Goal: Task Accomplishment & Management: Complete application form

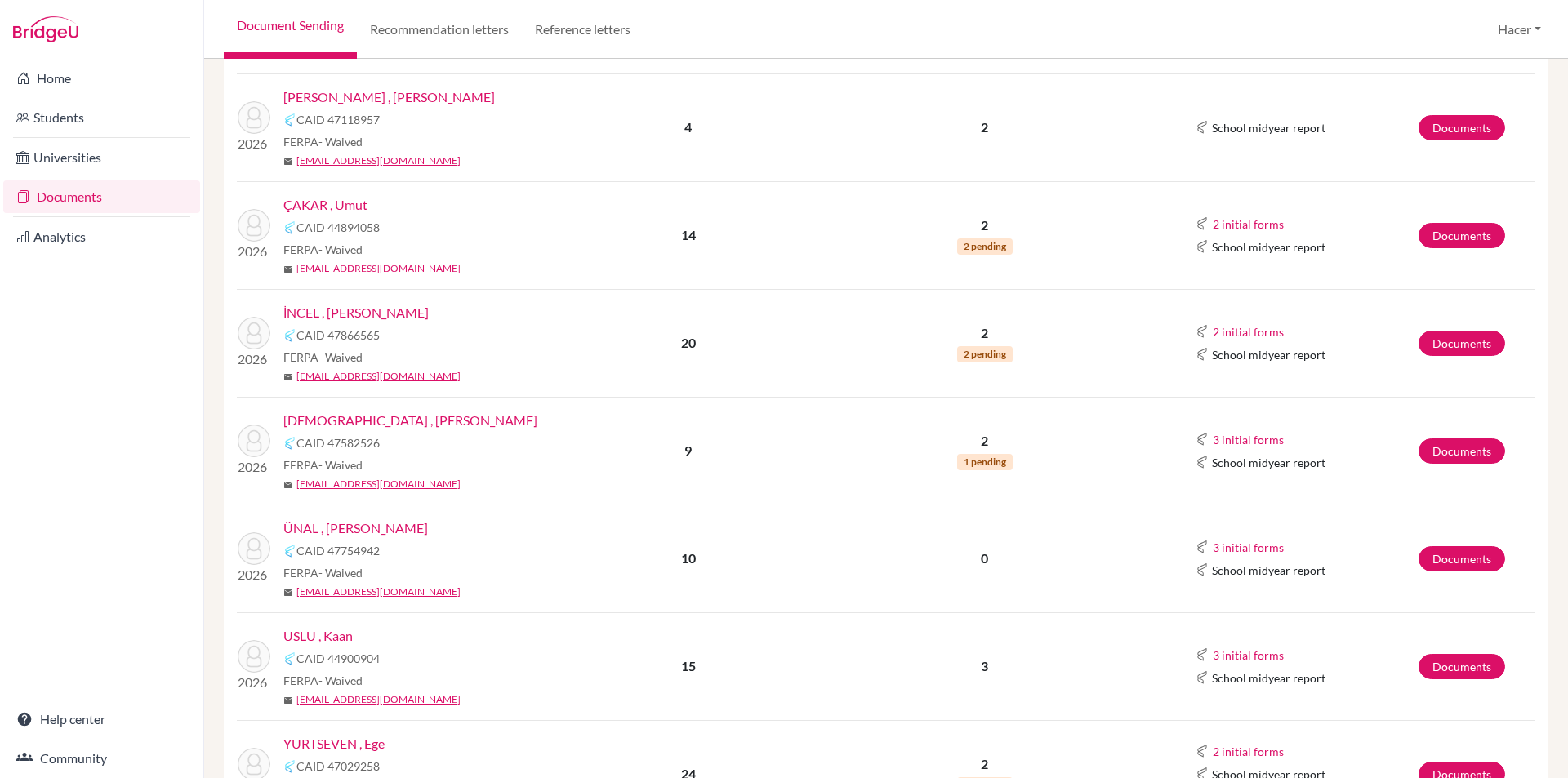
scroll to position [1034, 0]
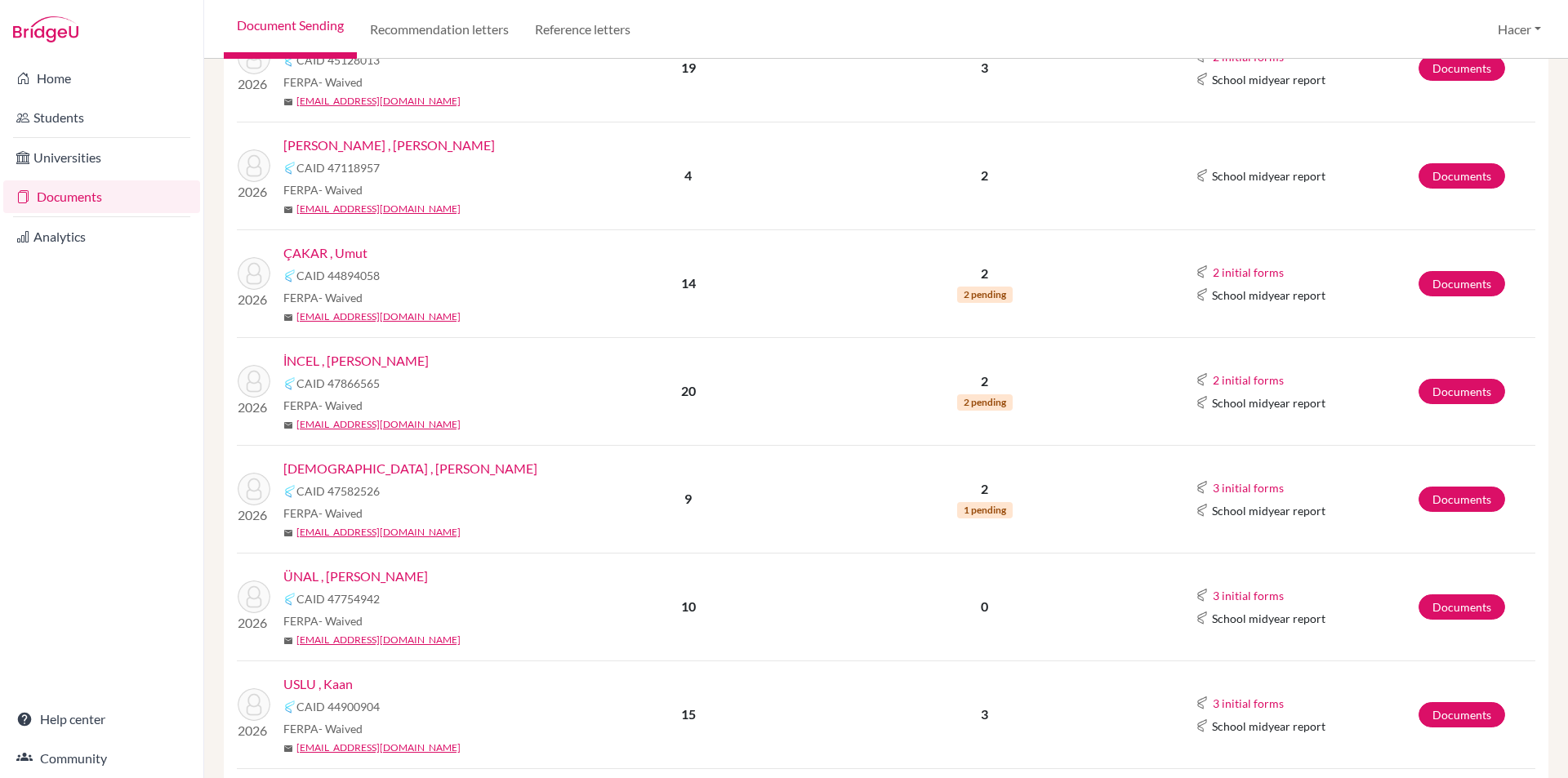
click at [386, 466] on link "[DEMOGRAPHIC_DATA] , [PERSON_NAME]" at bounding box center [410, 468] width 254 height 19
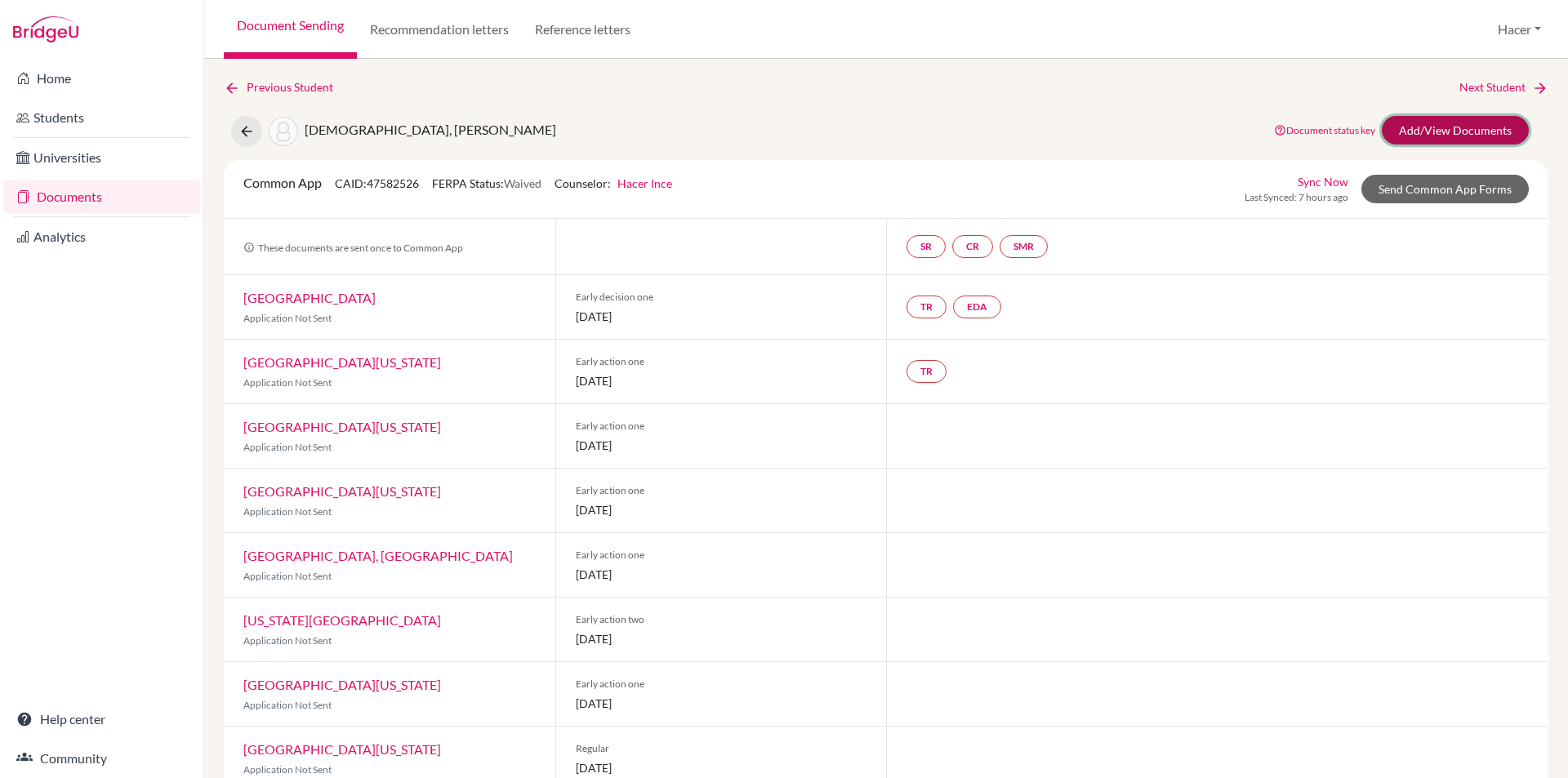
click at [1484, 121] on link "Add/View Documents" at bounding box center [1455, 130] width 147 height 29
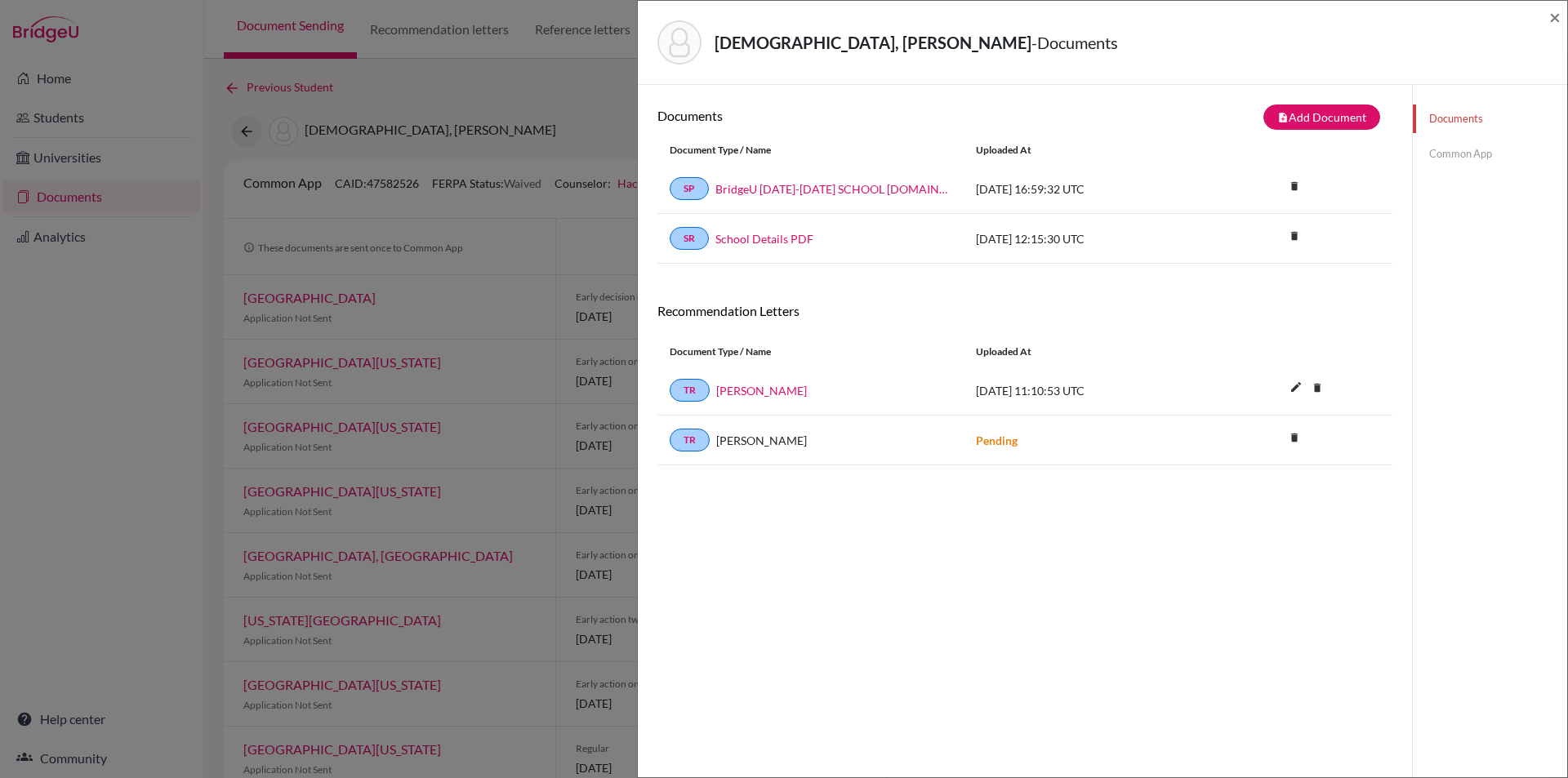
click at [1427, 156] on link "Common App" at bounding box center [1490, 153] width 154 height 29
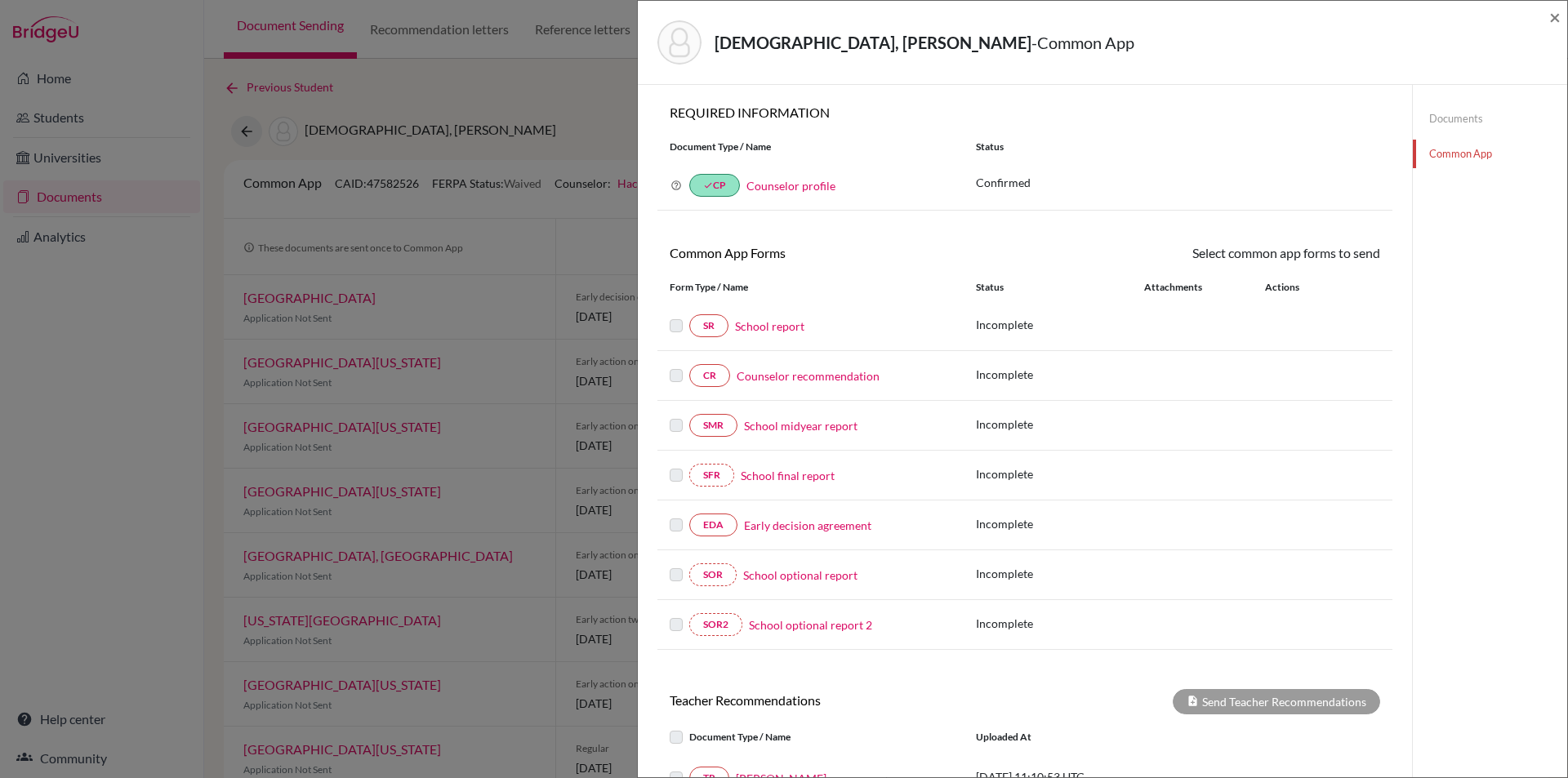
click at [754, 324] on link "School report" at bounding box center [769, 325] width 70 height 17
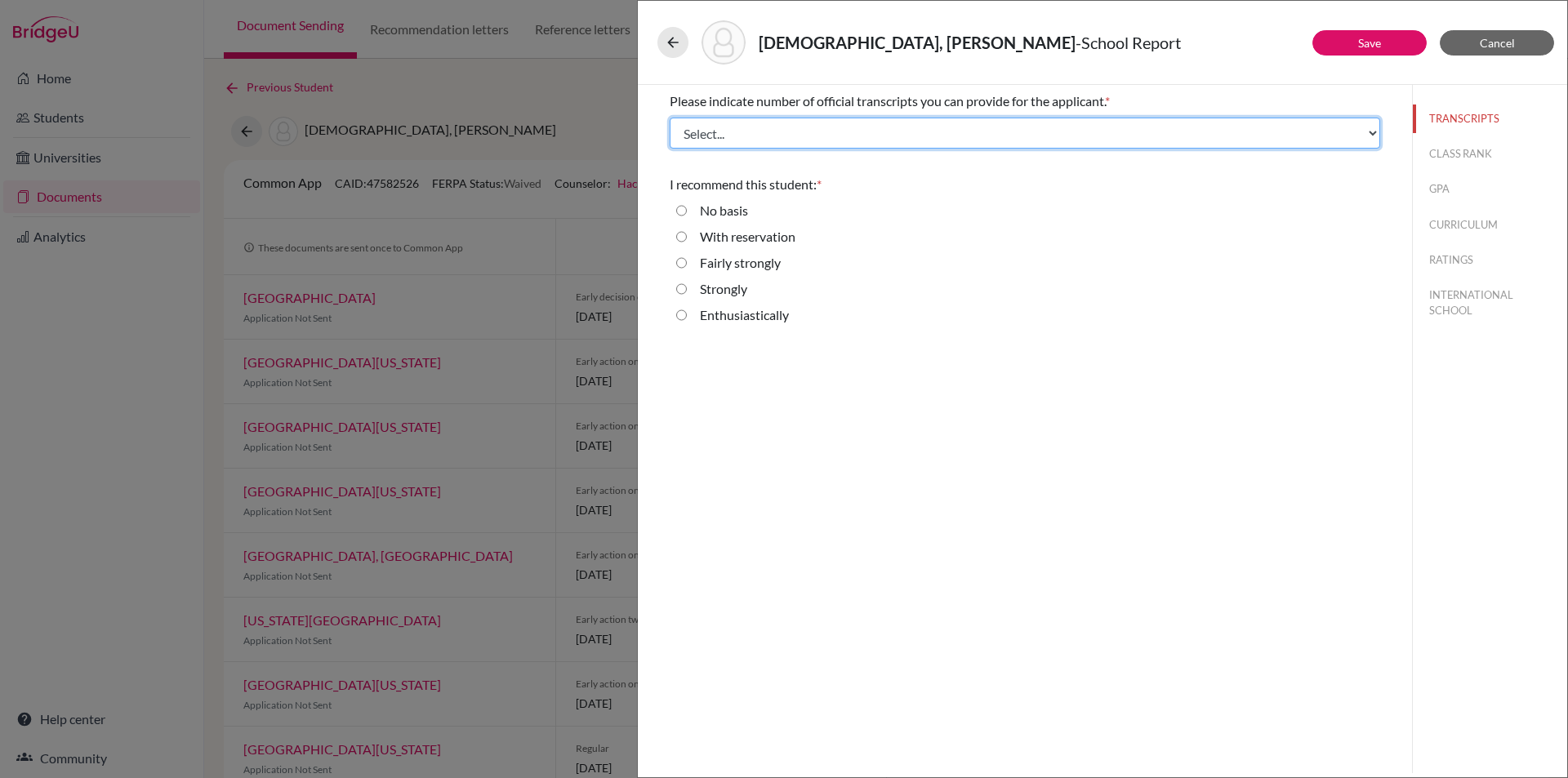
click at [776, 134] on select "Select... 1 2 3 4" at bounding box center [1025, 133] width 711 height 31
select select "3"
click at [670, 118] on select "Select... 1 2 3 4" at bounding box center [1025, 133] width 711 height 31
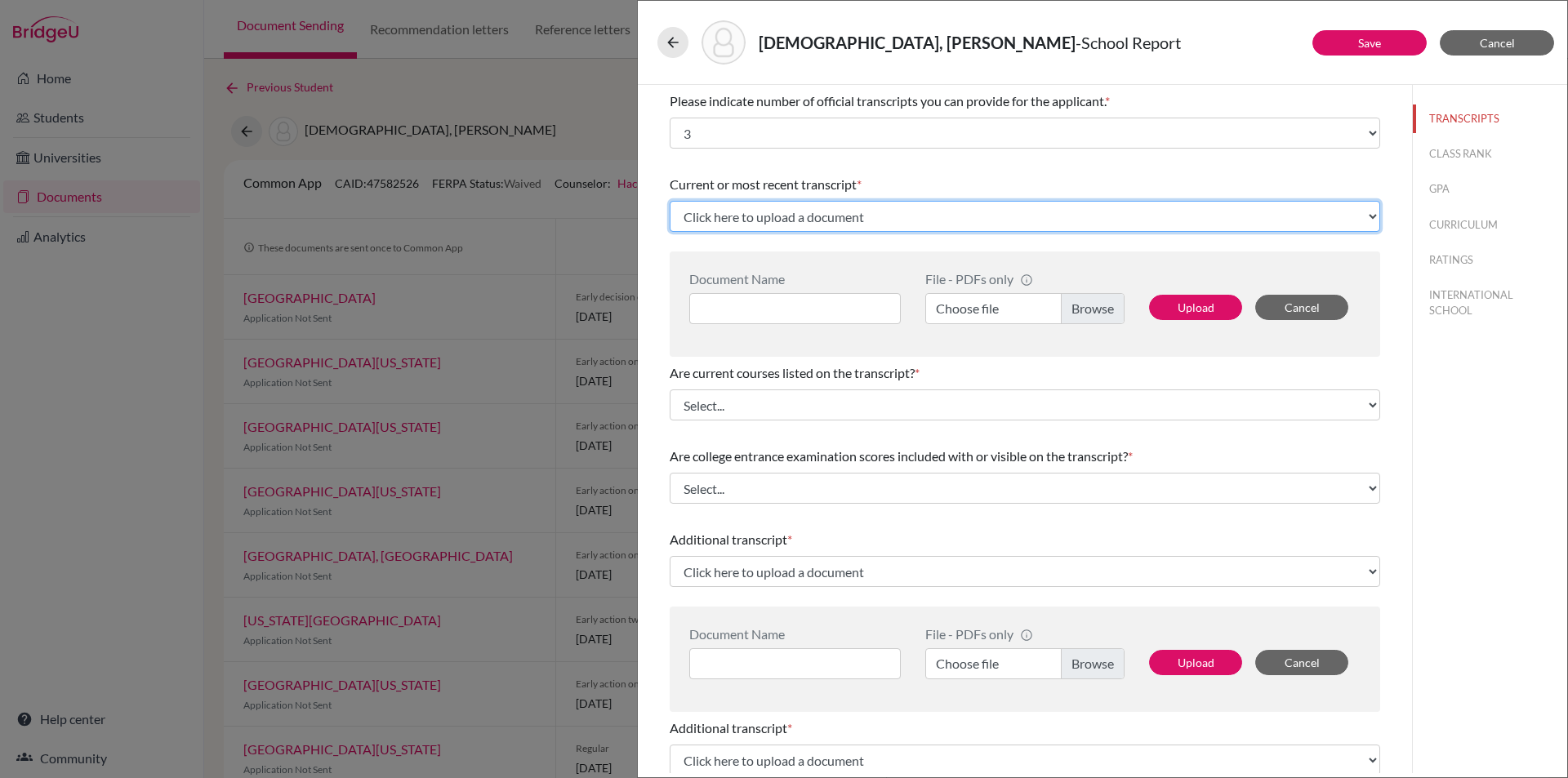
click at [868, 210] on select "Click here to upload a document Upload New File" at bounding box center [1025, 216] width 711 height 31
select select "Upload New File"
click at [670, 201] on select "Click here to upload a document Upload New File" at bounding box center [1025, 216] width 711 height 31
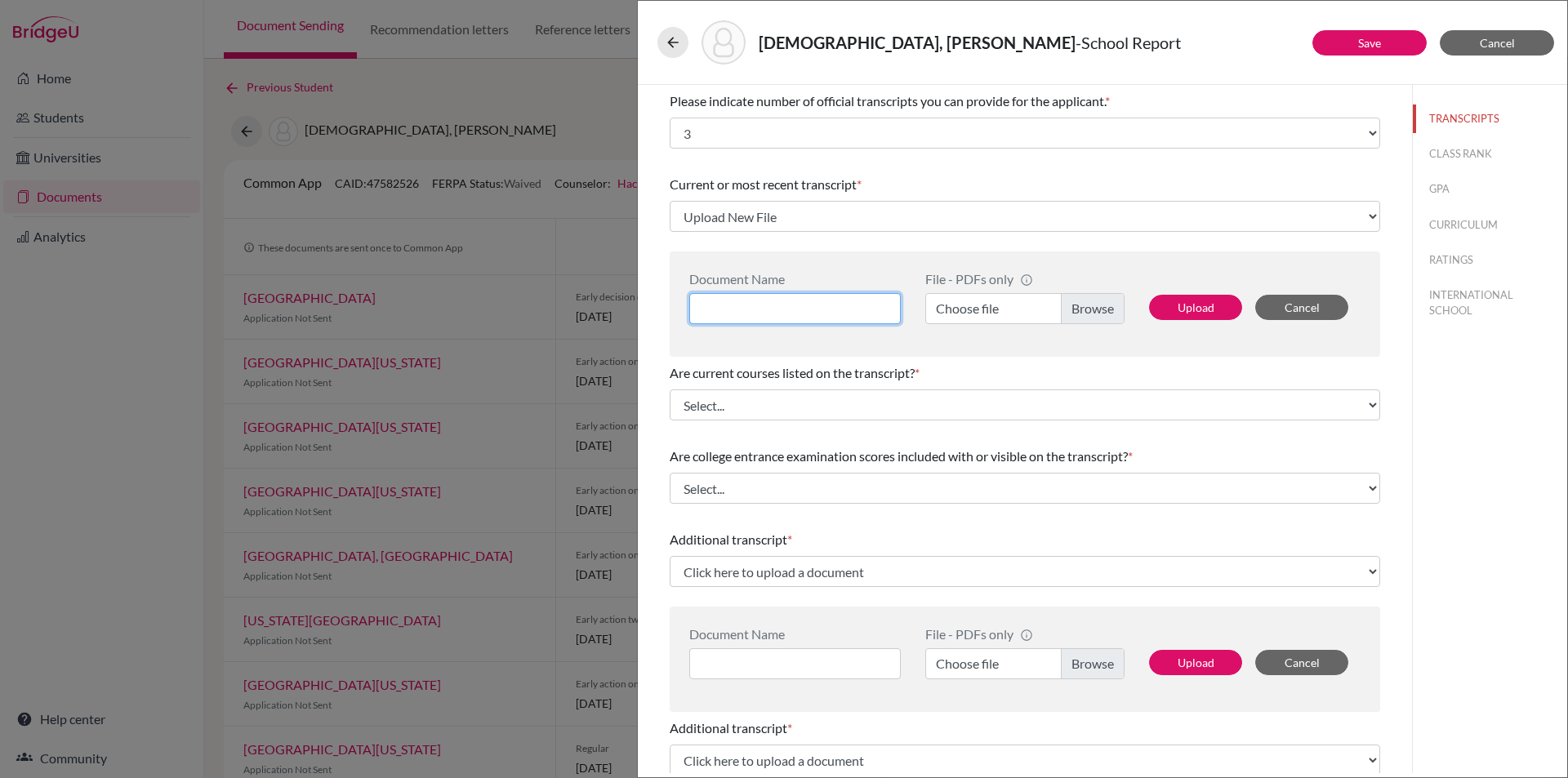
click at [770, 303] on input at bounding box center [795, 308] width 212 height 31
type input "N"
type input "Beren Berk Turken Transcript"
click at [1061, 307] on label "Choose file" at bounding box center [1024, 308] width 199 height 31
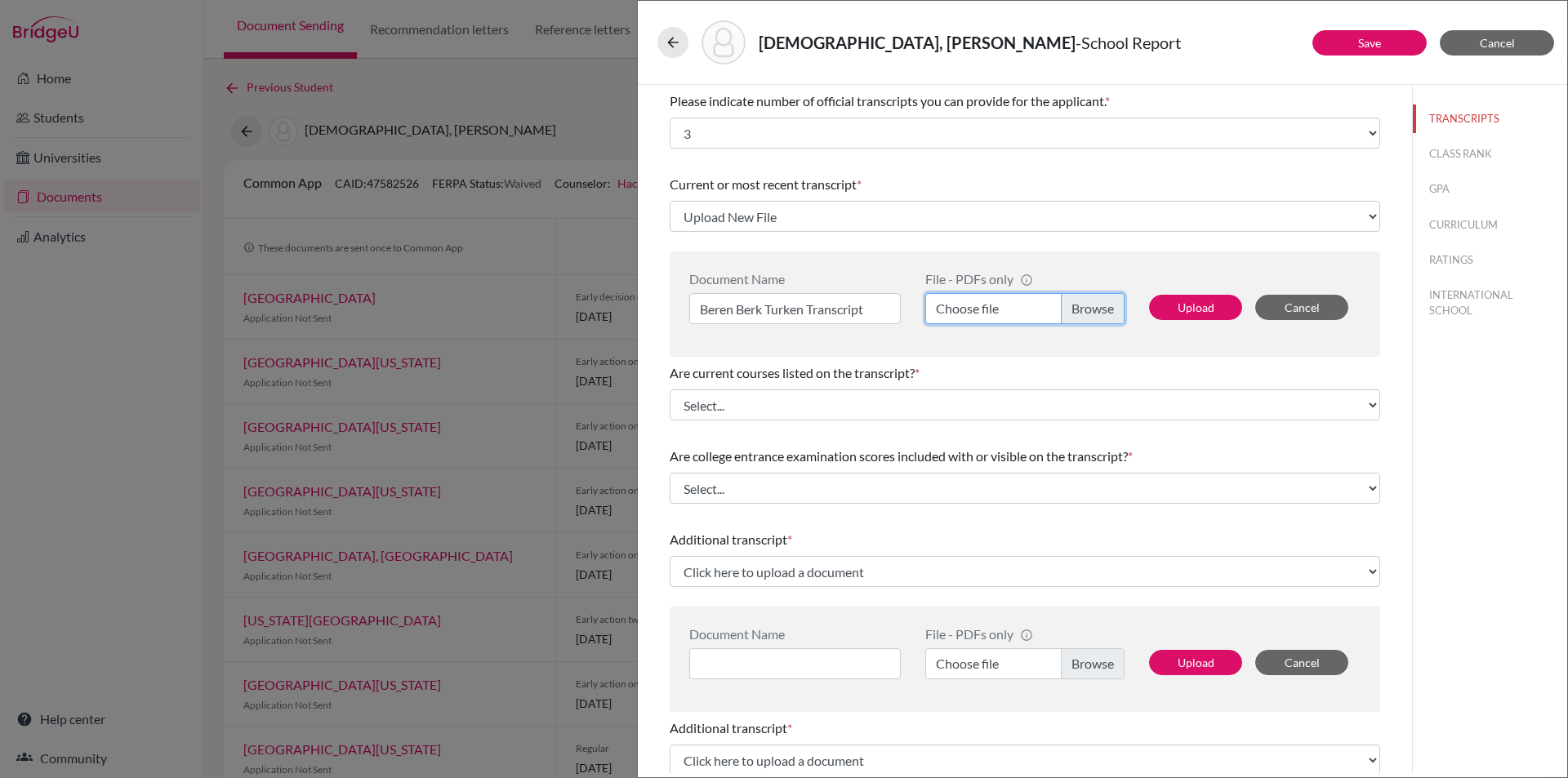
click at [1061, 307] on input "Choose file" at bounding box center [1024, 308] width 199 height 31
click at [1182, 307] on button "Upload" at bounding box center [1195, 307] width 93 height 25
select select "683894"
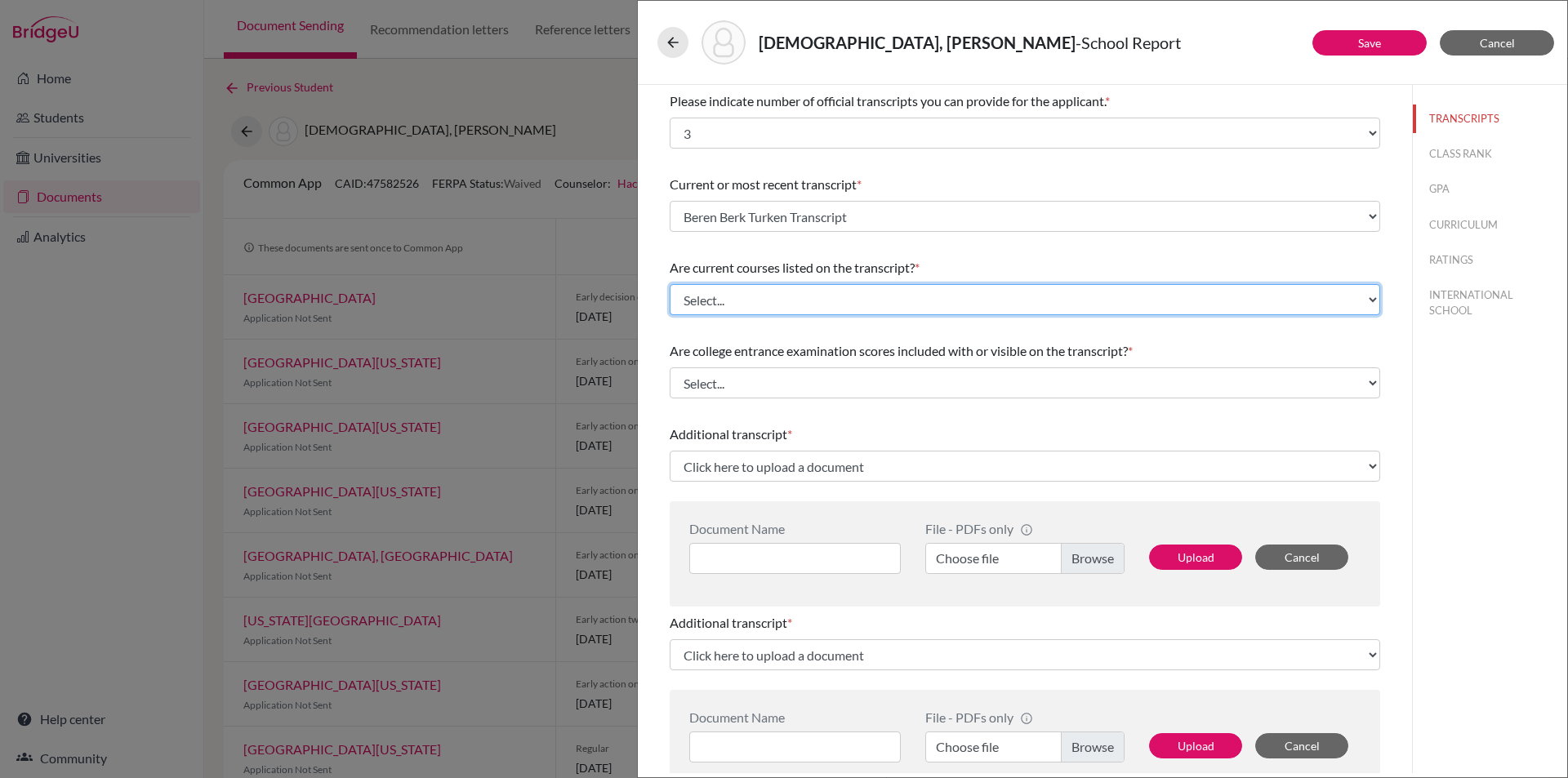
click at [1354, 297] on select "Select... Yes No" at bounding box center [1025, 299] width 711 height 31
select select "1"
click at [670, 284] on select "Select... Yes No" at bounding box center [1025, 299] width 711 height 31
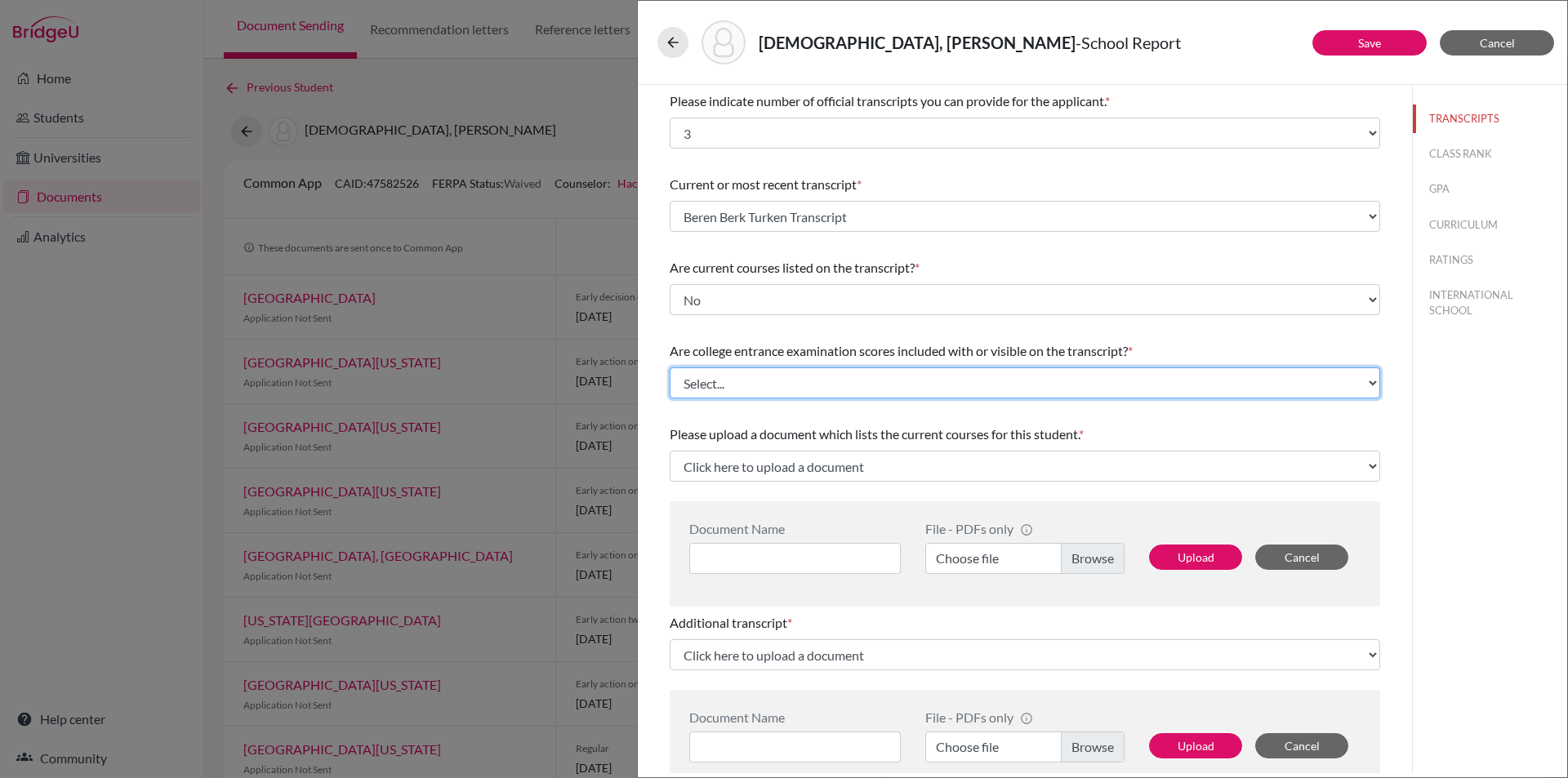
click at [769, 379] on select "Select... Yes No" at bounding box center [1025, 382] width 711 height 31
select select "1"
click at [670, 367] on select "Select... Yes No" at bounding box center [1025, 382] width 711 height 31
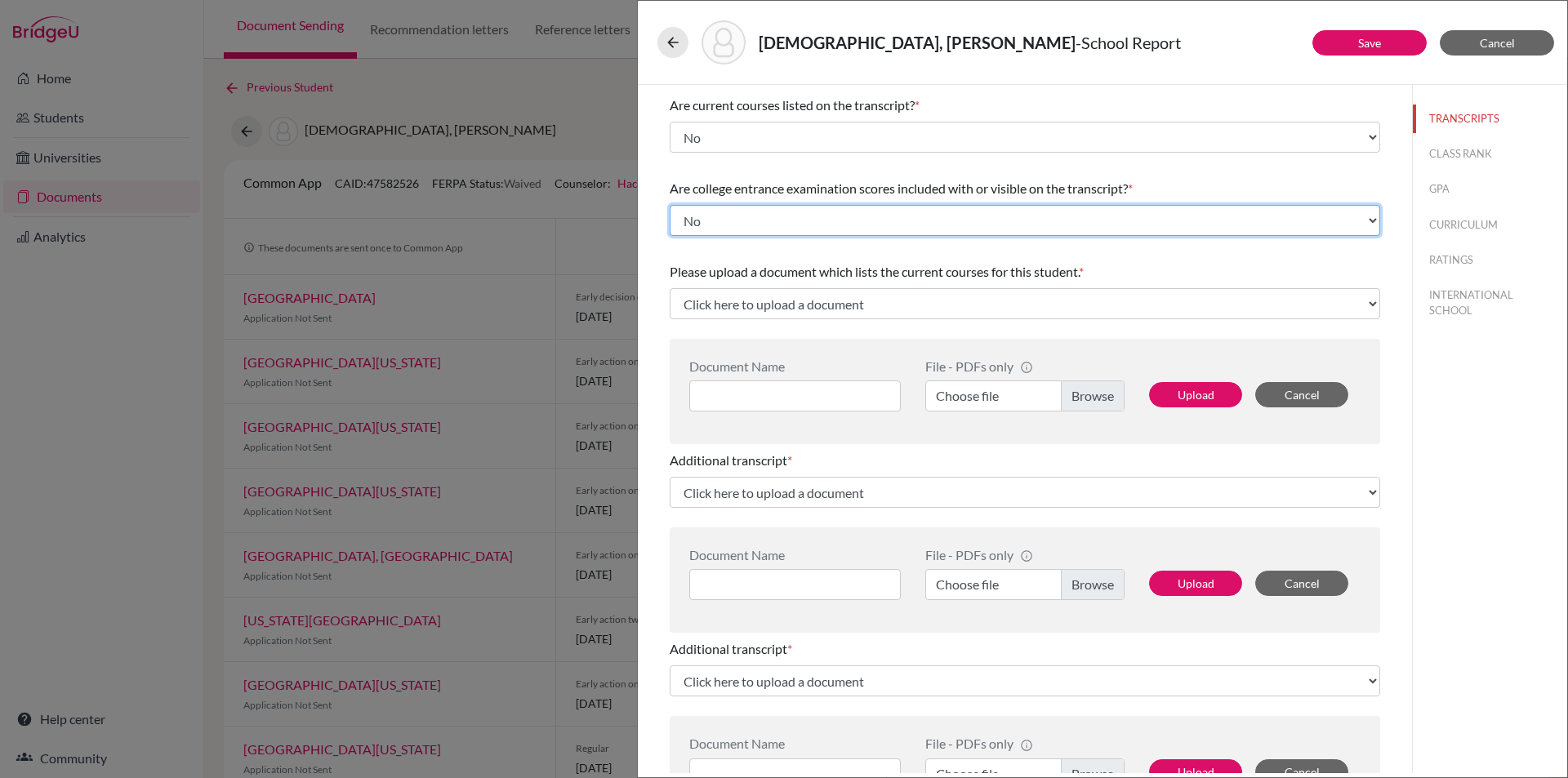
scroll to position [163, 0]
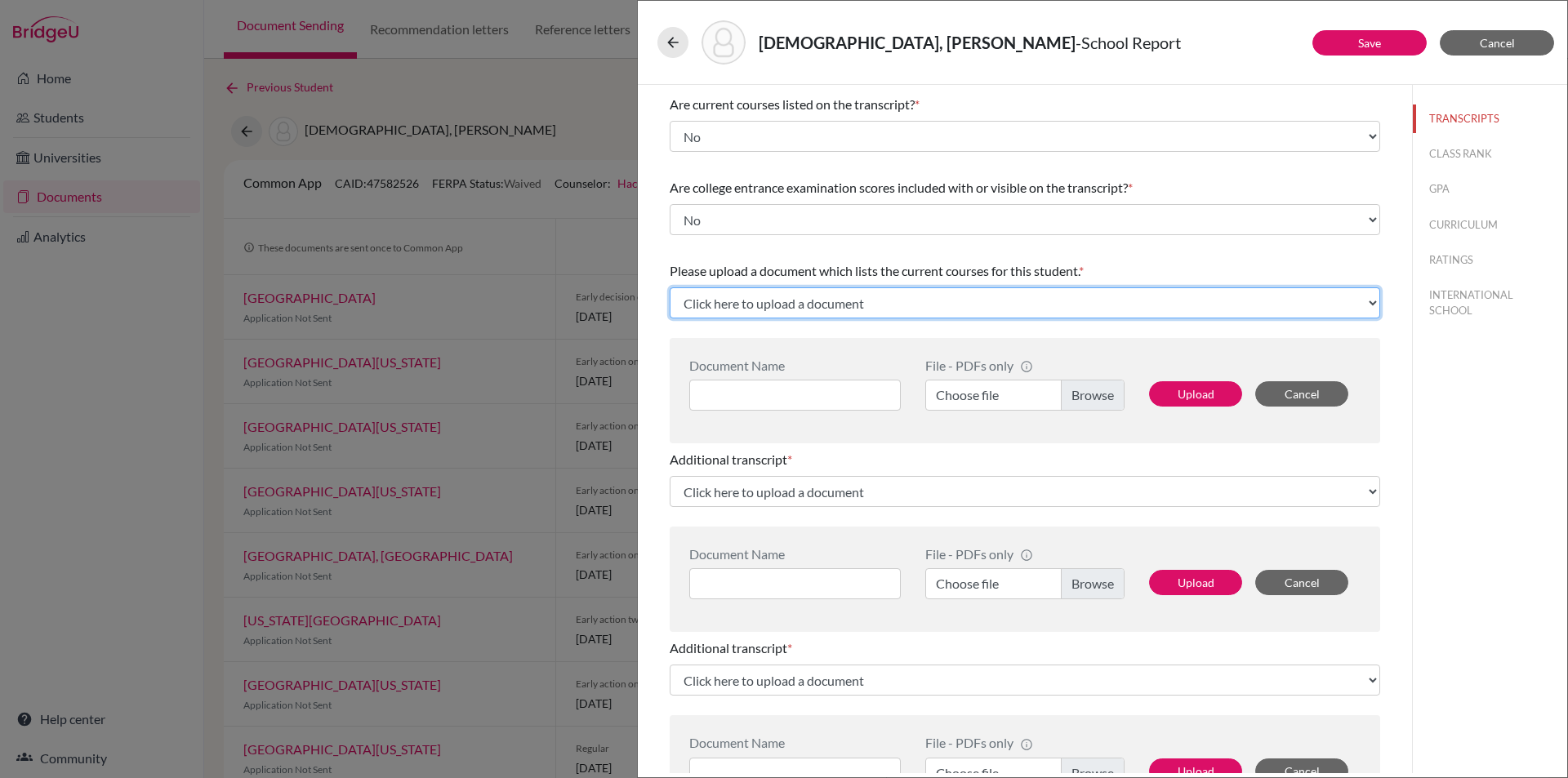
click at [1008, 300] on select "Click here to upload a document Upload New File" at bounding box center [1025, 302] width 711 height 31
select select "Upload New File"
click at [670, 287] on select "Click here to upload a document Upload New File" at bounding box center [1025, 302] width 711 height 31
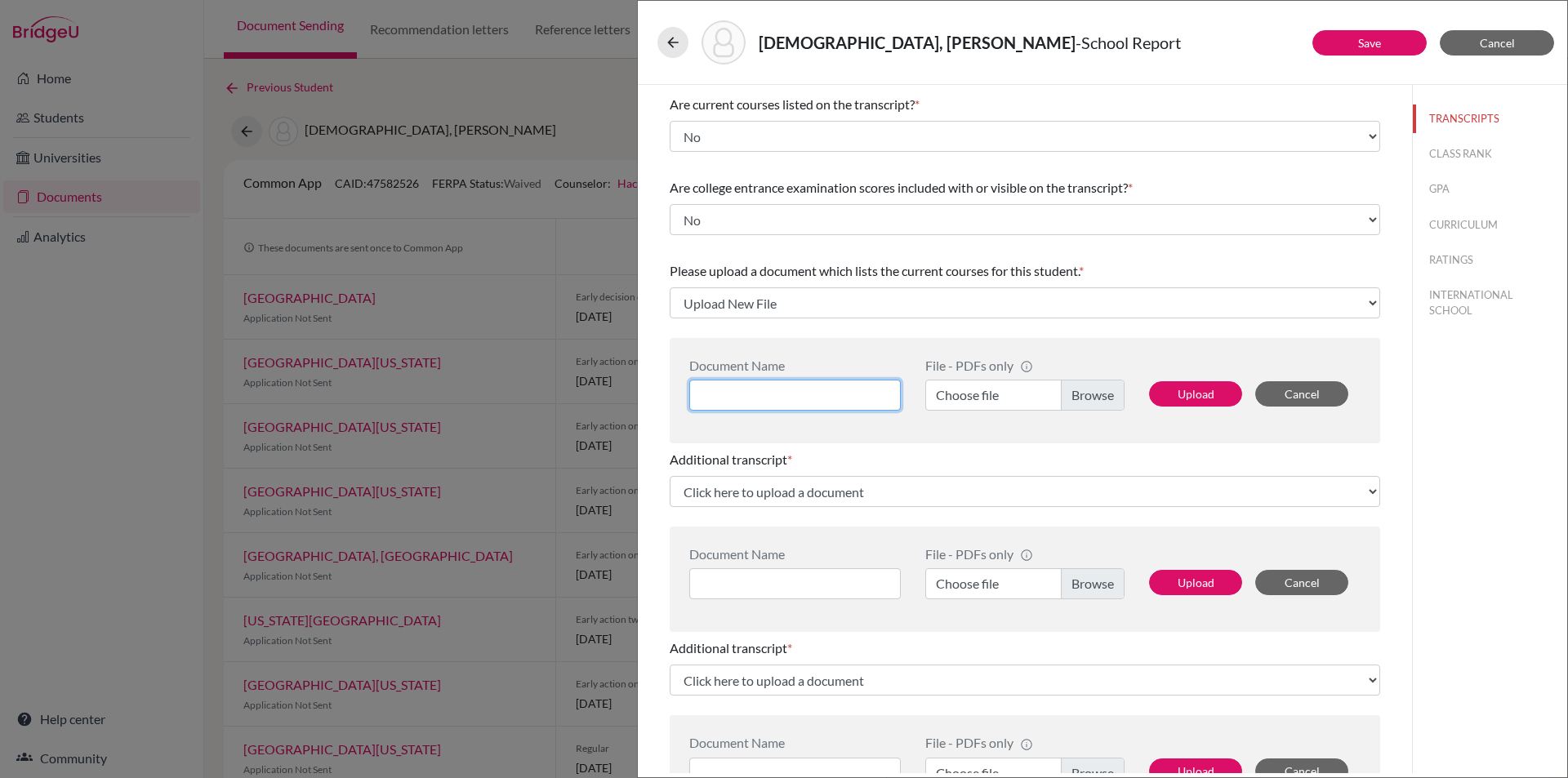
click at [792, 390] on input at bounding box center [795, 394] width 212 height 31
type input "Beren Berk Turken Grade 12 Courses"
click at [1081, 385] on label "Choose file" at bounding box center [1024, 394] width 199 height 31
click at [1081, 385] on input "Choose file" at bounding box center [1024, 394] width 199 height 31
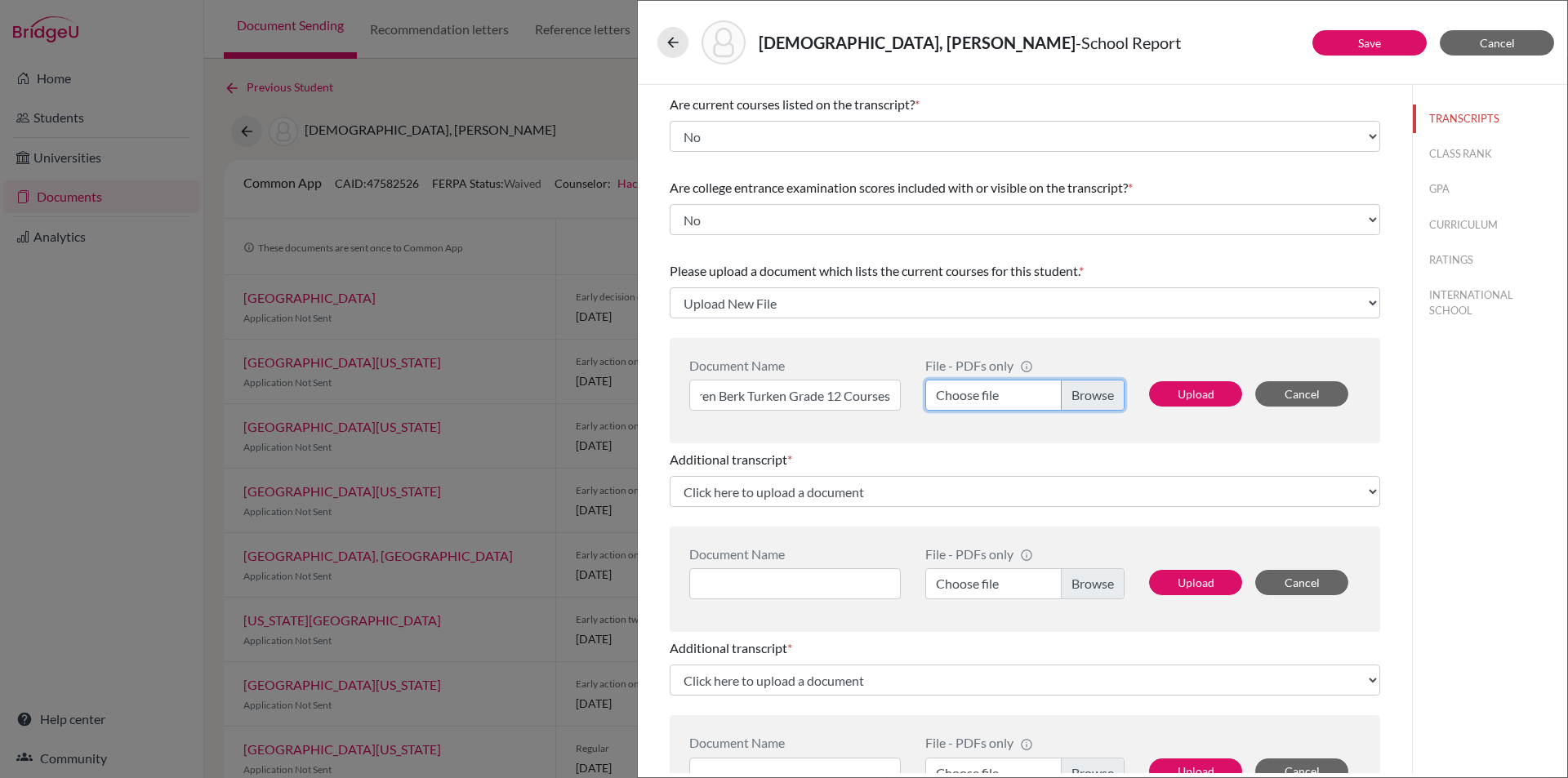
scroll to position [0, 0]
click at [1181, 385] on button "Upload" at bounding box center [1195, 393] width 93 height 25
select select "683895"
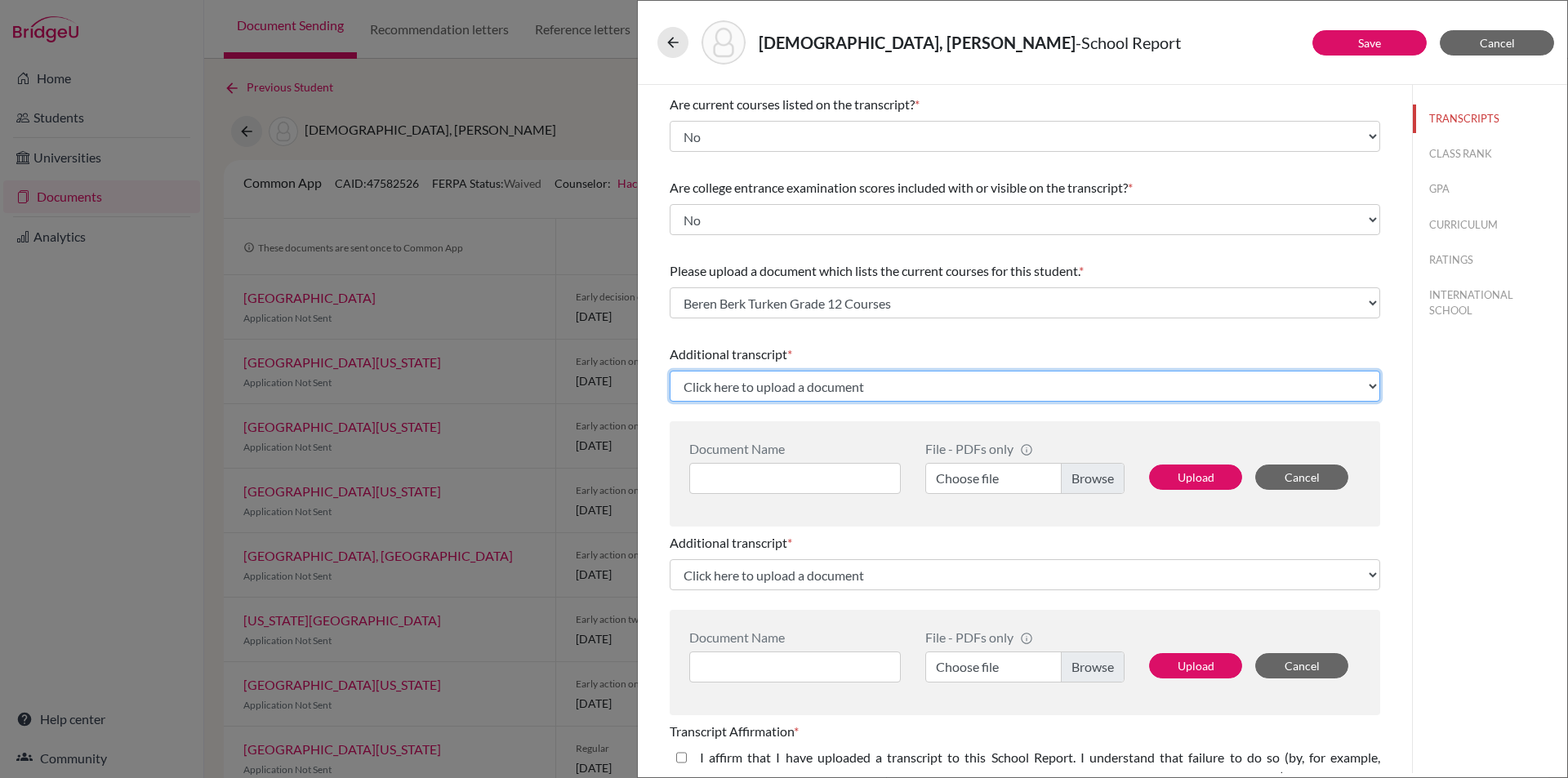
click at [898, 389] on select "Click here to upload a document Upload New File" at bounding box center [1025, 386] width 711 height 31
select select "Upload New File"
click at [670, 371] on select "Click here to upload a document Upload New File" at bounding box center [1025, 386] width 711 height 31
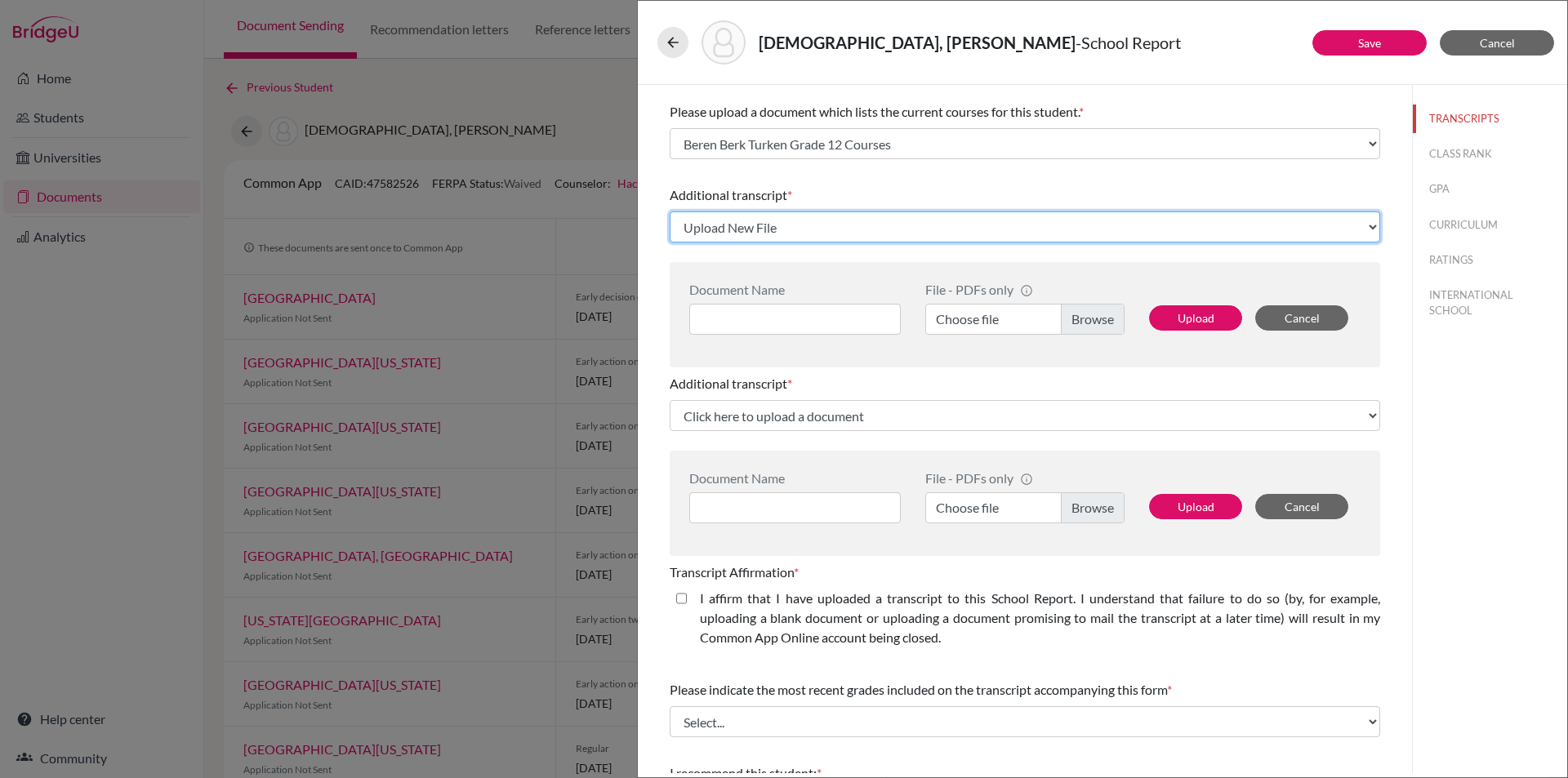
scroll to position [326, 0]
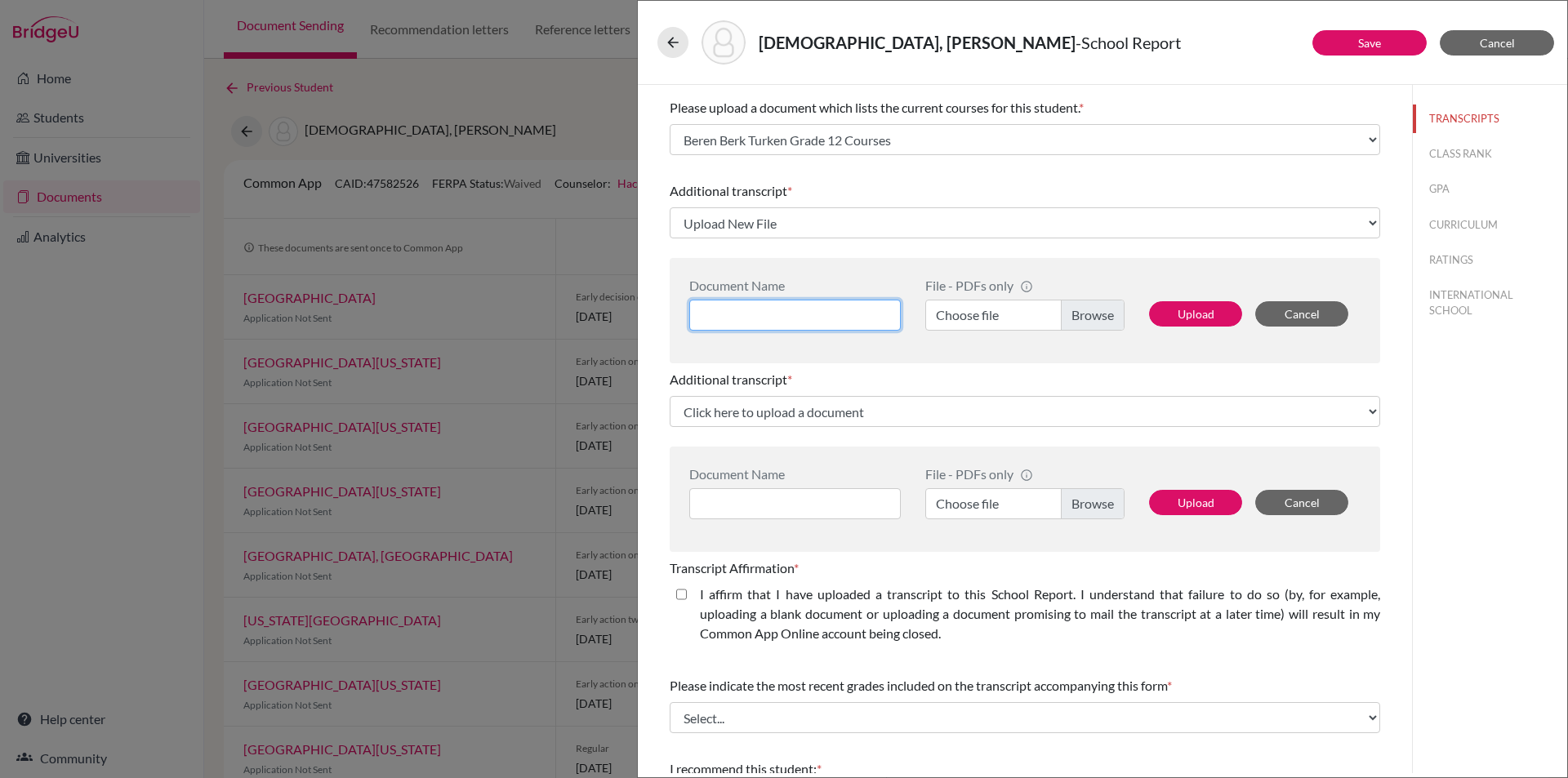
click at [779, 310] on input at bounding box center [795, 314] width 212 height 31
type input "Beren Berk Turken AP Scores"
click at [1091, 316] on label "Choose file" at bounding box center [1024, 314] width 199 height 31
click at [1091, 316] on input "Choose file" at bounding box center [1024, 314] width 199 height 31
click at [1164, 308] on button "Upload" at bounding box center [1195, 313] width 93 height 25
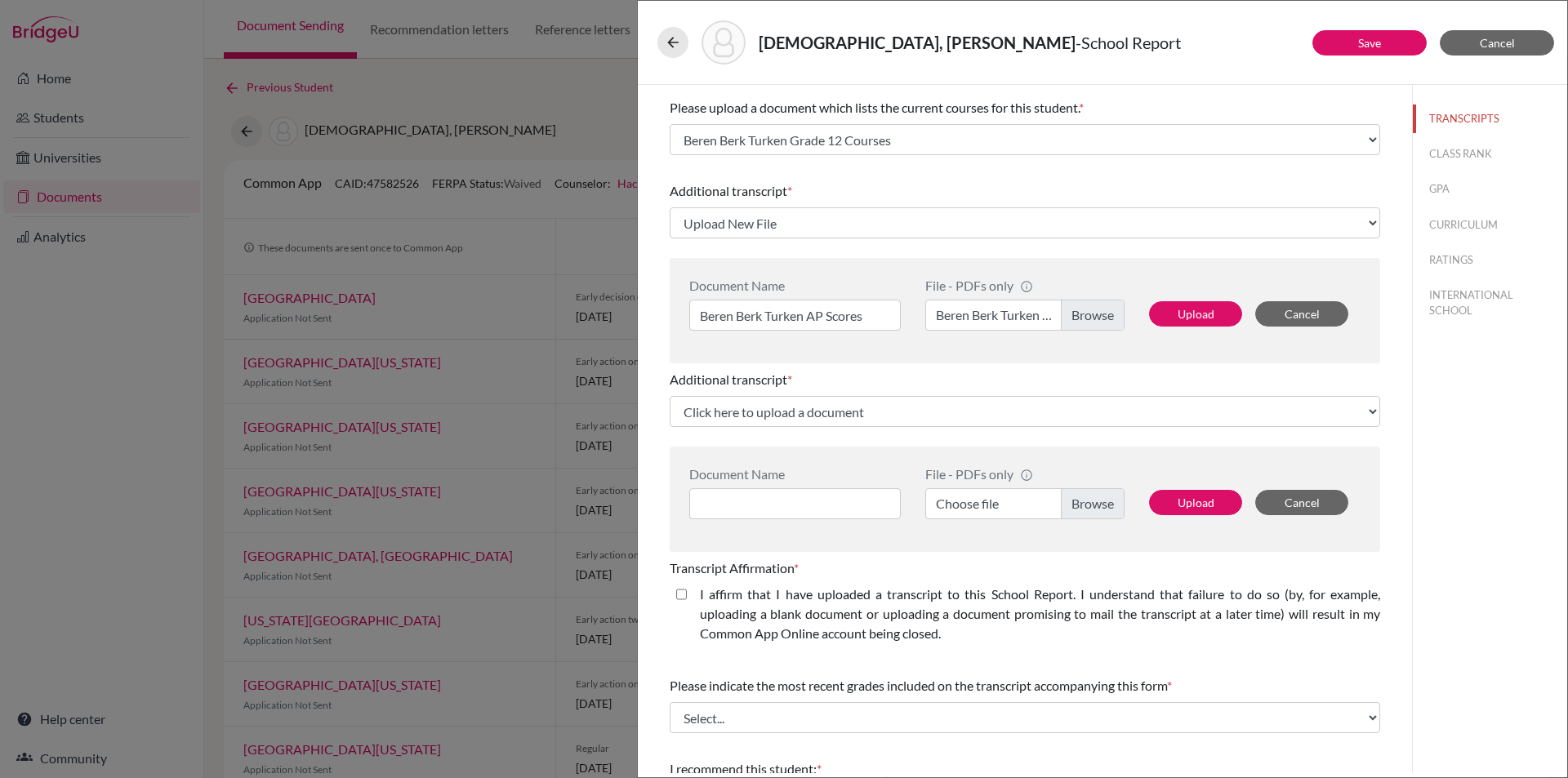
select select "683896"
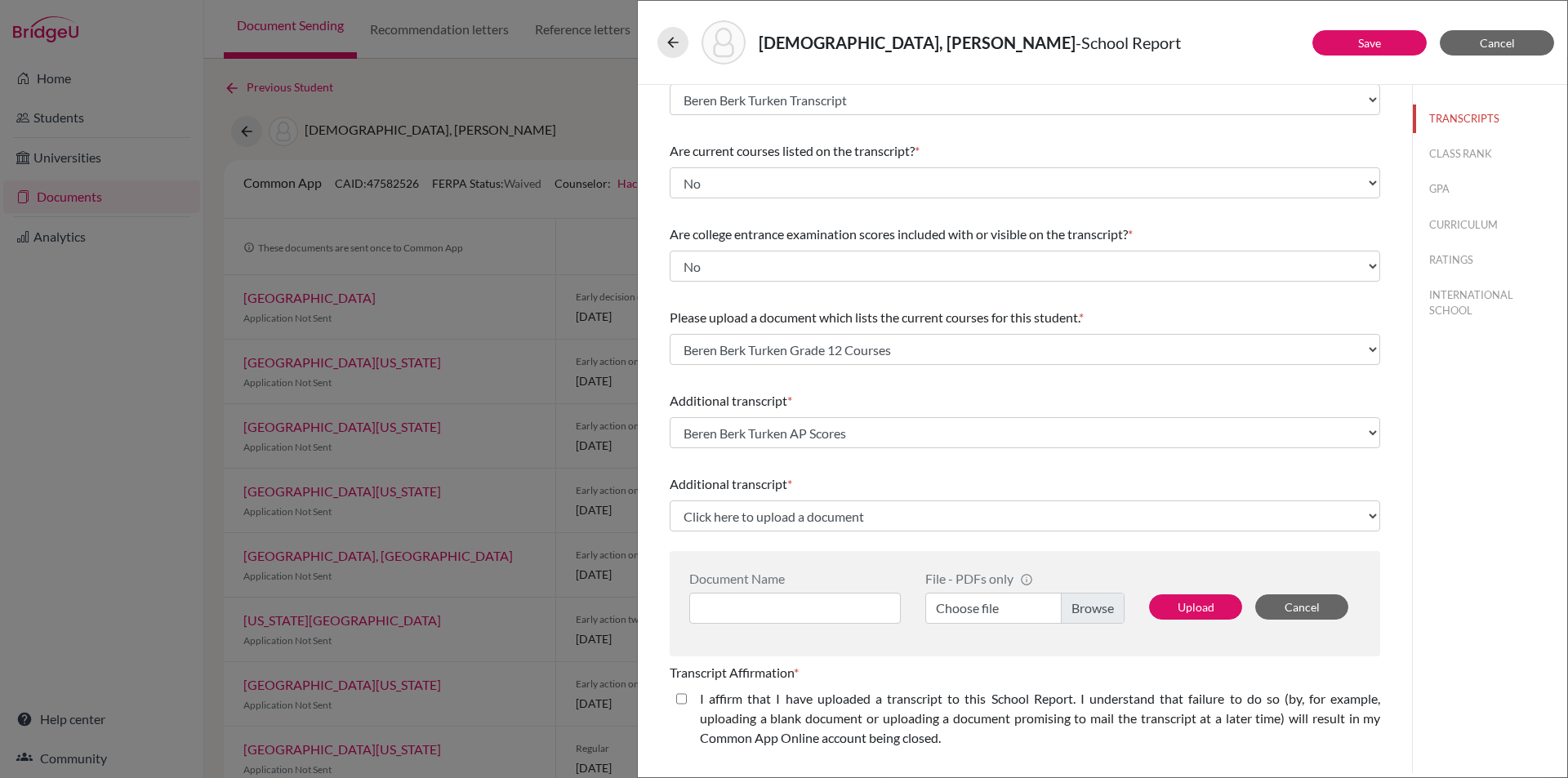
scroll to position [0, 0]
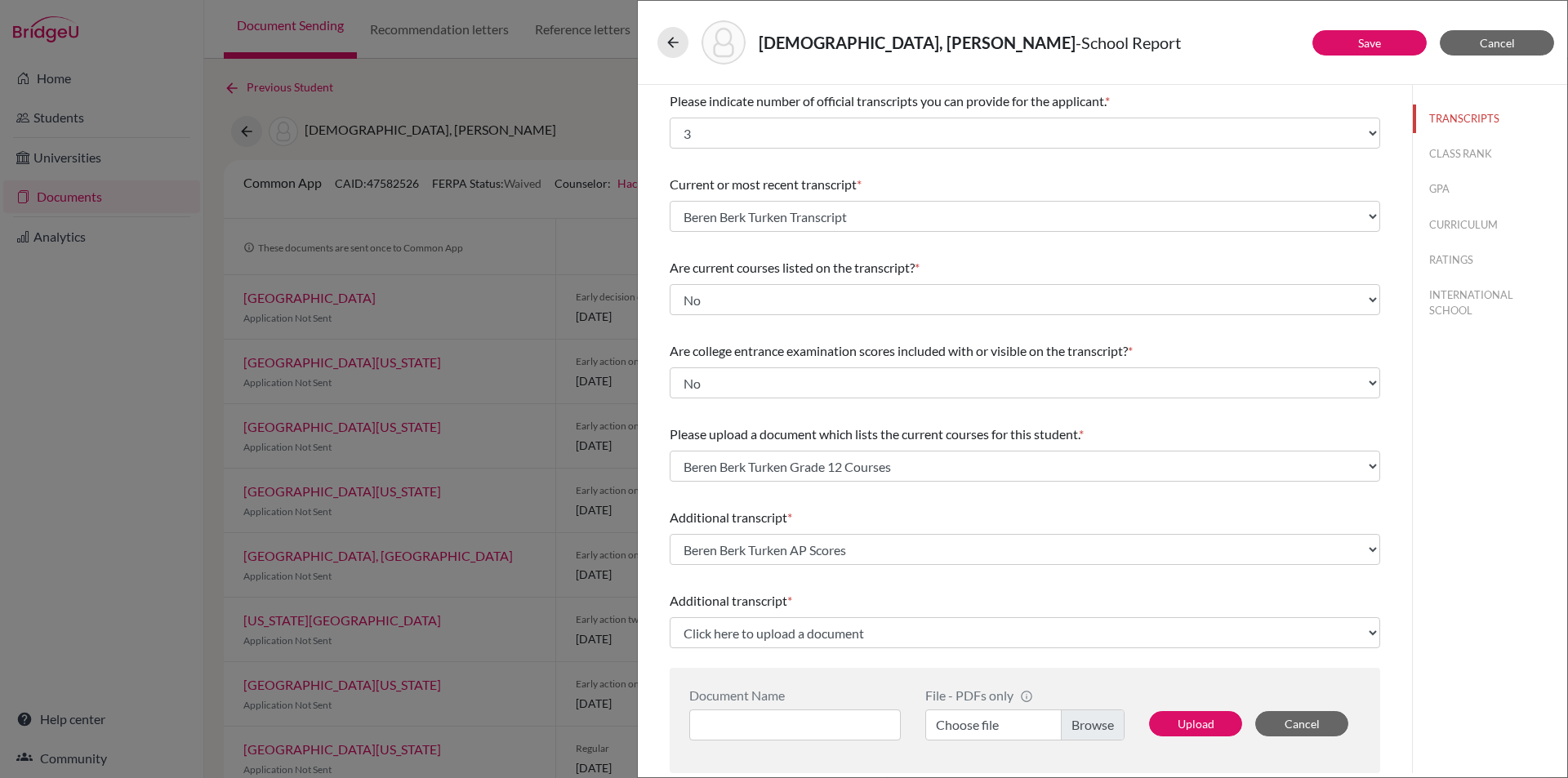
click at [114, 359] on div "TÜRKEN, Beren Berk - School Report Save Cancel Please indicate number of offici…" at bounding box center [784, 389] width 1568 height 778
click at [1358, 43] on link "Save" at bounding box center [1369, 43] width 23 height 14
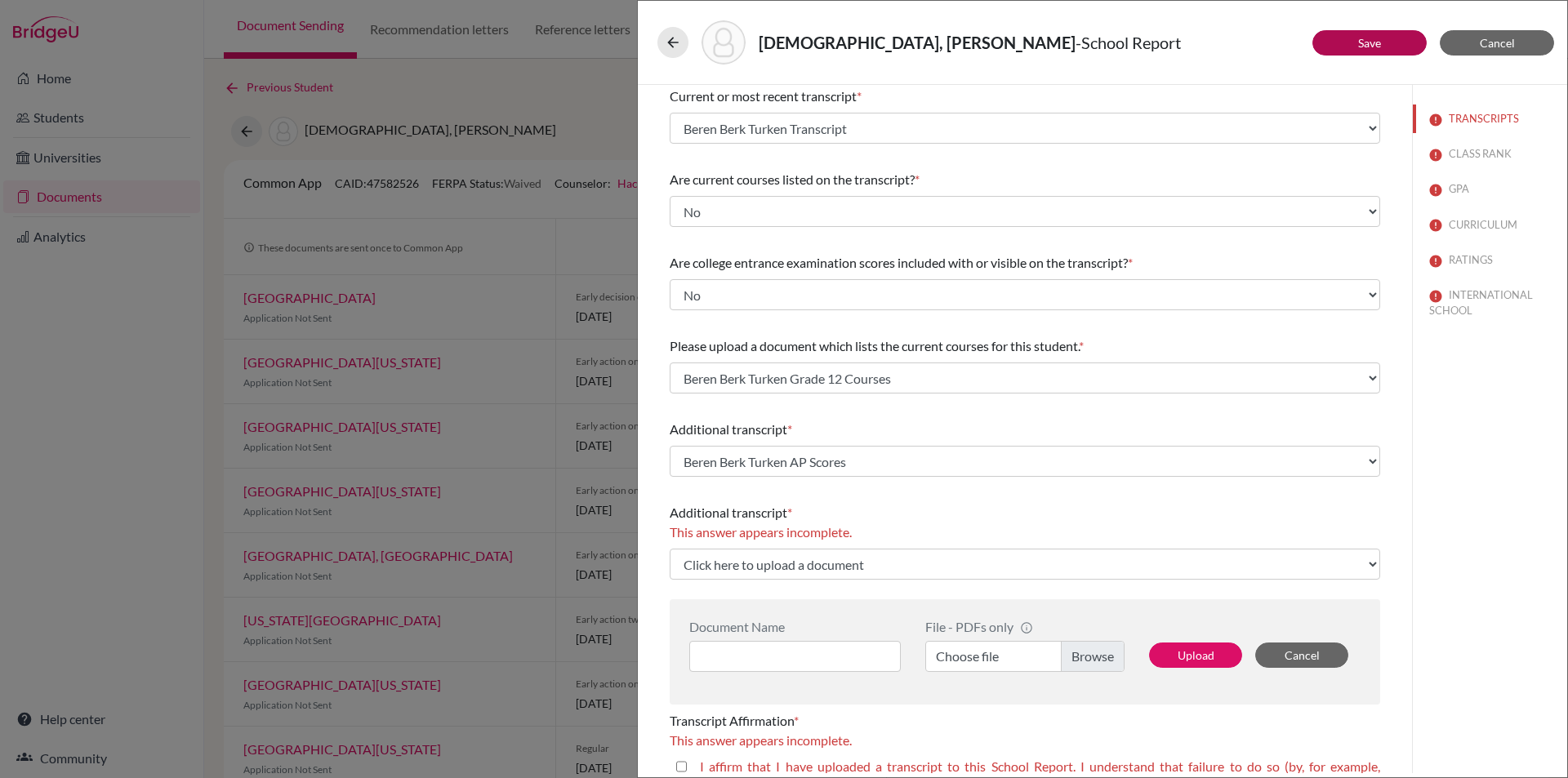
scroll to position [245, 0]
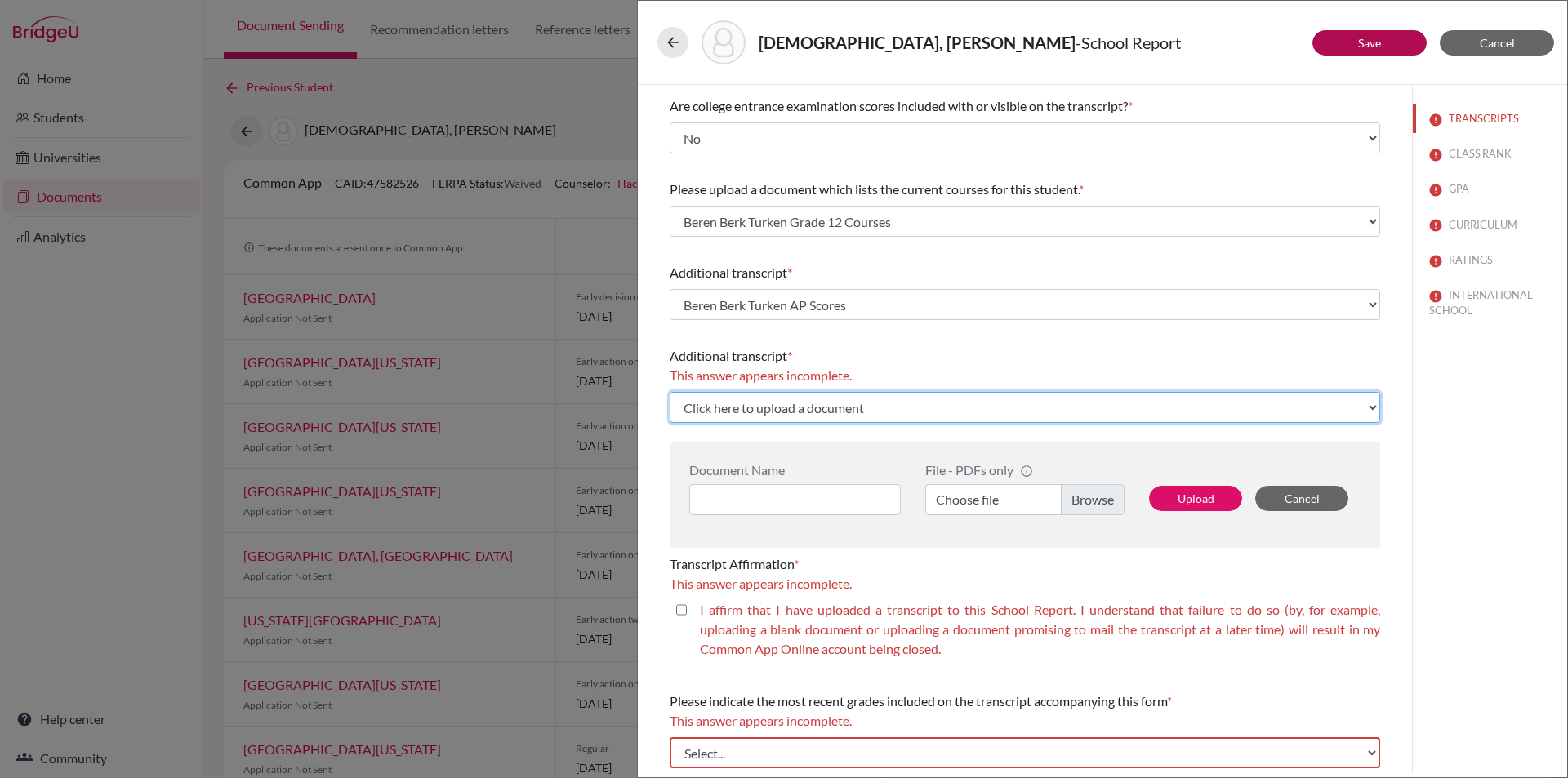
click at [1363, 406] on select "Click here to upload a document Upload New File" at bounding box center [1025, 406] width 711 height 31
select select "Upload New File"
click at [670, 391] on select "Click here to upload a document Upload New File" at bounding box center [1025, 406] width 711 height 31
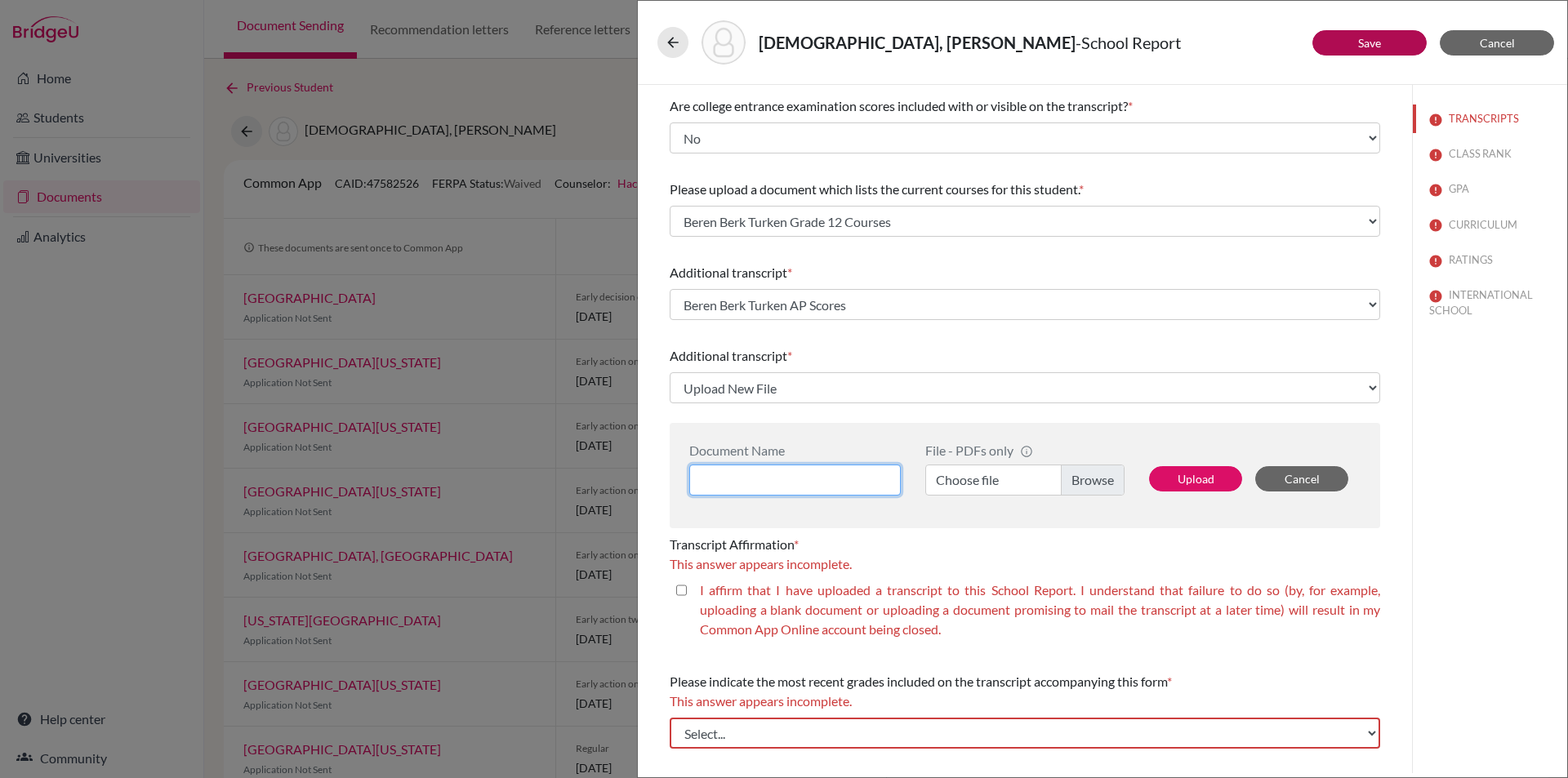
click at [769, 472] on input at bounding box center [795, 479] width 212 height 31
type input "Beren Berk Turken UC Courses Scores"
click at [1076, 467] on label "Choose file" at bounding box center [1024, 479] width 199 height 31
click at [1076, 467] on input "Choose file" at bounding box center [1024, 479] width 199 height 31
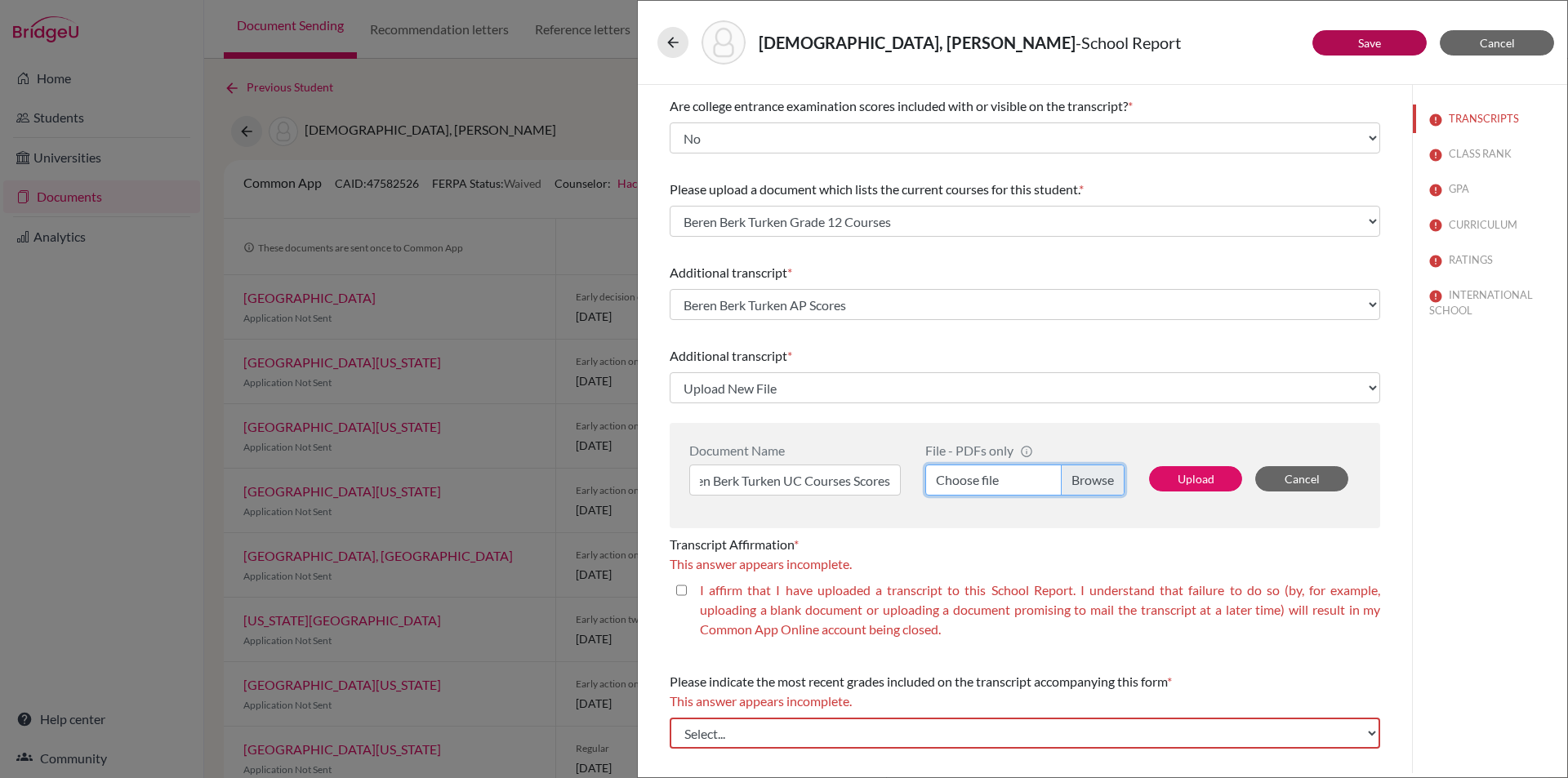
scroll to position [0, 0]
click at [1181, 473] on button "Upload" at bounding box center [1195, 478] width 93 height 25
select select "683902"
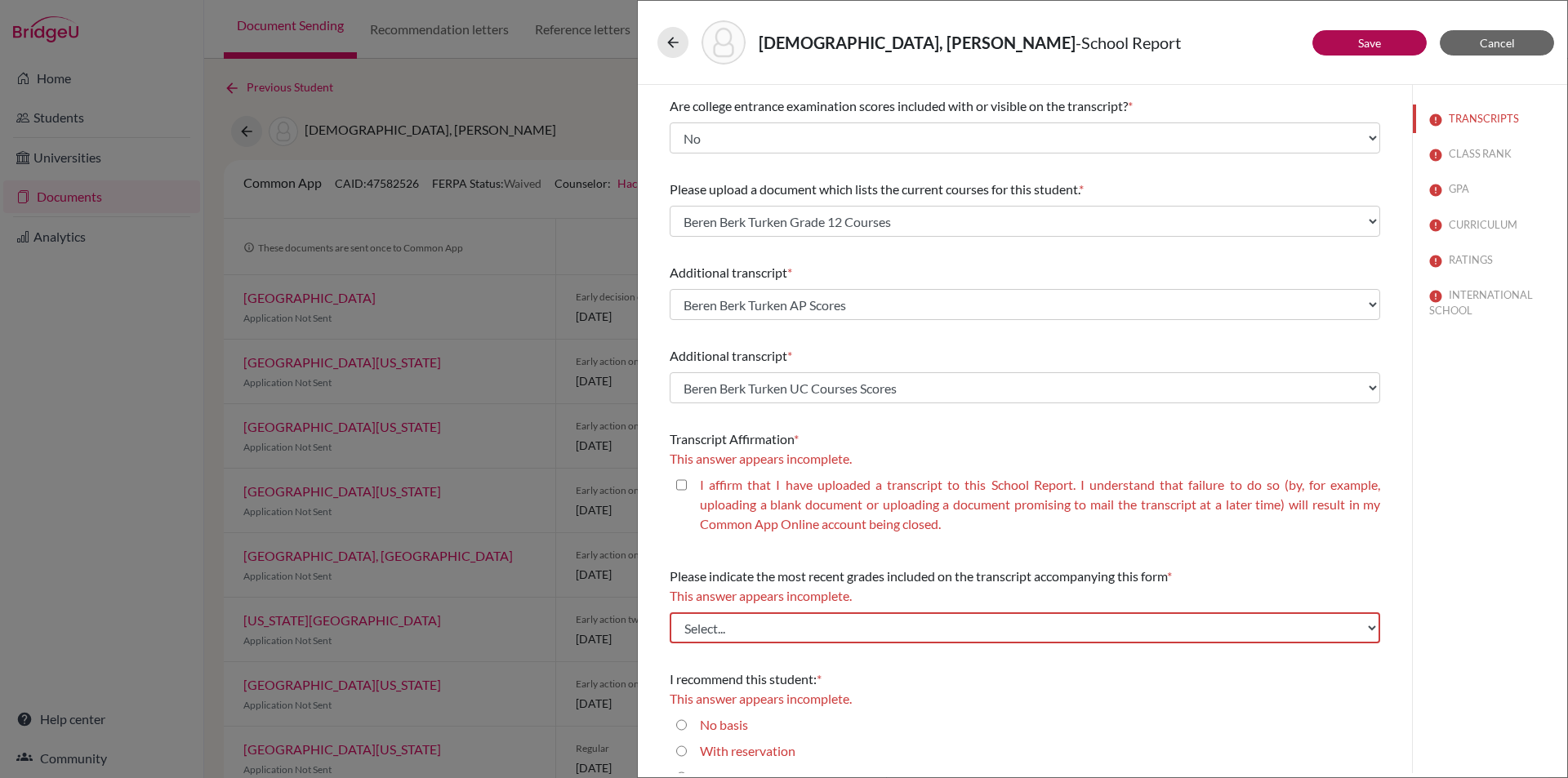
click at [681, 488] on closed\ "I affirm that I have uploaded a transcript to this School Report. I understand …" at bounding box center [681, 484] width 10 height 19
checkbox closed\ "true"
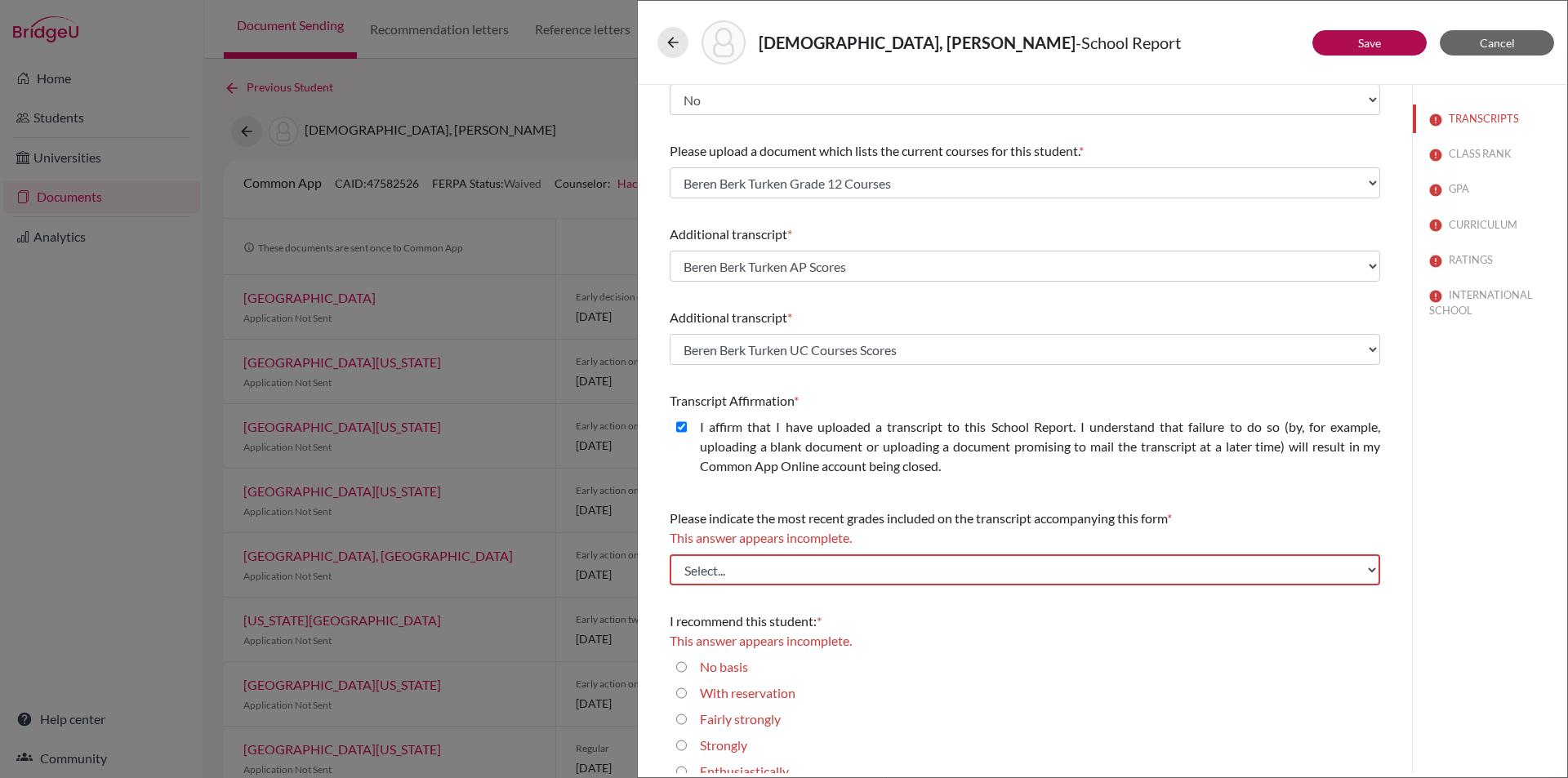
scroll to position [304, 0]
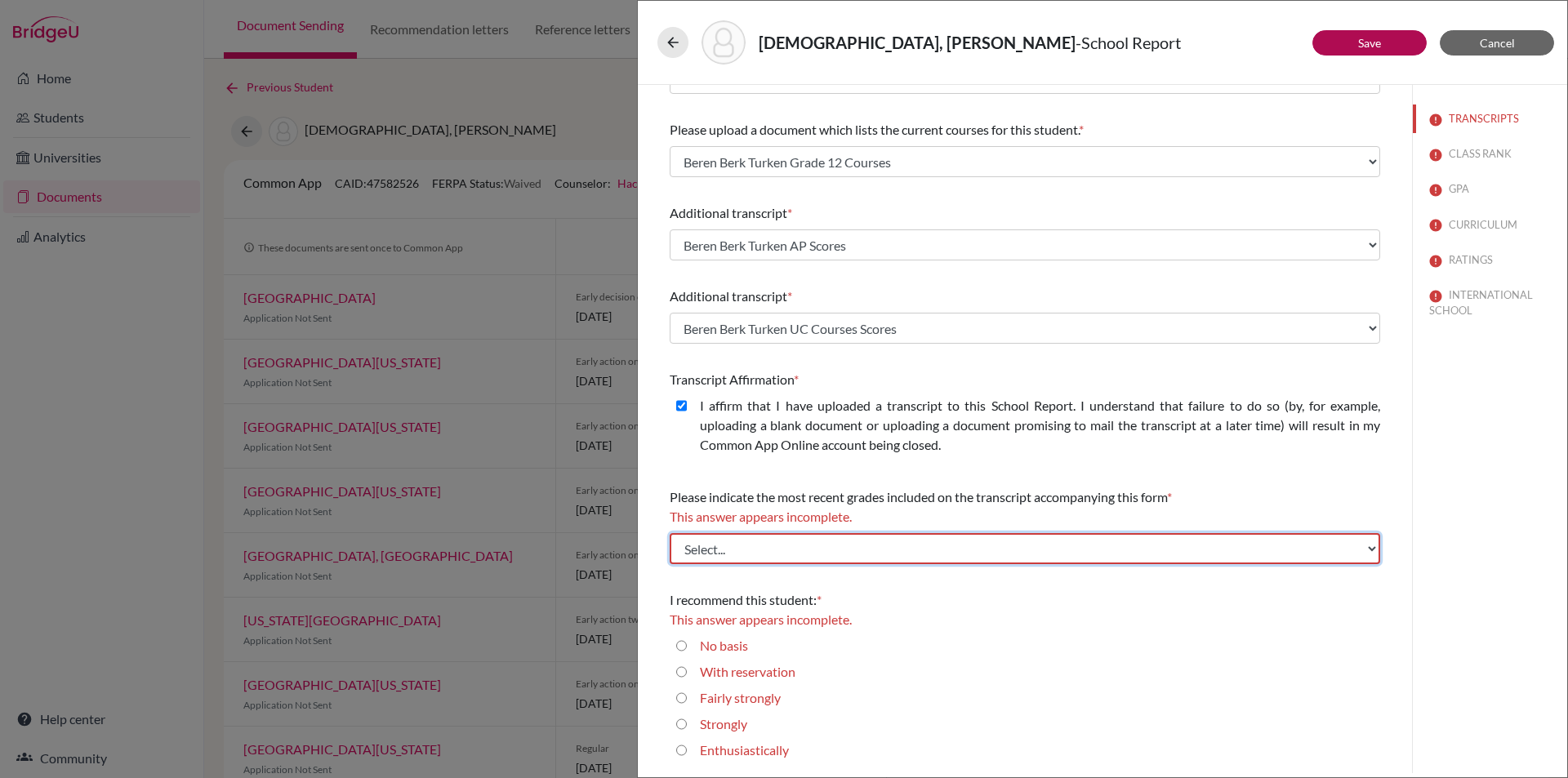
click at [1357, 537] on select "Select... Final junior year grades 1st Quarter senior year grades 2nd Quarter/1…" at bounding box center [1025, 548] width 711 height 31
select select "0"
click at [670, 533] on select "Select... Final junior year grades 1st Quarter senior year grades 2nd Quarter/1…" at bounding box center [1025, 548] width 711 height 31
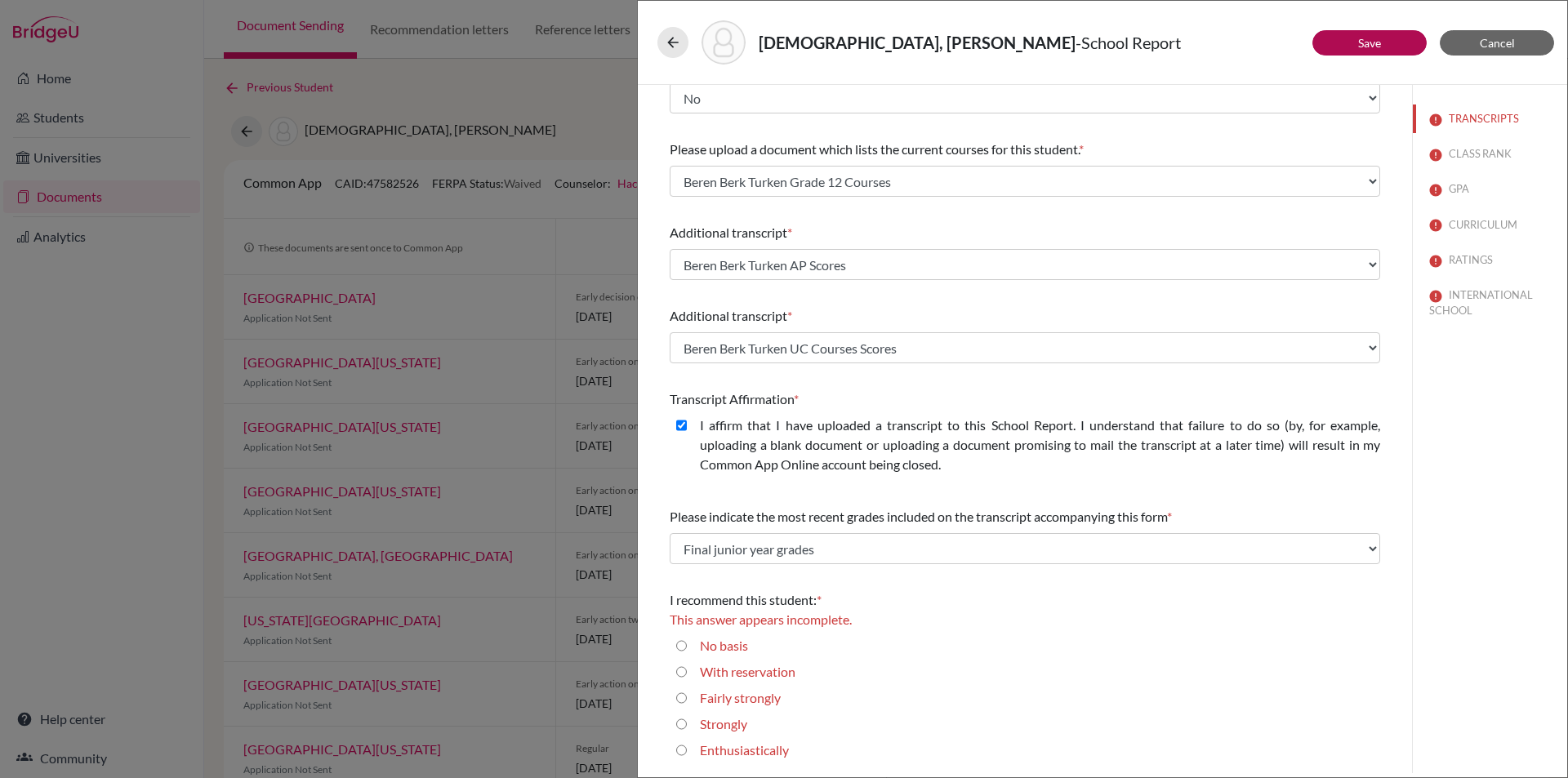
click at [688, 751] on div "Enthusiastically" at bounding box center [738, 753] width 102 height 26
click at [682, 750] on input "Enthusiastically" at bounding box center [681, 749] width 10 height 19
radio input "true"
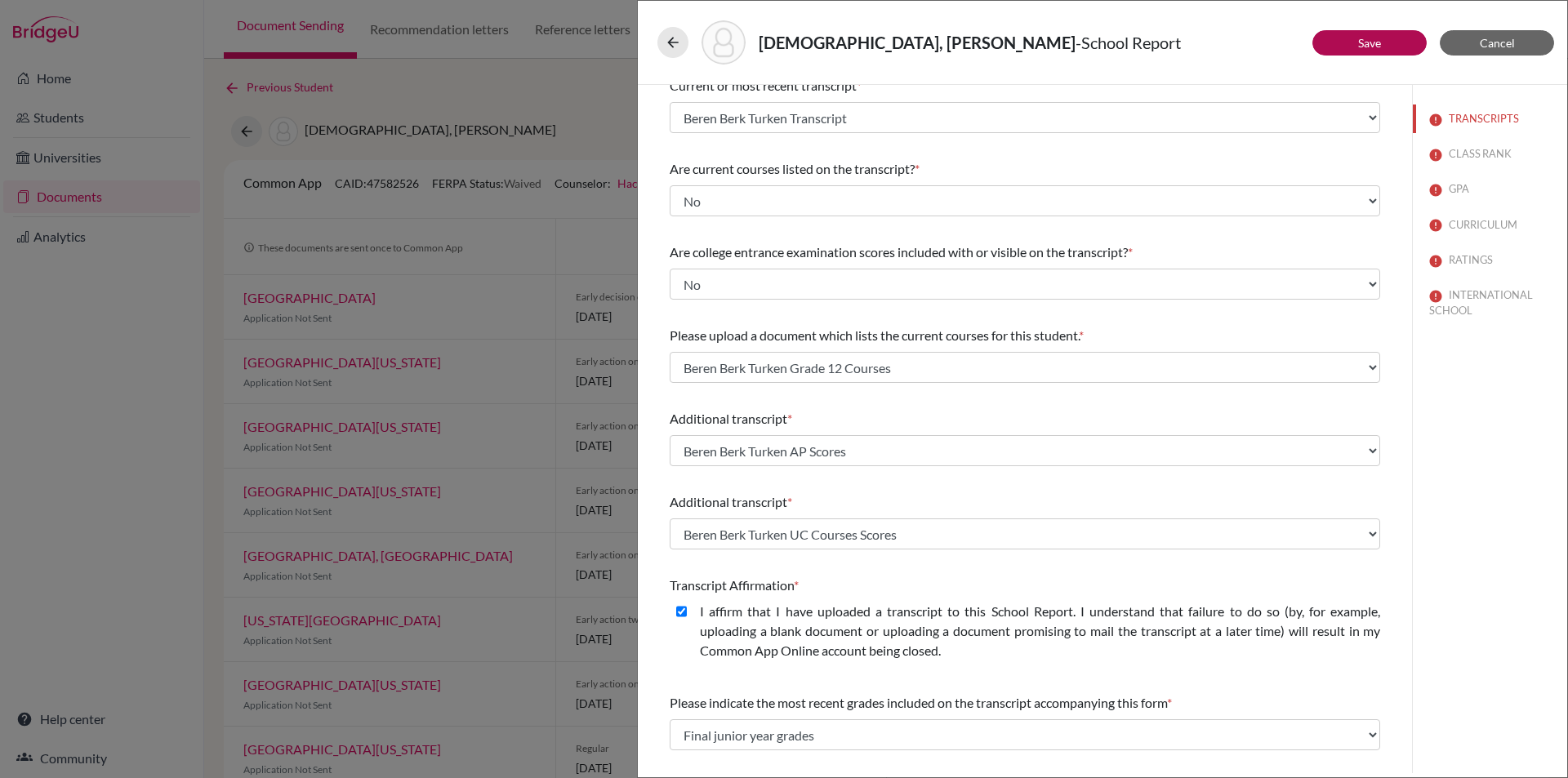
scroll to position [0, 0]
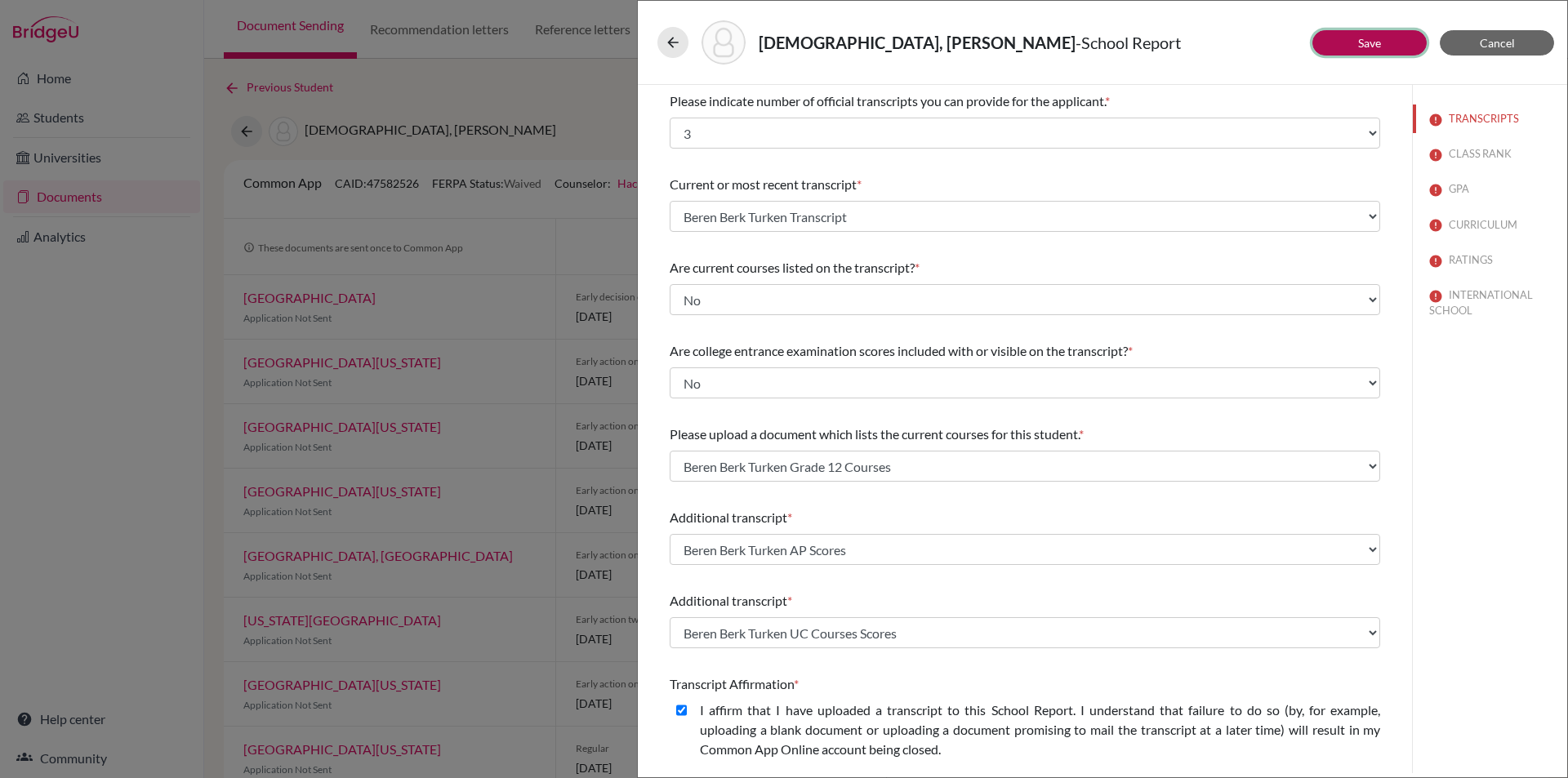
click at [1354, 40] on button "Save" at bounding box center [1369, 43] width 114 height 25
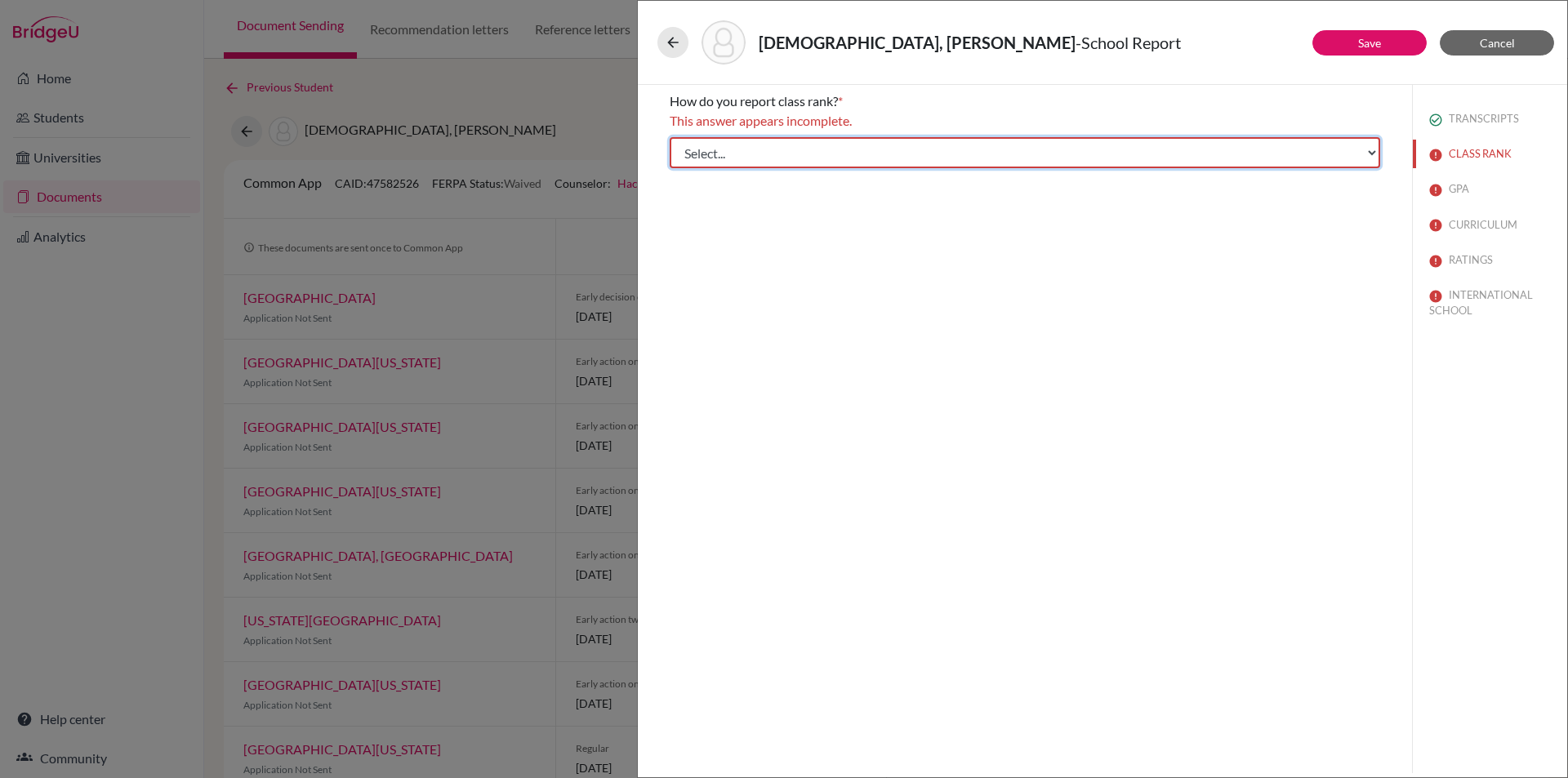
click at [1372, 150] on select "Select... Exact Decile Quintile Quartile None" at bounding box center [1025, 152] width 711 height 31
select select "5"
click at [670, 137] on select "Select... Exact Decile Quintile Quartile None" at bounding box center [1025, 152] width 711 height 31
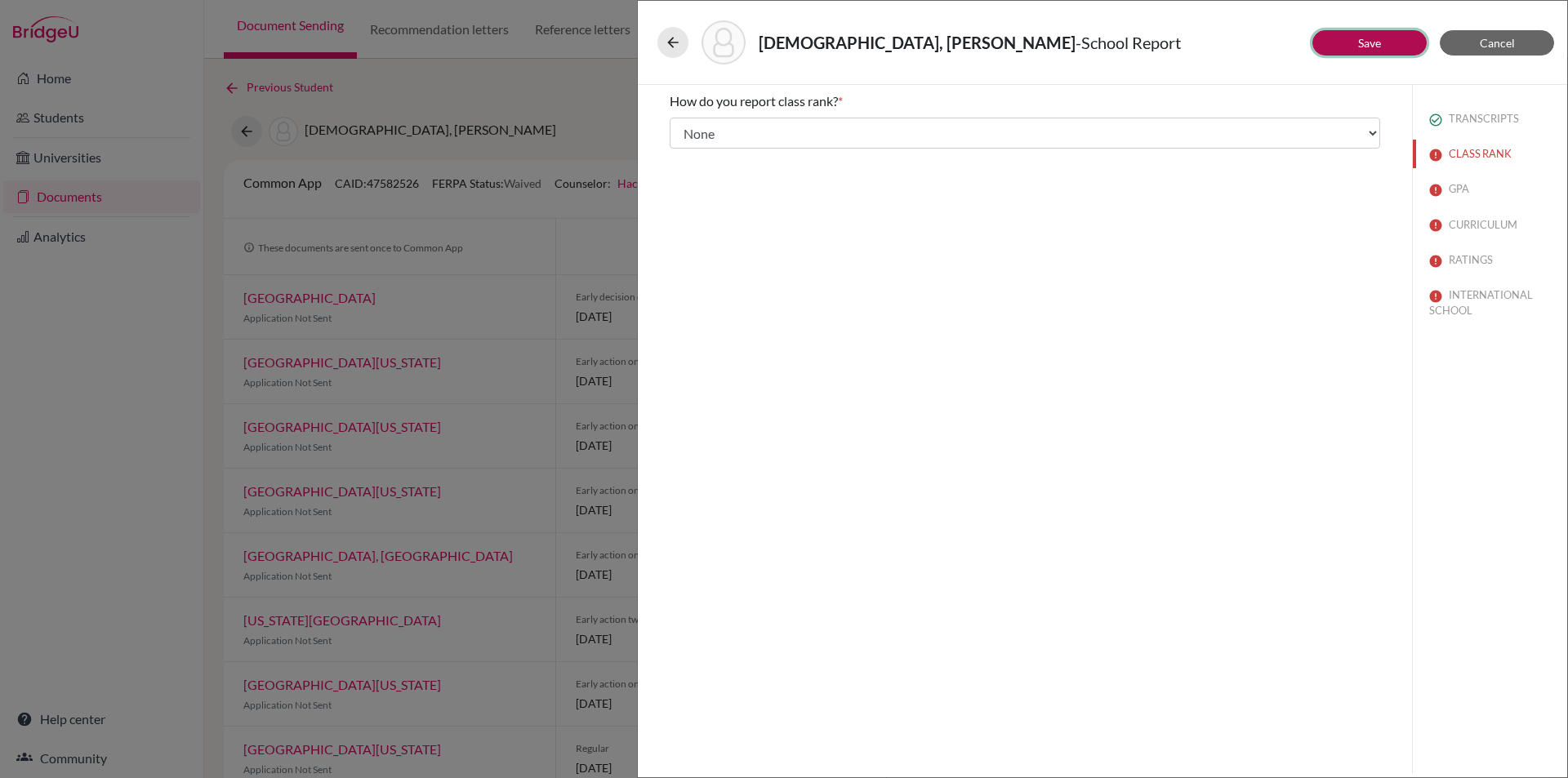
click at [1383, 39] on button "Save" at bounding box center [1369, 43] width 114 height 25
click at [1457, 186] on button "GPA" at bounding box center [1490, 188] width 154 height 29
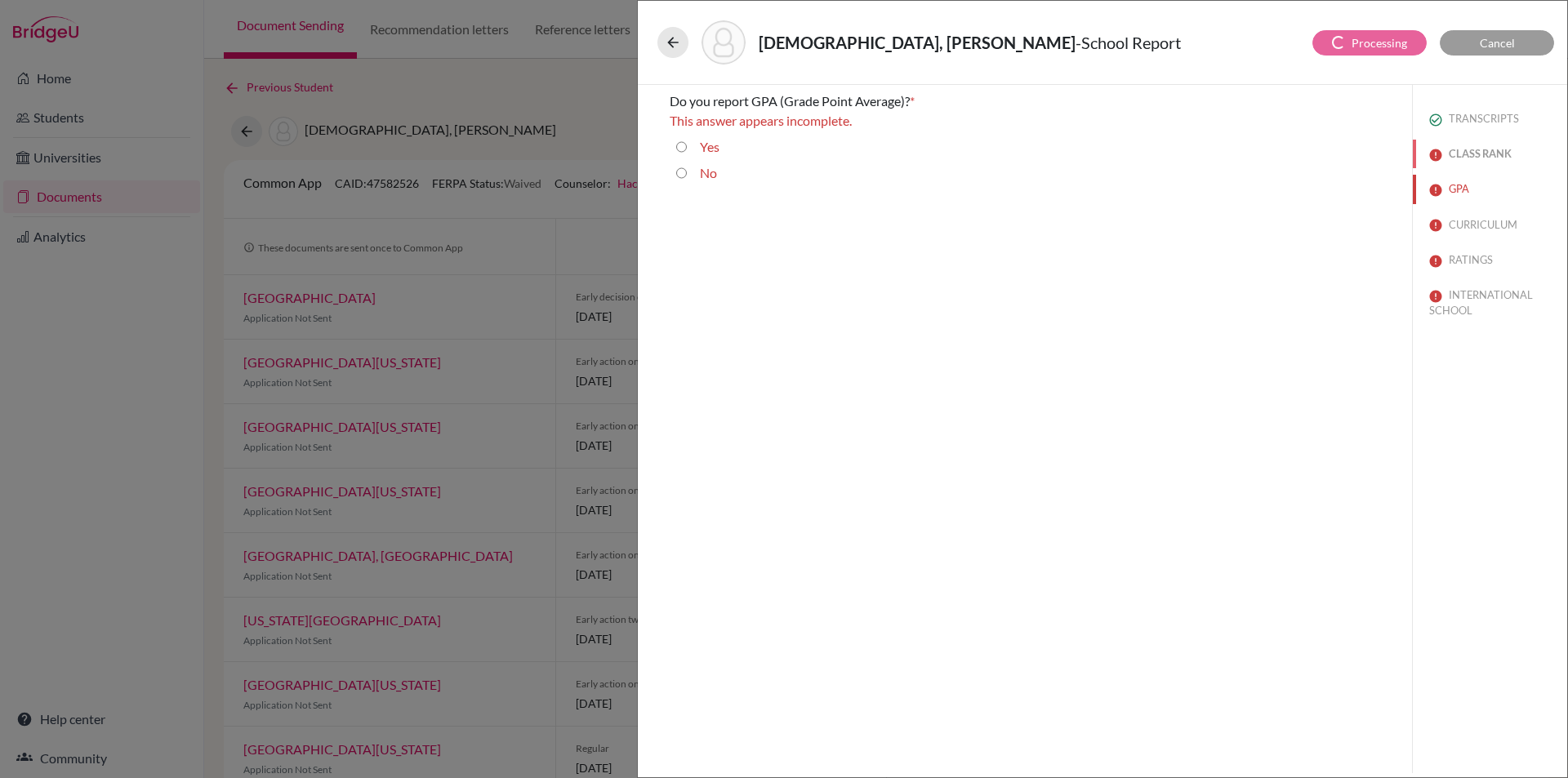
click at [1454, 147] on button "CLASS RANK" at bounding box center [1490, 153] width 154 height 29
select select "5"
click at [677, 145] on input "Yes" at bounding box center [681, 147] width 10 height 19
radio input "true"
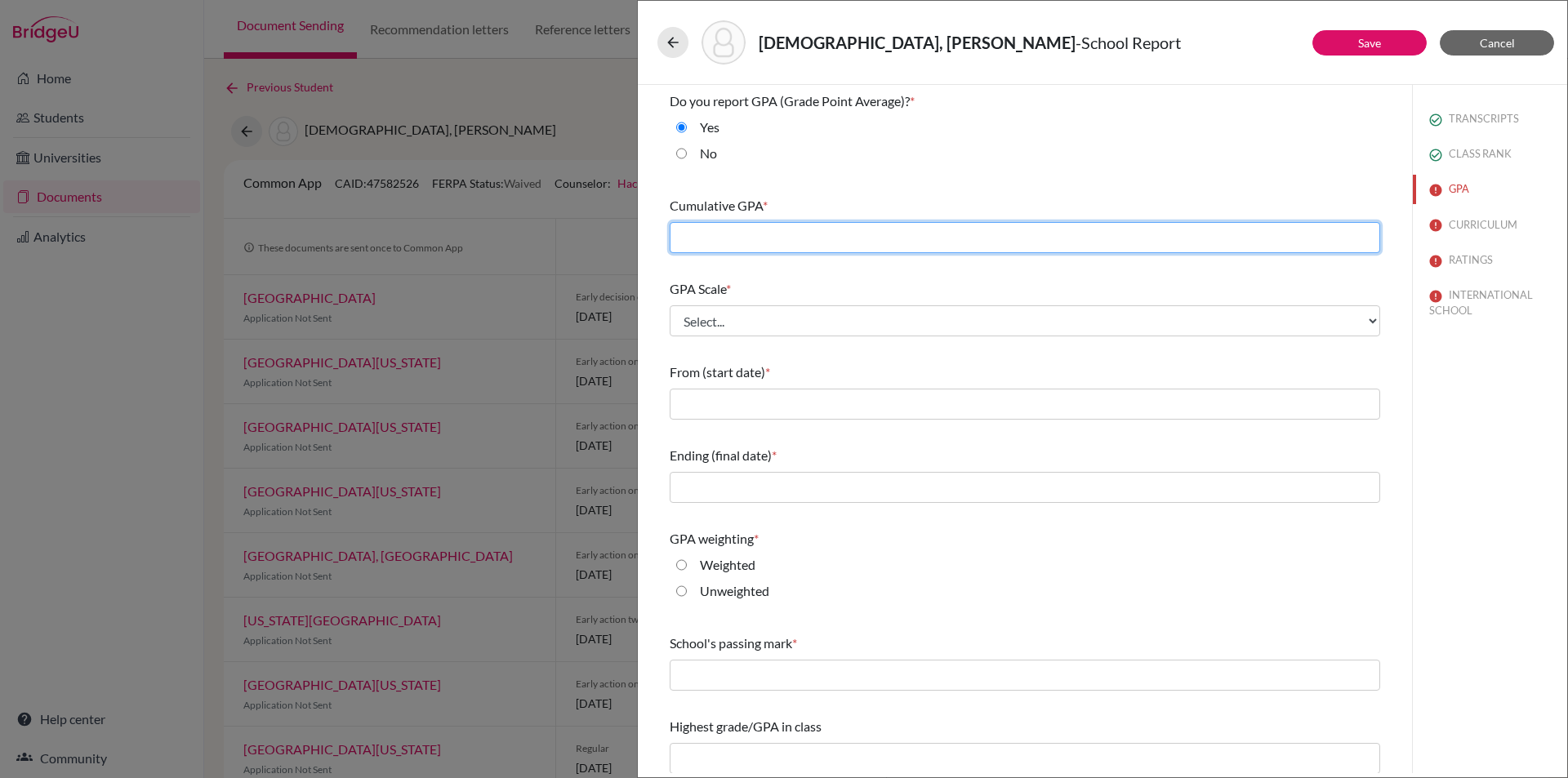
click at [779, 229] on input "text" at bounding box center [1025, 236] width 711 height 31
click at [688, 241] on input "text" at bounding box center [1025, 236] width 711 height 31
type input "94.45"
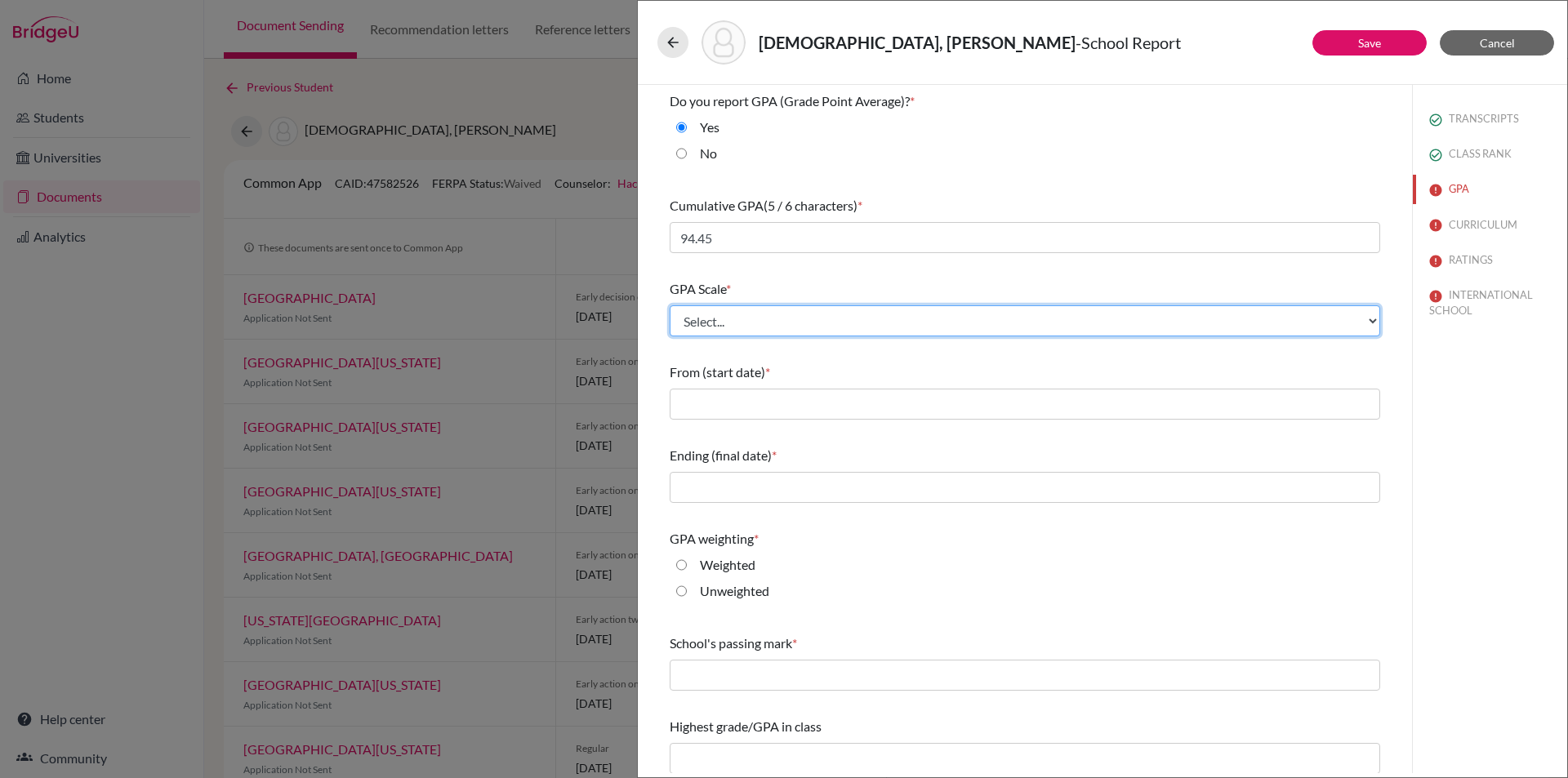
click at [712, 312] on select "Select... 4 5 6 7 8 9 10 11 12 13 14 15 16 17 18 19 20 100" at bounding box center [1025, 320] width 711 height 31
select select "100"
click at [670, 305] on select "Select... 4 5 6 7 8 9 10 11 12 13 14 15 16 17 18 19 20 100" at bounding box center [1025, 320] width 711 height 31
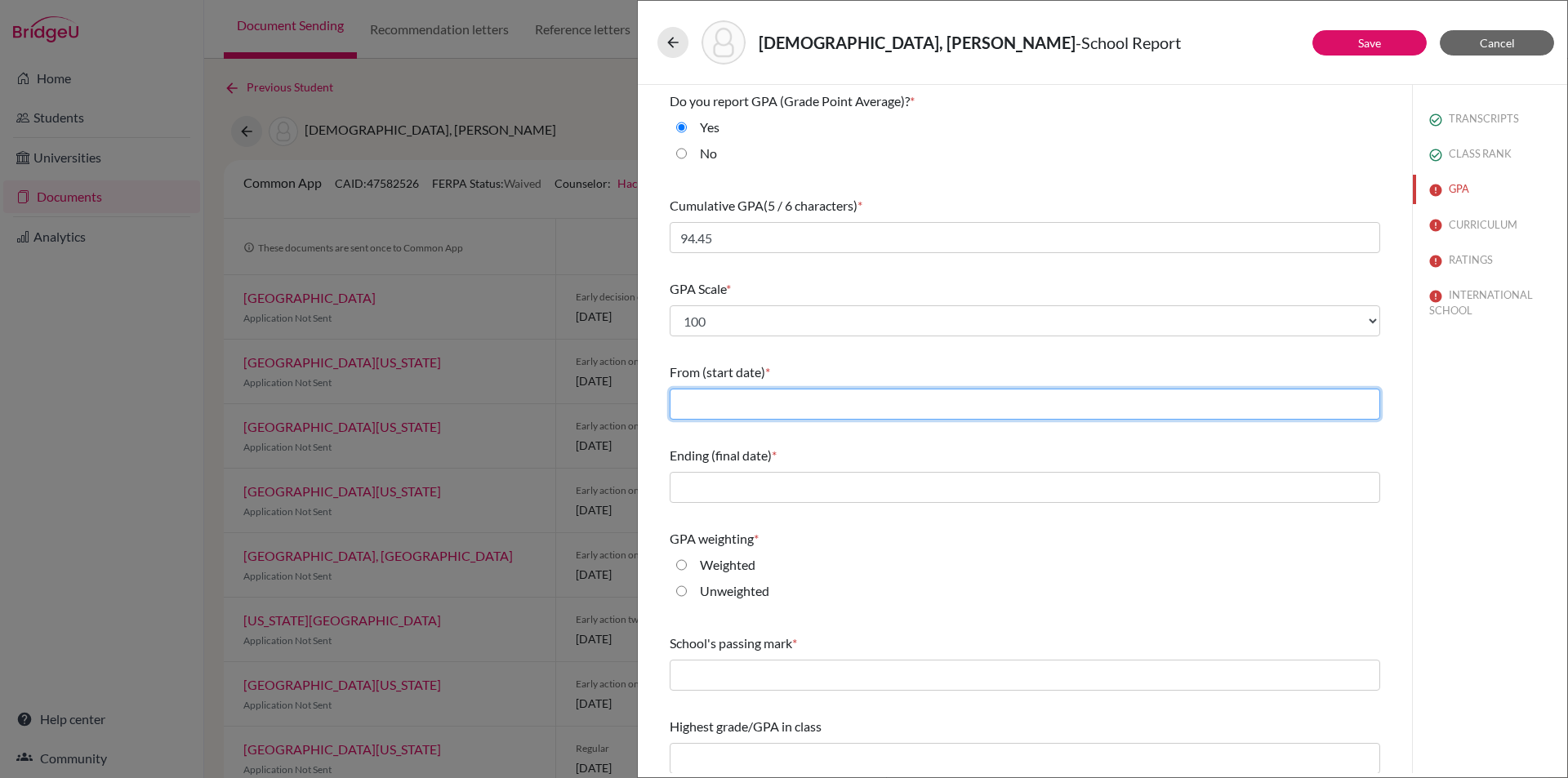
click at [770, 397] on input "text" at bounding box center [1025, 403] width 711 height 31
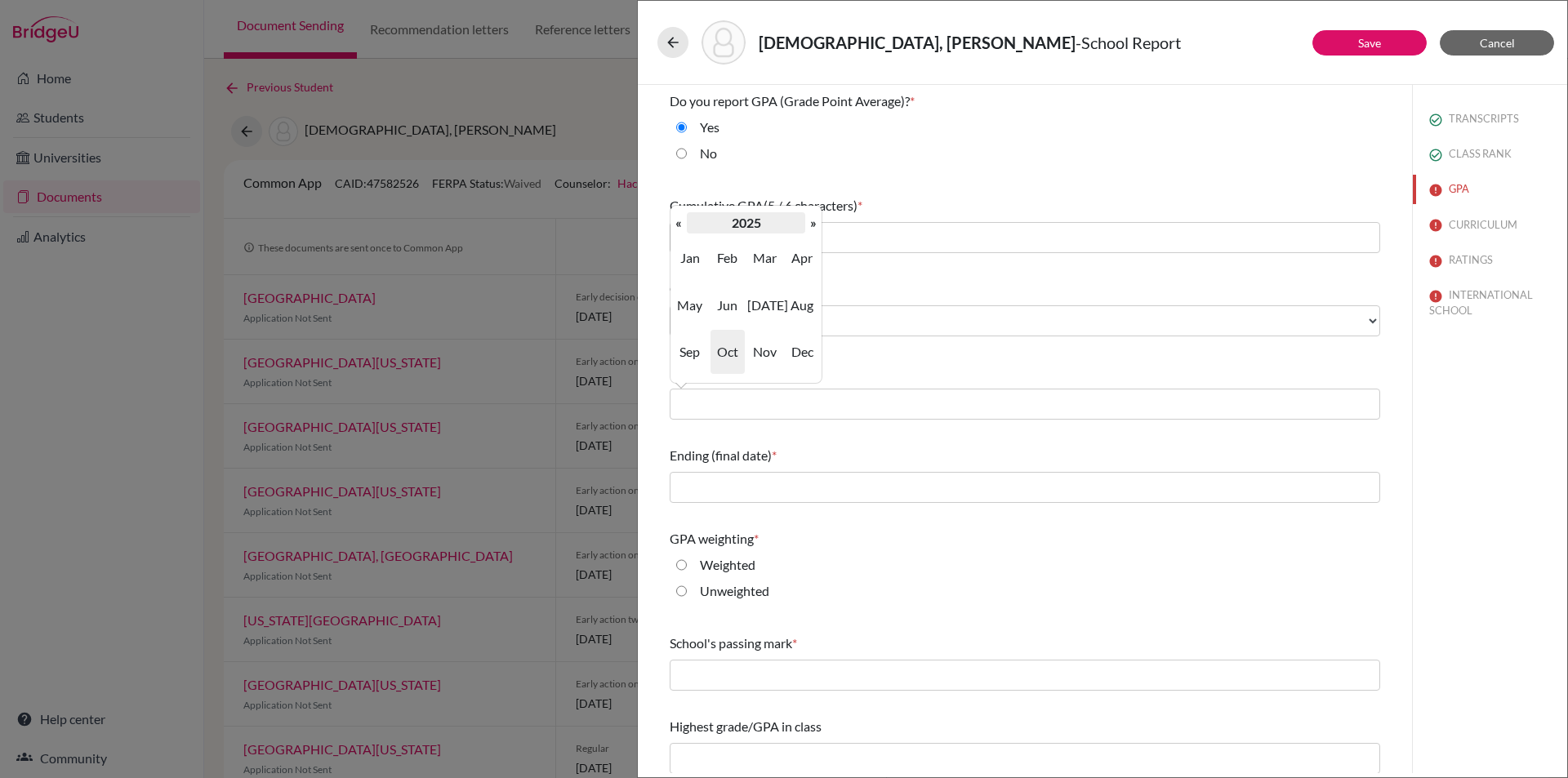
click at [746, 224] on th "2025" at bounding box center [746, 223] width 119 height 21
click at [815, 252] on span "2022" at bounding box center [802, 258] width 34 height 45
click at [688, 351] on span "Sep" at bounding box center [689, 352] width 34 height 45
type input "09/2022"
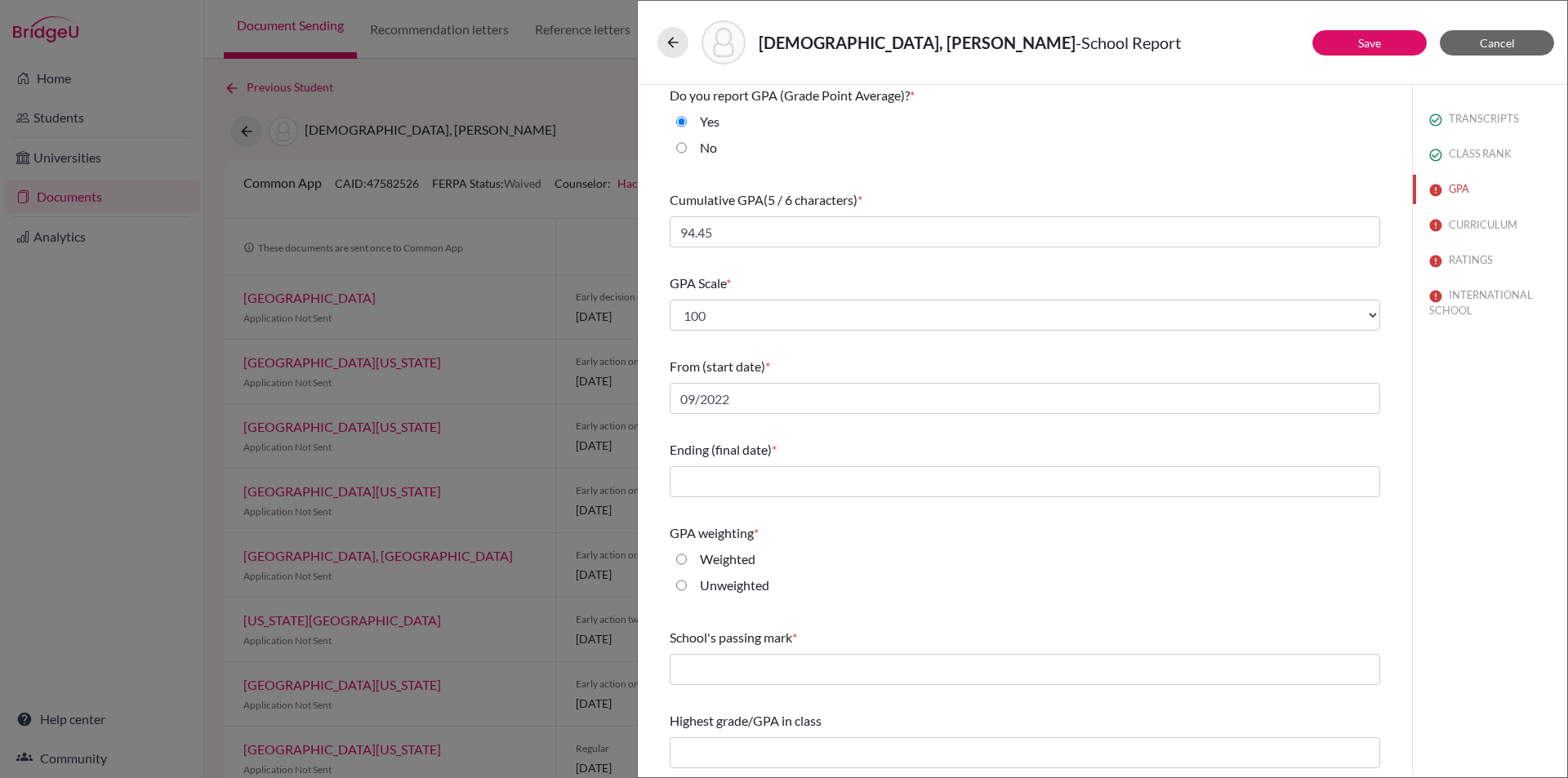
scroll to position [7, 0]
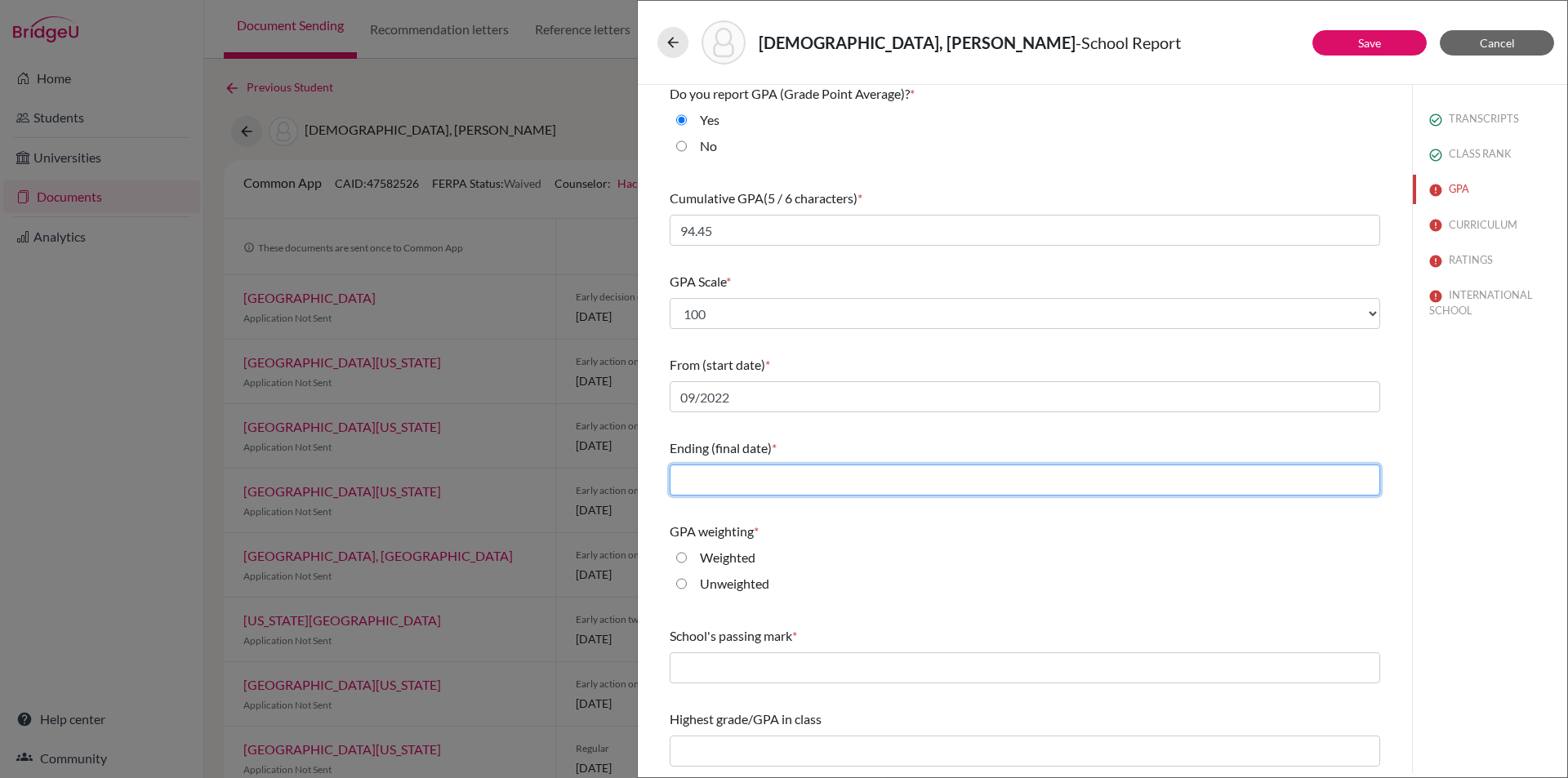
click at [738, 480] on input "text" at bounding box center [1025, 479] width 711 height 31
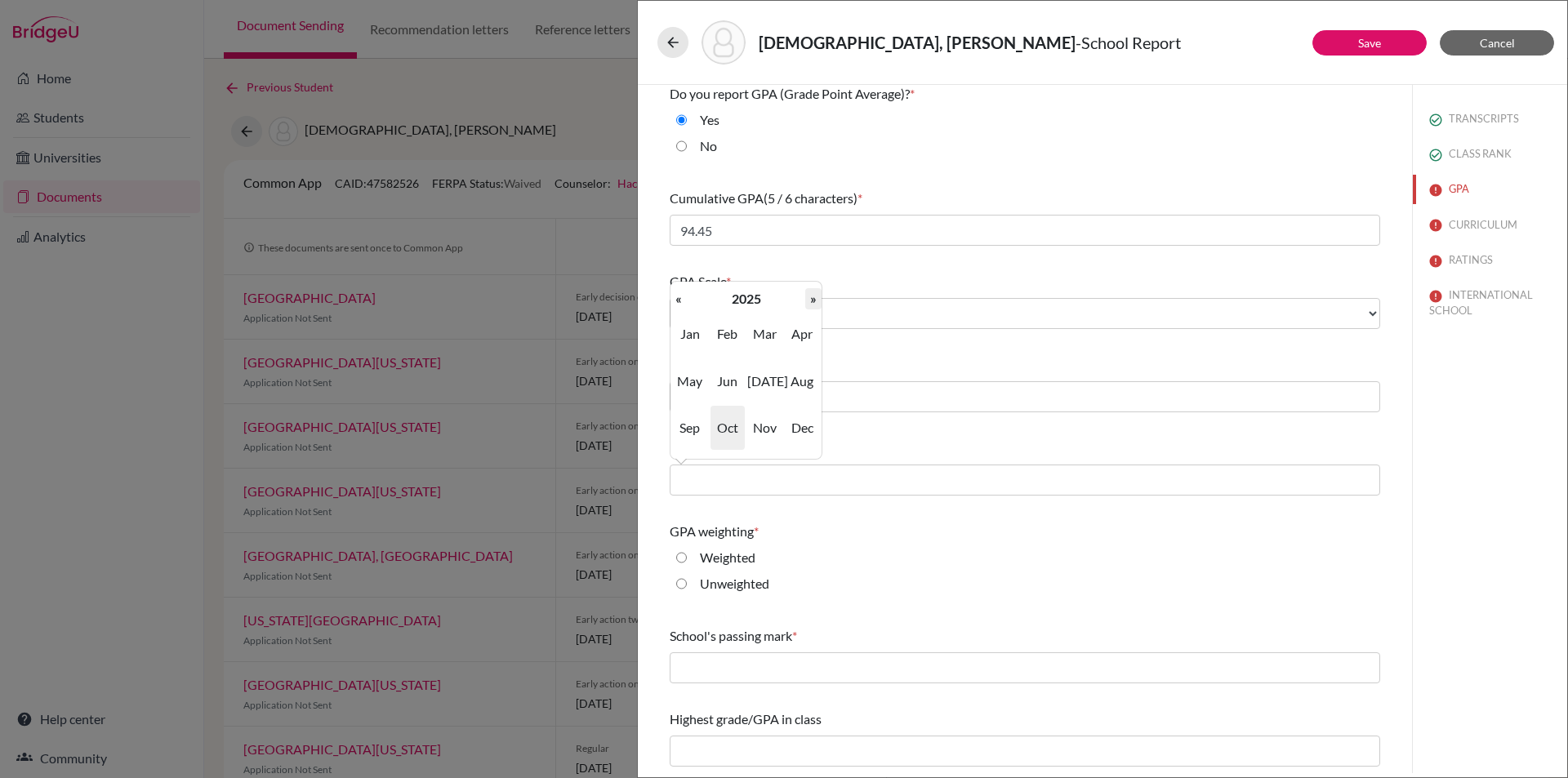
click at [808, 289] on th "»" at bounding box center [814, 299] width 17 height 21
click at [734, 385] on span "Jun" at bounding box center [727, 381] width 34 height 45
type input "06/2026"
click at [681, 581] on input "Unweighted" at bounding box center [681, 583] width 10 height 19
radio input "true"
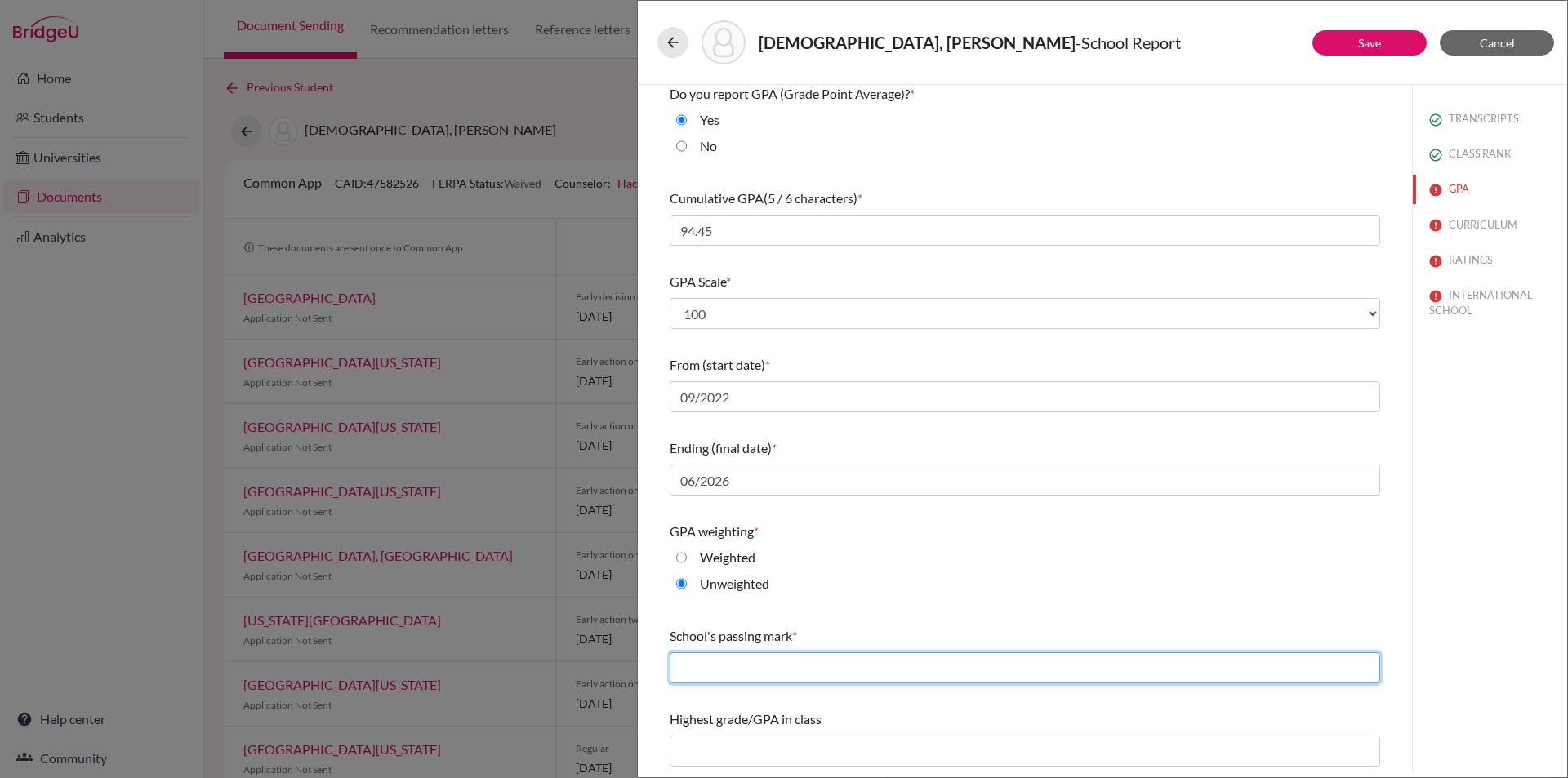
click at [712, 664] on input "text" at bounding box center [1025, 667] width 711 height 31
type input "50"
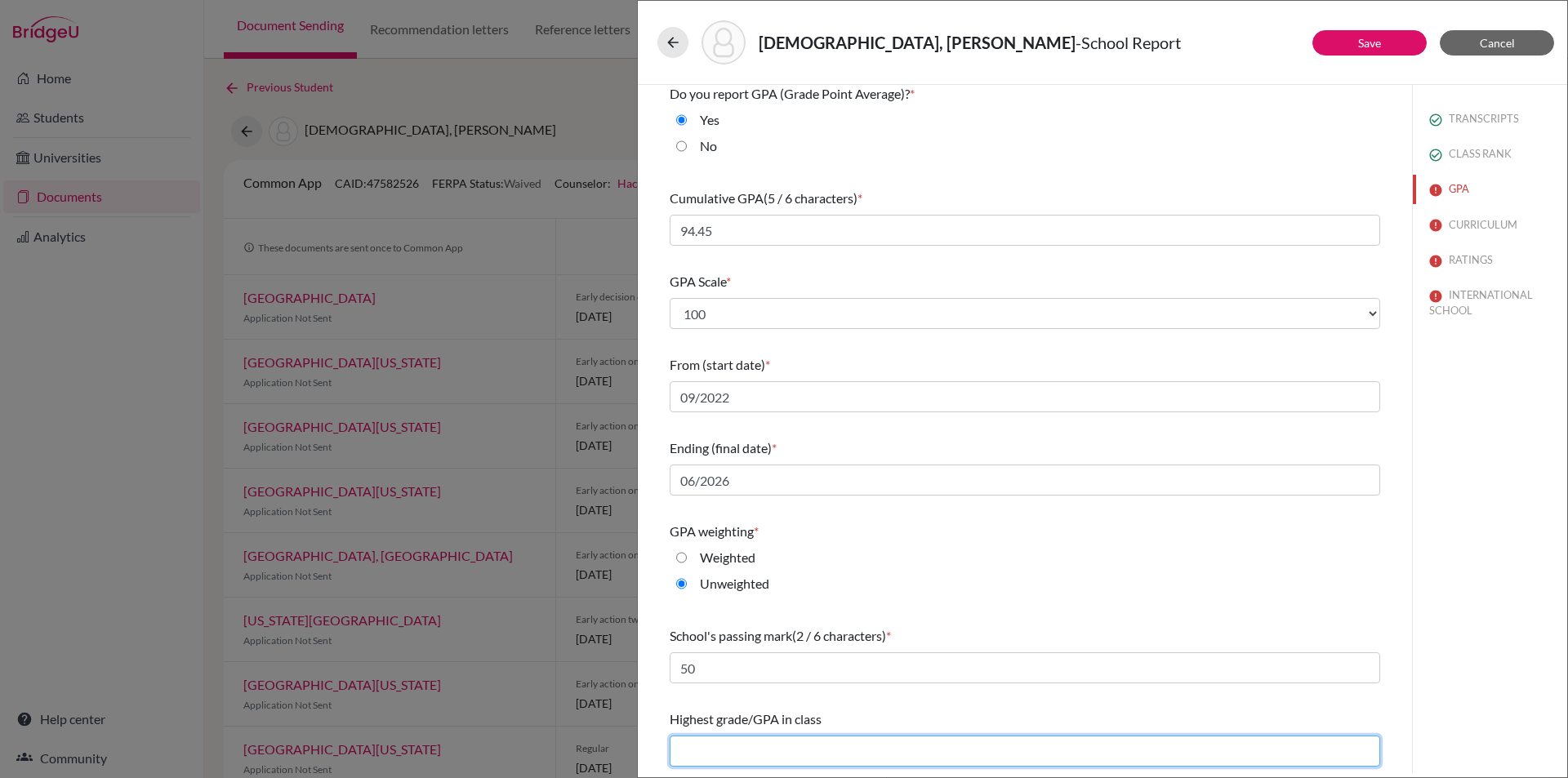
click at [771, 741] on input "text" at bounding box center [1025, 750] width 711 height 31
type input "99.540"
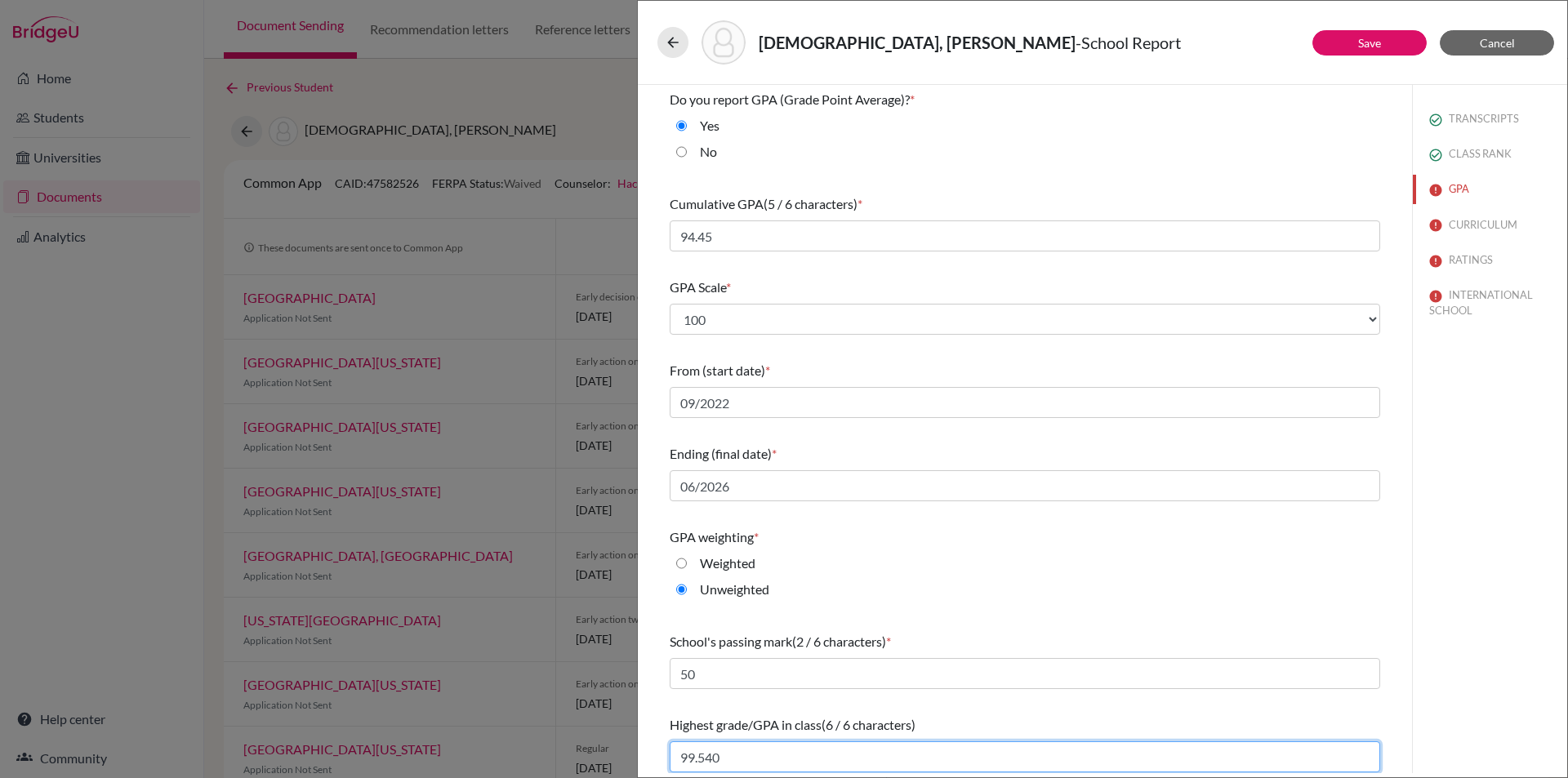
scroll to position [0, 0]
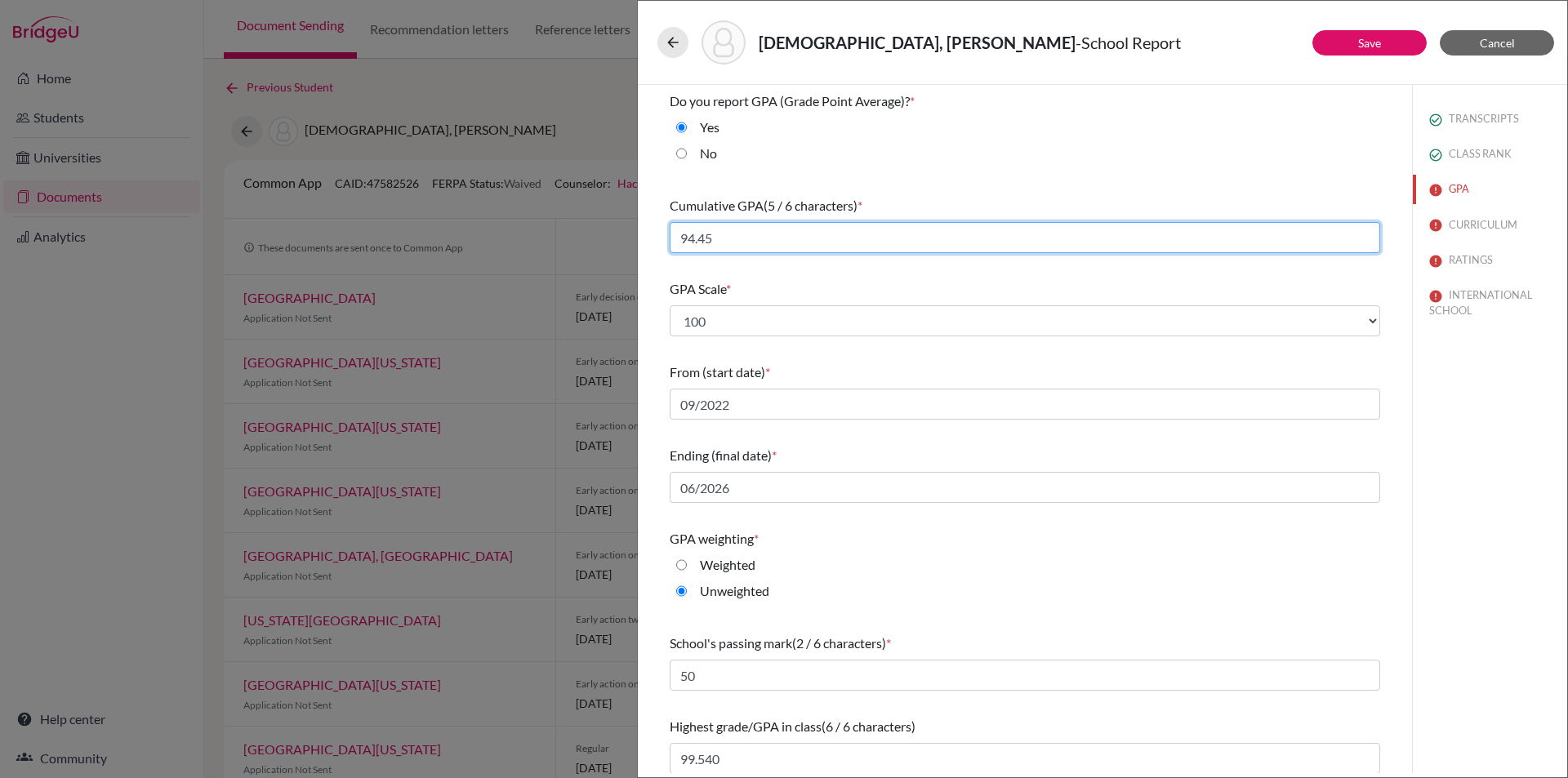
click at [712, 236] on input "94.45" at bounding box center [1025, 236] width 711 height 31
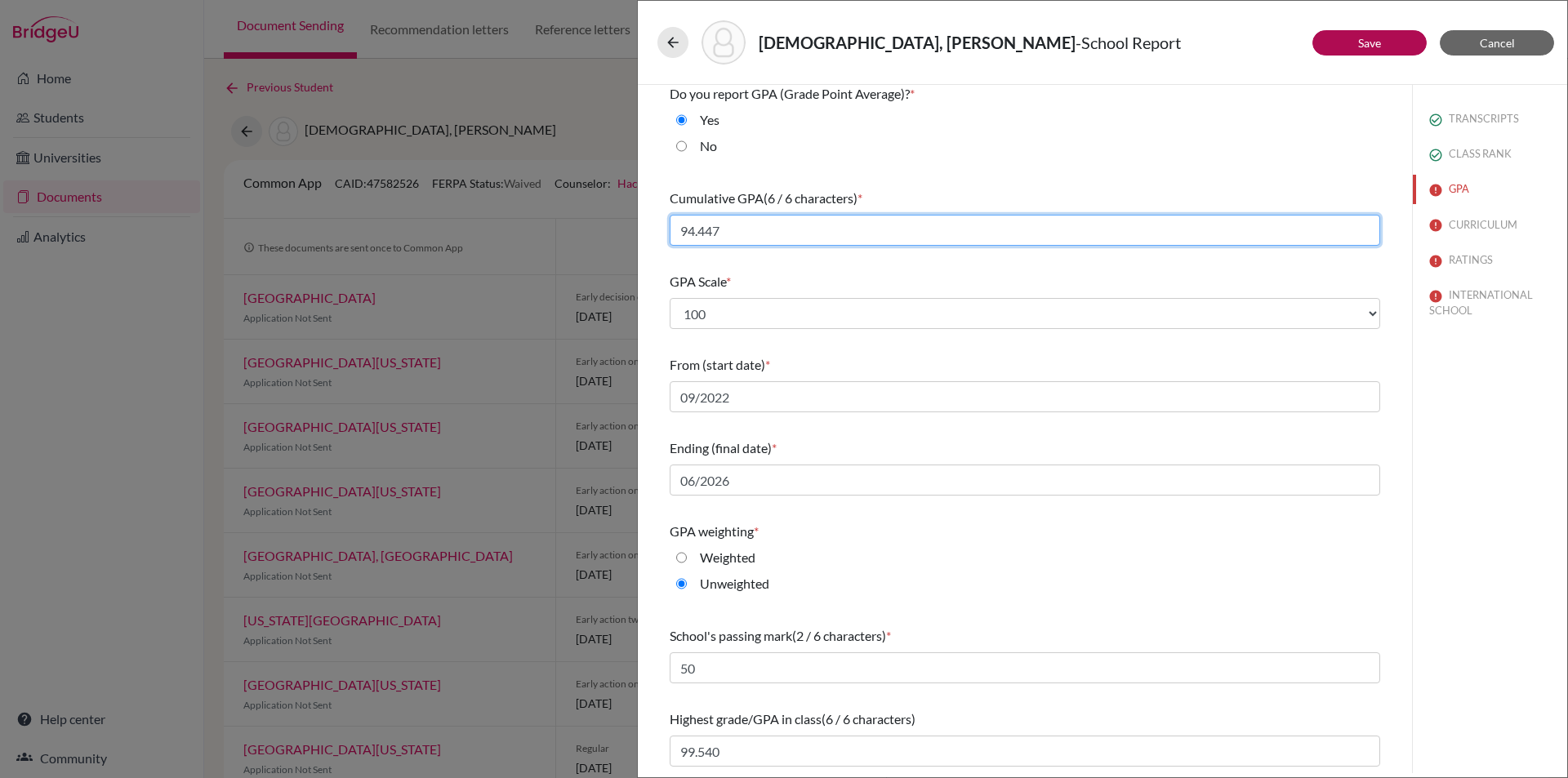
type input "94.447"
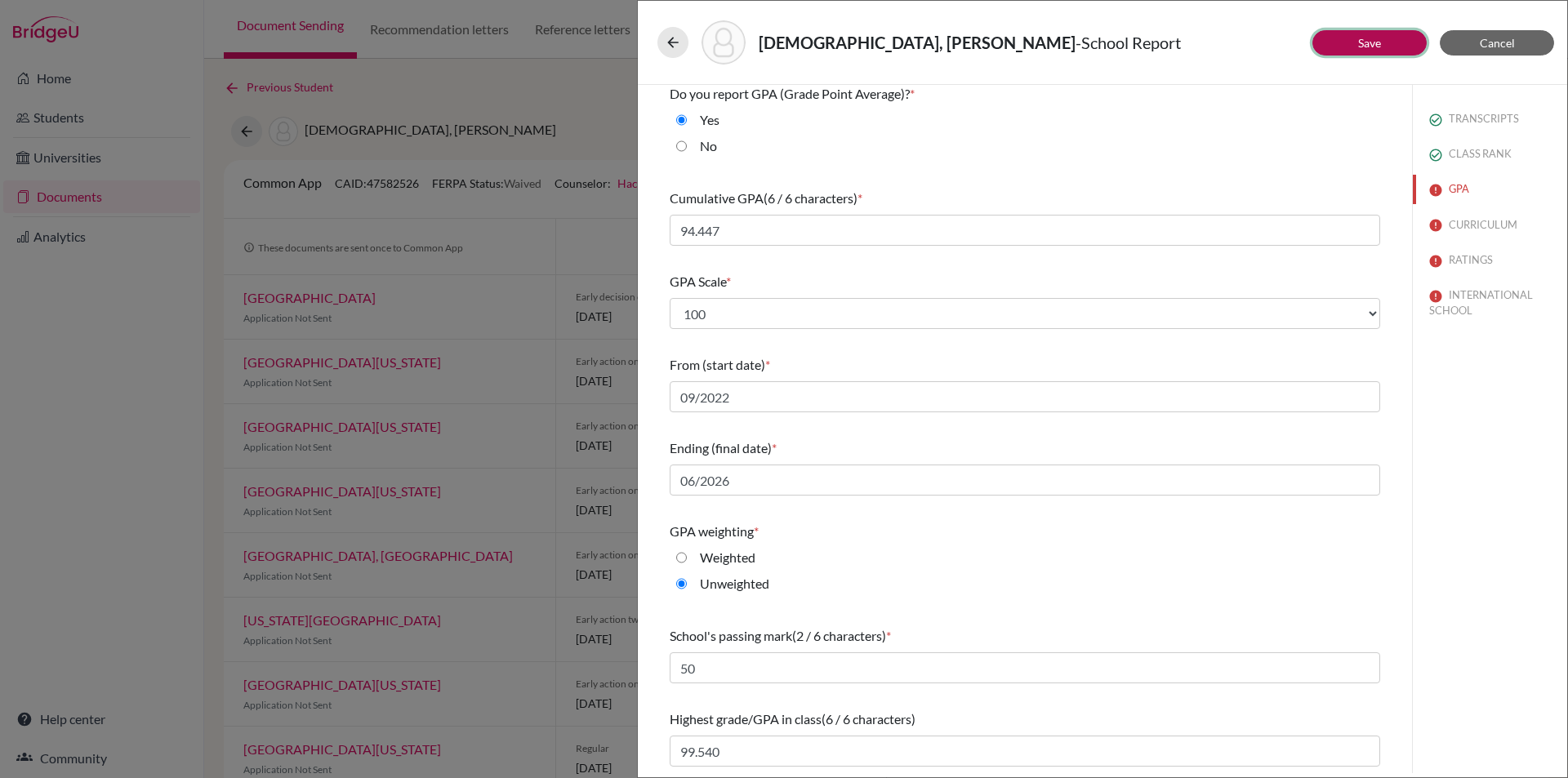
click at [1360, 45] on link "Save" at bounding box center [1369, 43] width 23 height 14
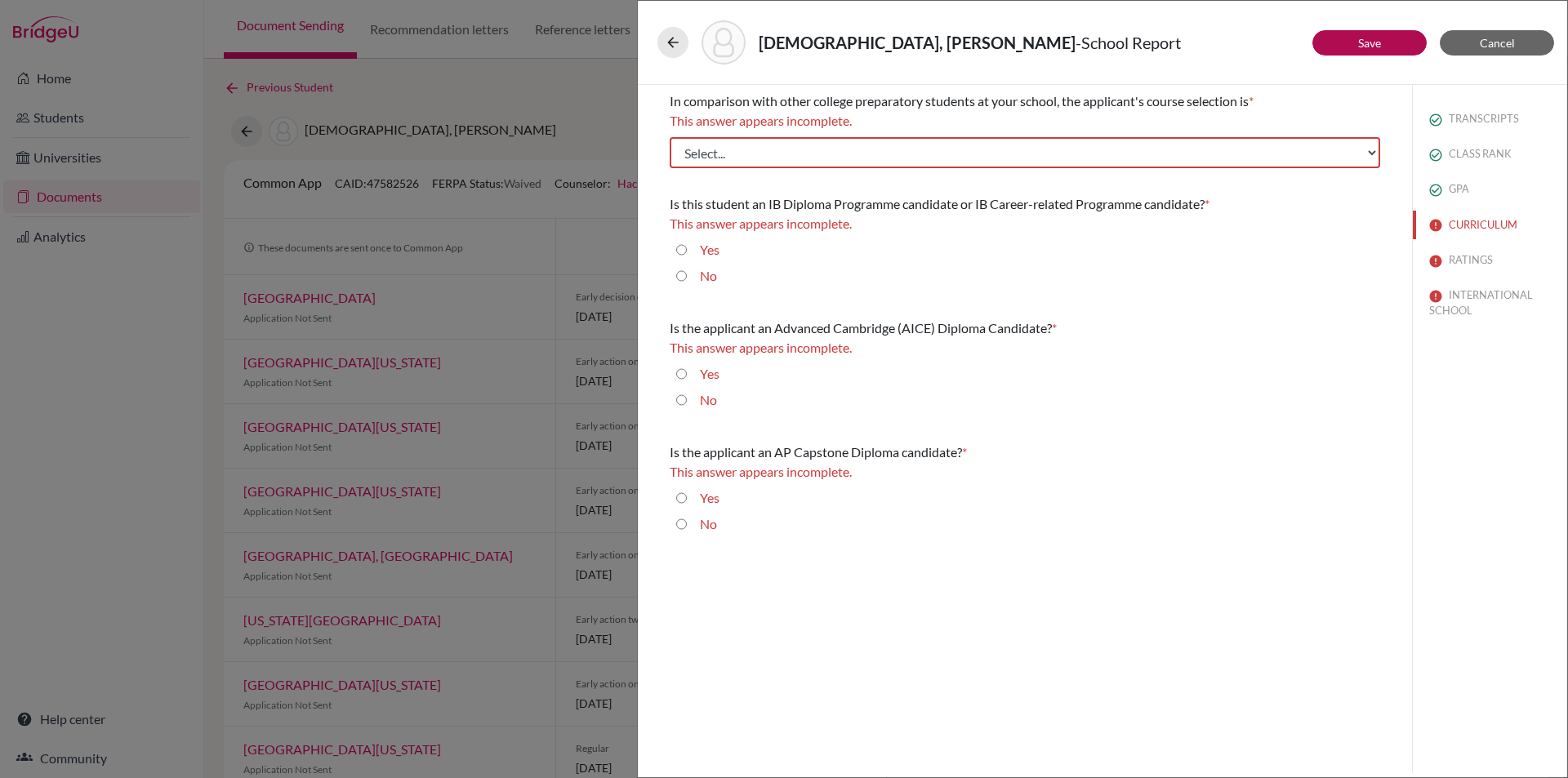
scroll to position [0, 0]
click at [1113, 153] on select "Select... Less than demanding Average Demanding Very demanding Most demanding P…" at bounding box center [1025, 152] width 711 height 31
select select "4"
click at [670, 137] on select "Select... Less than demanding Average Demanding Very demanding Most demanding P…" at bounding box center [1025, 152] width 711 height 31
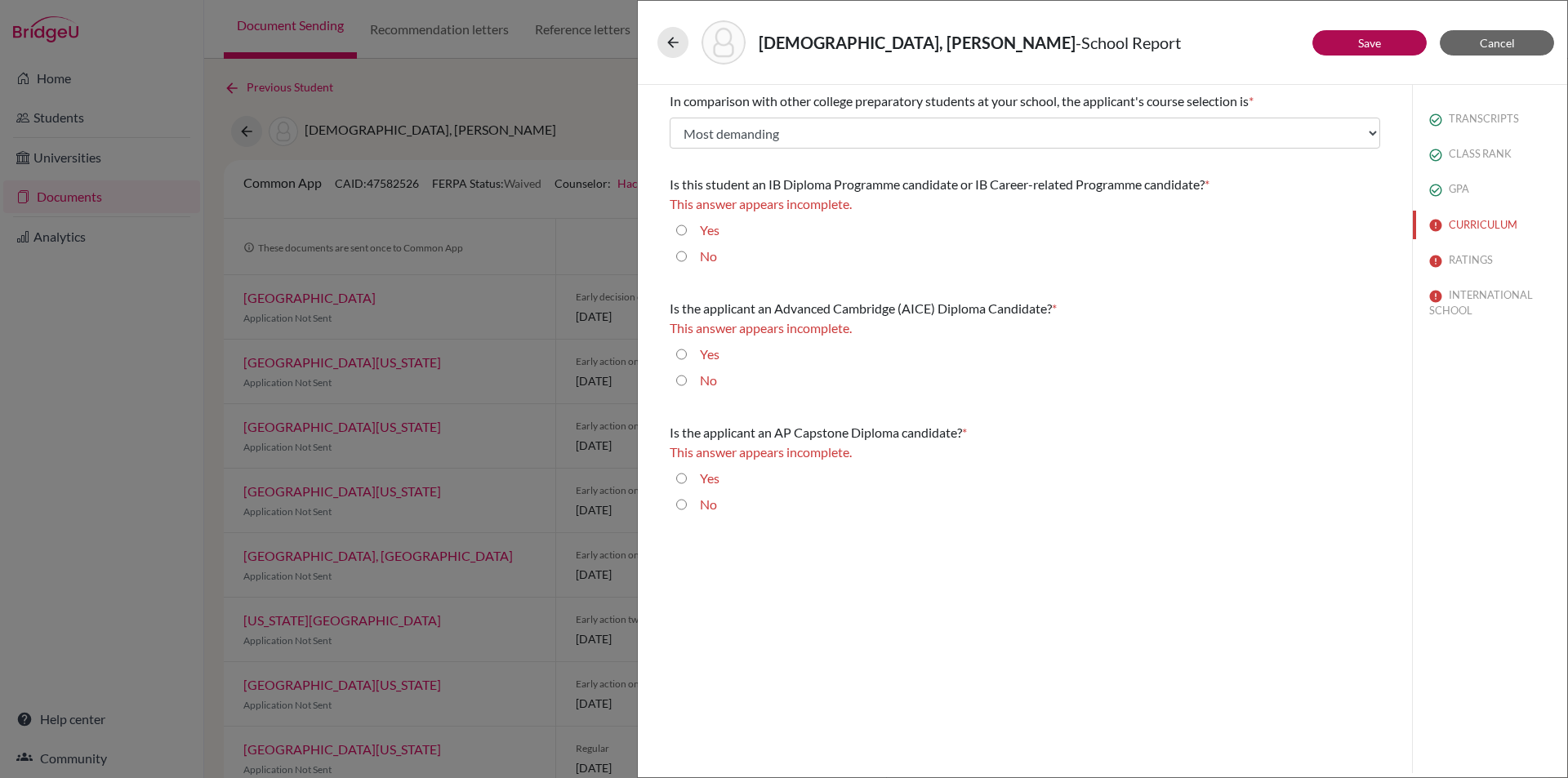
click at [684, 251] on input "No" at bounding box center [681, 256] width 10 height 19
radio input "true"
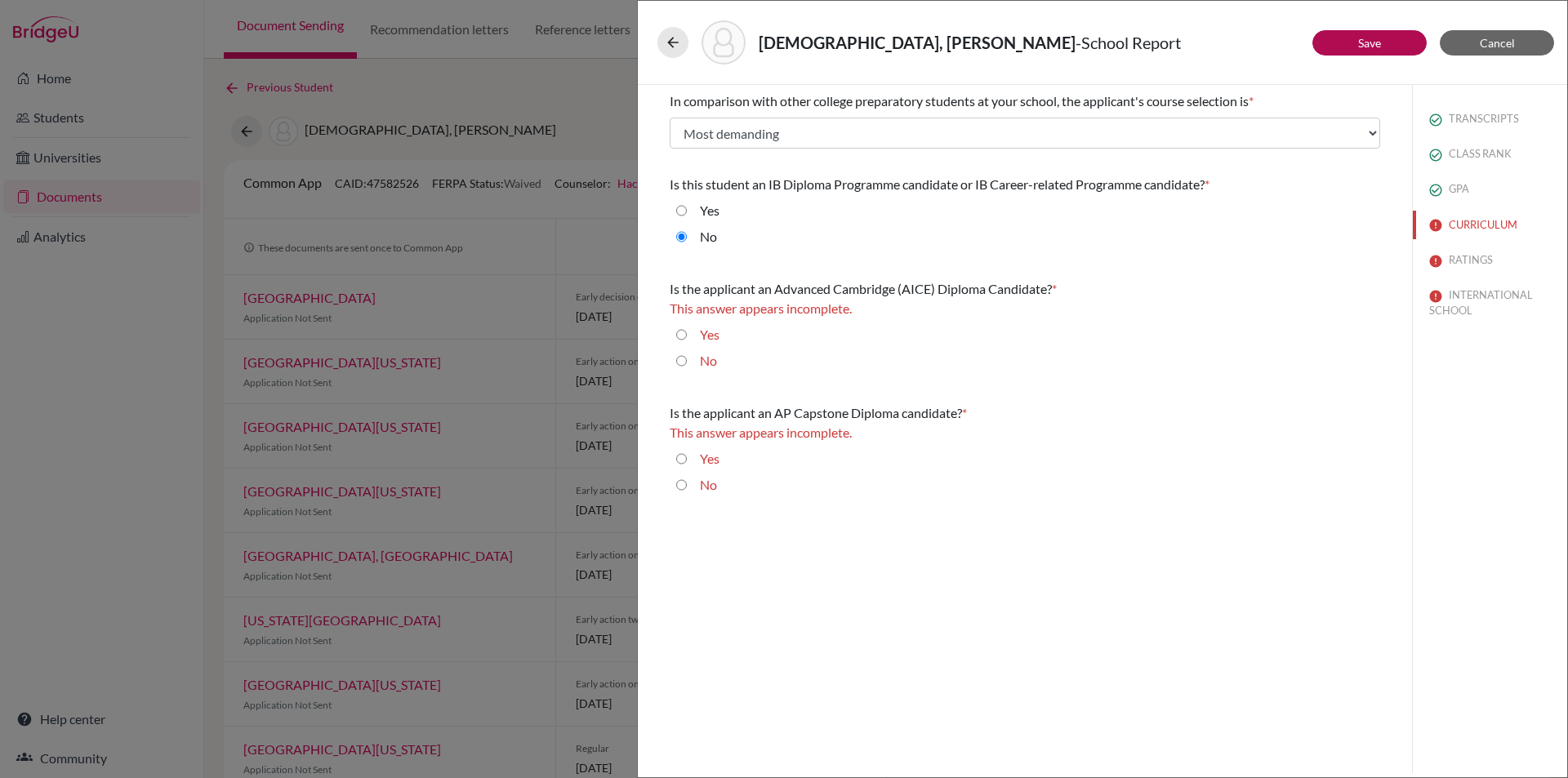
click at [677, 360] on input "No" at bounding box center [681, 360] width 10 height 19
radio input "true"
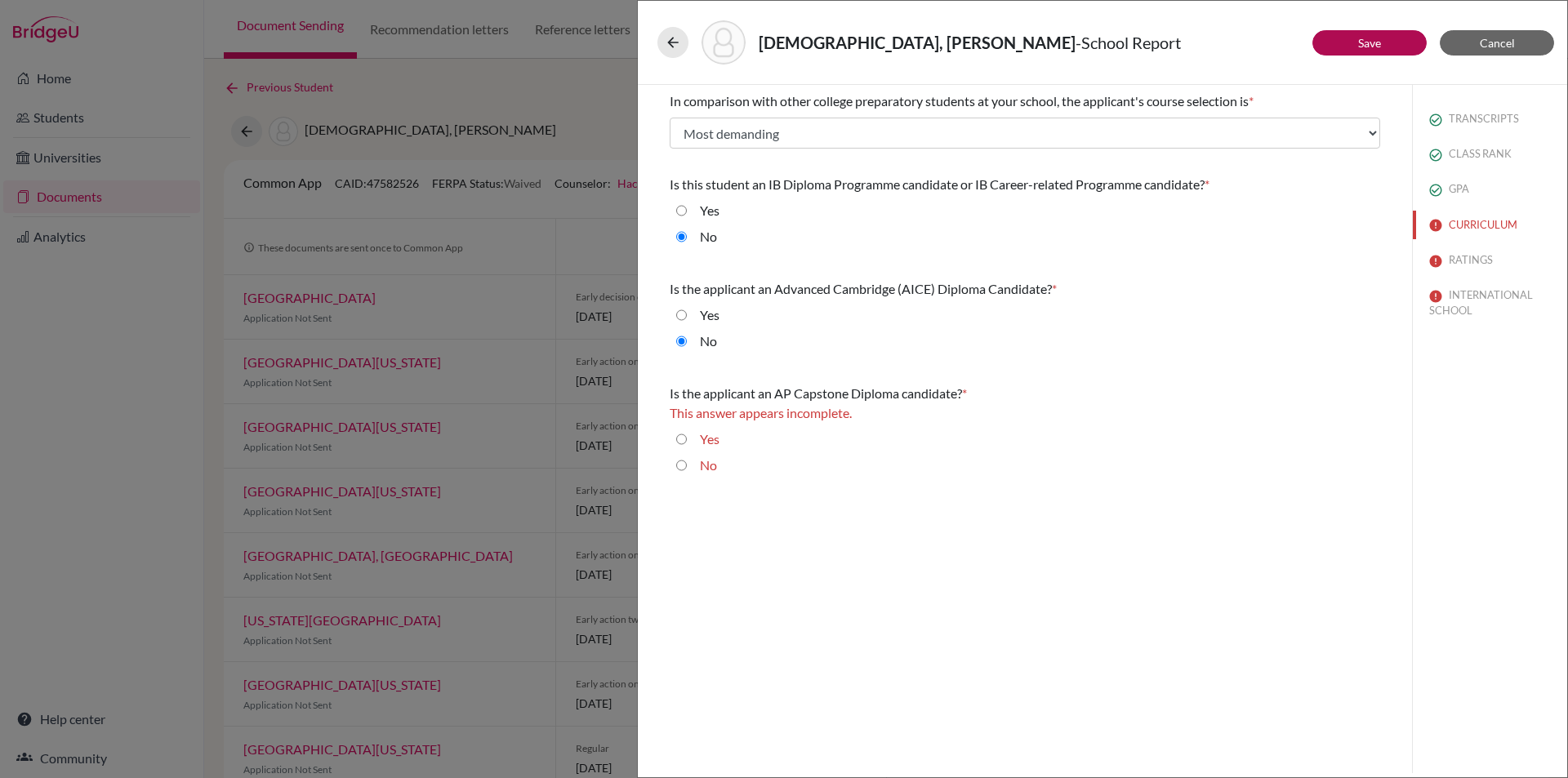
click at [679, 465] on input "No" at bounding box center [681, 465] width 10 height 19
radio input "true"
click at [1356, 42] on button "Save" at bounding box center [1369, 43] width 114 height 25
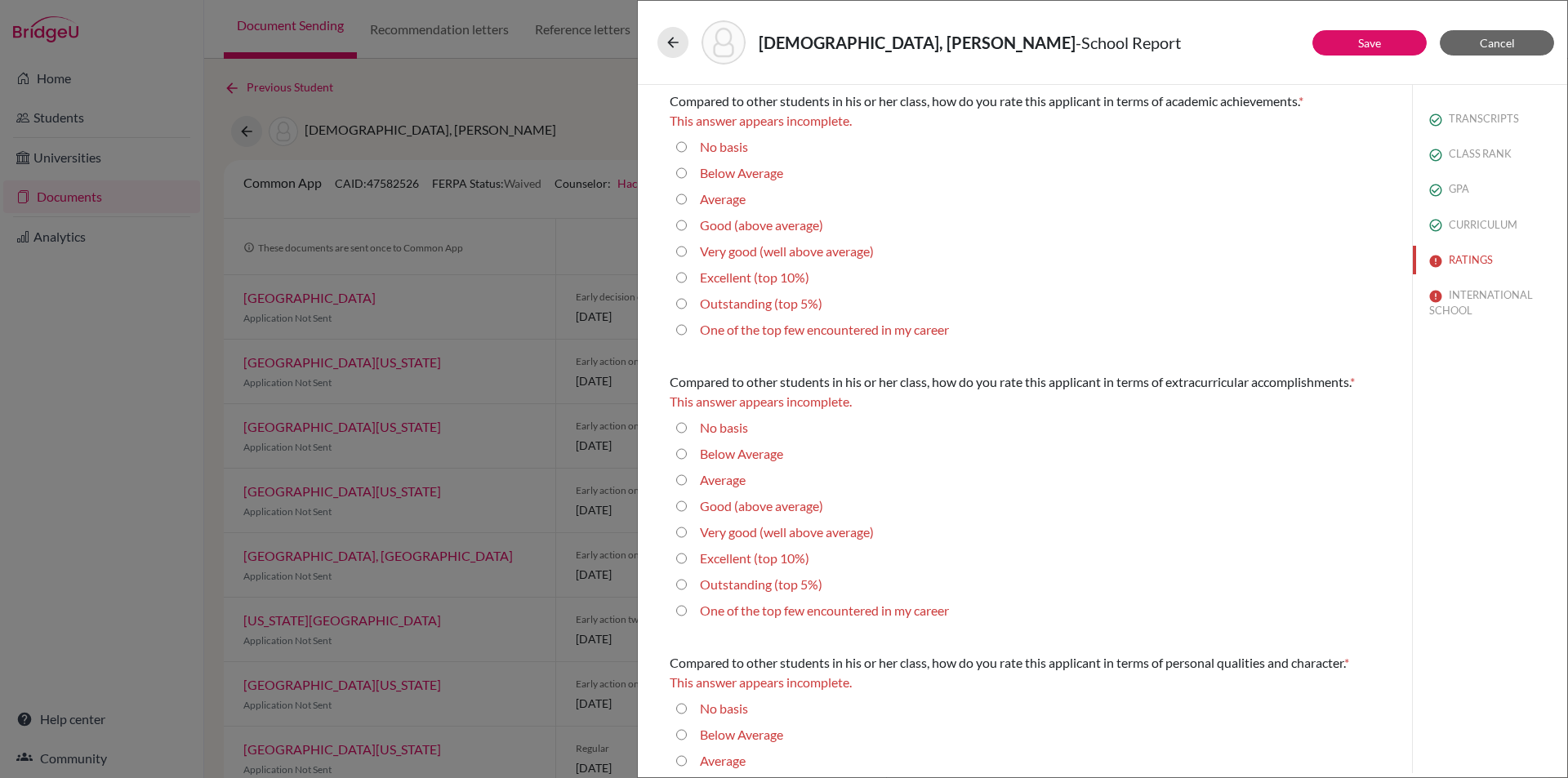
click at [679, 275] on 10\%\) "Excellent (top 10%)" at bounding box center [681, 277] width 10 height 19
radio 10\%\) "true"
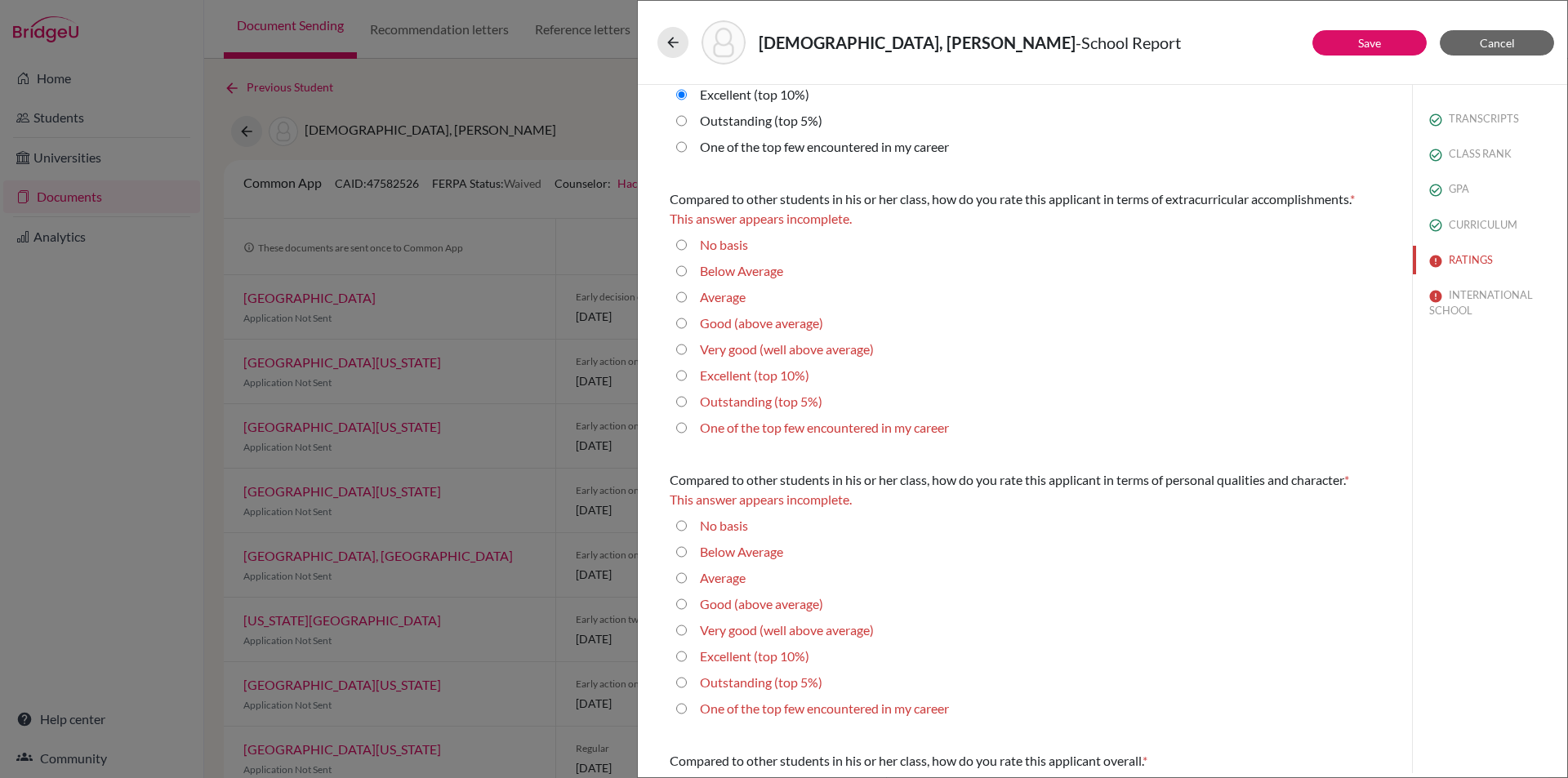
scroll to position [245, 0]
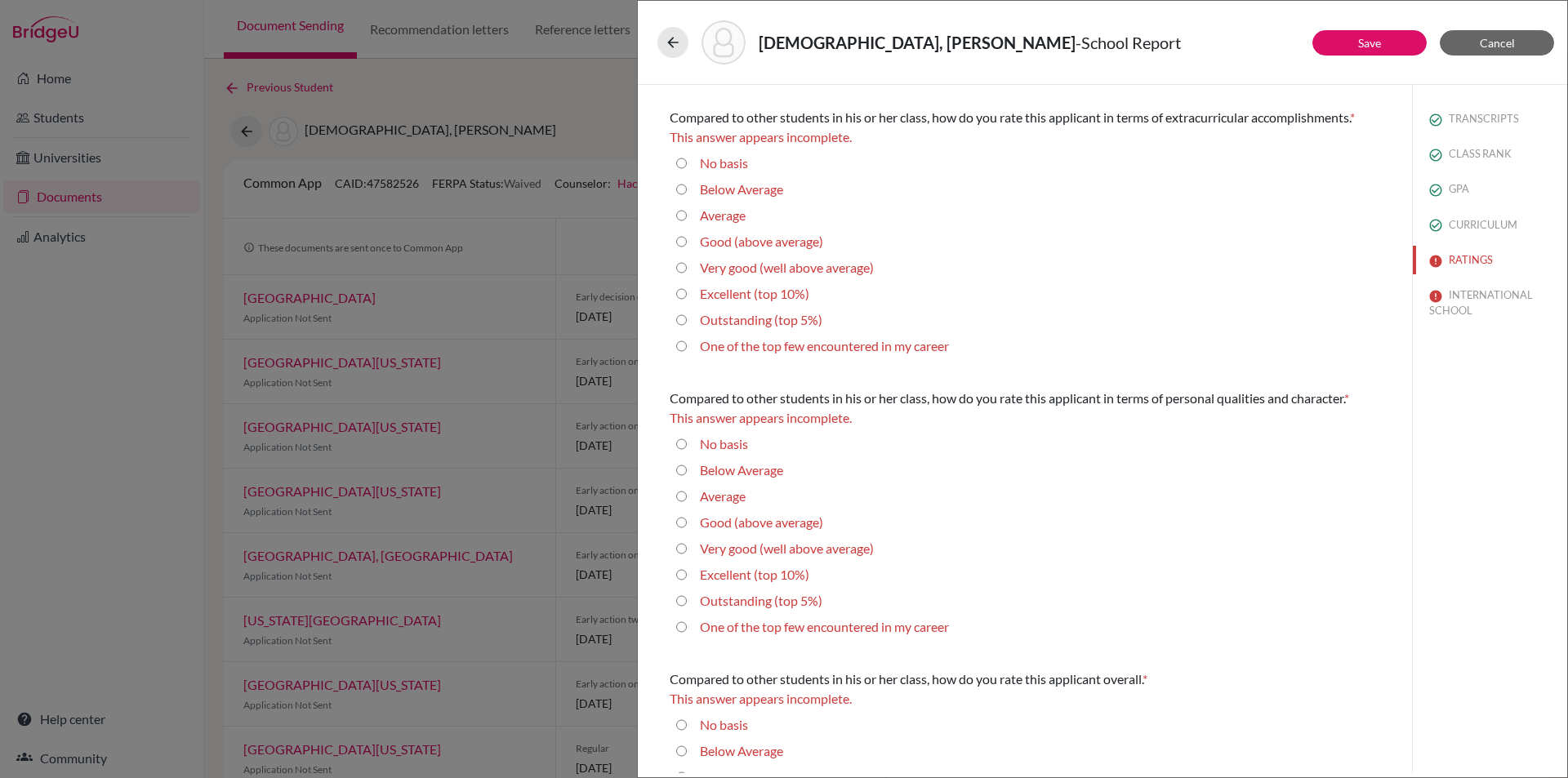
click at [683, 319] on 5\%\) "Outstanding (top 5%)" at bounding box center [681, 319] width 10 height 19
radio 5\%\) "true"
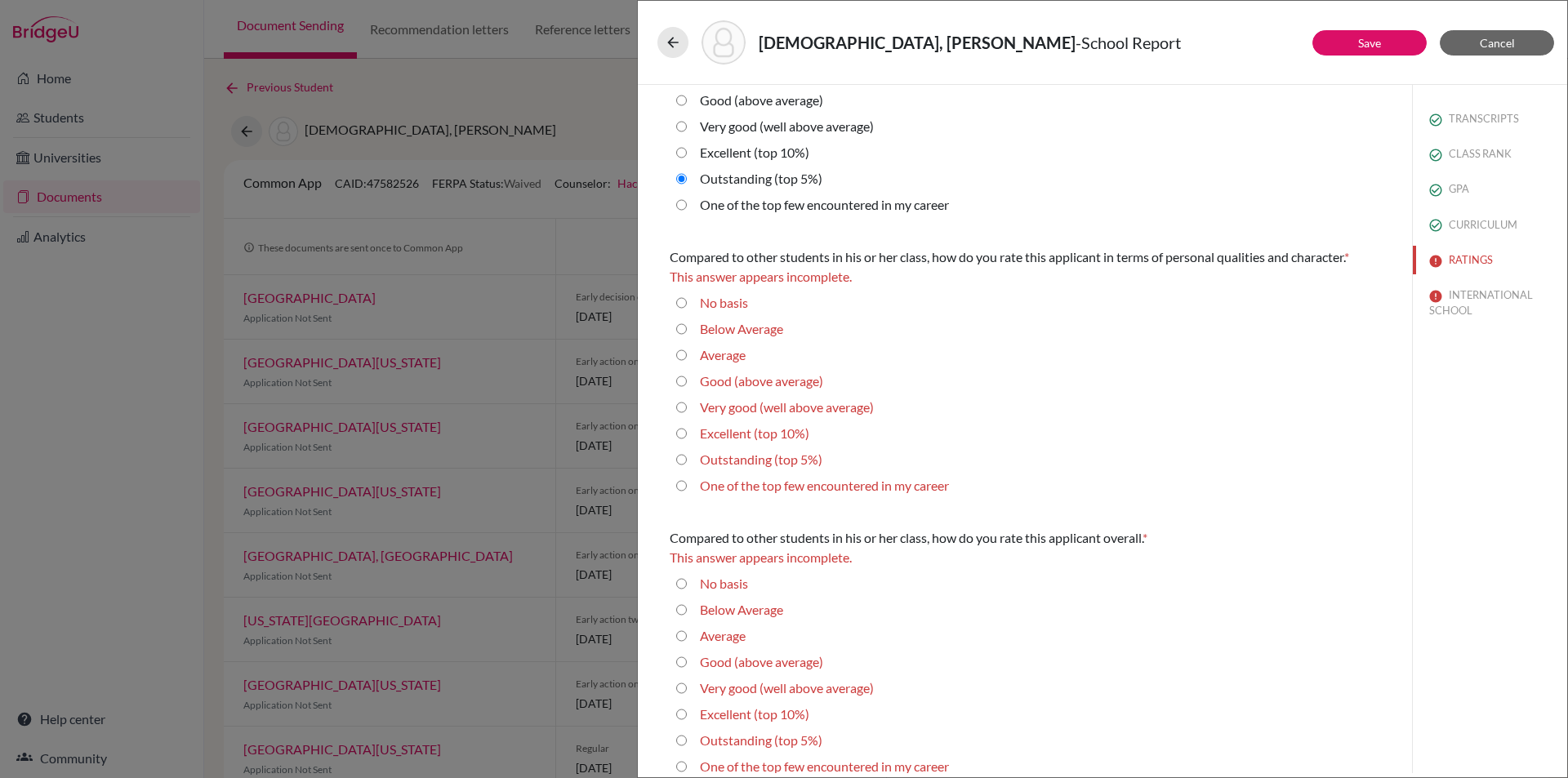
scroll to position [383, 0]
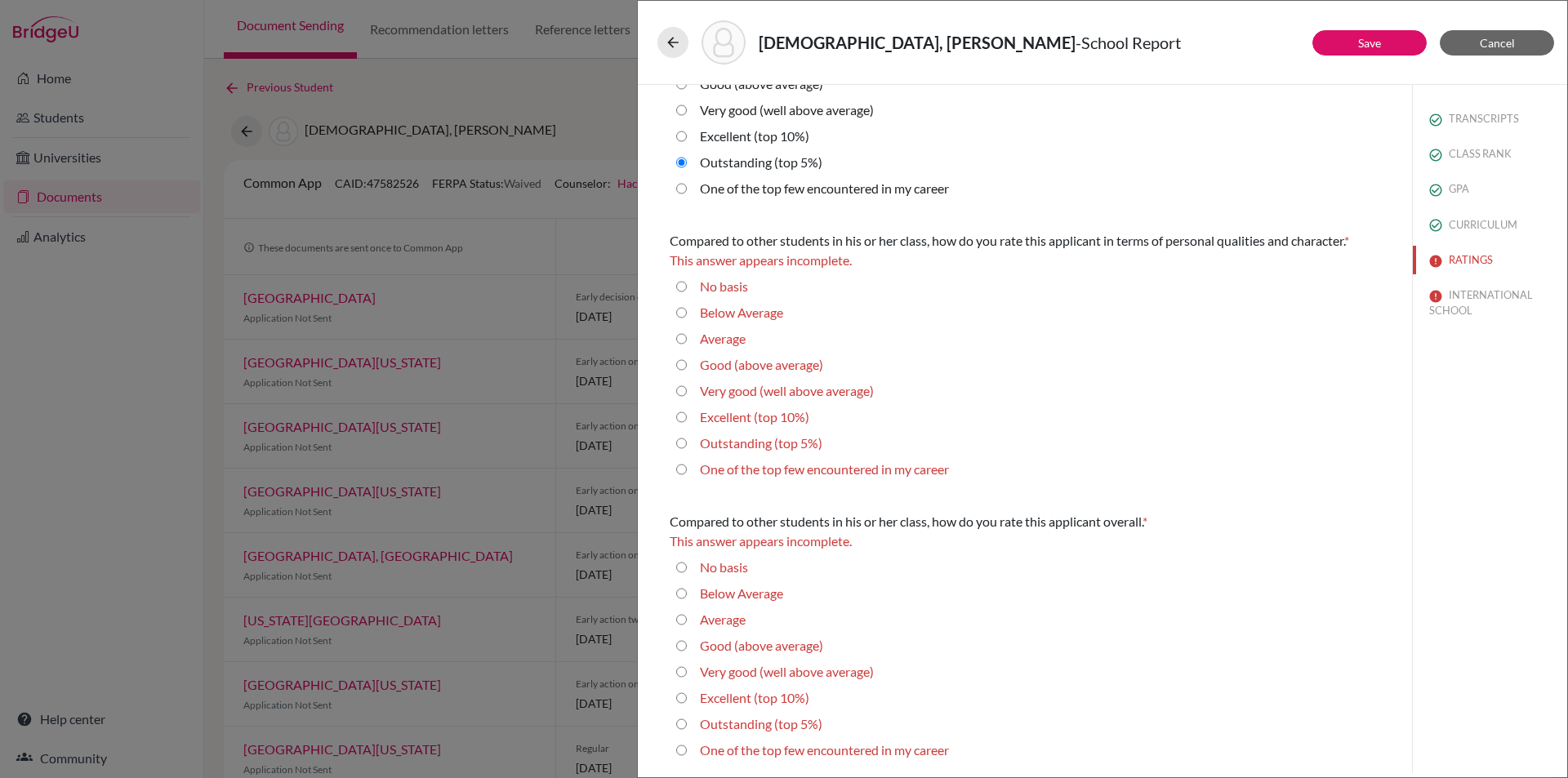
click at [685, 441] on 5\%\) "Outstanding (top 5%)" at bounding box center [681, 442] width 10 height 19
radio 5\%\) "true"
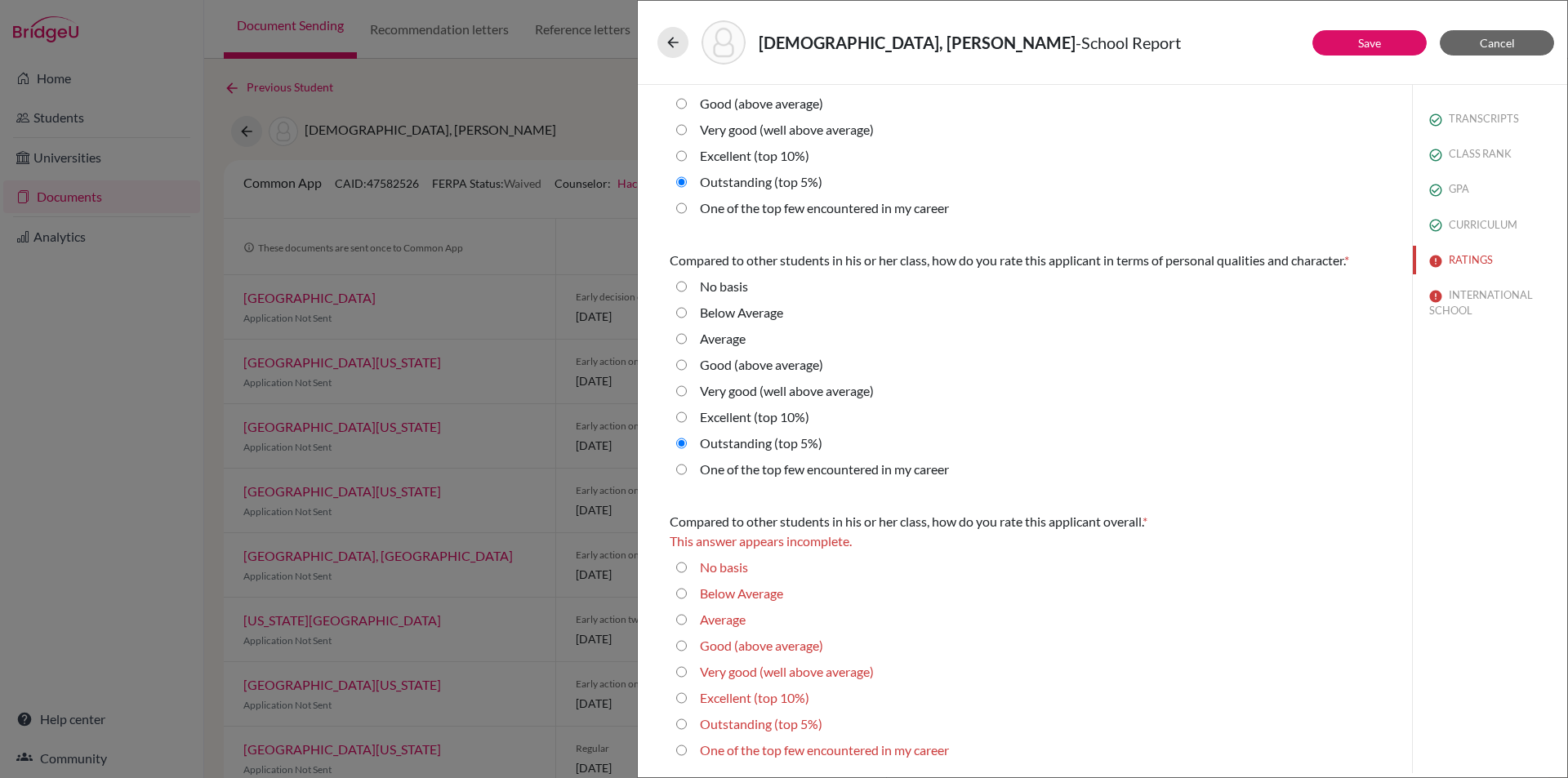
scroll to position [363, 0]
click at [679, 726] on 5\%\) "Outstanding (top 5%)" at bounding box center [681, 723] width 10 height 19
radio 5\%\) "true"
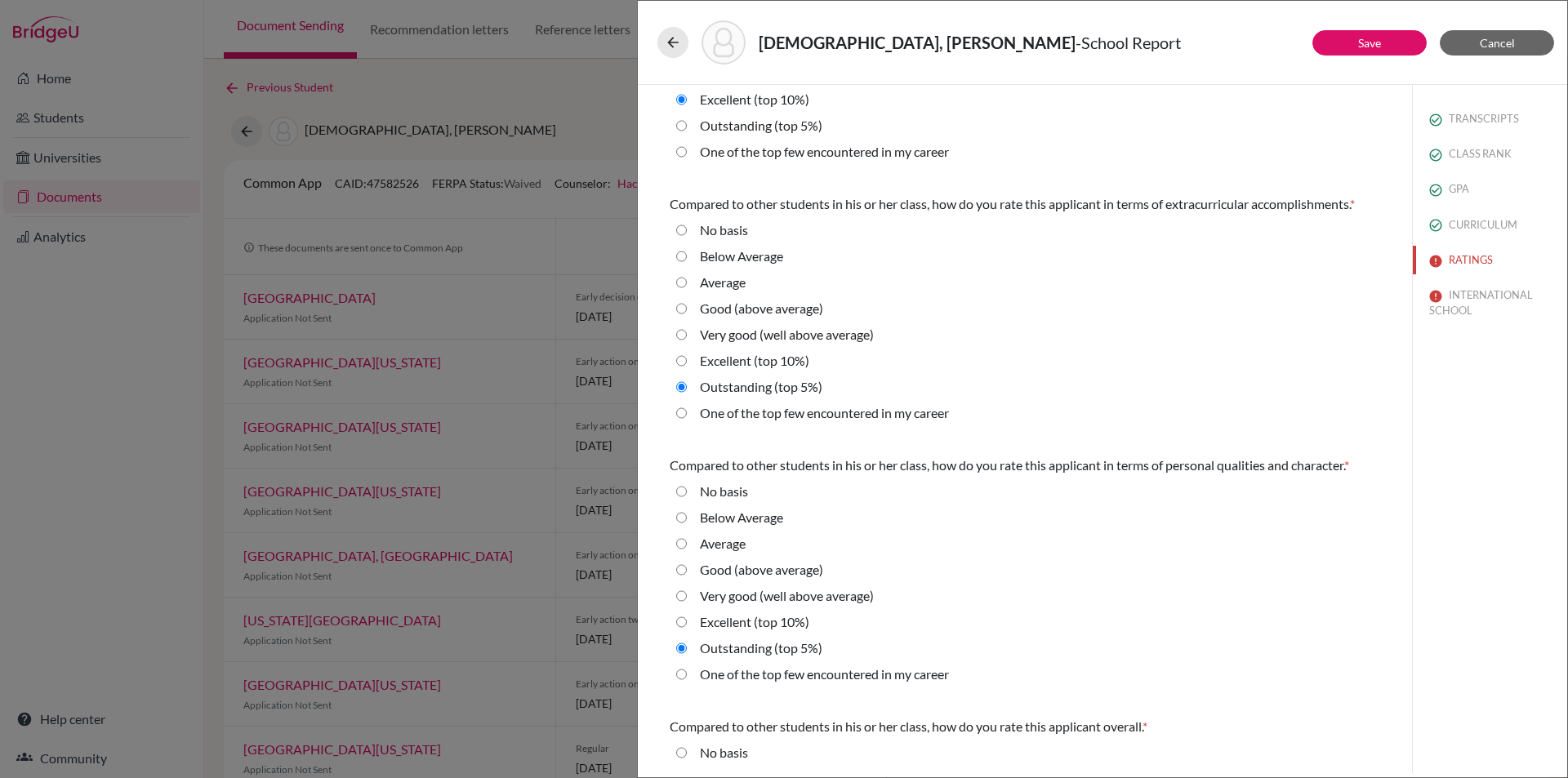
scroll to position [0, 0]
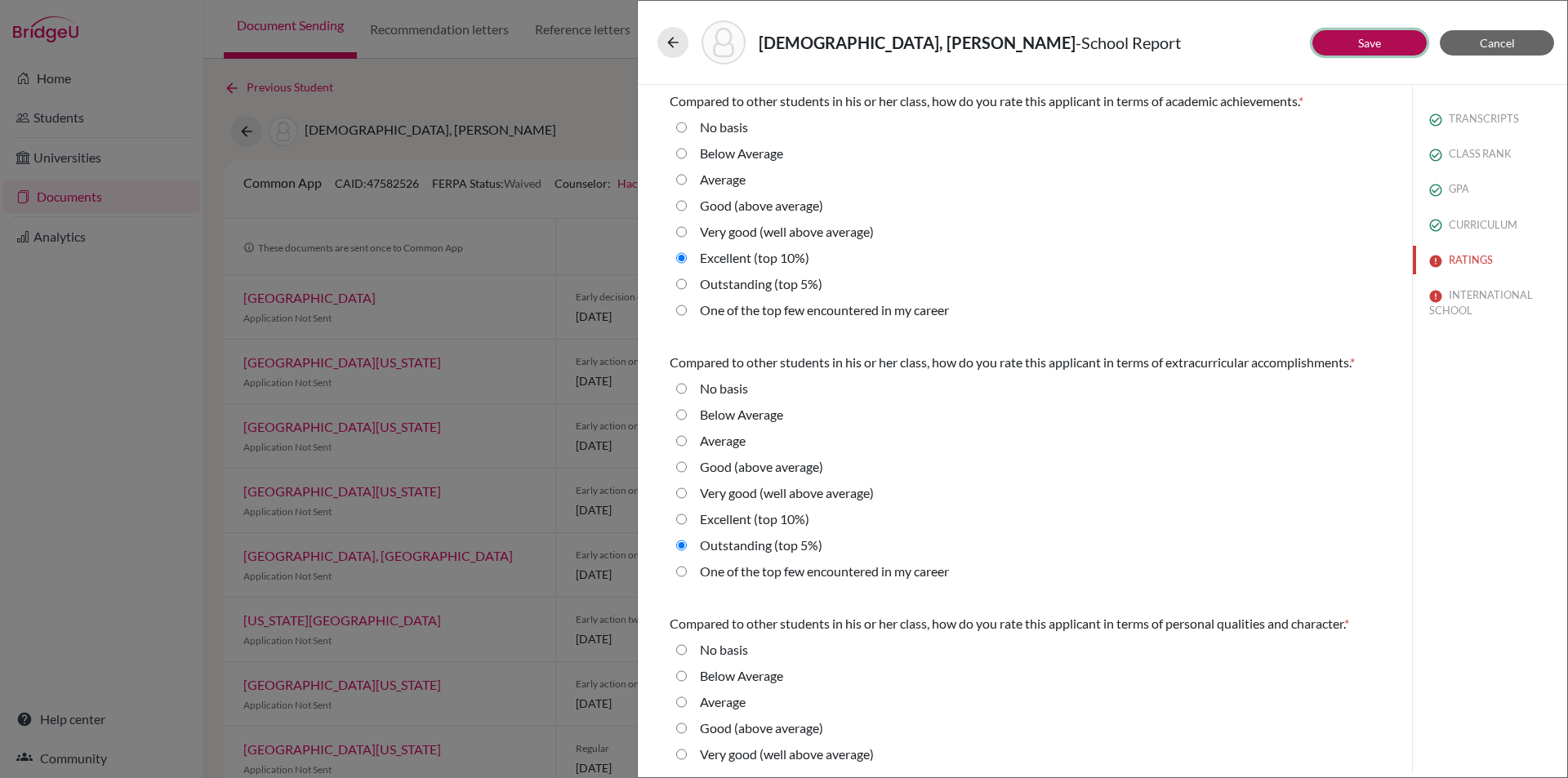
click at [1382, 45] on button "Save" at bounding box center [1369, 43] width 114 height 25
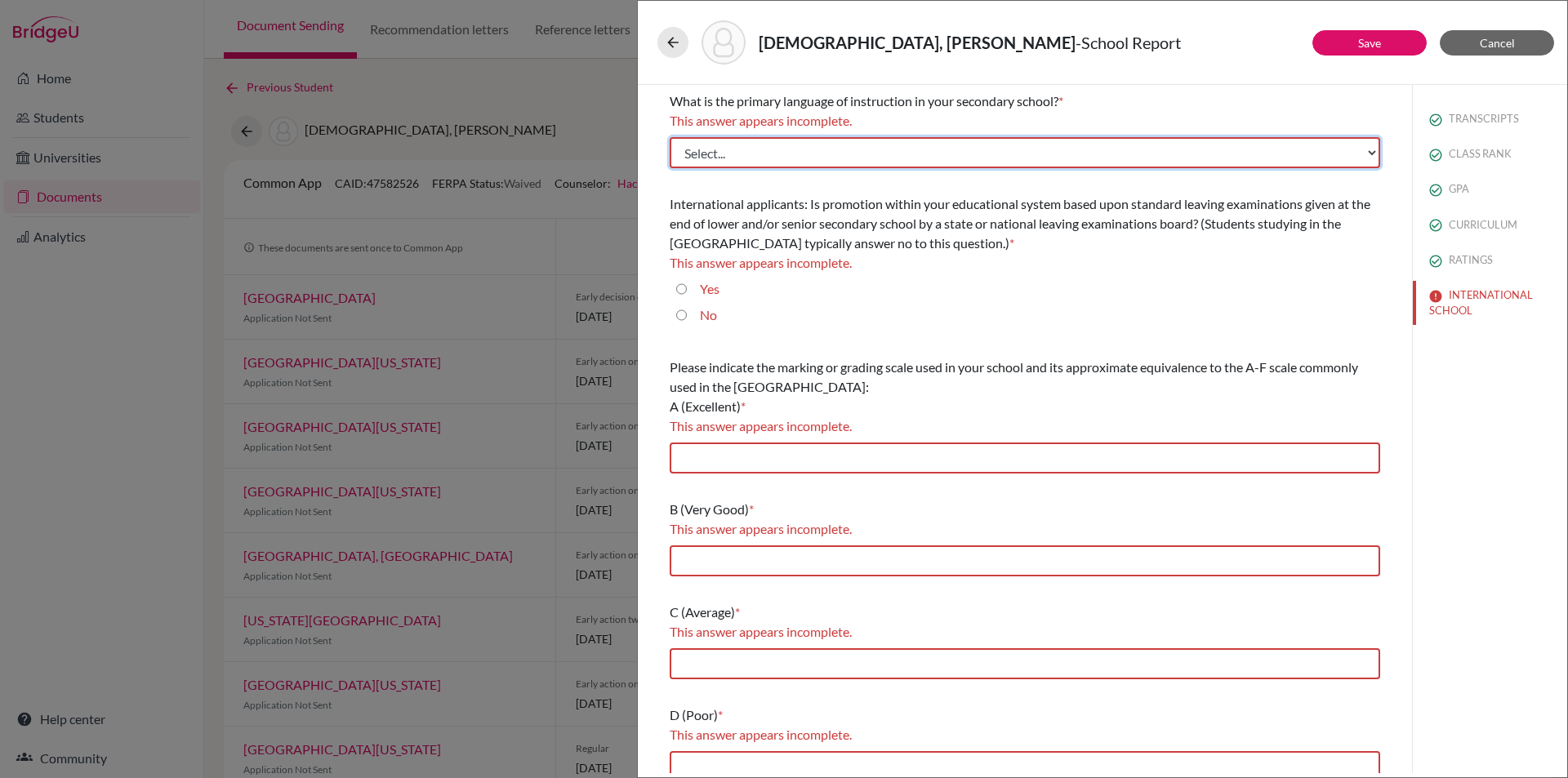
click at [1357, 147] on select "Select... Albanian Arabic Armenian Assamese Azerbaijani Belarusian Bengali Bulg…" at bounding box center [1025, 152] width 711 height 31
select select "14"
click at [670, 137] on select "Select... Albanian Arabic Armenian Assamese Azerbaijani Belarusian Bengali Bulg…" at bounding box center [1025, 152] width 711 height 31
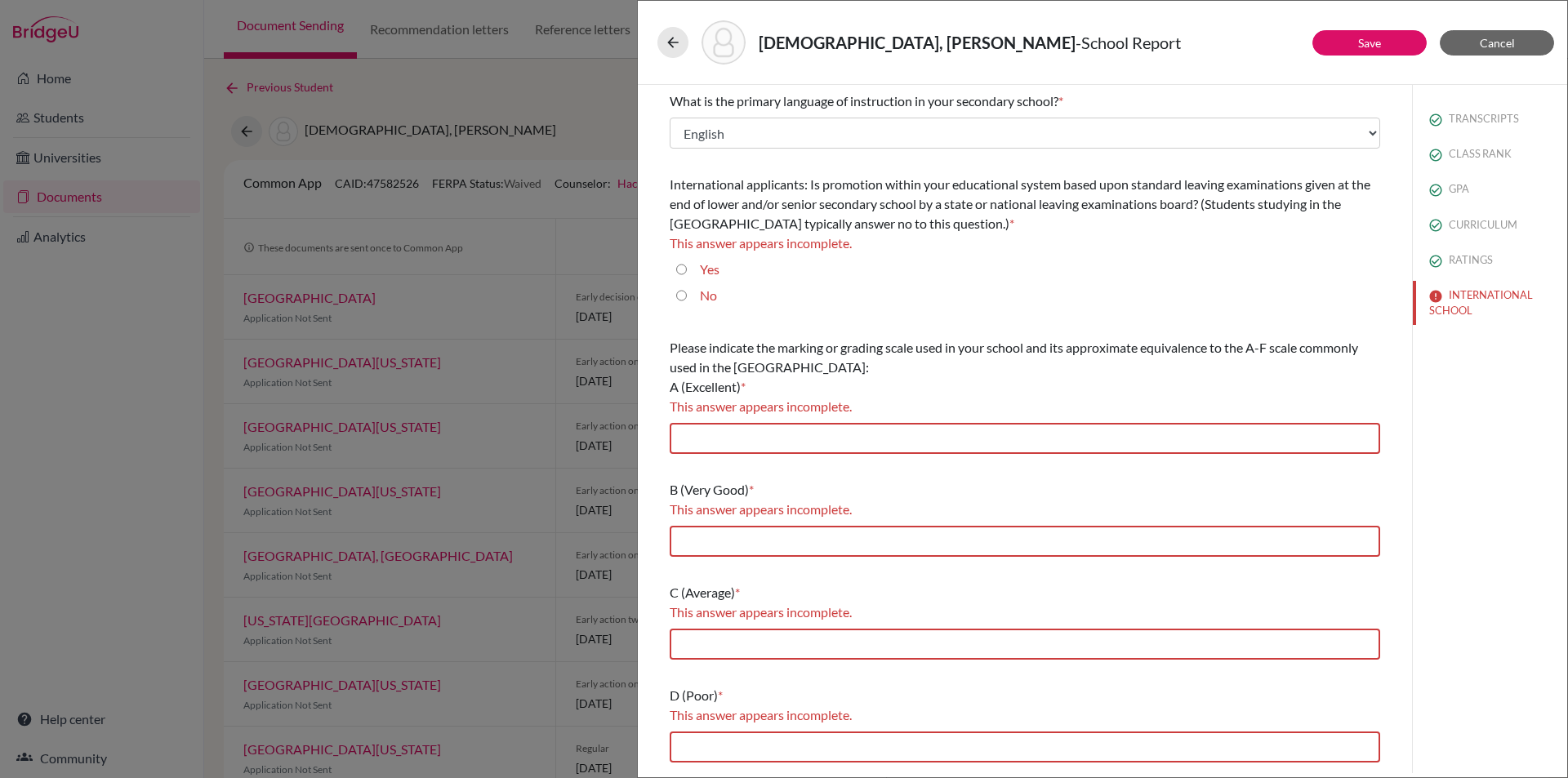
click at [682, 300] on input "No" at bounding box center [681, 295] width 10 height 19
radio input "true"
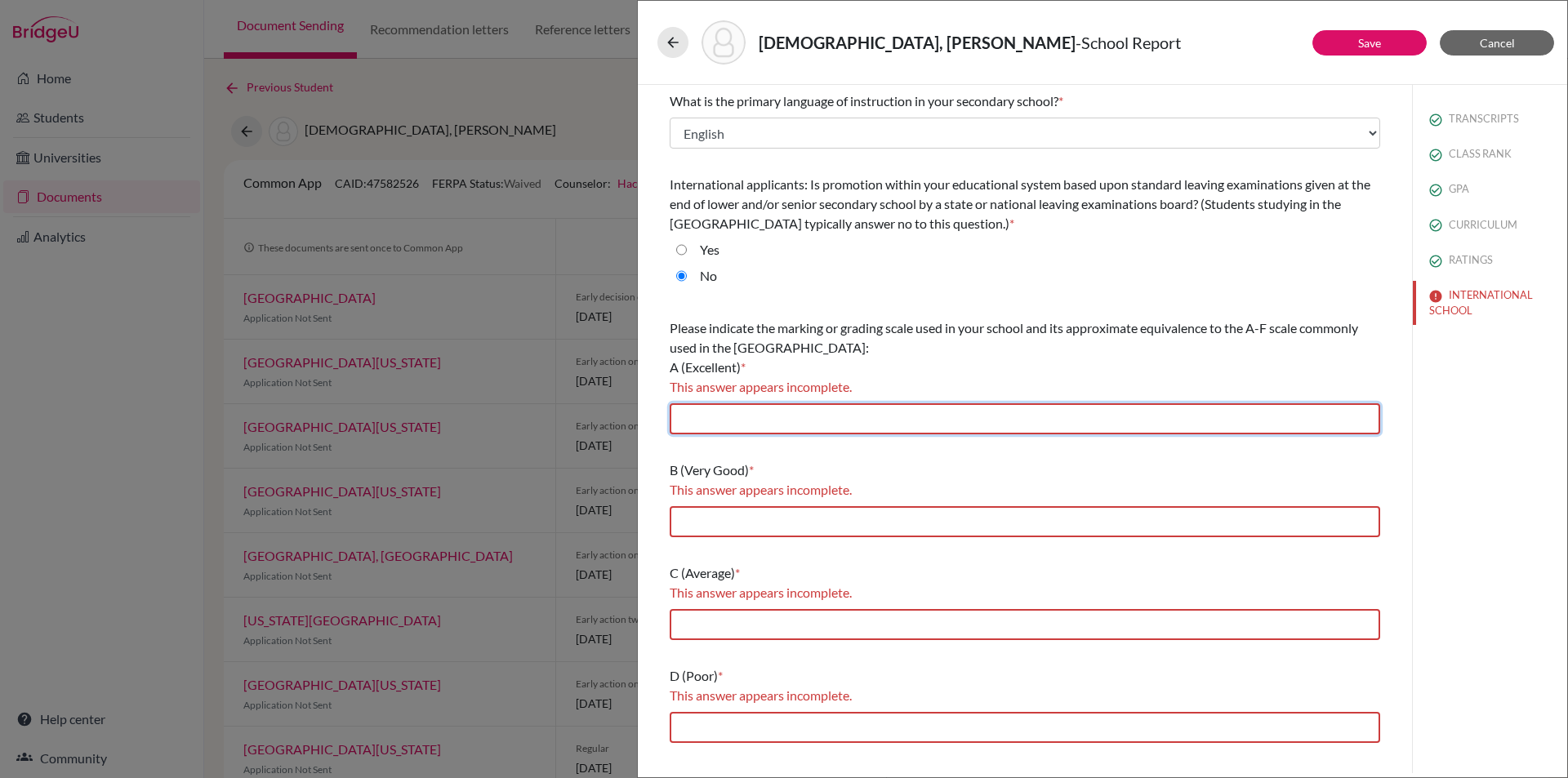
click at [723, 418] on input "text" at bounding box center [1025, 418] width 711 height 31
type input "85-100"
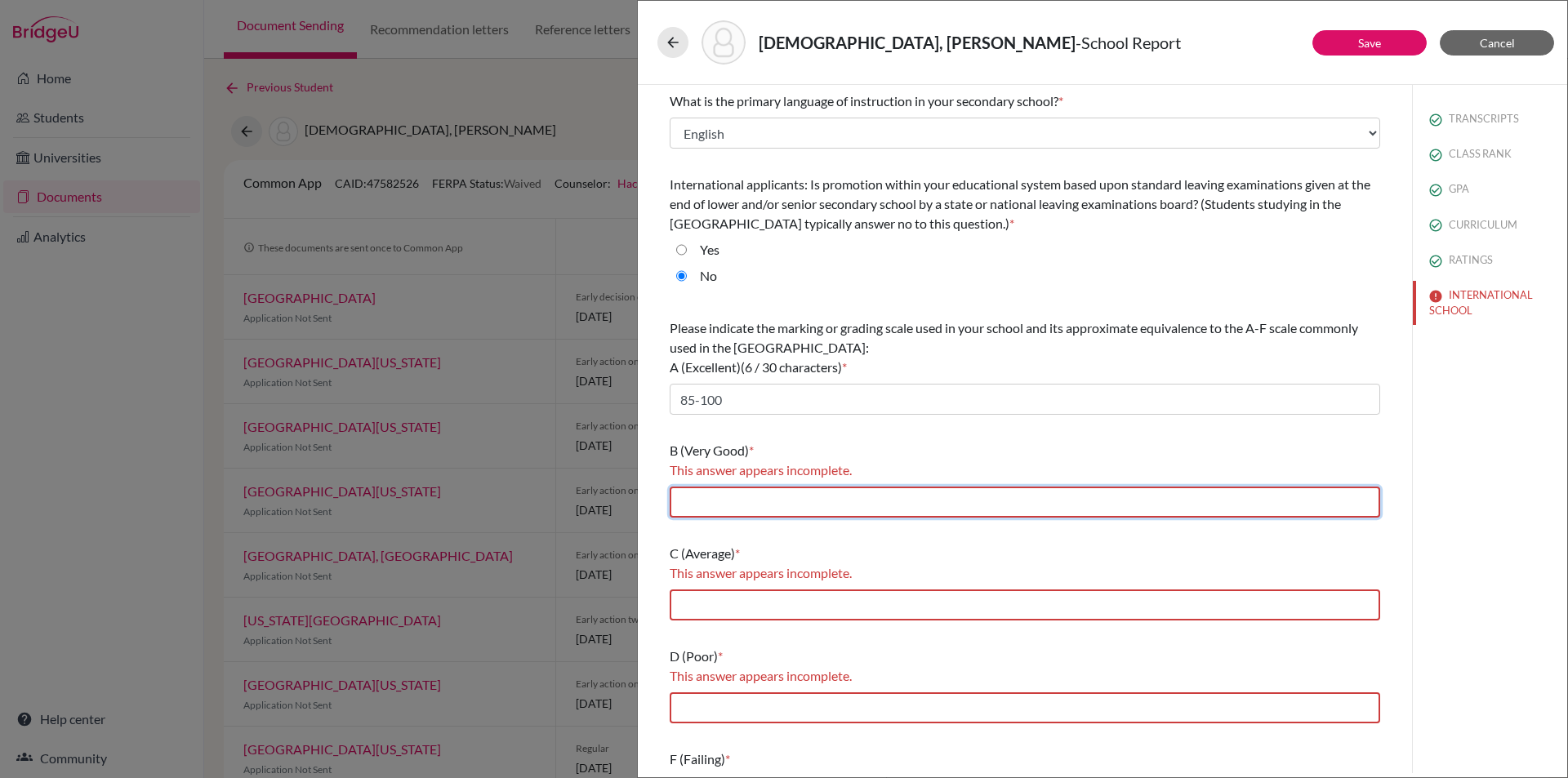
click at [777, 493] on input "text" at bounding box center [1025, 502] width 711 height 31
type input "70-84.99"
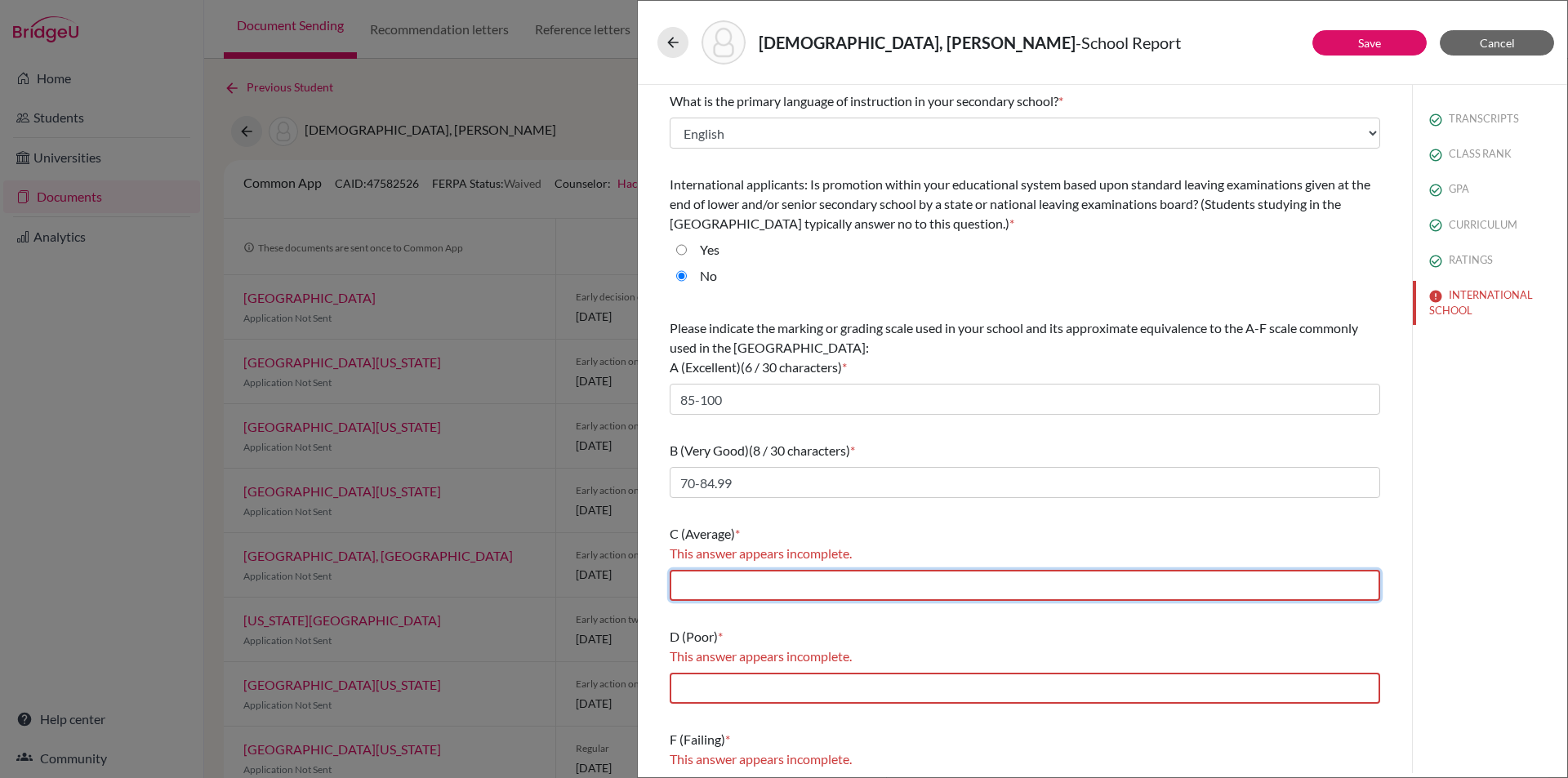
click at [803, 588] on input "text" at bounding box center [1025, 584] width 711 height 31
type input "60-69.99"
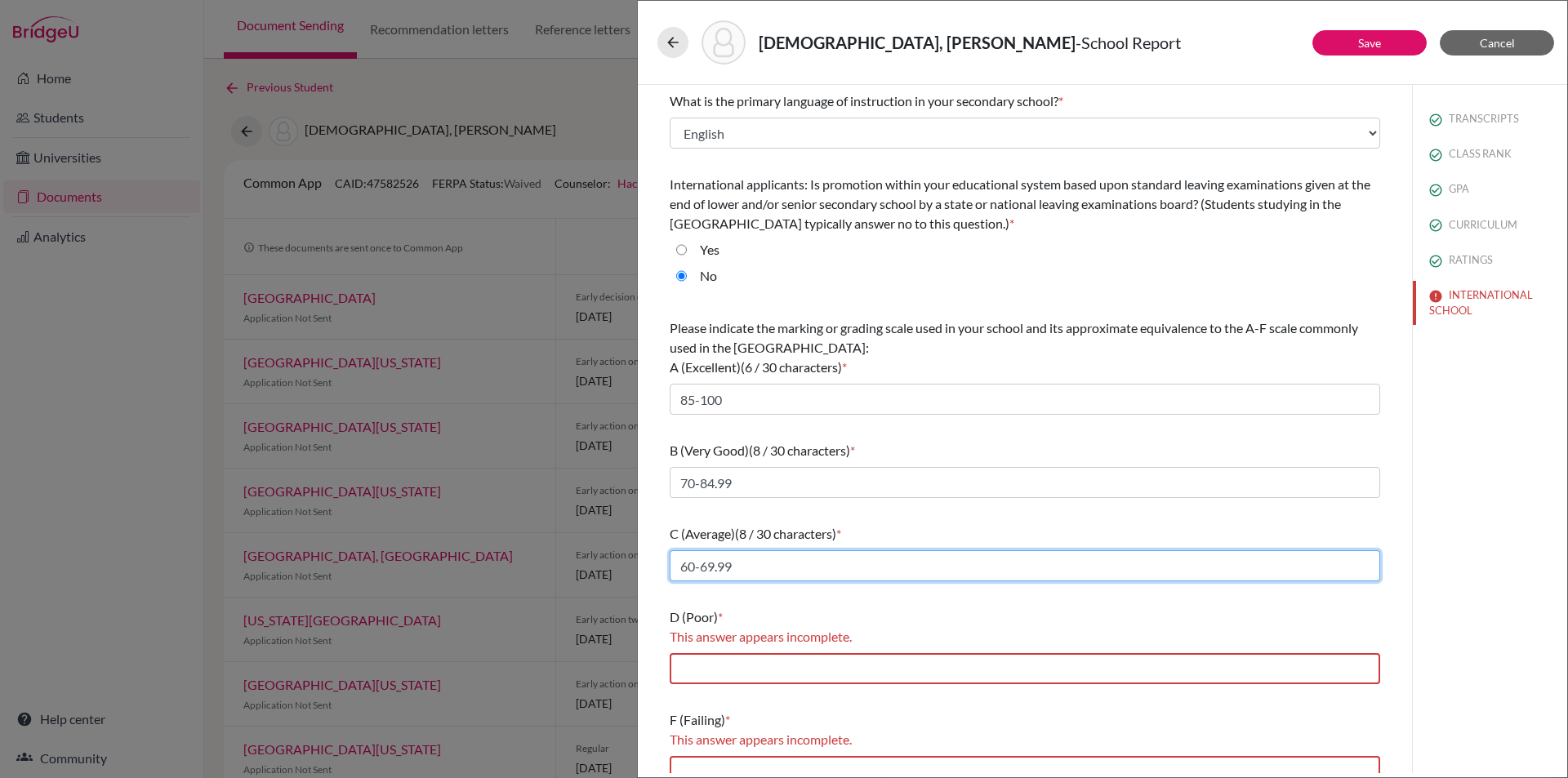
scroll to position [20, 0]
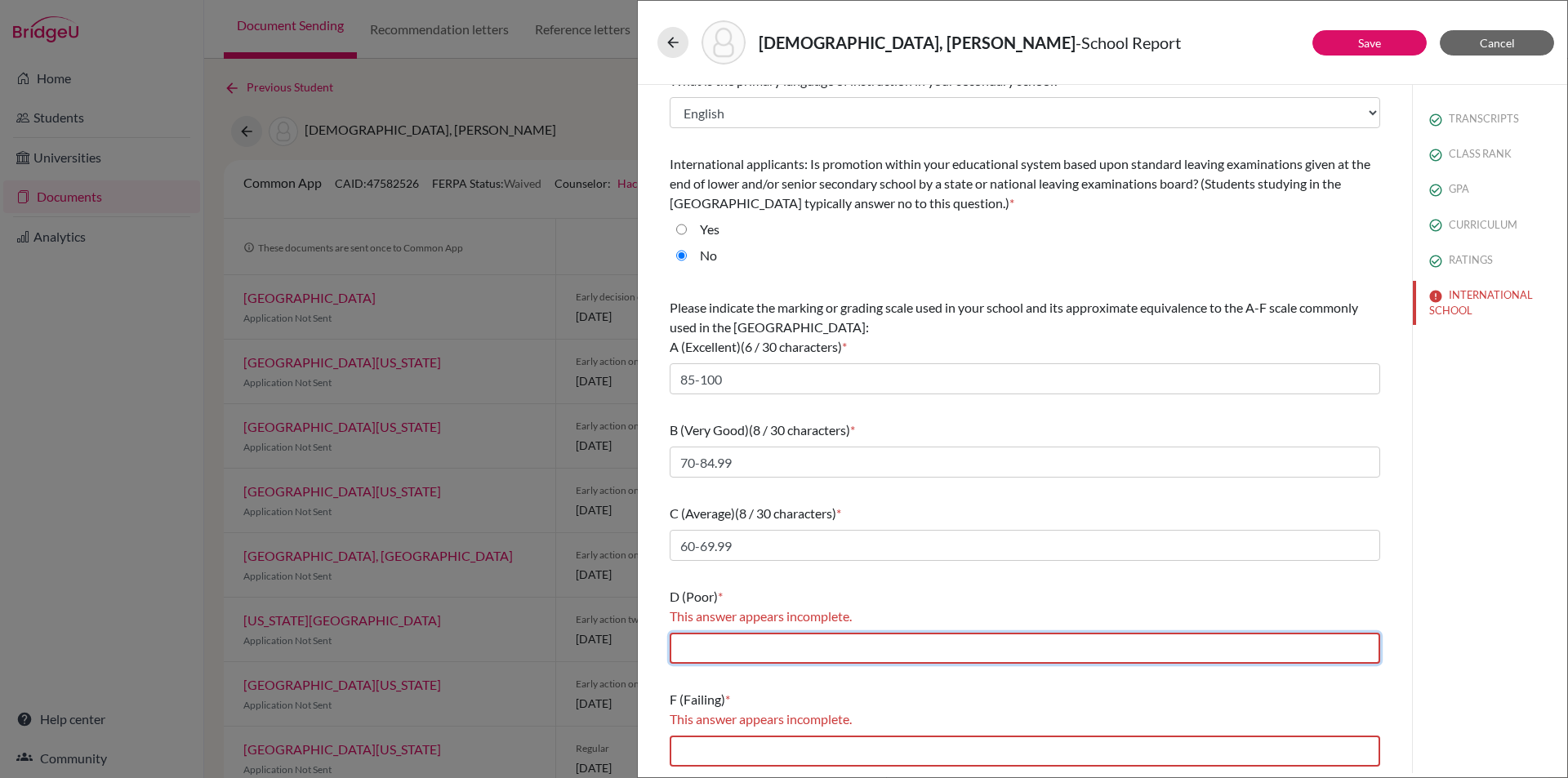
click at [825, 650] on input "text" at bounding box center [1025, 647] width 711 height 31
type input "50-59.99"
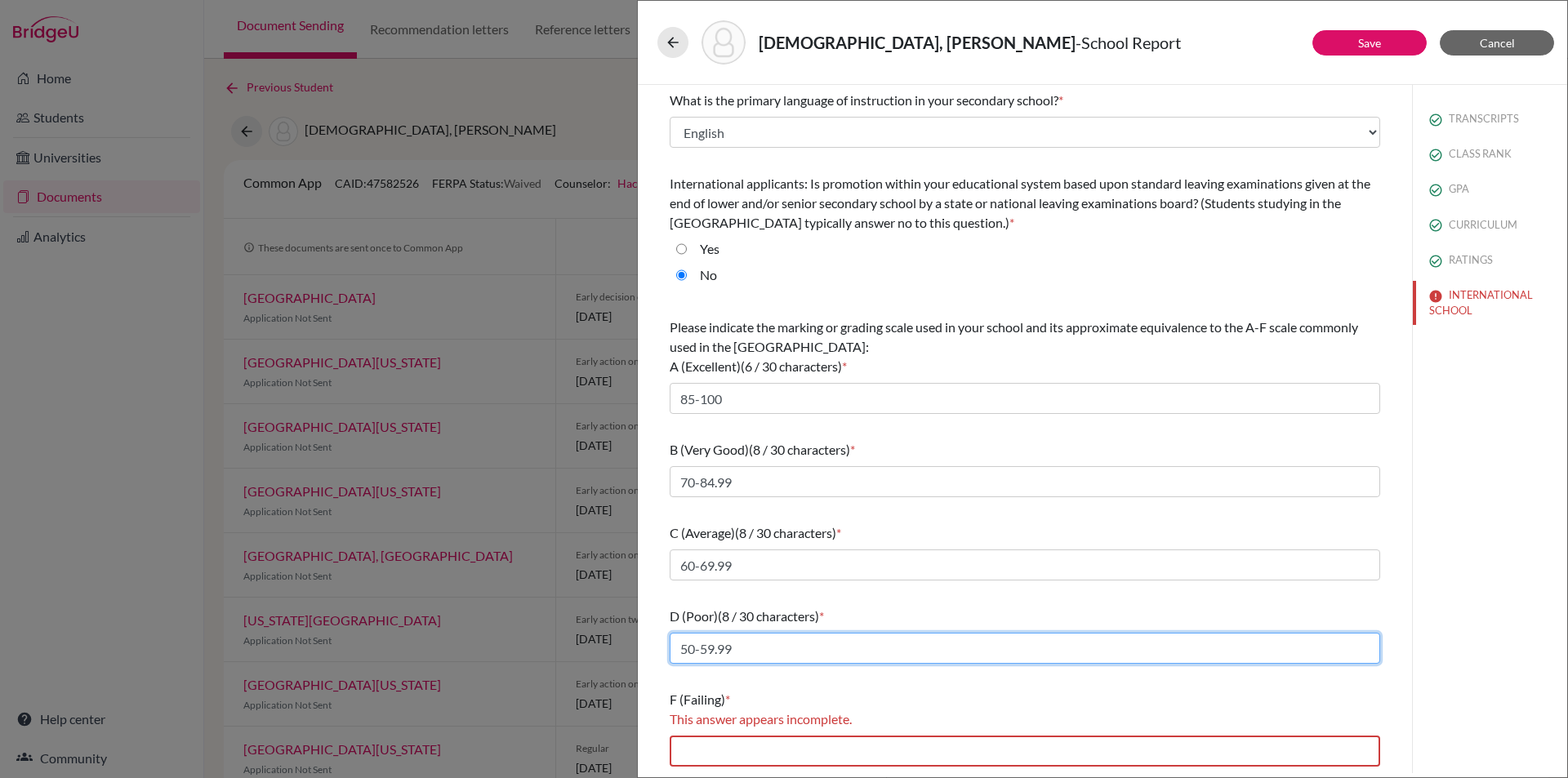
scroll to position [1, 0]
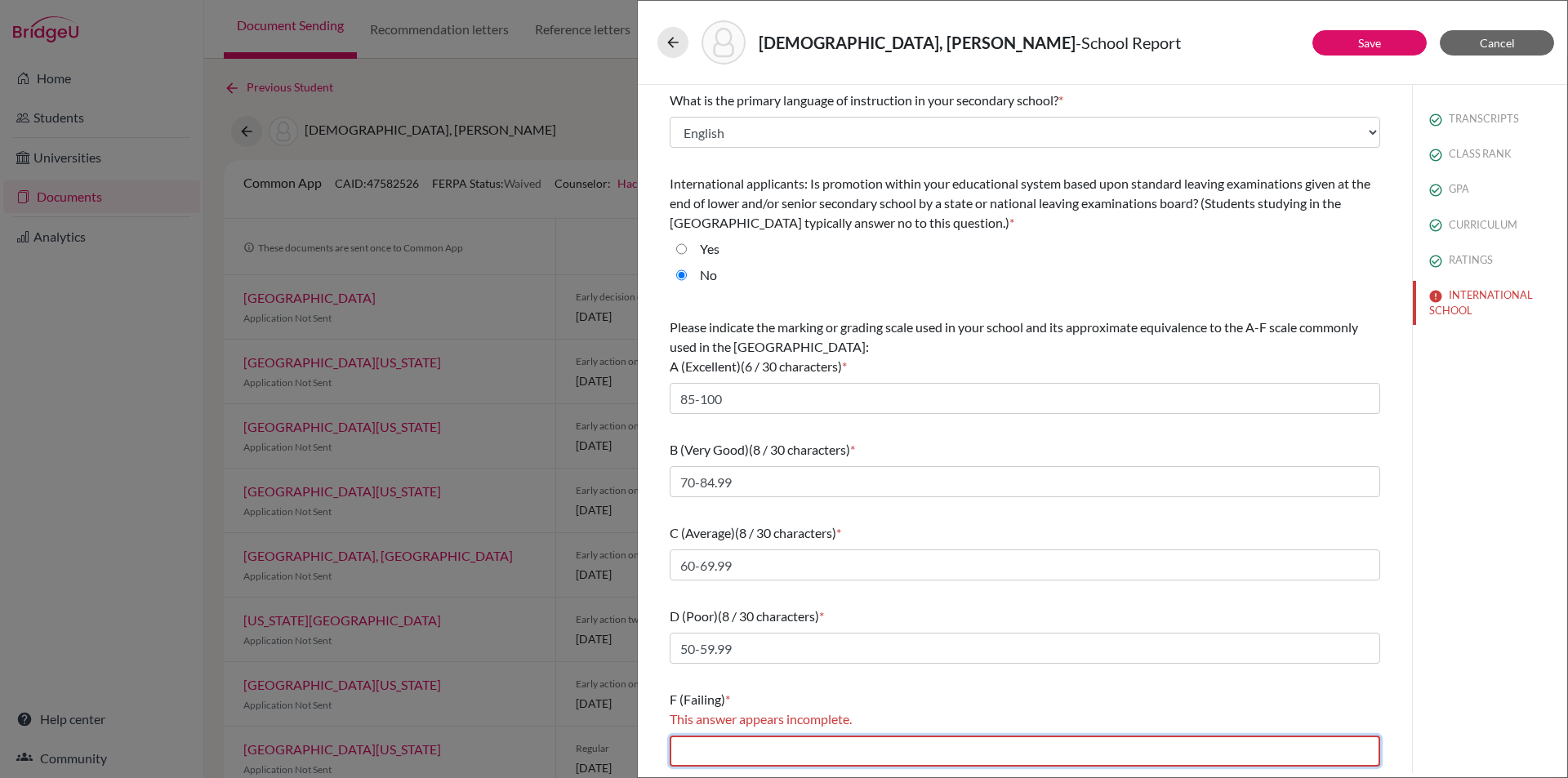
click at [812, 745] on input "text" at bounding box center [1025, 750] width 711 height 31
type input "0-49.99"
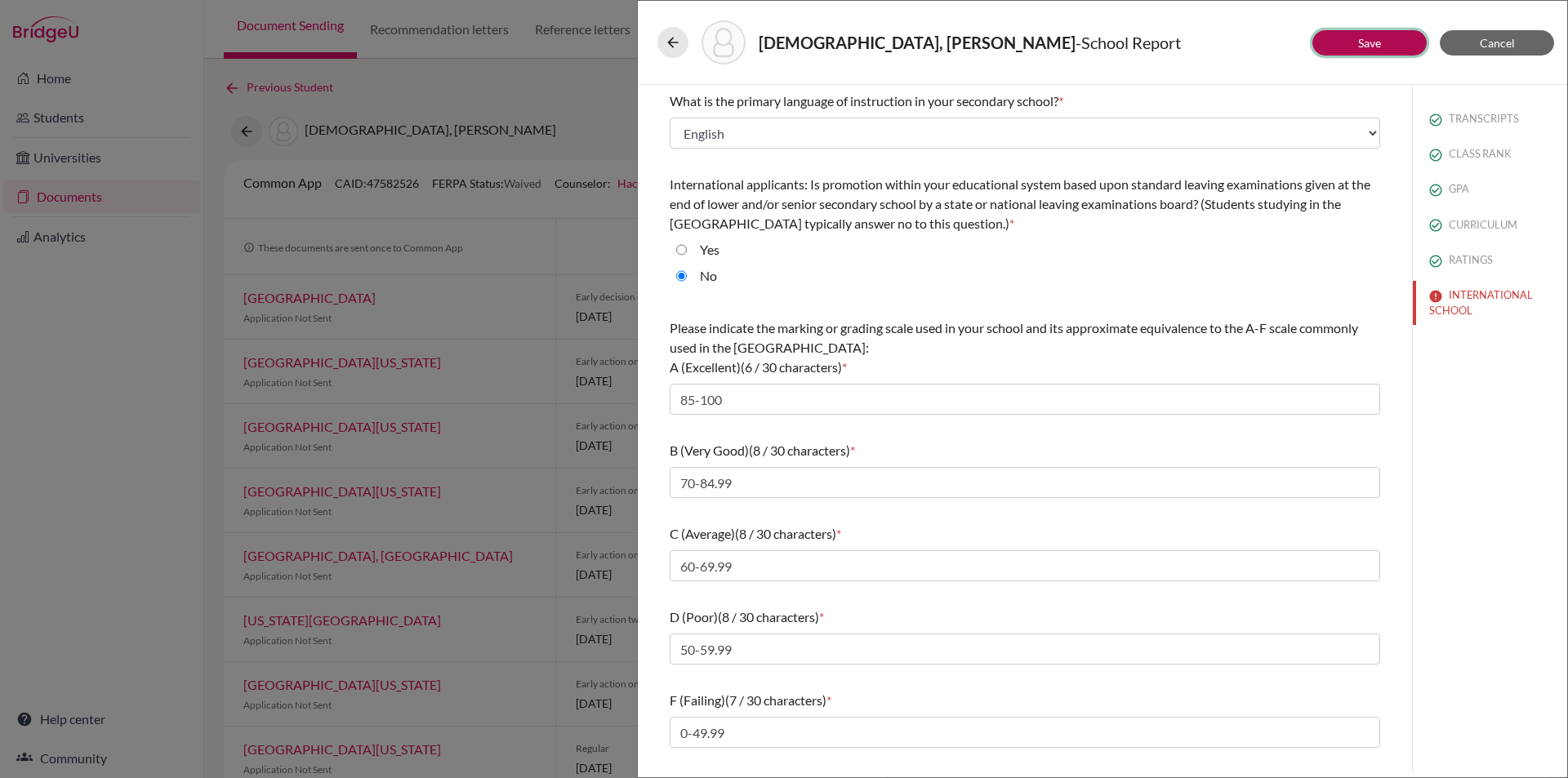
click at [1393, 31] on button "Save" at bounding box center [1369, 43] width 114 height 25
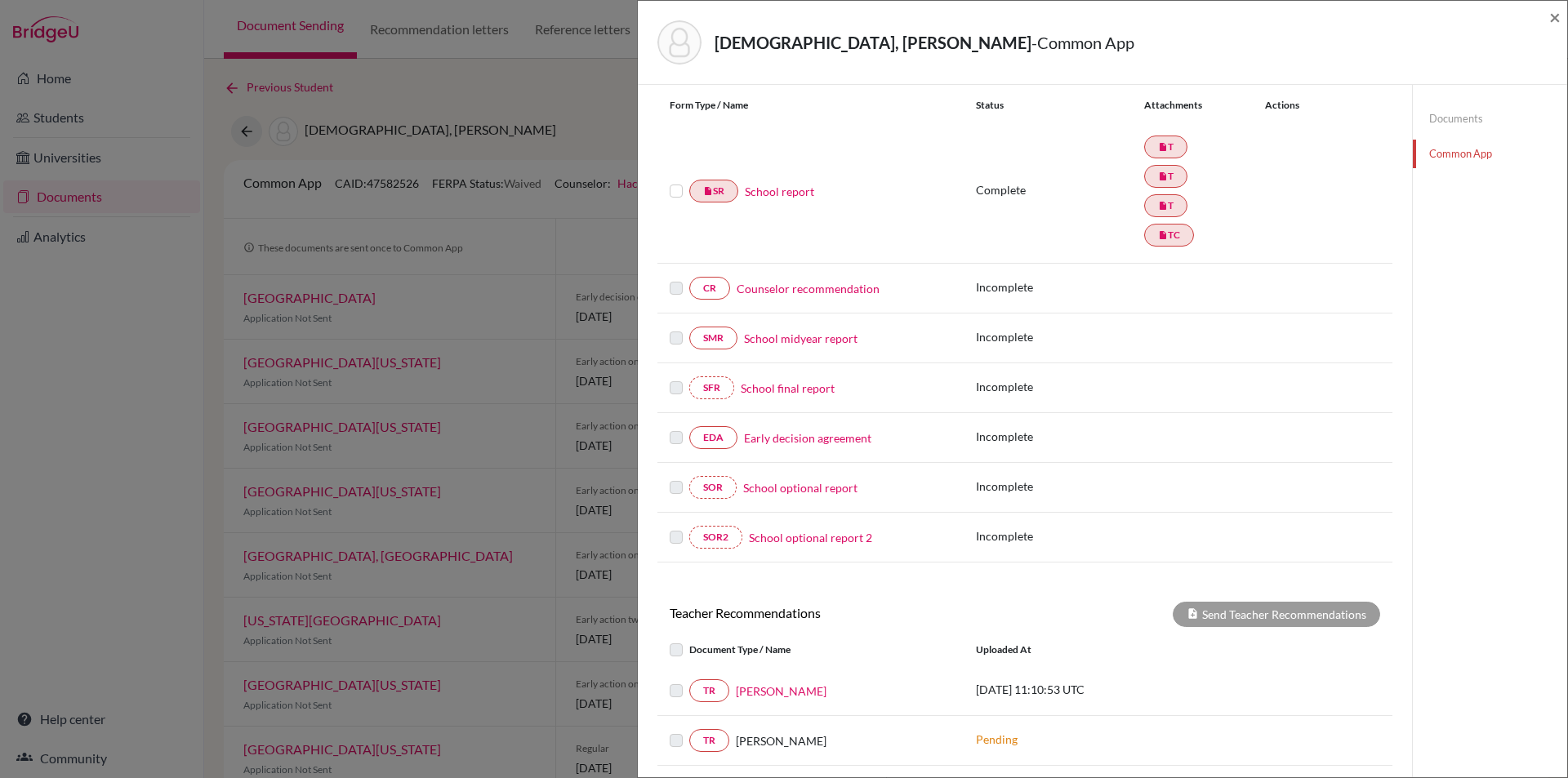
scroll to position [245, 0]
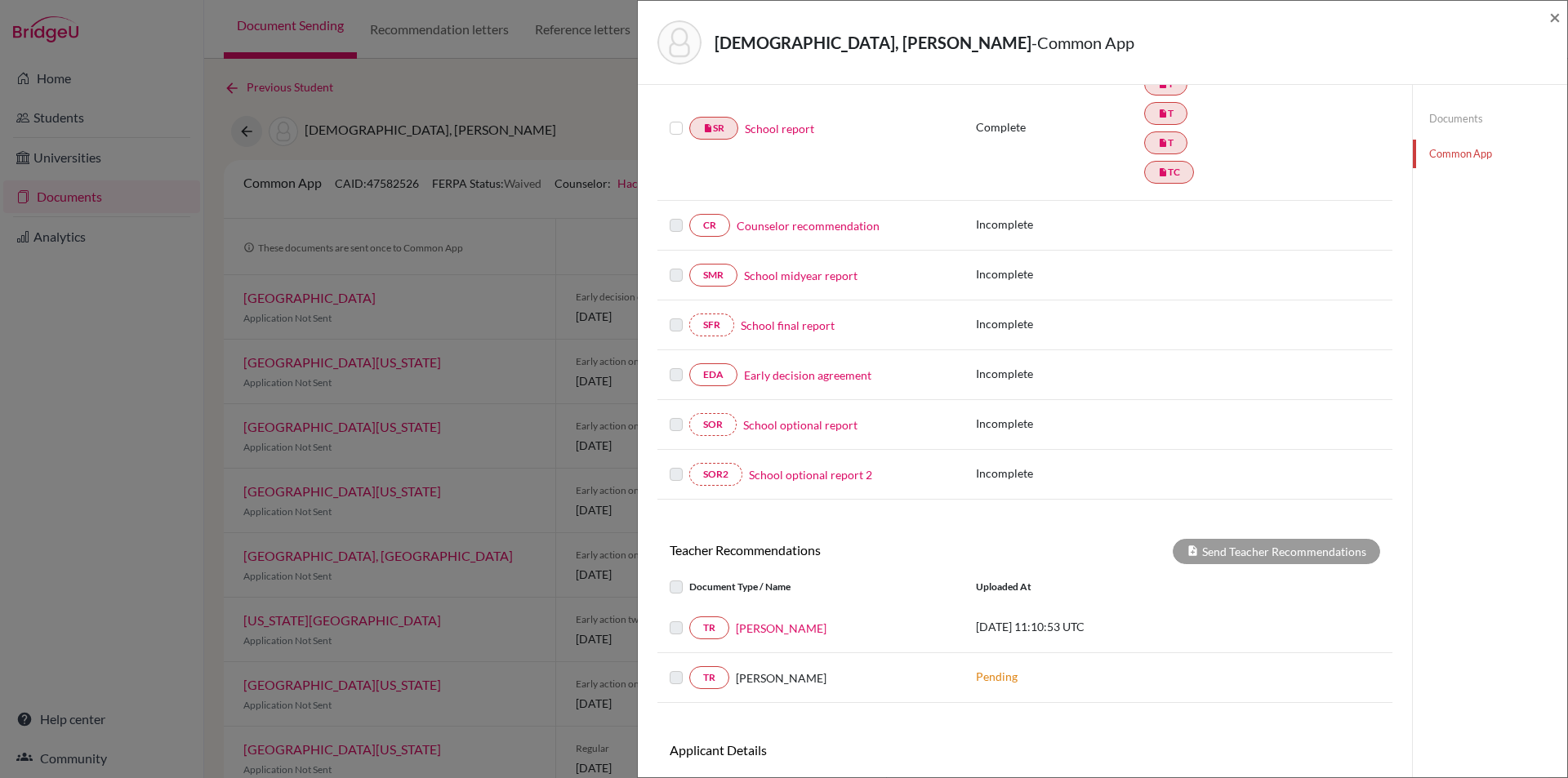
click at [801, 223] on link "Counselor recommendation" at bounding box center [808, 225] width 143 height 17
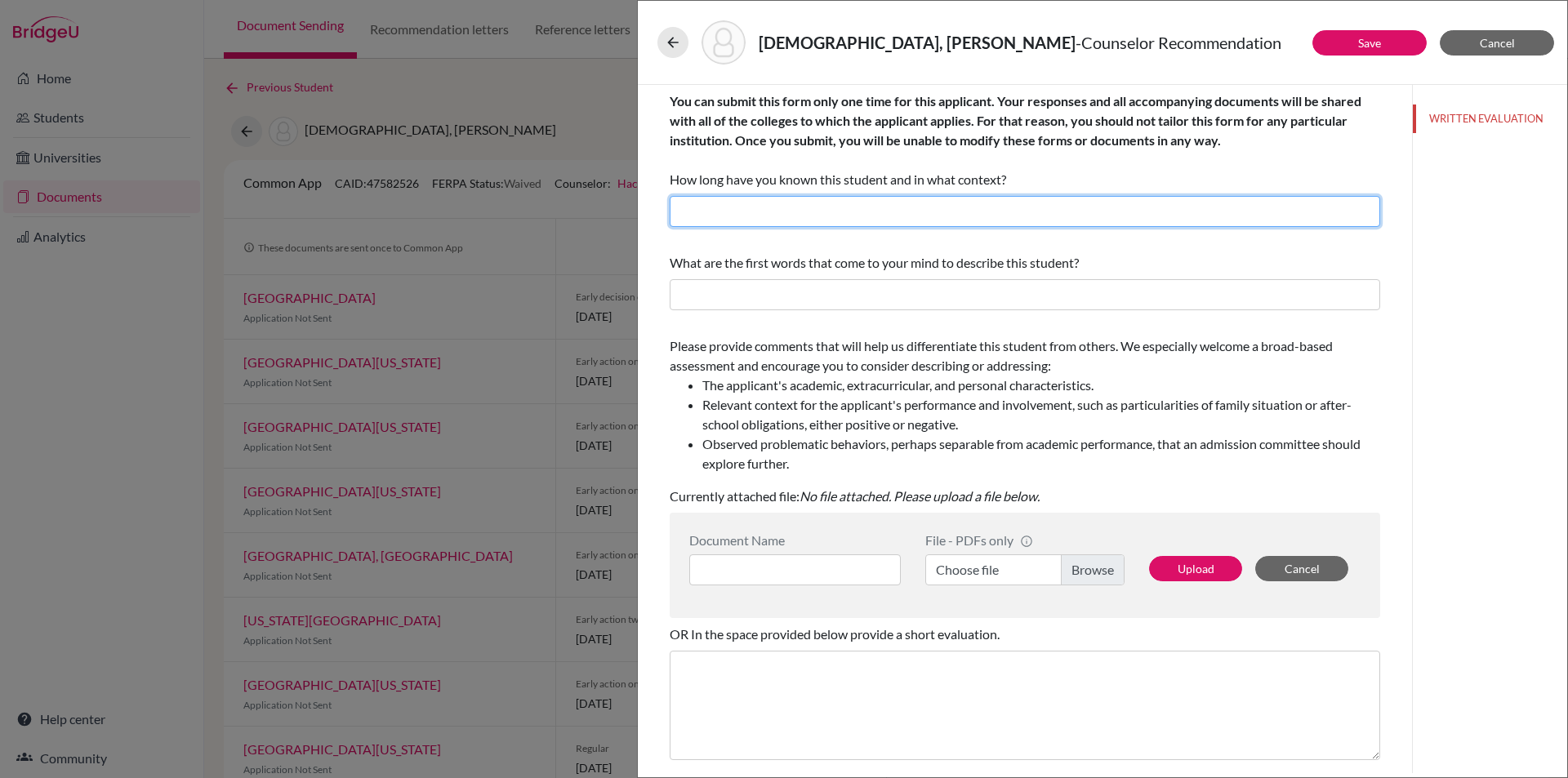
click at [794, 206] on input "text" at bounding box center [1025, 210] width 711 height 31
click at [845, 210] on input "I have known the student for two years as the school counselor." at bounding box center [1025, 210] width 711 height 31
type input "I have known the student for more than two years as the school counselor."
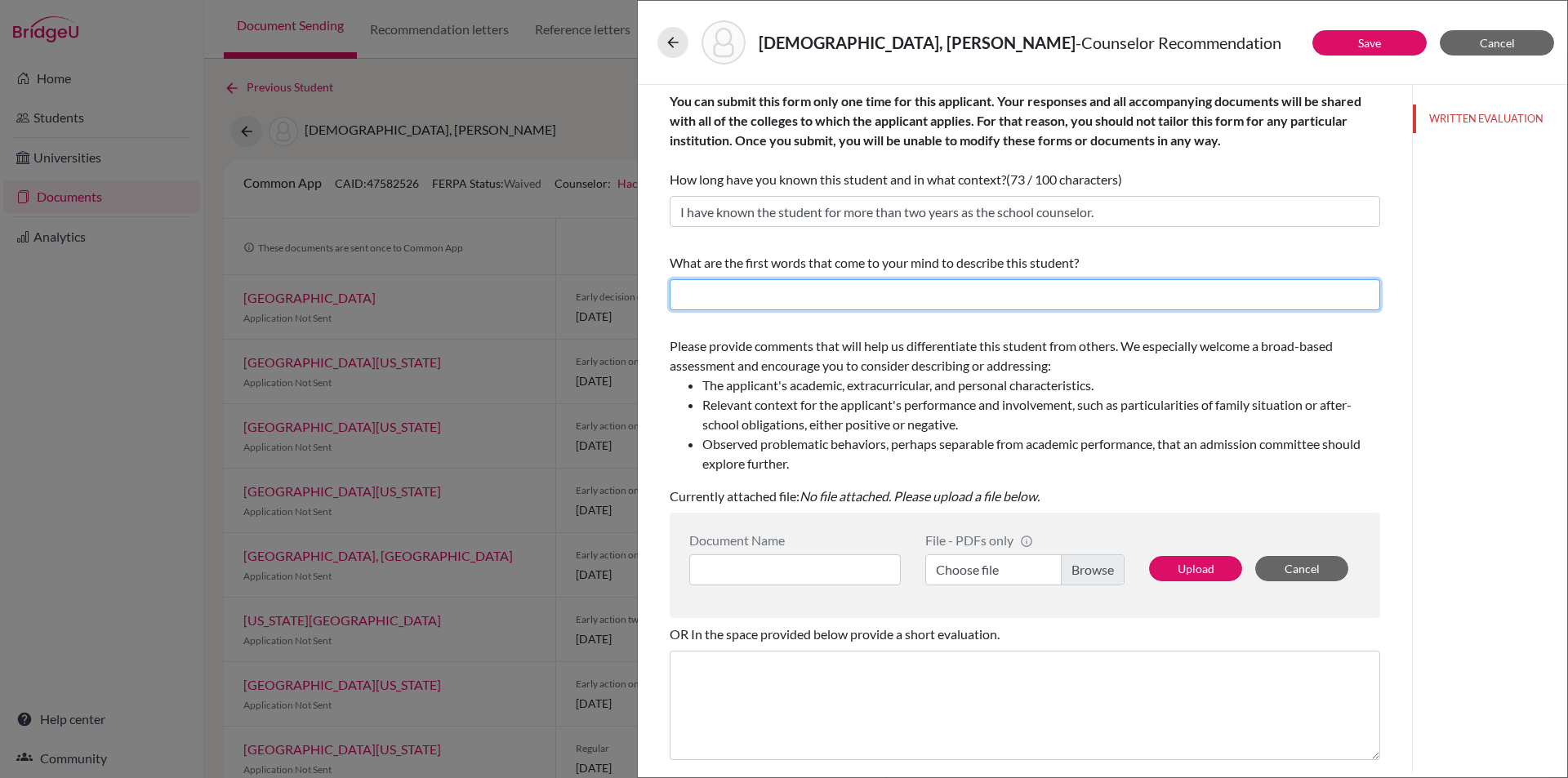
click at [840, 287] on input "text" at bounding box center [1025, 294] width 711 height 31
click at [934, 297] on input "kind, honest, smart, respectful, hardworkingn, cooperative" at bounding box center [1025, 294] width 711 height 31
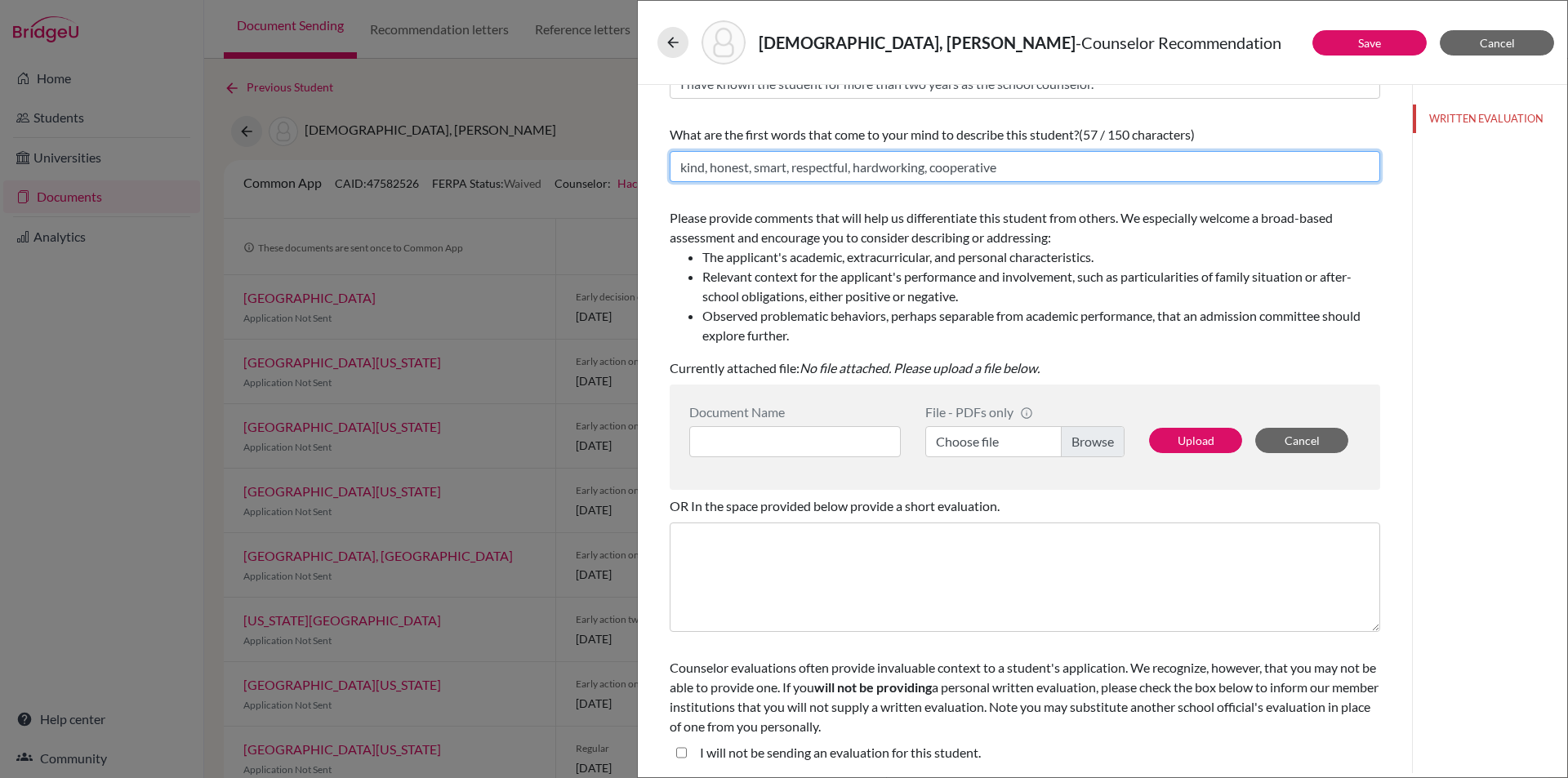
scroll to position [131, 0]
type input "kind, honest, smart, respectful, hardworking, cooperative"
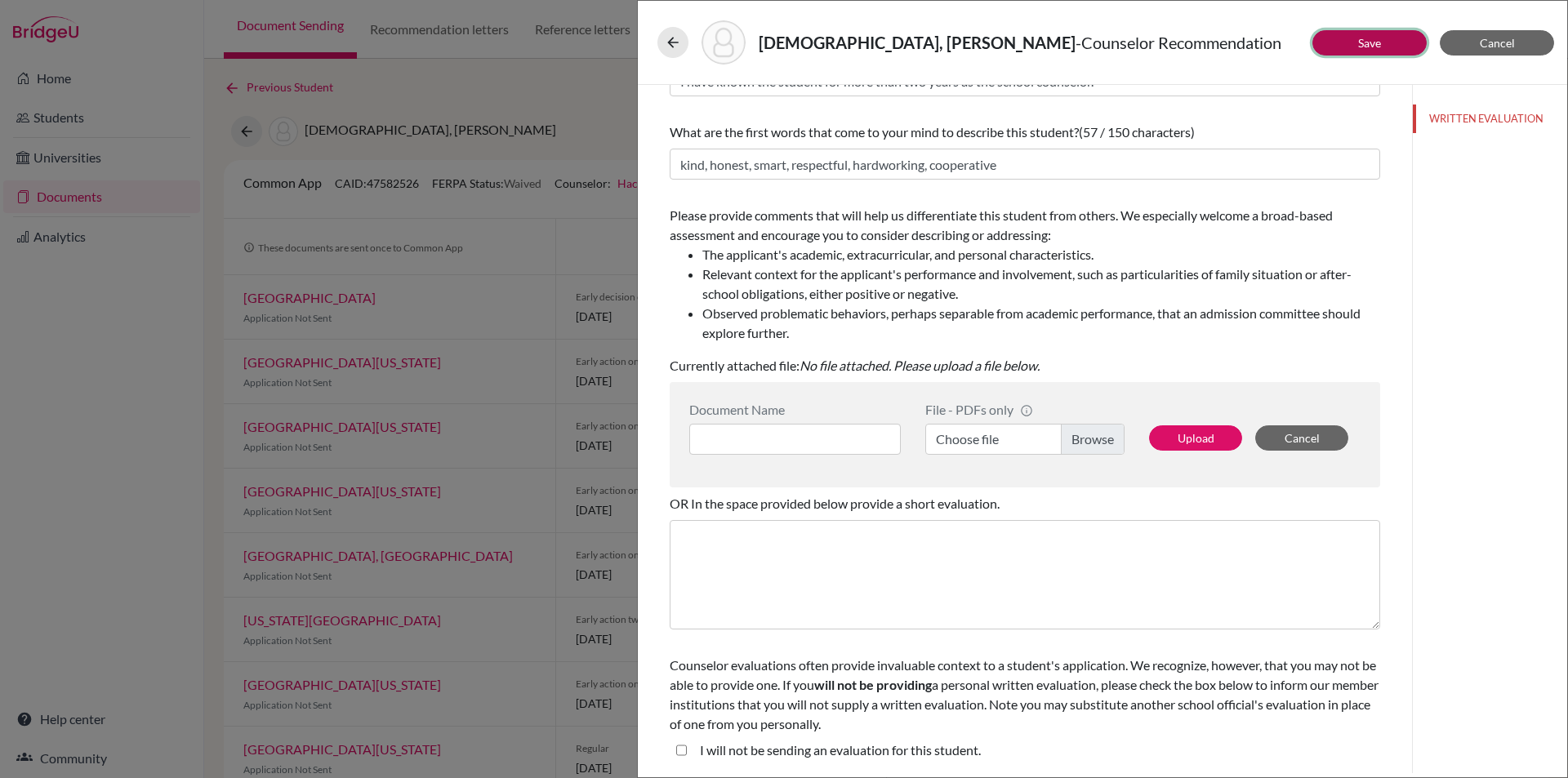
click at [1386, 32] on button "Save" at bounding box center [1369, 43] width 114 height 25
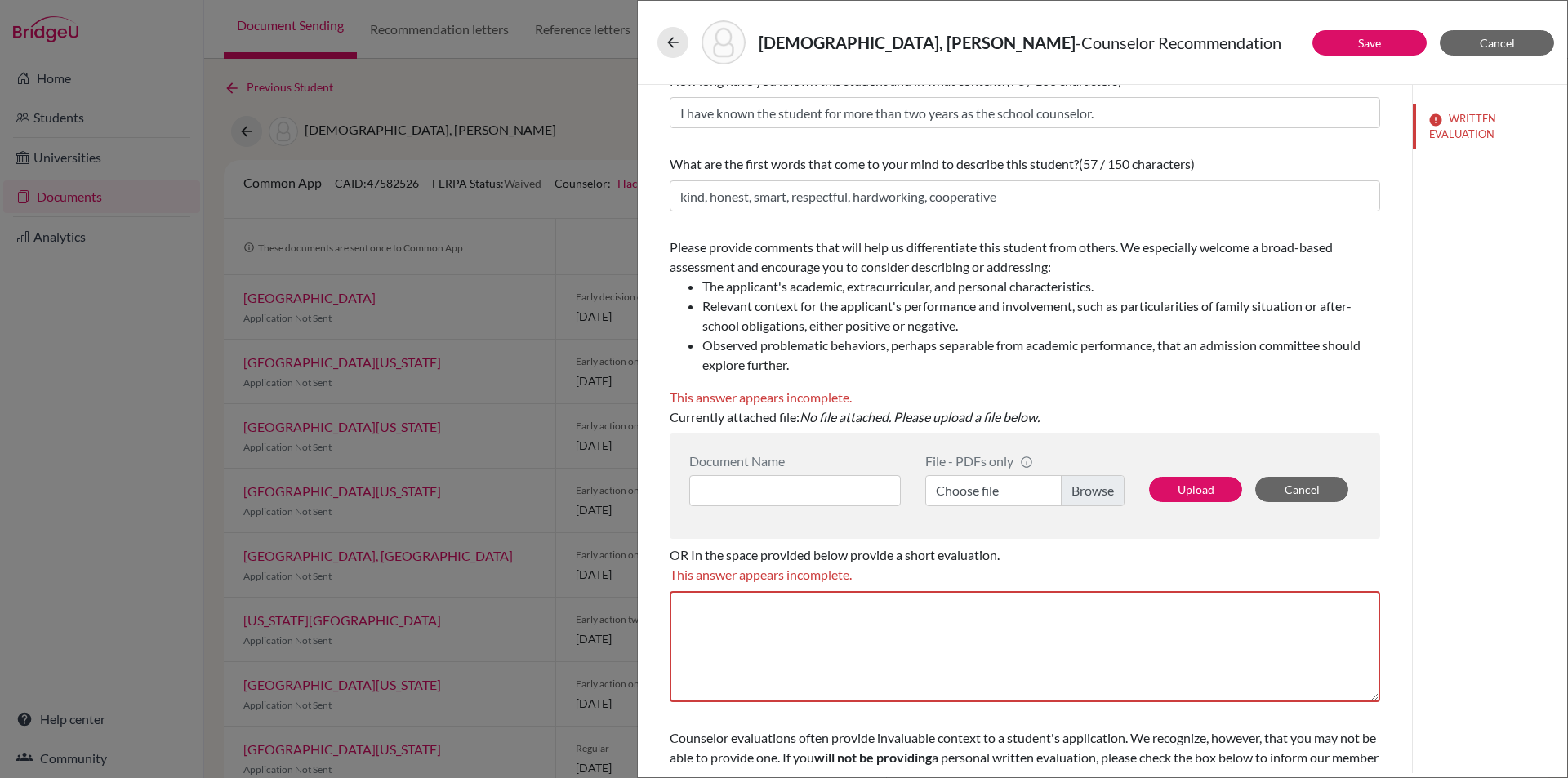
scroll to position [0, 0]
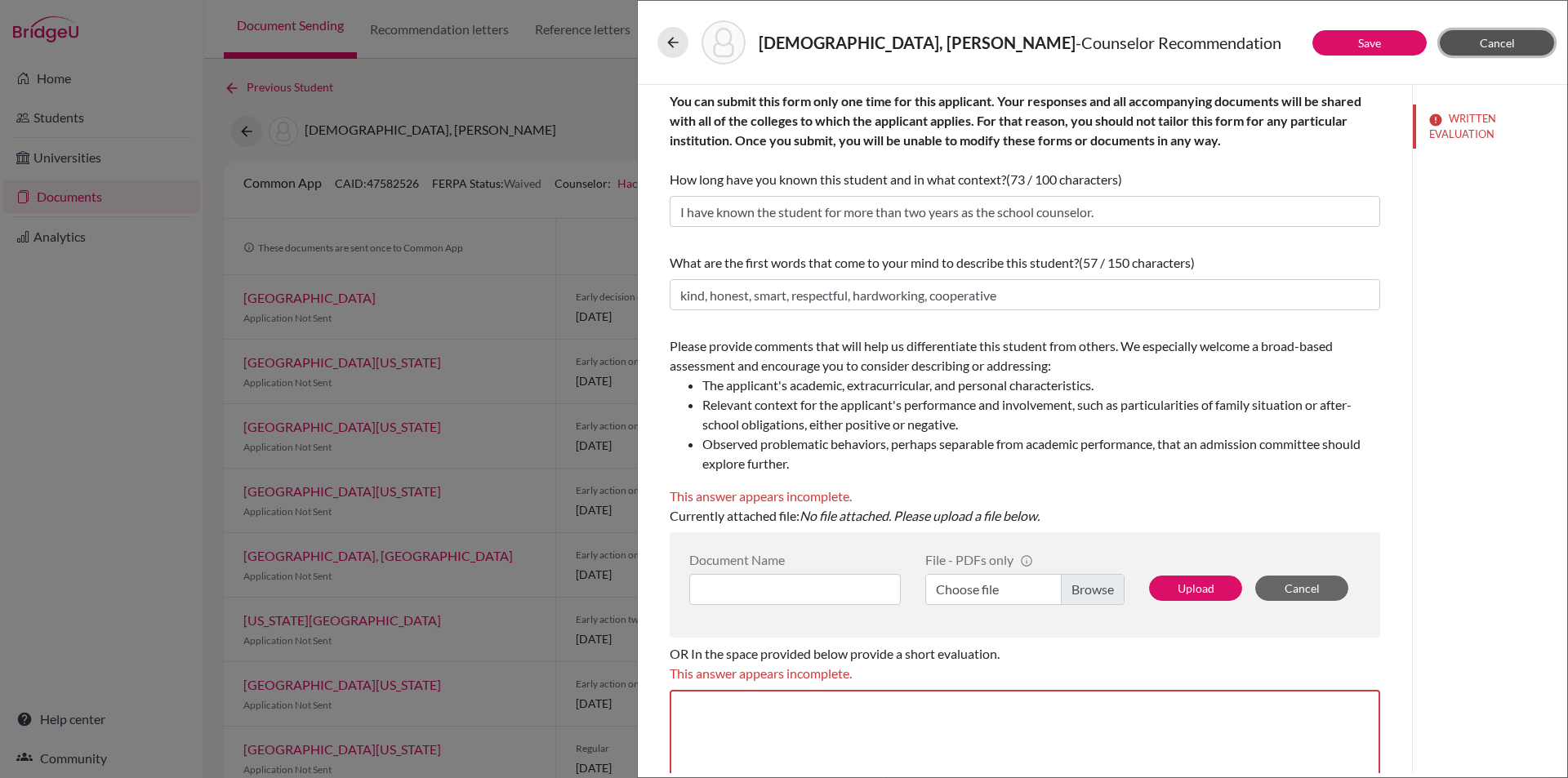
click at [1515, 40] on button "Cancel" at bounding box center [1497, 43] width 114 height 25
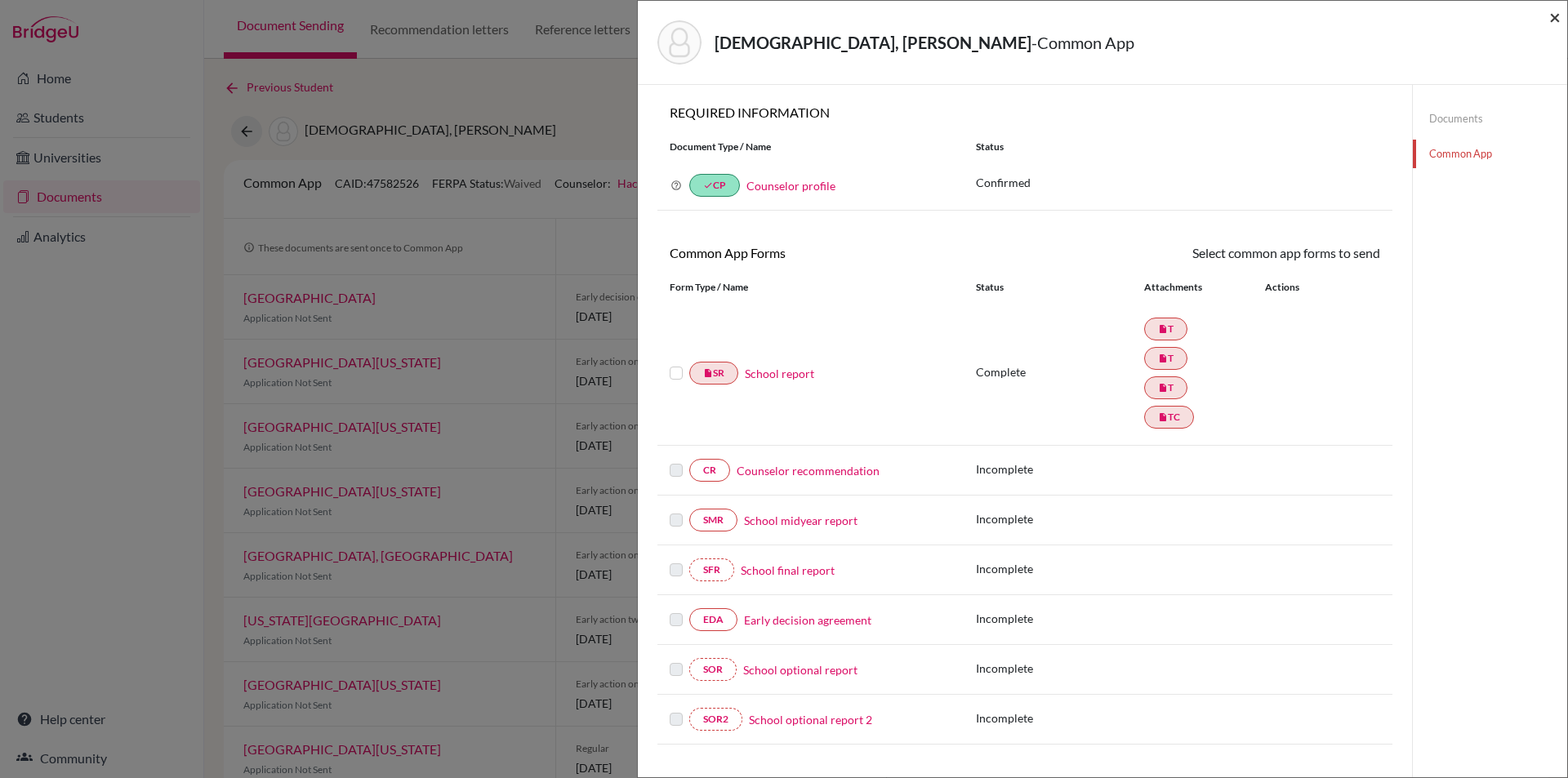
click at [1552, 11] on span "×" at bounding box center [1555, 17] width 11 height 24
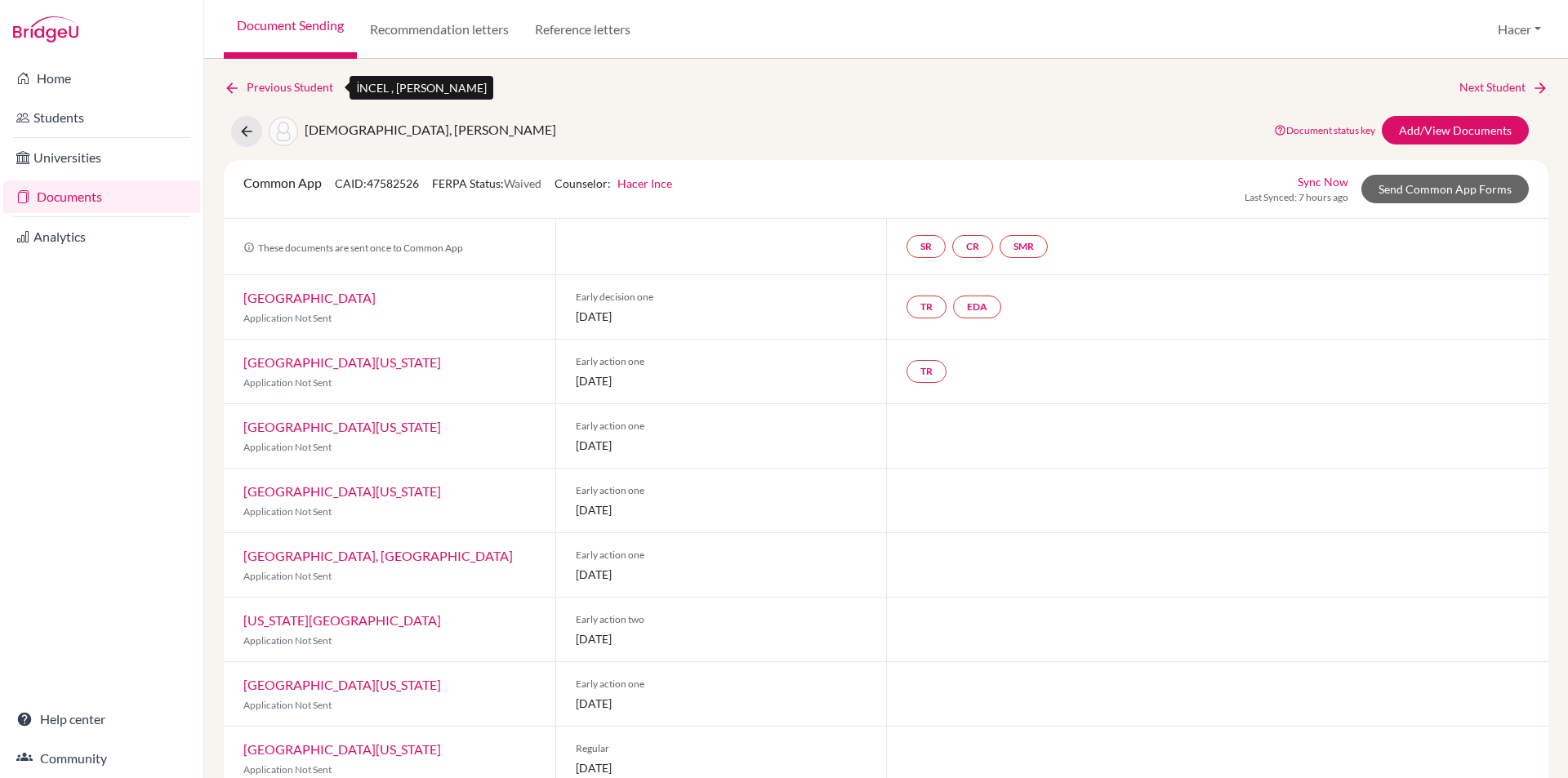
click at [262, 83] on link "Previous Student" at bounding box center [285, 86] width 122 height 18
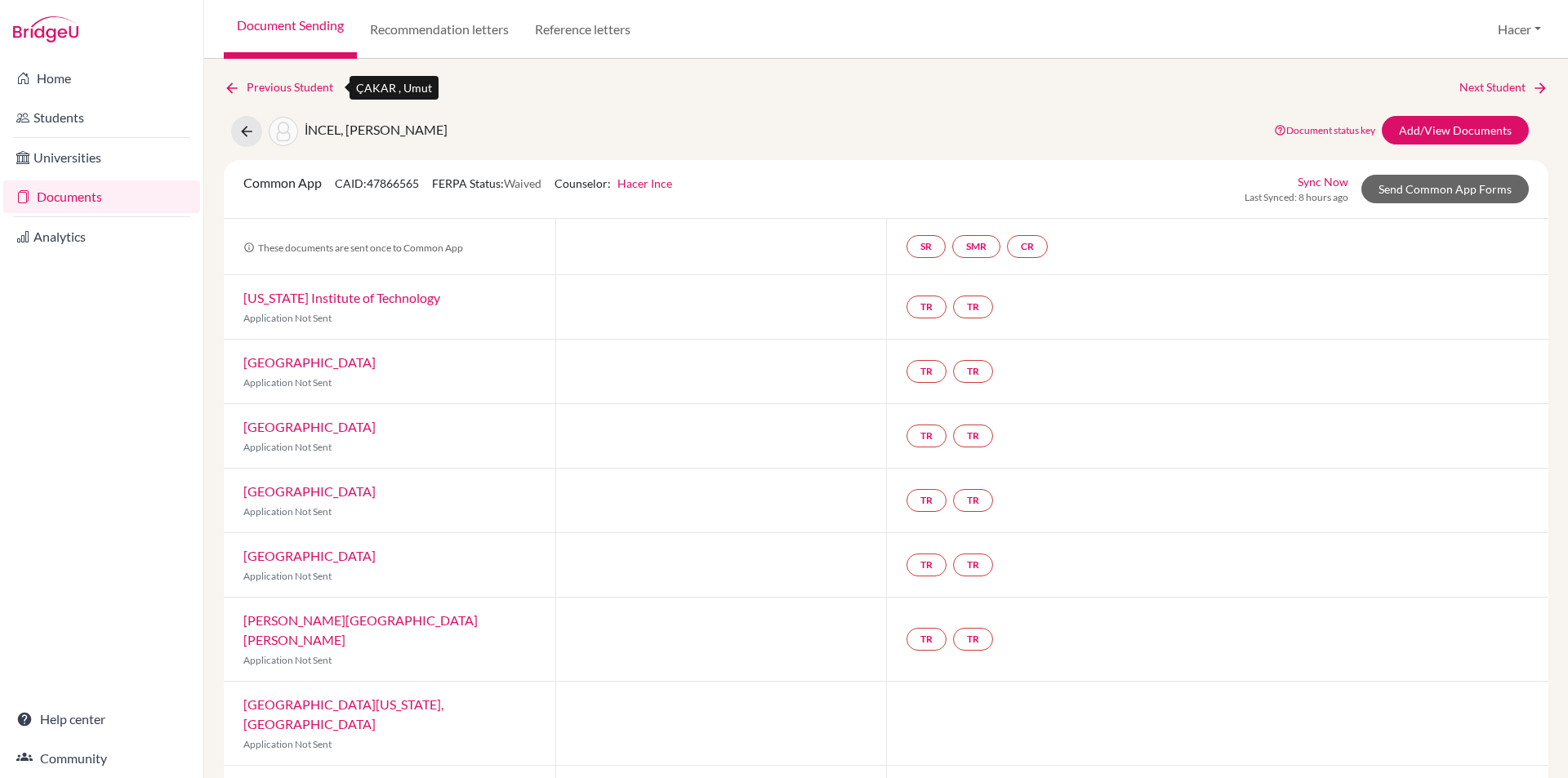
click at [262, 83] on link "Previous Student" at bounding box center [285, 86] width 122 height 18
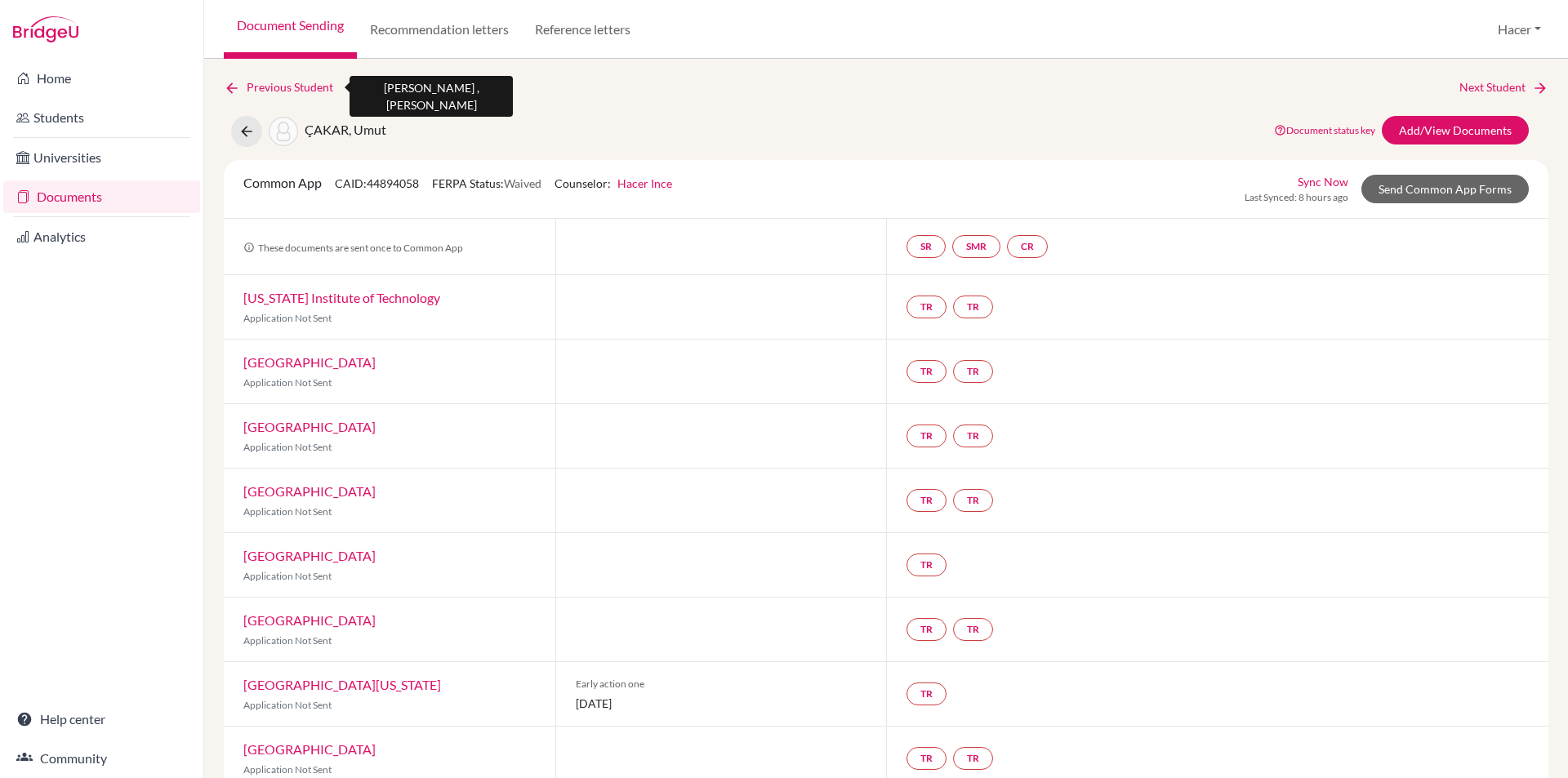
click at [262, 83] on link "Previous Student" at bounding box center [285, 86] width 122 height 18
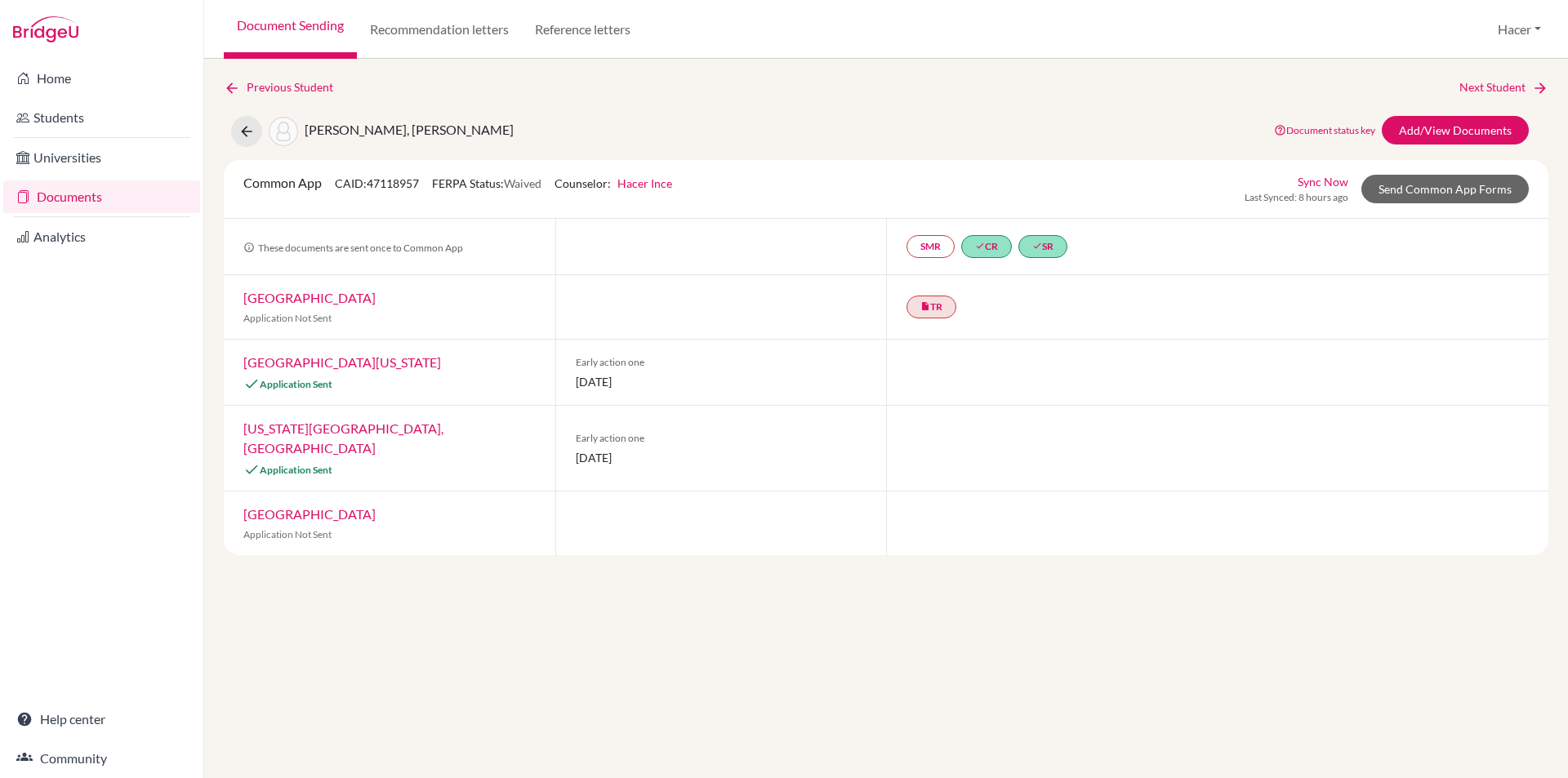
click at [71, 188] on link "Documents" at bounding box center [102, 196] width 197 height 32
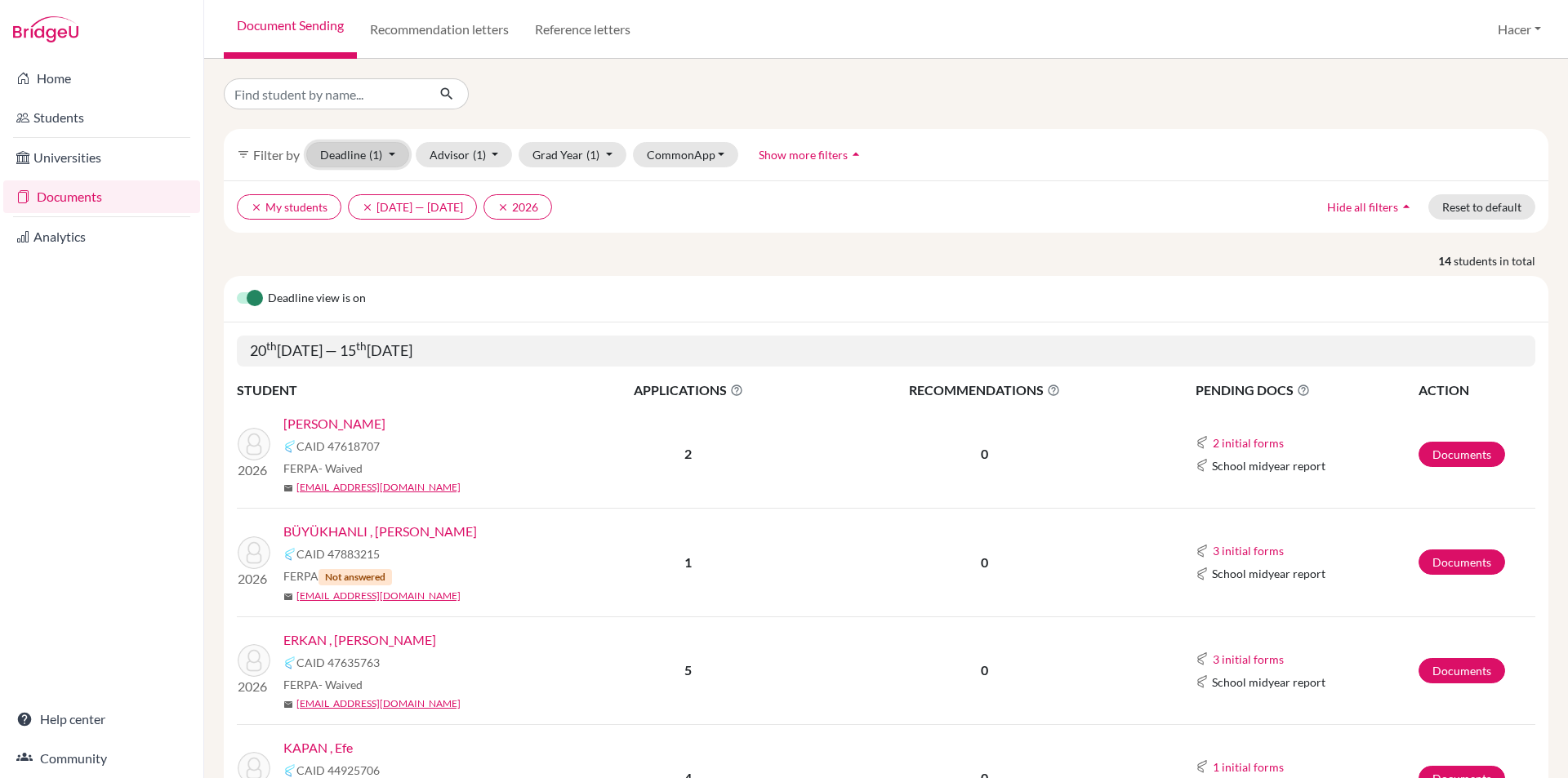
click at [390, 154] on button "Deadline (1) [DATE] - [DATE] Select a date range Or double click for a single d…" at bounding box center [357, 154] width 103 height 25
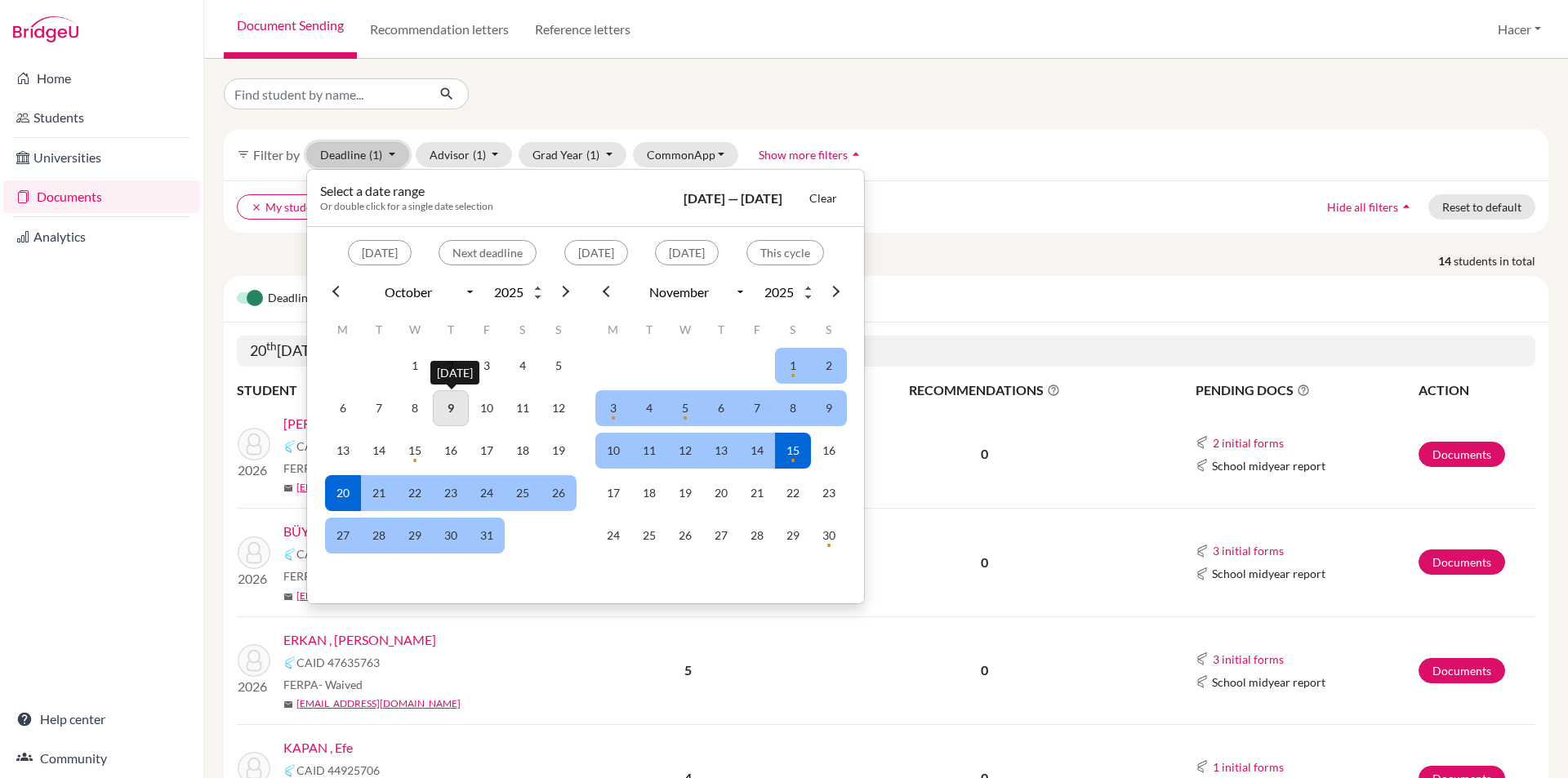
click at [450, 405] on td "9" at bounding box center [450, 408] width 36 height 36
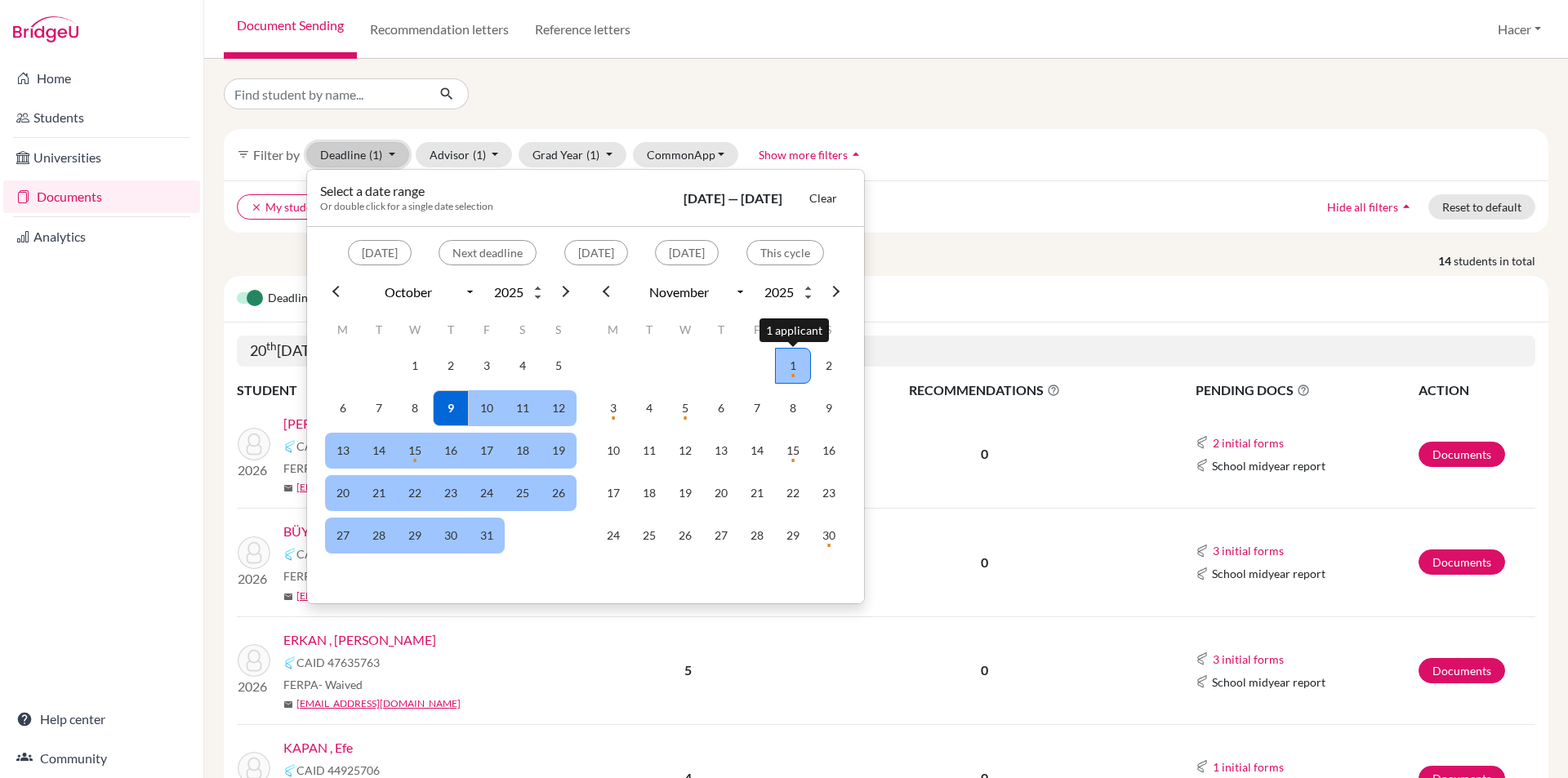
click at [793, 359] on td "1" at bounding box center [792, 365] width 36 height 36
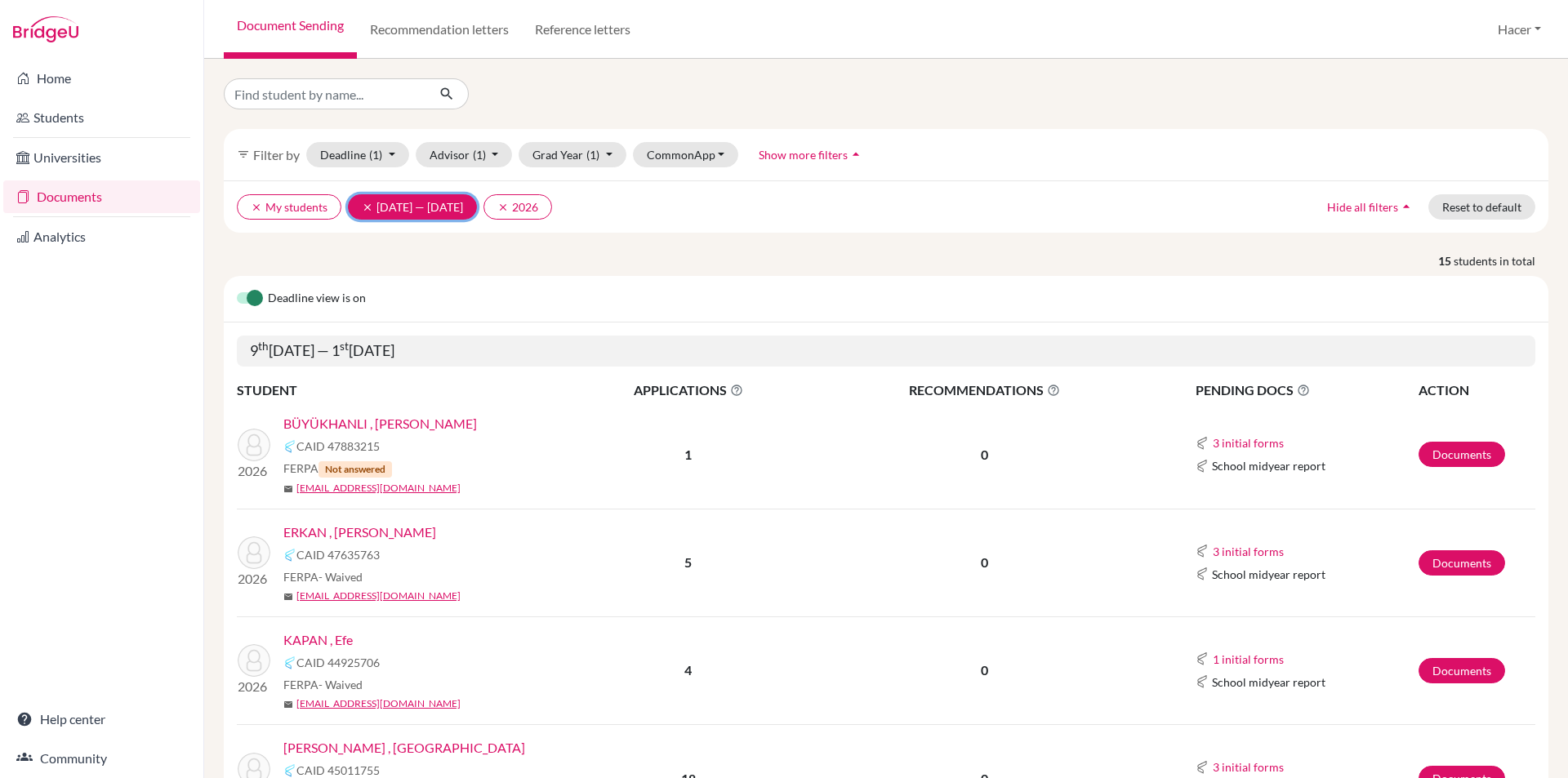
click at [369, 206] on icon "clear" at bounding box center [367, 207] width 11 height 11
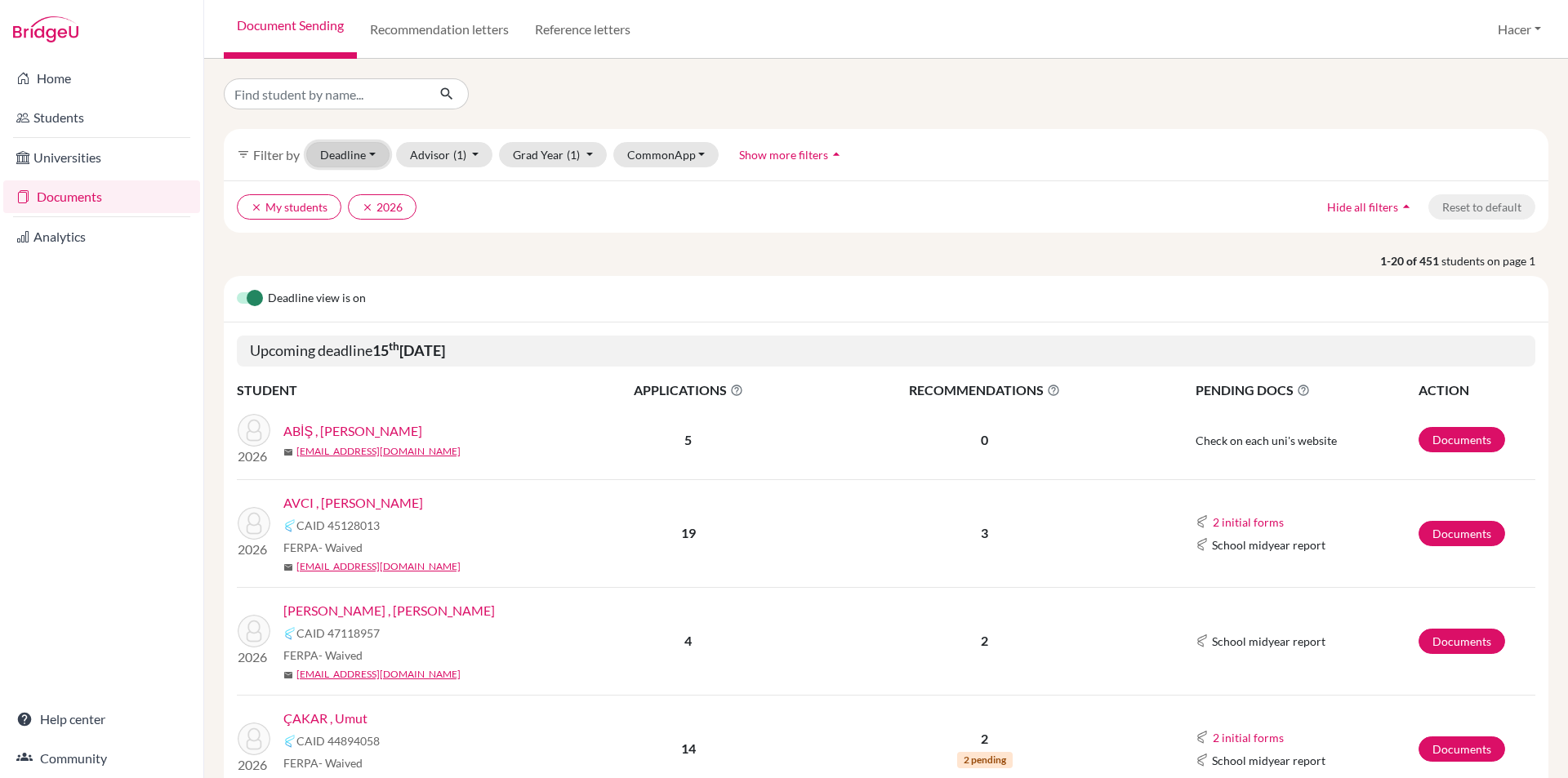
click at [374, 161] on button "Deadline - Select a date range Or double click for a single date selection Toda…" at bounding box center [348, 154] width 84 height 25
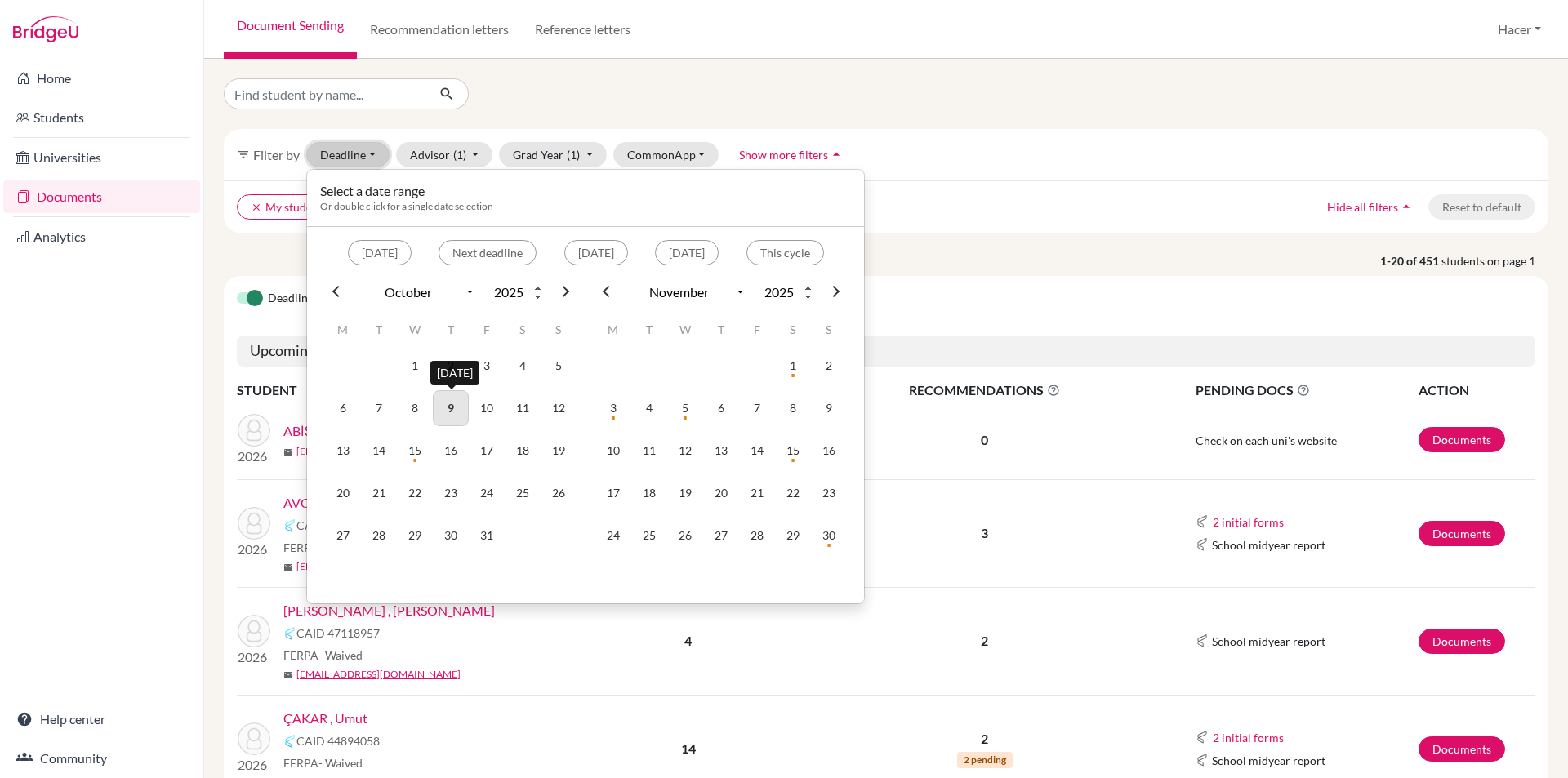
click at [451, 396] on td "9" at bounding box center [450, 408] width 36 height 36
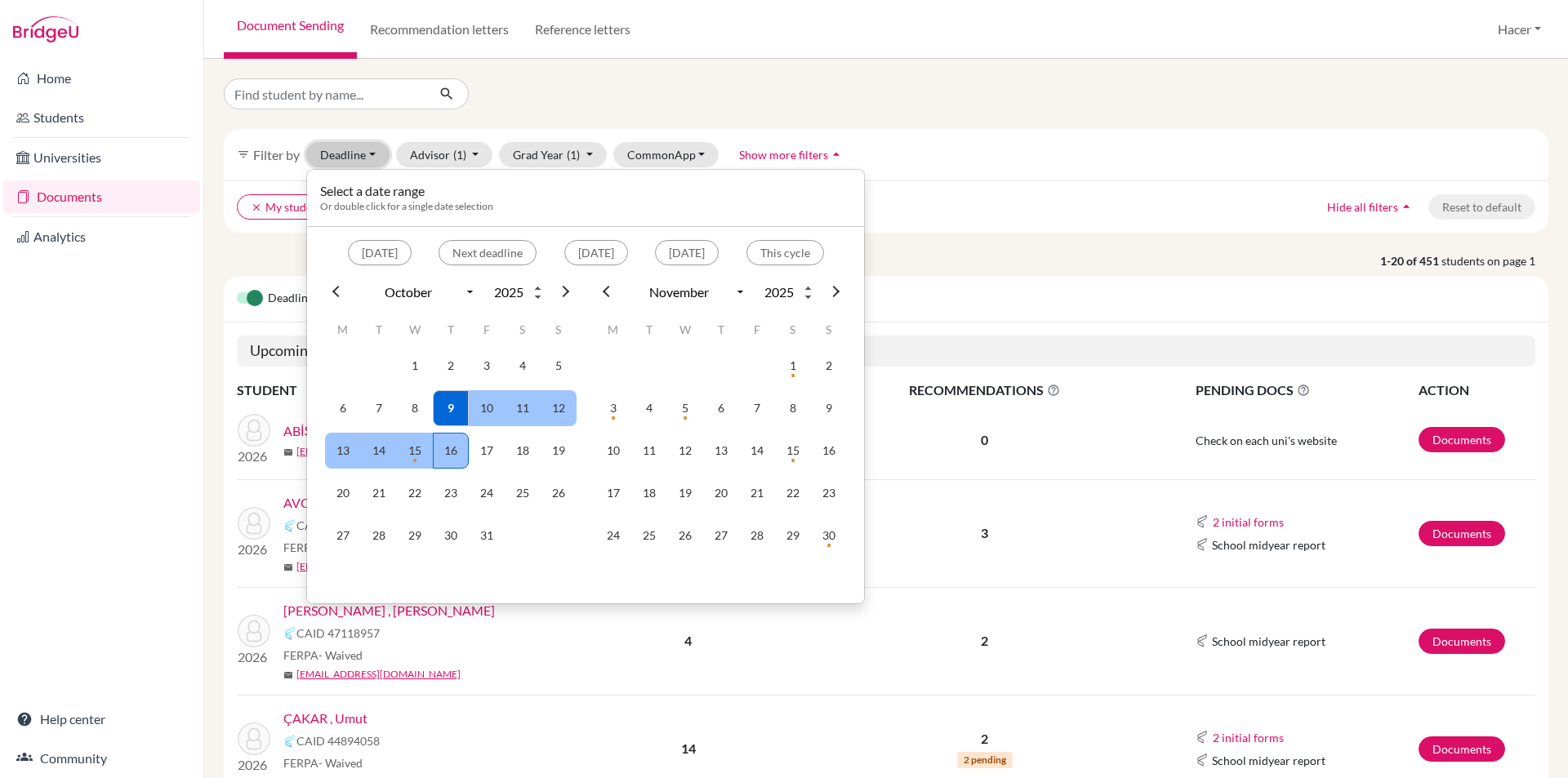
click at [449, 446] on td "16" at bounding box center [450, 450] width 36 height 36
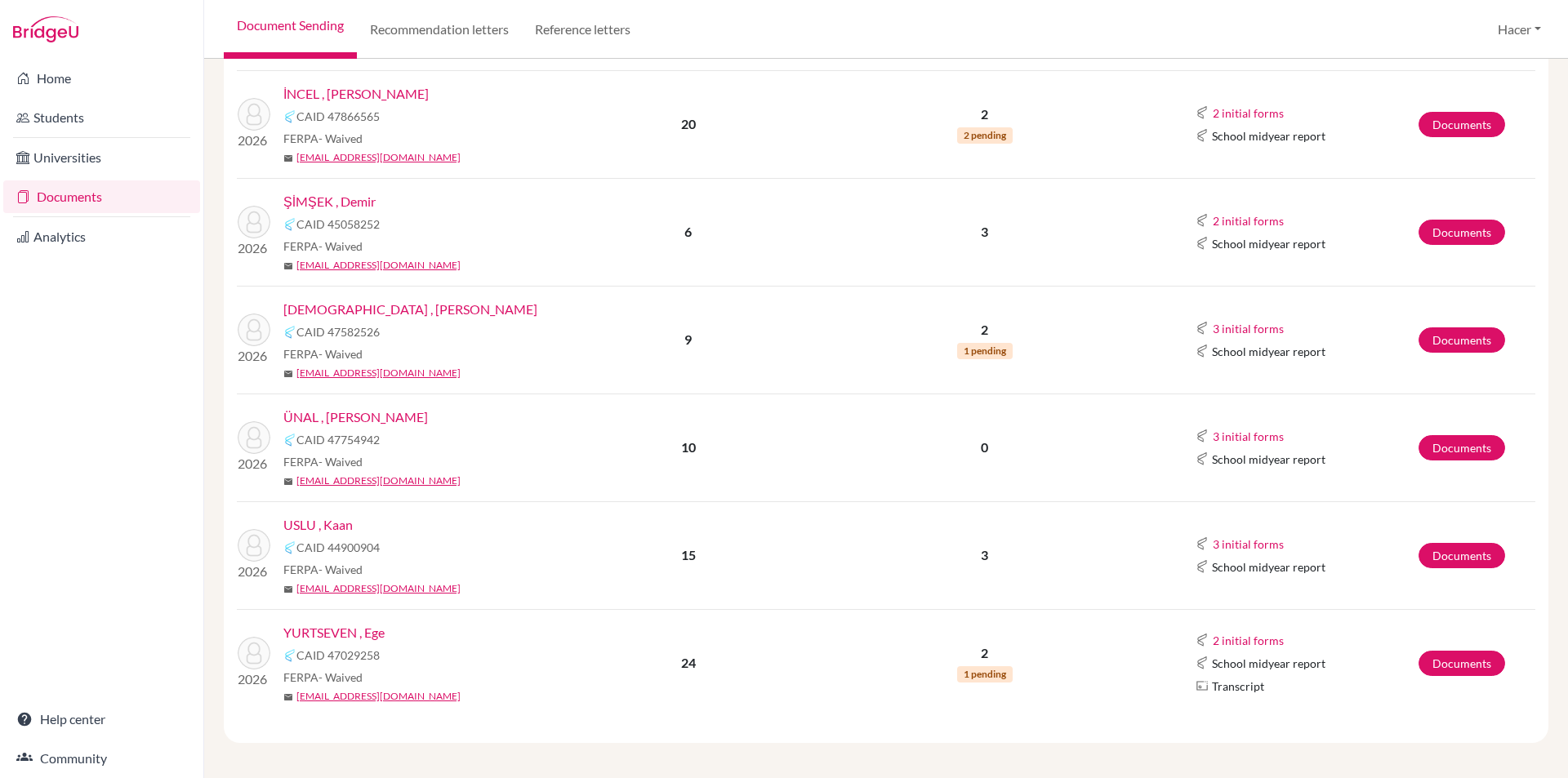
scroll to position [736, 0]
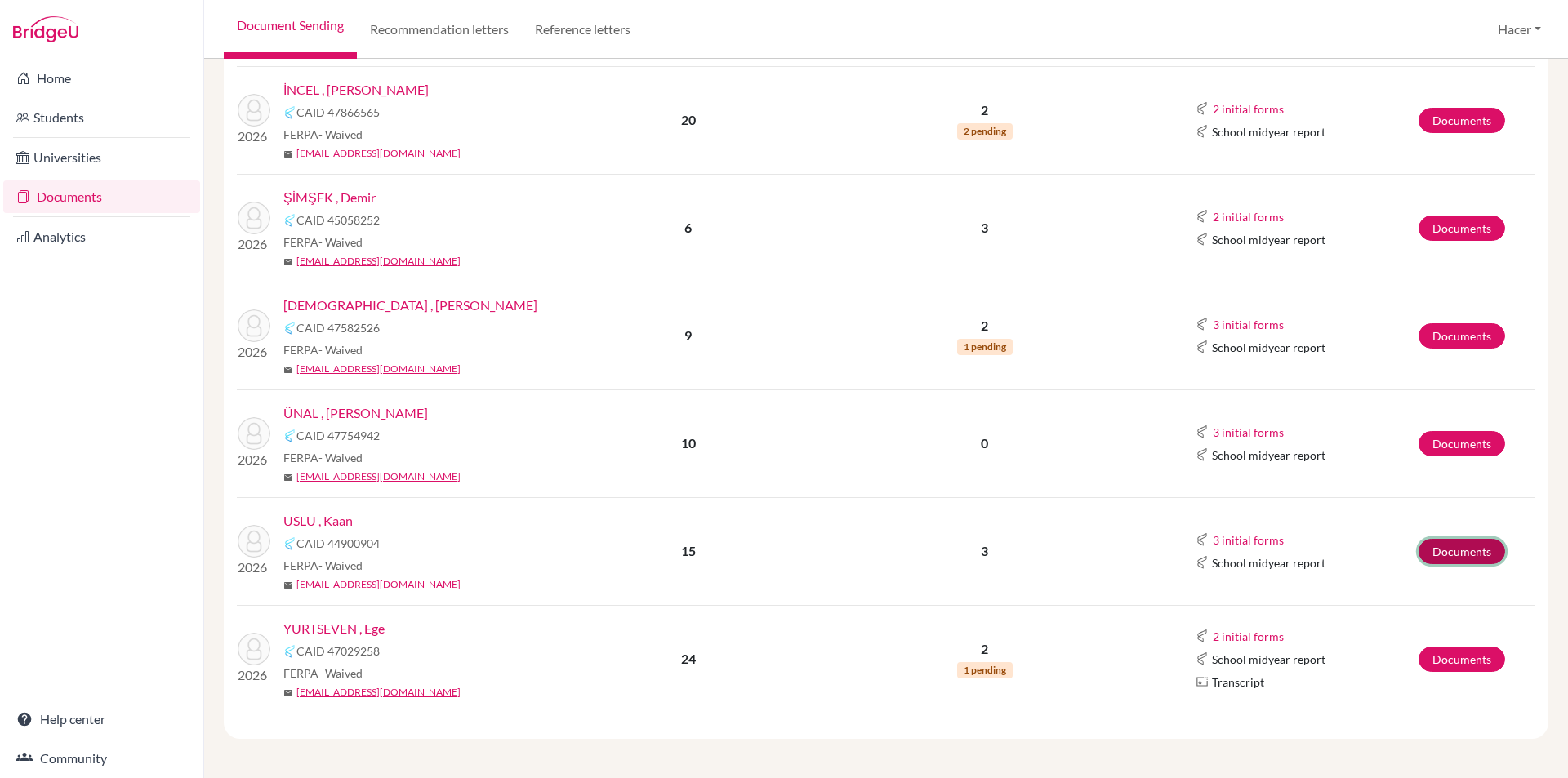
click at [1436, 545] on link "Documents" at bounding box center [1461, 551] width 86 height 25
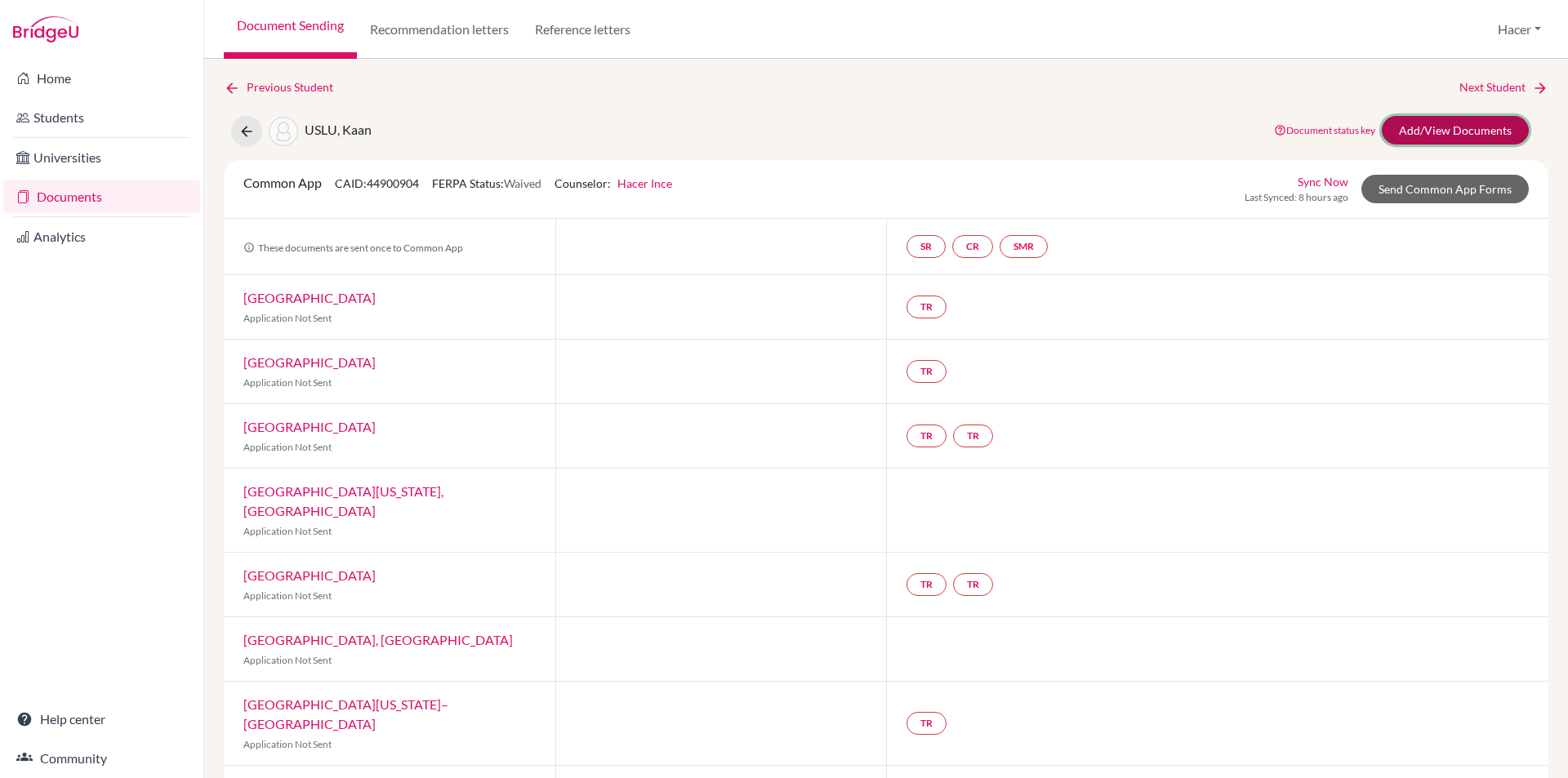
click at [1429, 119] on link "Add/View Documents" at bounding box center [1455, 130] width 147 height 29
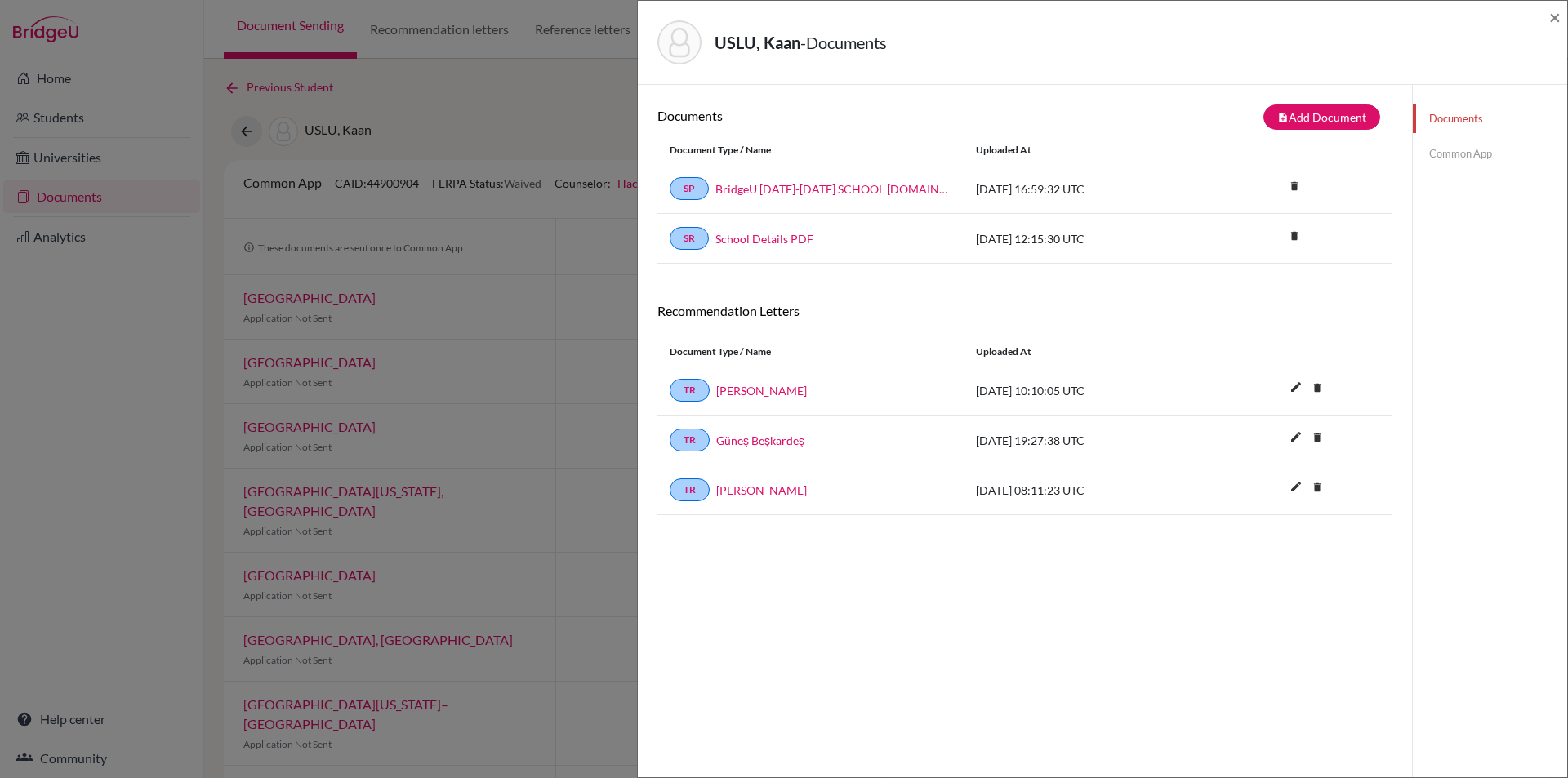
click at [1449, 118] on link "Documents" at bounding box center [1490, 119] width 154 height 29
click at [1446, 146] on link "Common App" at bounding box center [1490, 153] width 154 height 29
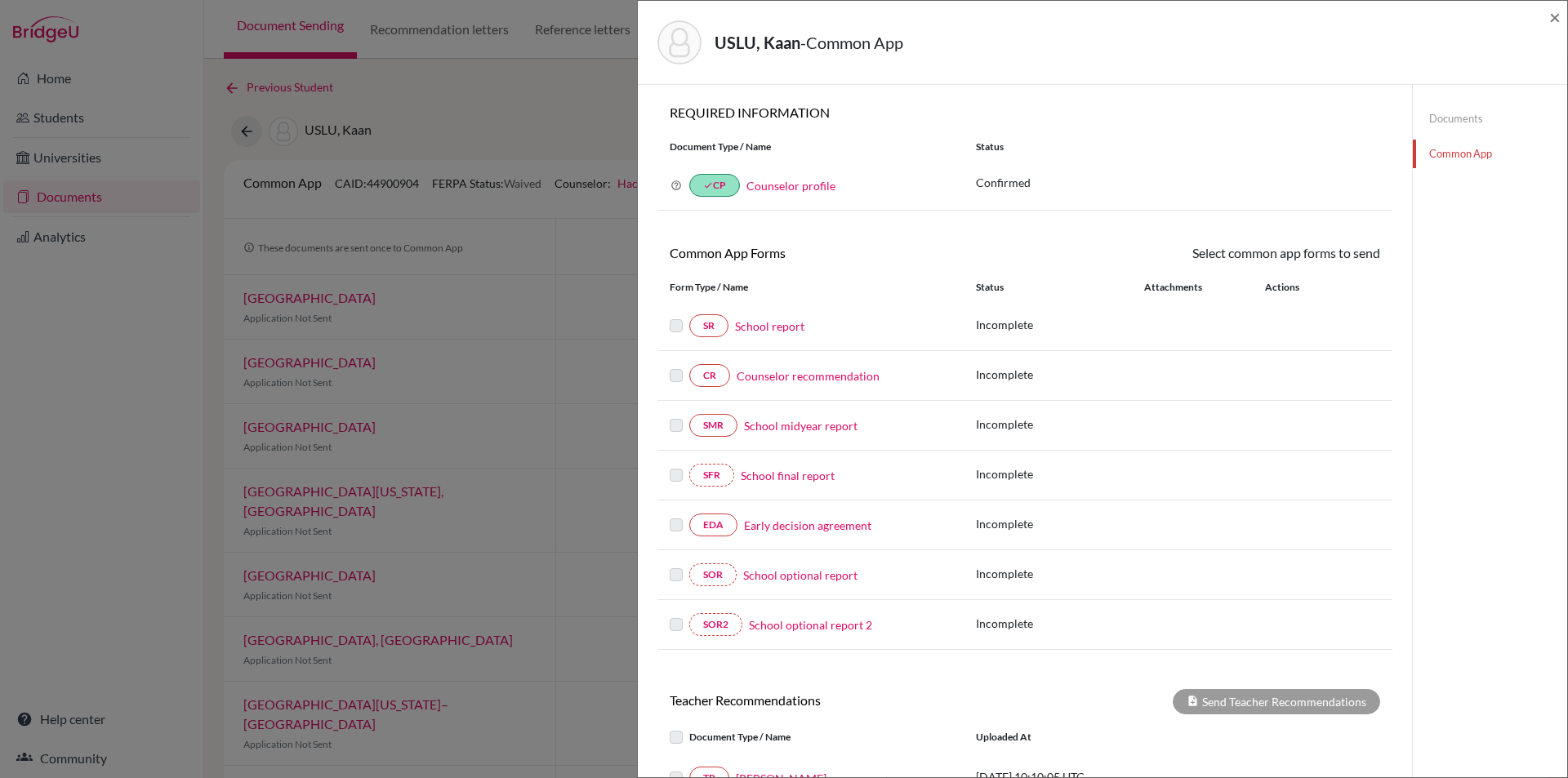
click at [782, 322] on link "School report" at bounding box center [769, 325] width 70 height 17
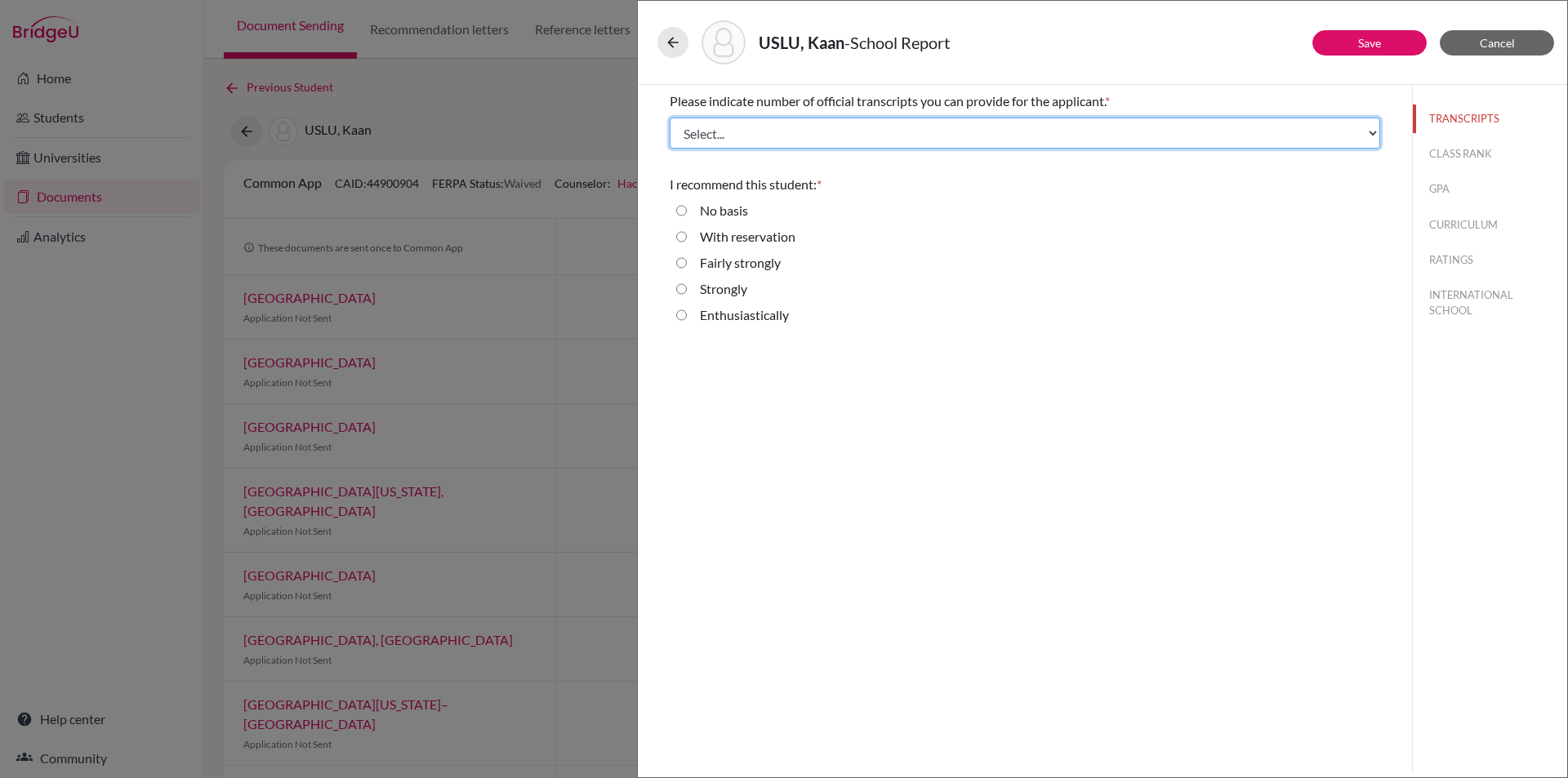
click at [779, 124] on select "Select... 1 2 3 4" at bounding box center [1025, 133] width 711 height 31
select select "2"
click at [670, 118] on select "Select... 1 2 3 4" at bounding box center [1025, 133] width 711 height 31
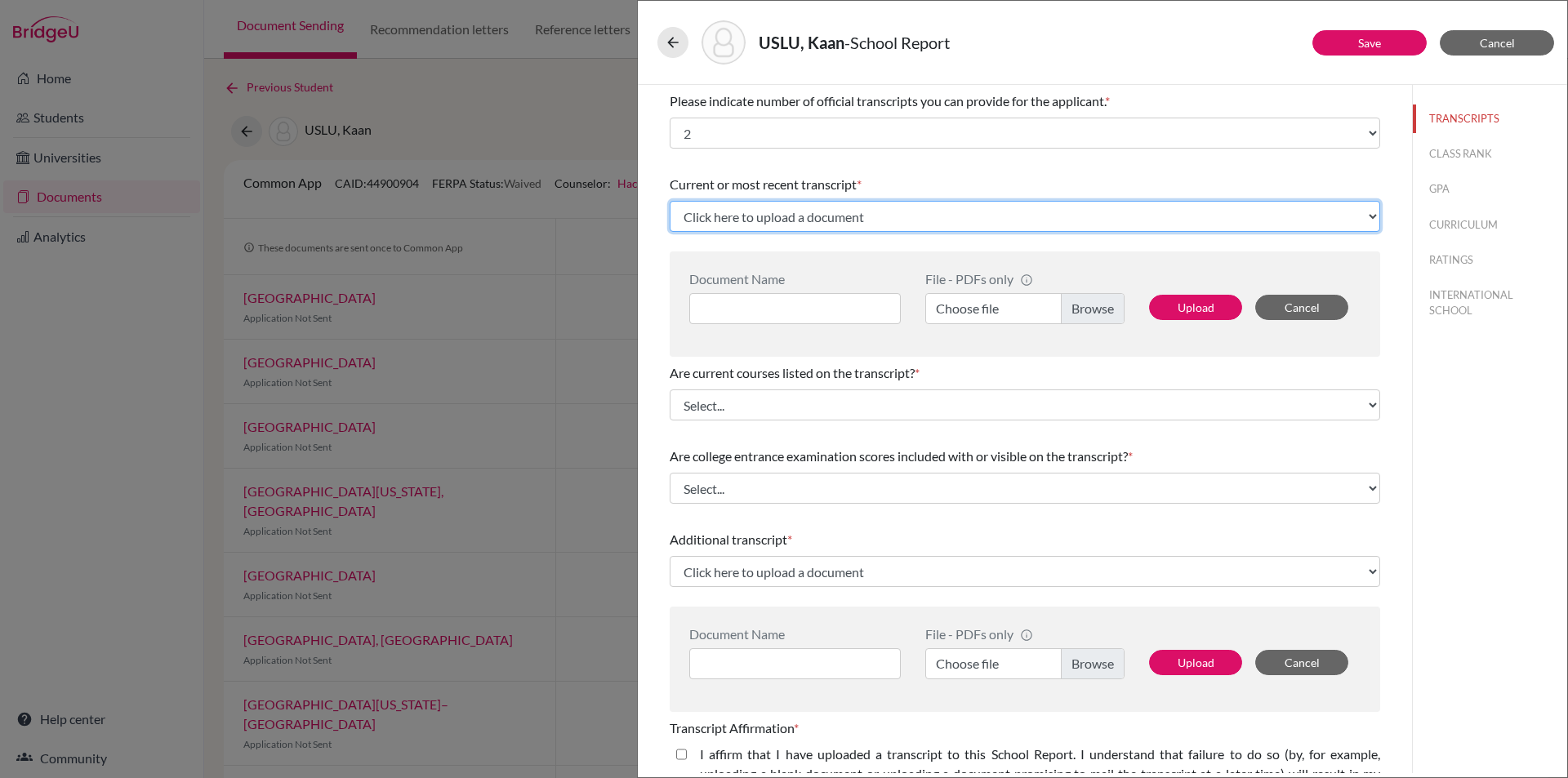
click at [1364, 213] on select "Click here to upload a document Upload New File" at bounding box center [1025, 216] width 711 height 31
select select "Upload New File"
click at [670, 201] on select "Click here to upload a document Upload New File" at bounding box center [1025, 216] width 711 height 31
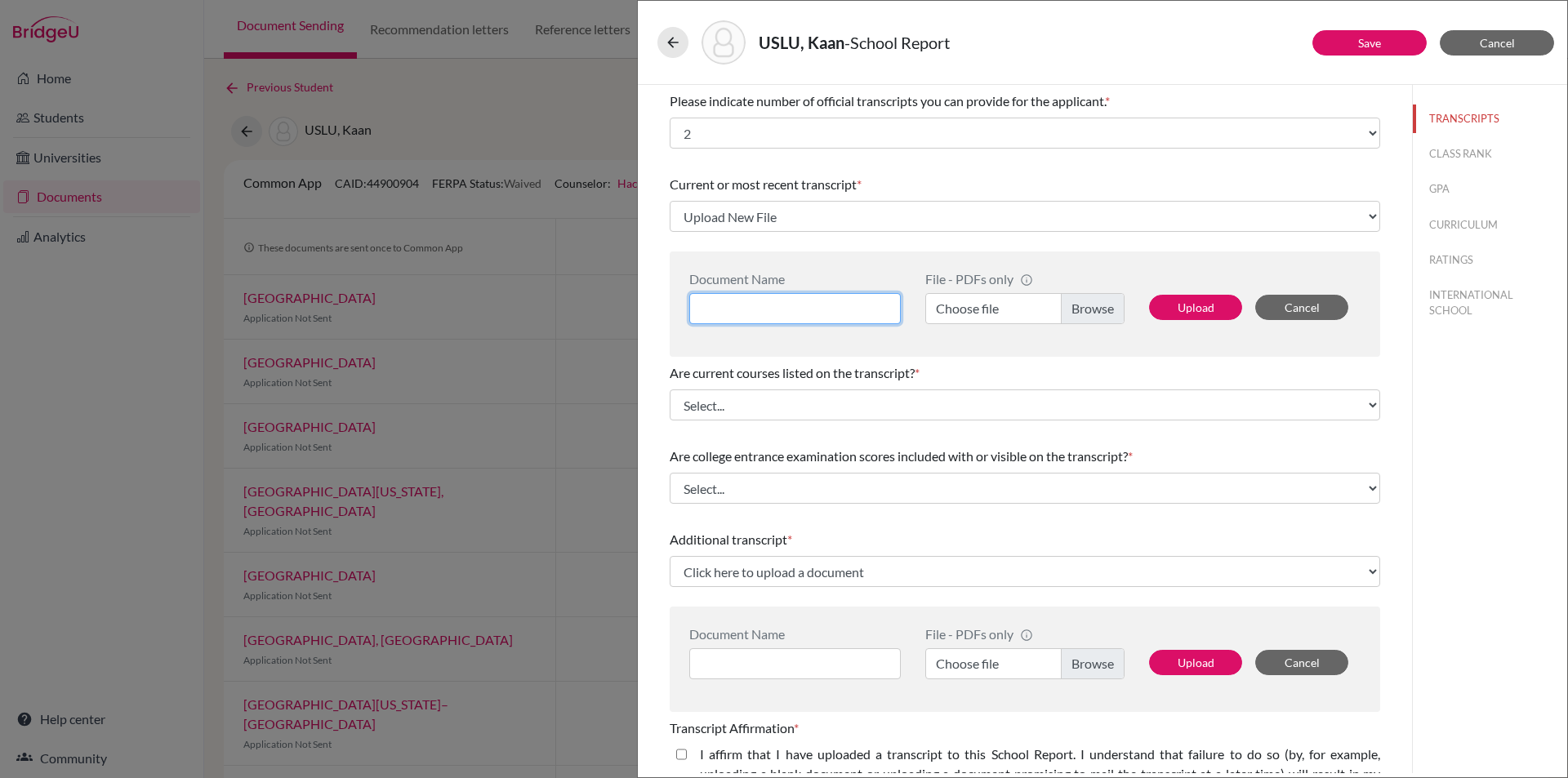
click at [747, 302] on input at bounding box center [795, 308] width 212 height 31
type input "Kaan Uslu Transcript"
click at [1108, 306] on label "Choose file" at bounding box center [1024, 308] width 199 height 31
click at [1108, 306] on input "Choose file" at bounding box center [1024, 308] width 199 height 31
click at [1174, 309] on button "Upload" at bounding box center [1195, 307] width 93 height 25
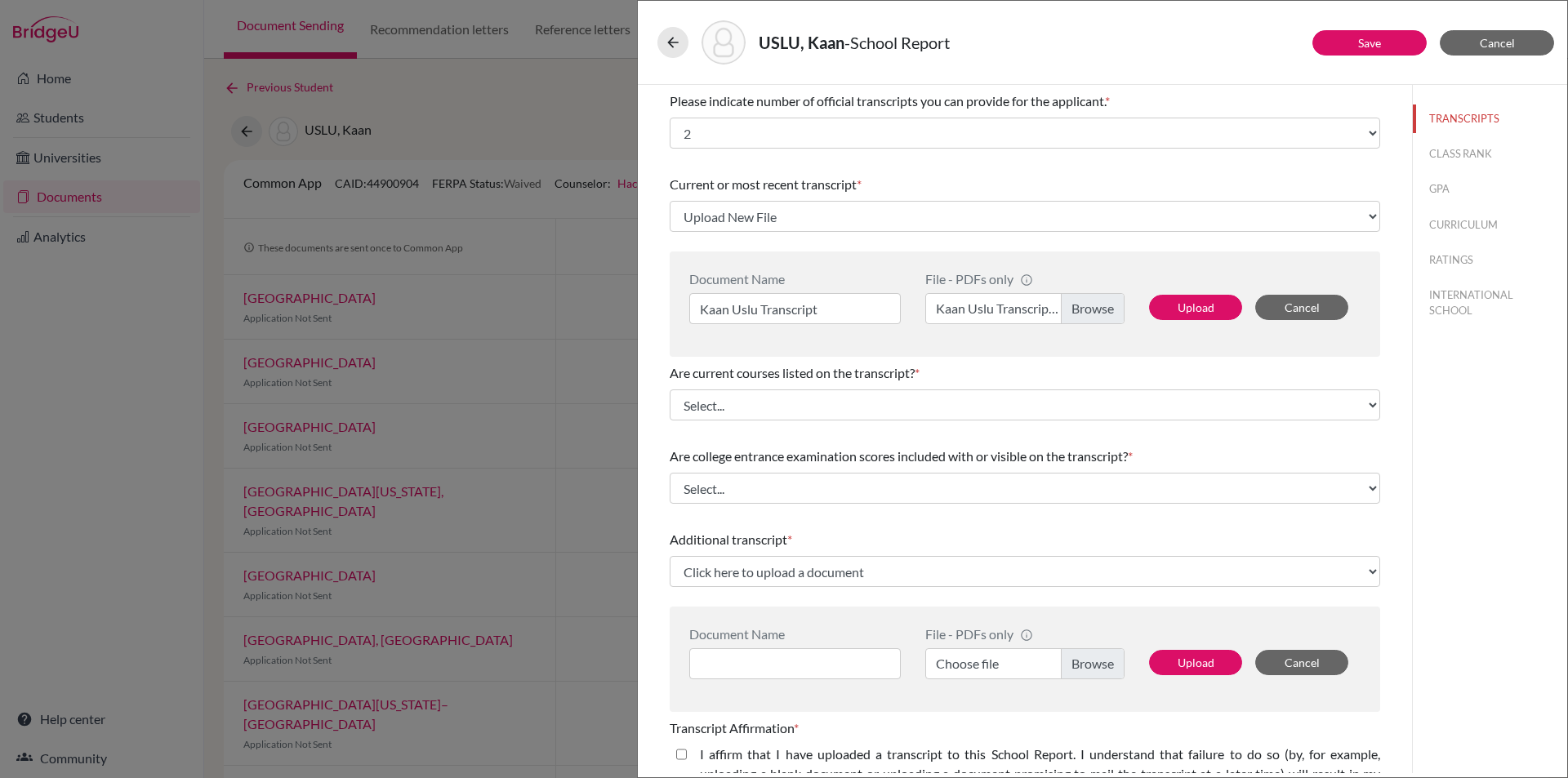
select select "683913"
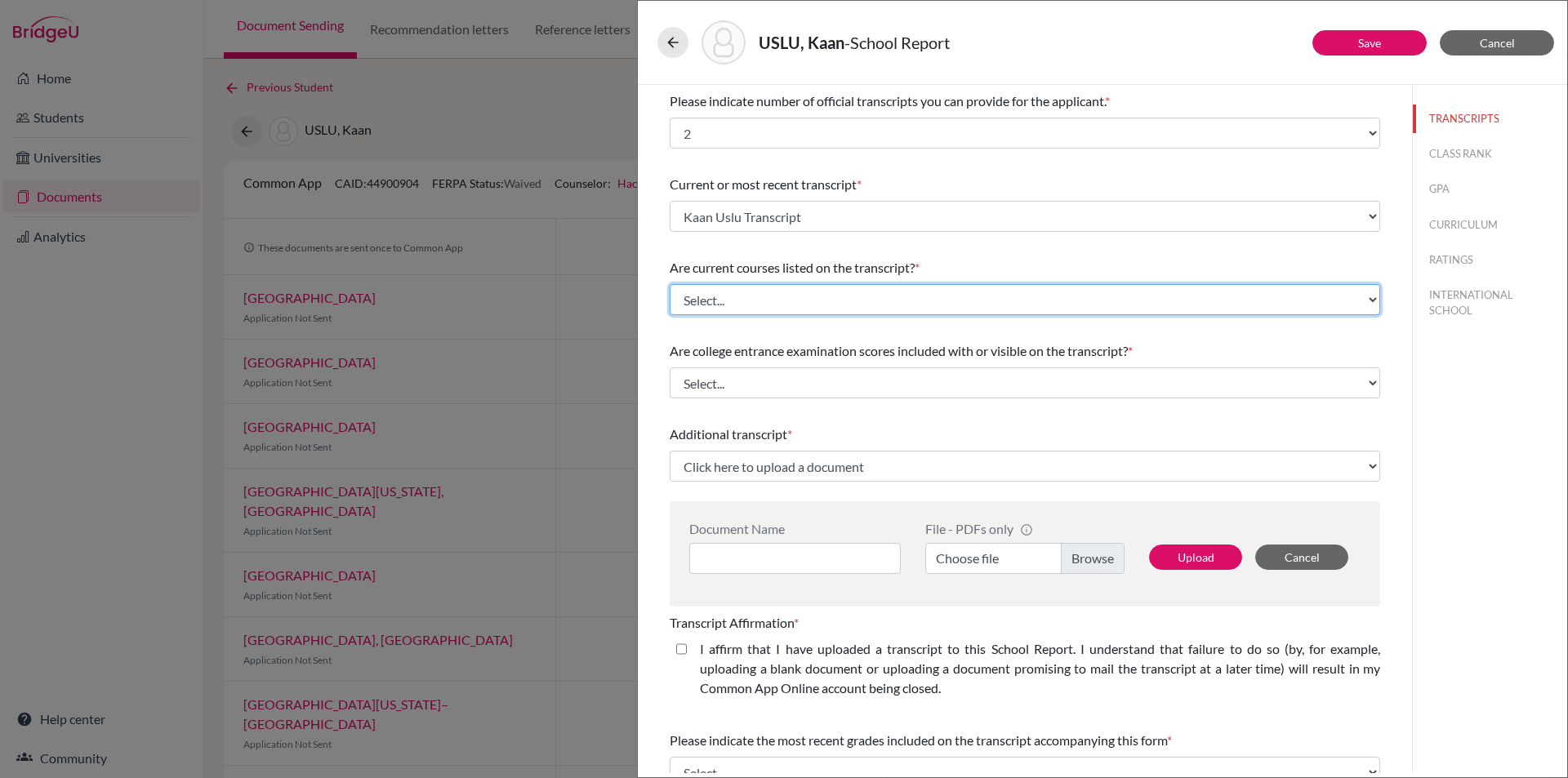
click at [766, 296] on select "Select... Yes No" at bounding box center [1025, 299] width 711 height 31
select select "1"
click at [670, 284] on select "Select... Yes No" at bounding box center [1025, 299] width 711 height 31
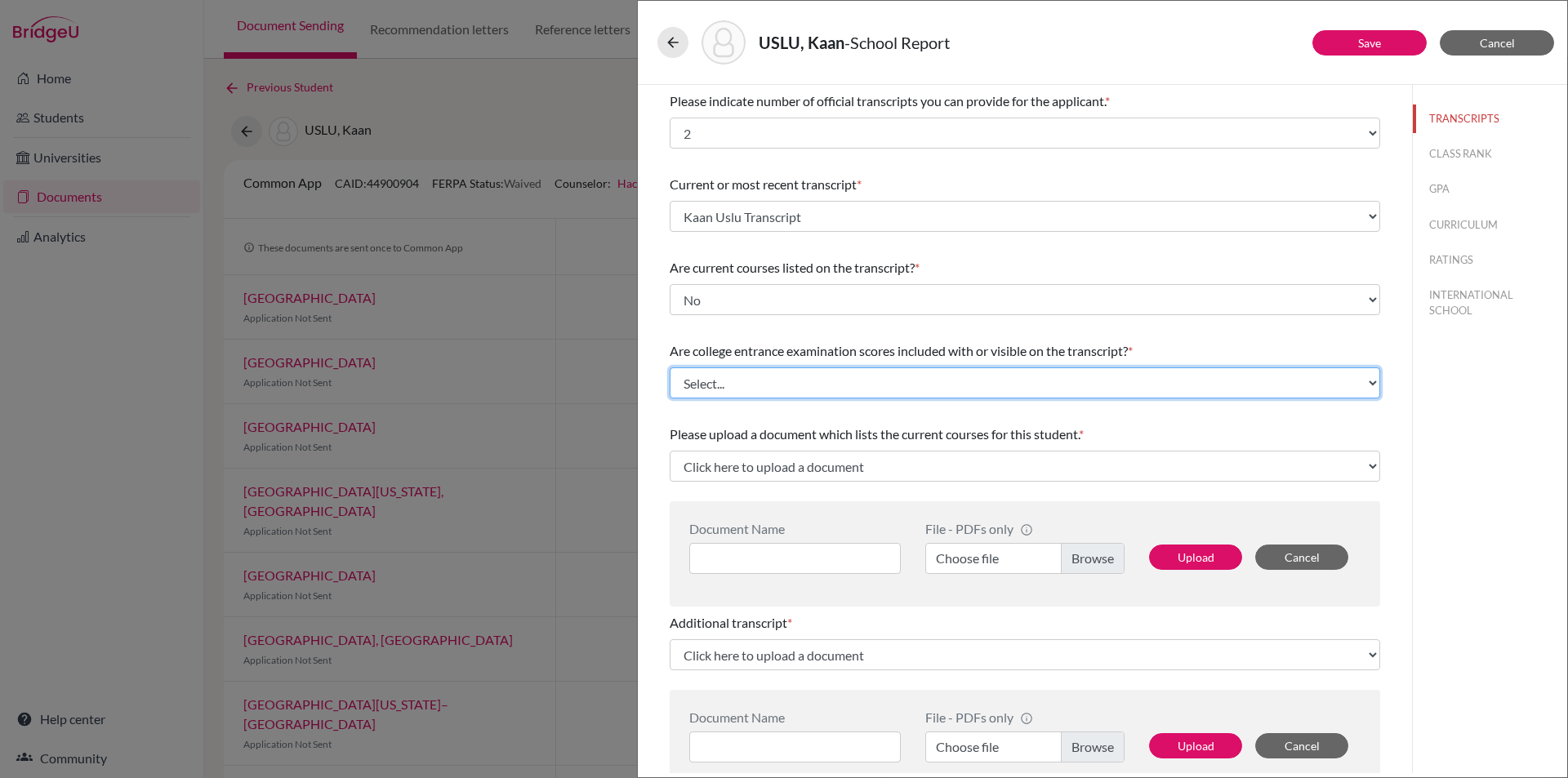
click at [936, 382] on select "Select... Yes No" at bounding box center [1025, 382] width 711 height 31
select select "1"
click at [670, 367] on select "Select... Yes No" at bounding box center [1025, 382] width 711 height 31
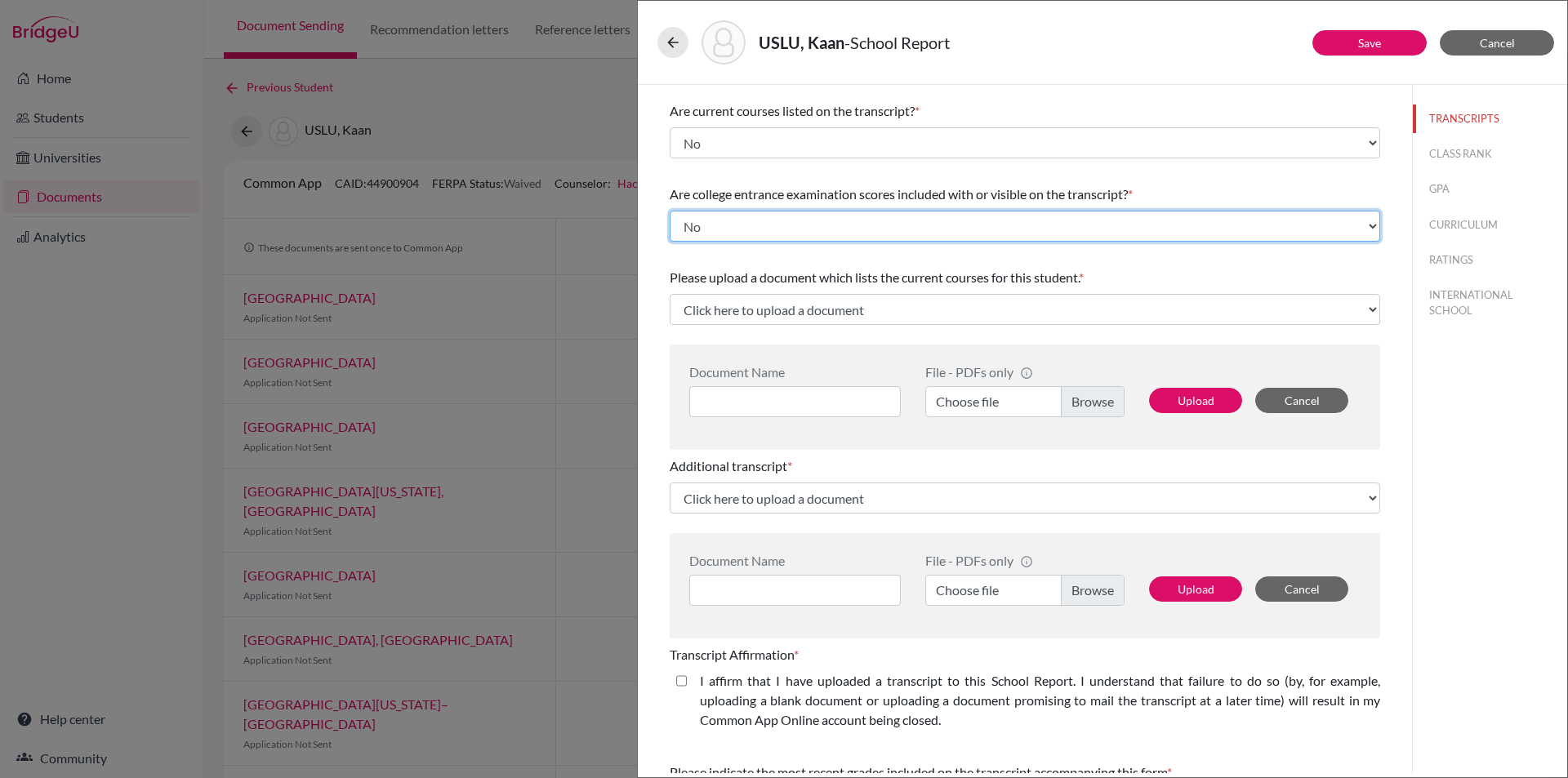
scroll to position [163, 0]
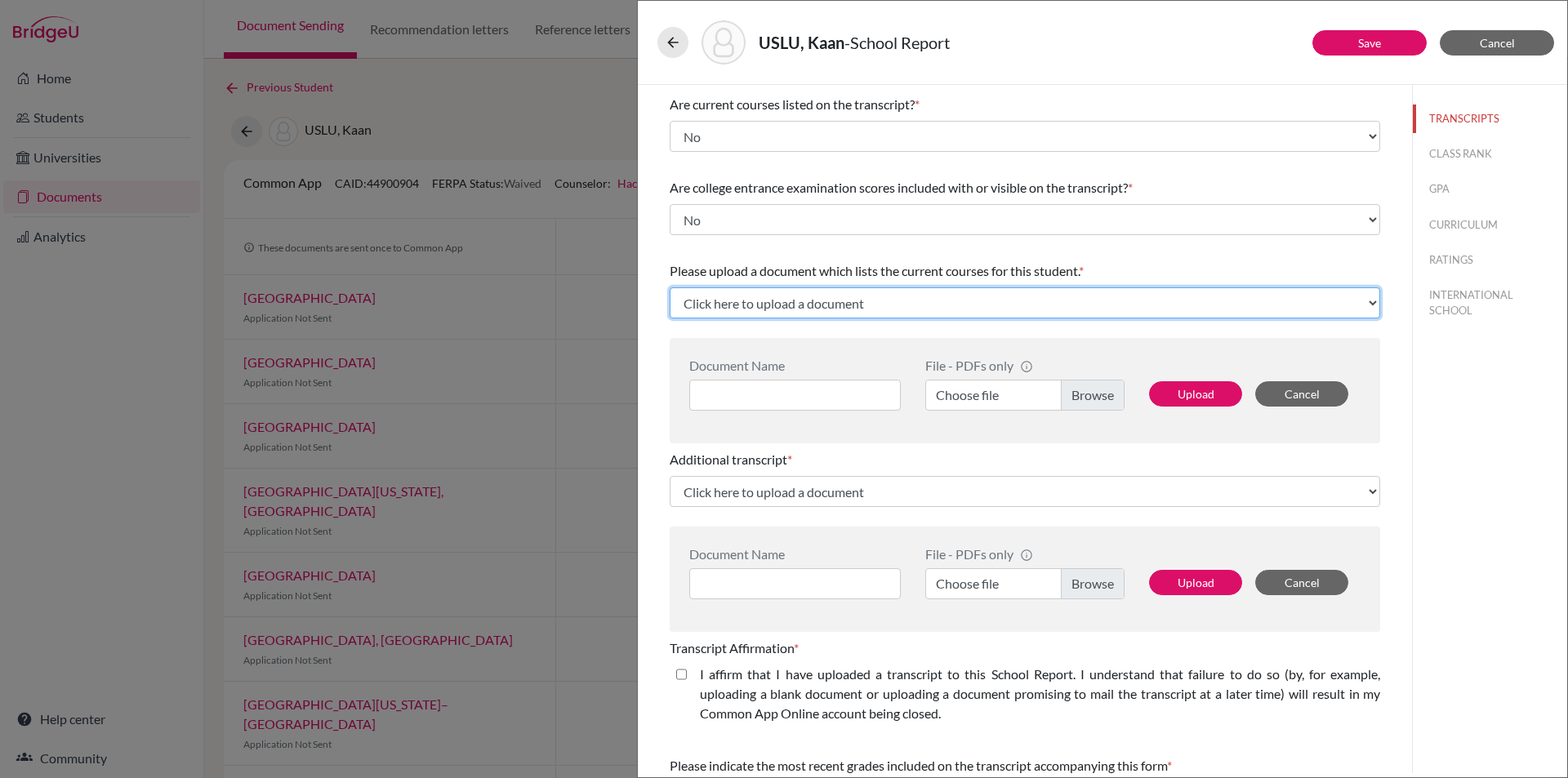
click at [939, 297] on select "Click here to upload a document Upload New File" at bounding box center [1025, 302] width 711 height 31
select select "Upload New File"
click at [670, 287] on select "Click here to upload a document Upload New File" at bounding box center [1025, 302] width 711 height 31
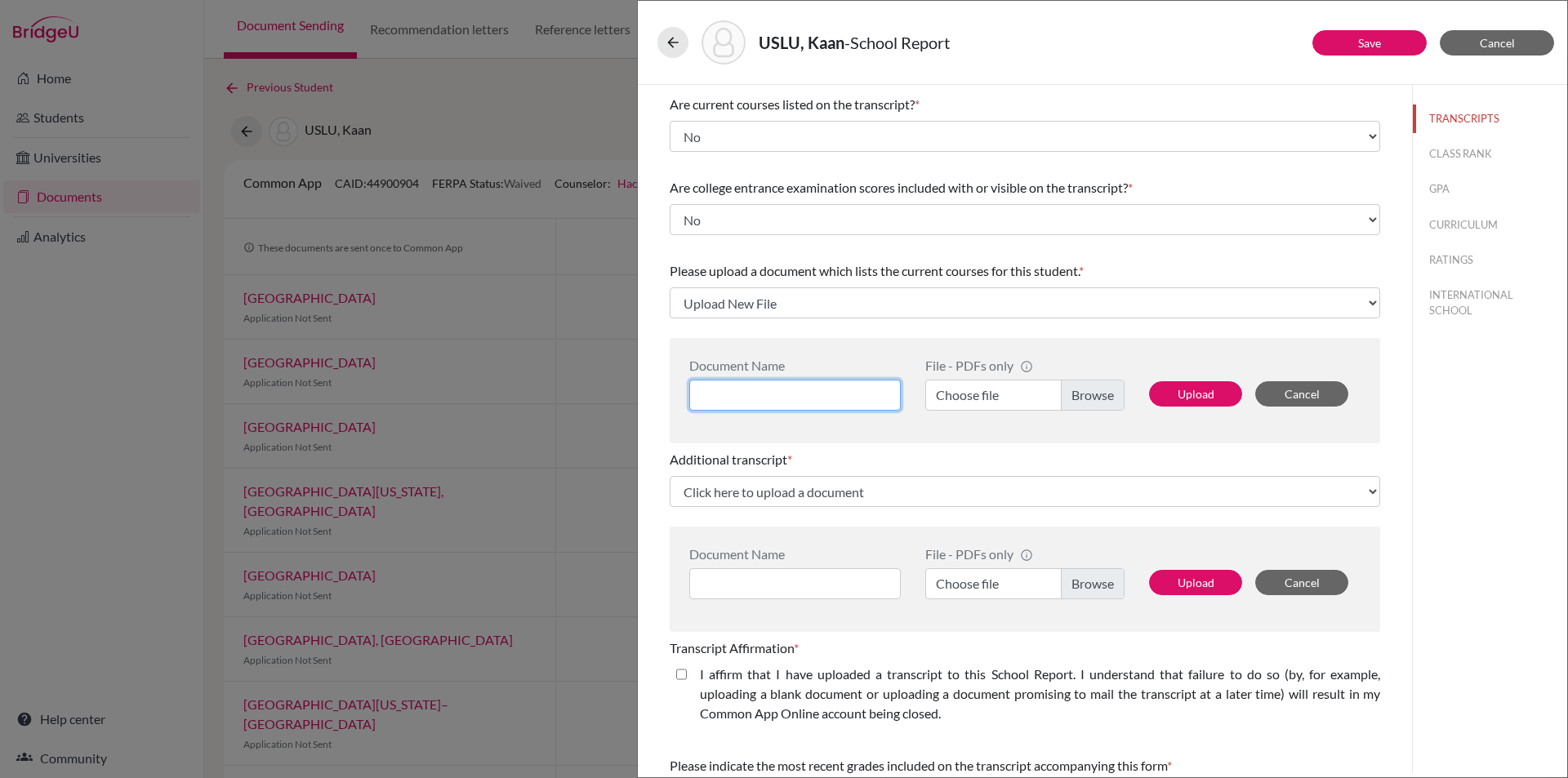
click at [724, 391] on input at bounding box center [795, 394] width 212 height 31
type input "Kaan Uslu Grade 12 Courses"
click at [1185, 393] on button "Upload" at bounding box center [1195, 393] width 93 height 25
click at [1089, 391] on label "Choose file" at bounding box center [1024, 394] width 199 height 31
click at [1089, 391] on input "Choose file" at bounding box center [1024, 394] width 199 height 31
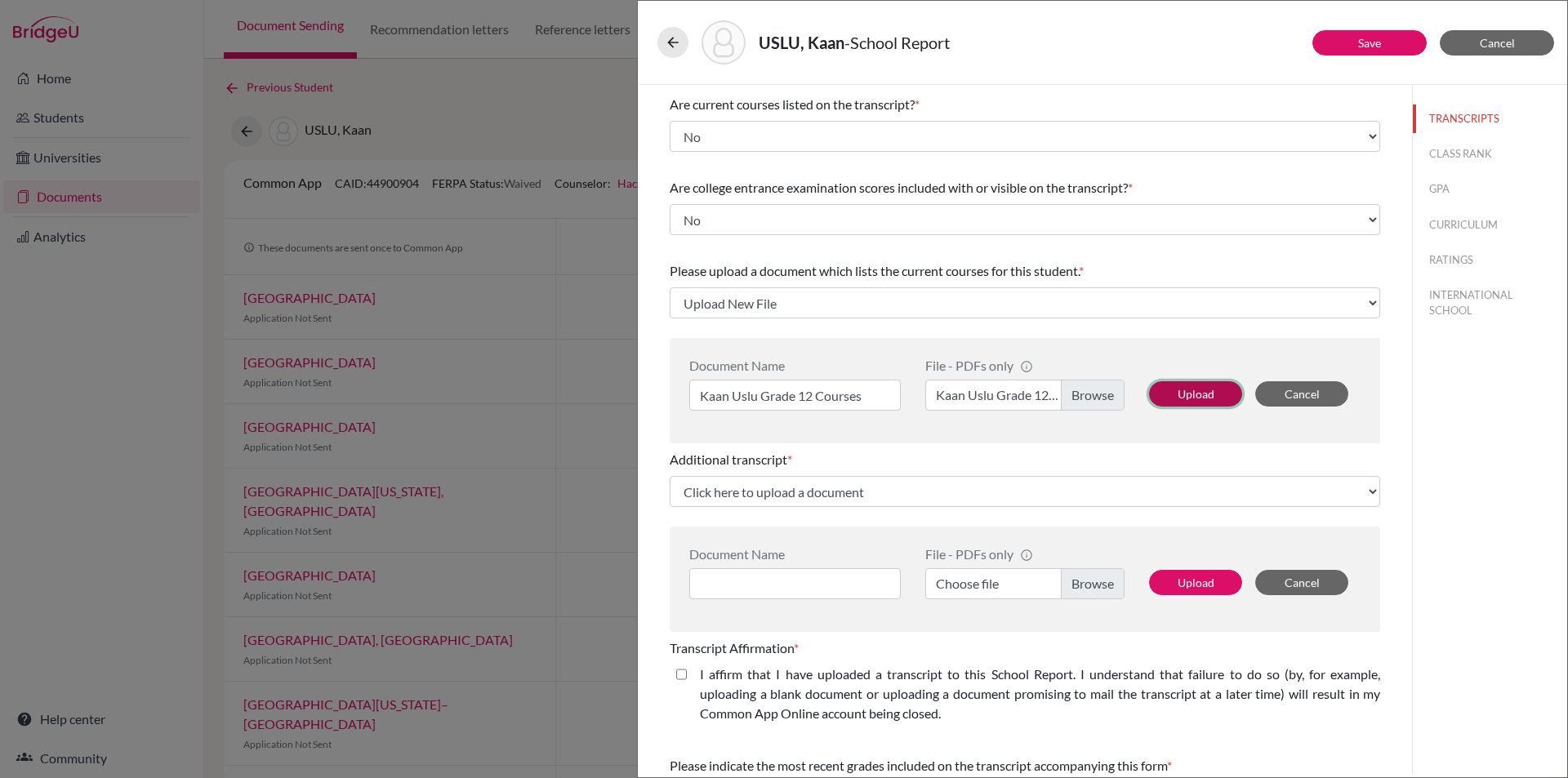
click at [1191, 385] on button "Upload" at bounding box center [1195, 393] width 93 height 25
select select "683914"
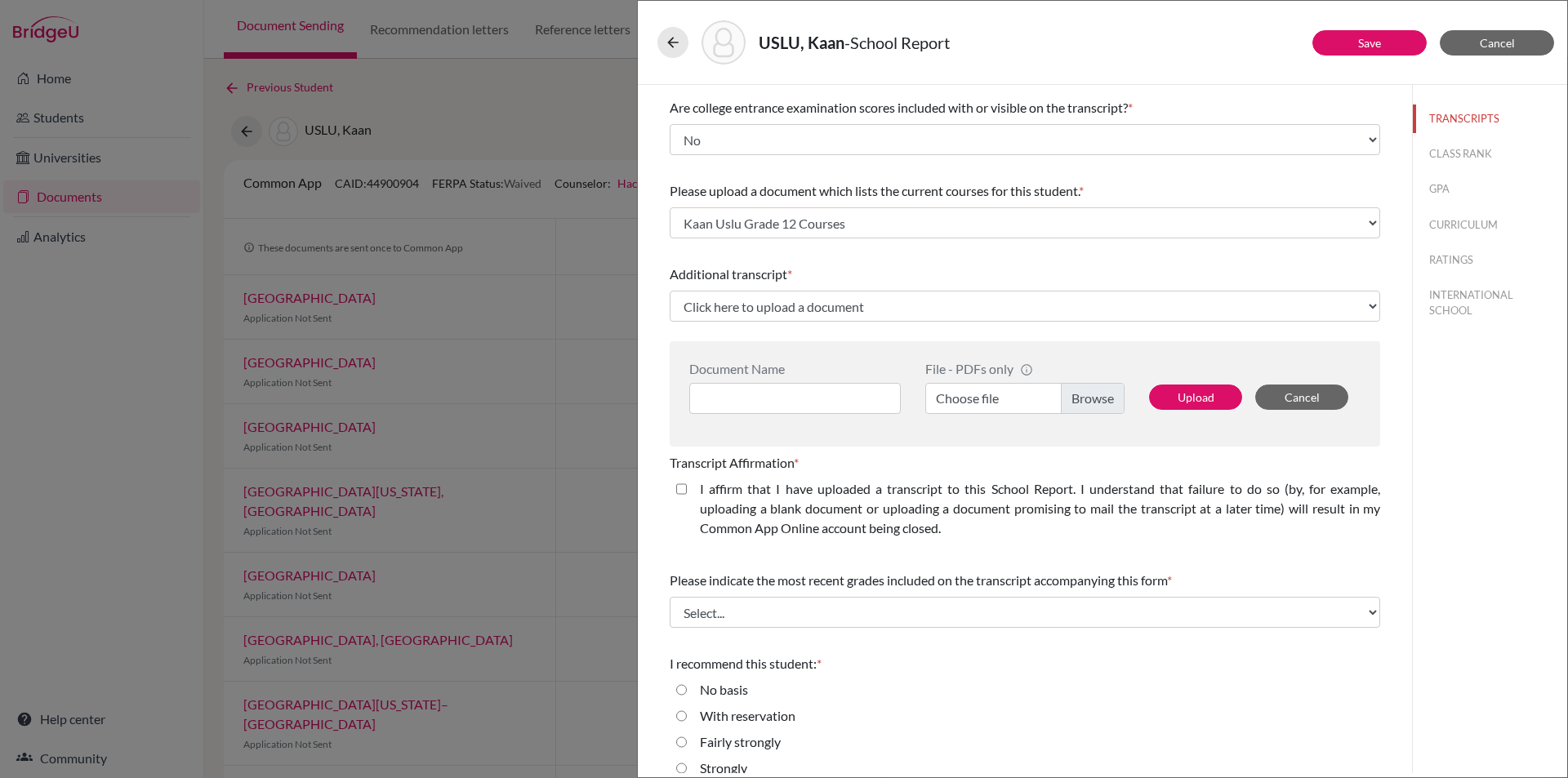
scroll to position [245, 0]
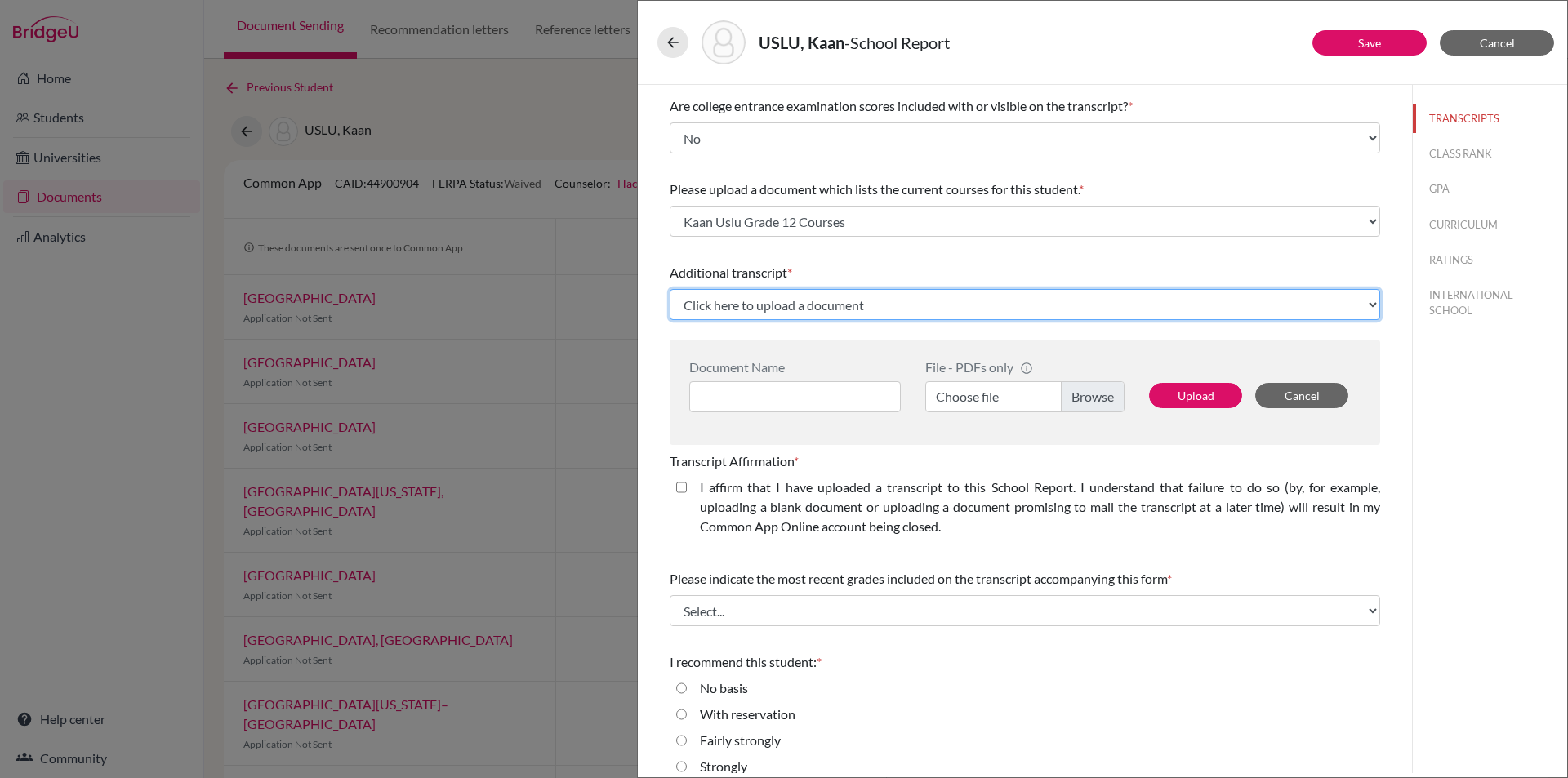
click at [895, 303] on select "Click here to upload a document Upload New File" at bounding box center [1025, 304] width 711 height 31
select select "Upload New File"
click at [670, 289] on select "Click here to upload a document Upload New File" at bounding box center [1025, 304] width 711 height 31
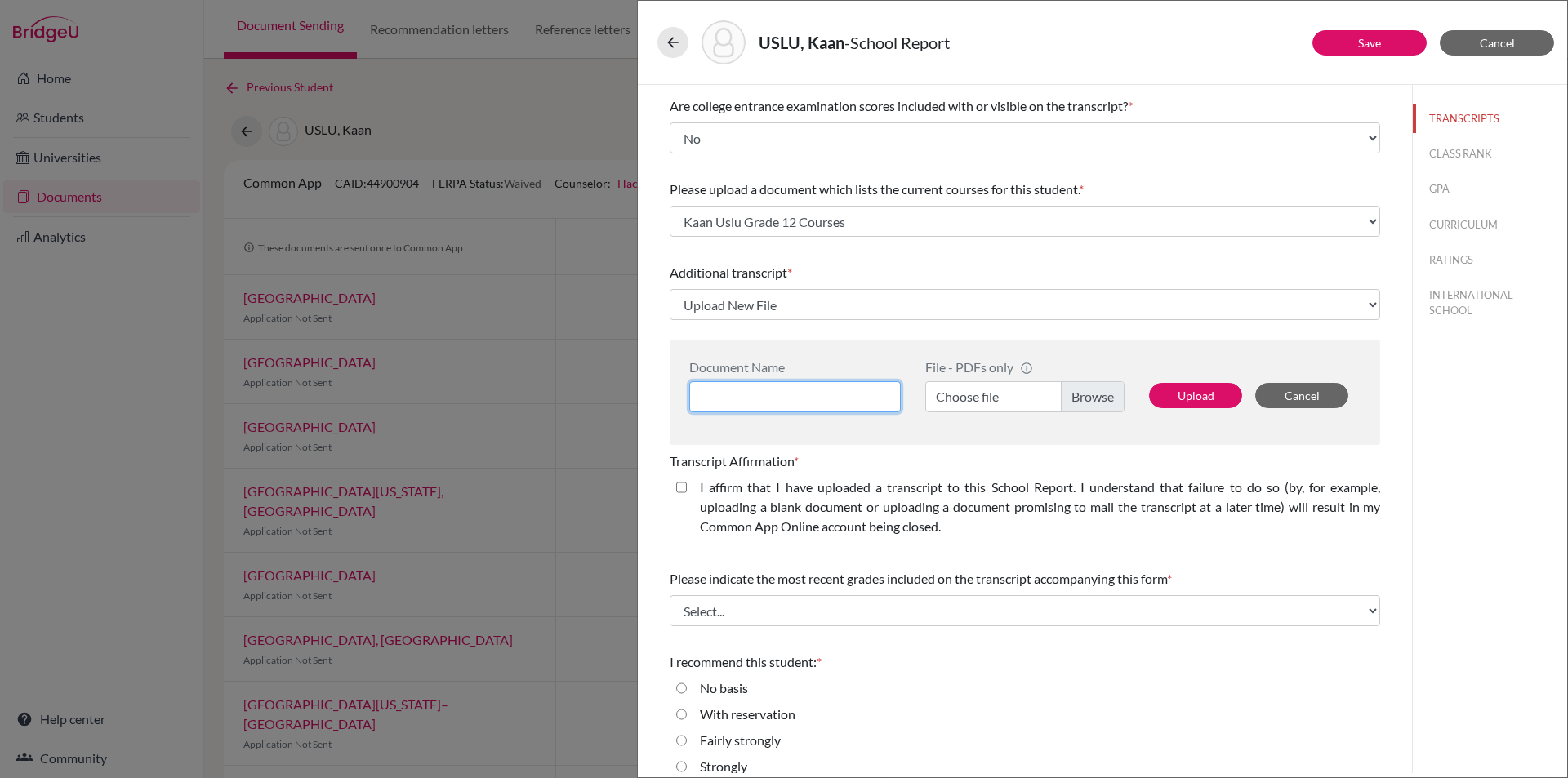
click at [763, 395] on input at bounding box center [795, 396] width 212 height 31
click at [746, 391] on input "Kaan Uzlu IB Predicted Scores" at bounding box center [795, 396] width 212 height 31
type input "Kaan Uslu IB Predicted Scores"
click at [1070, 395] on label "Choose file" at bounding box center [1024, 396] width 199 height 31
click at [1070, 395] on input "Choose file" at bounding box center [1024, 396] width 199 height 31
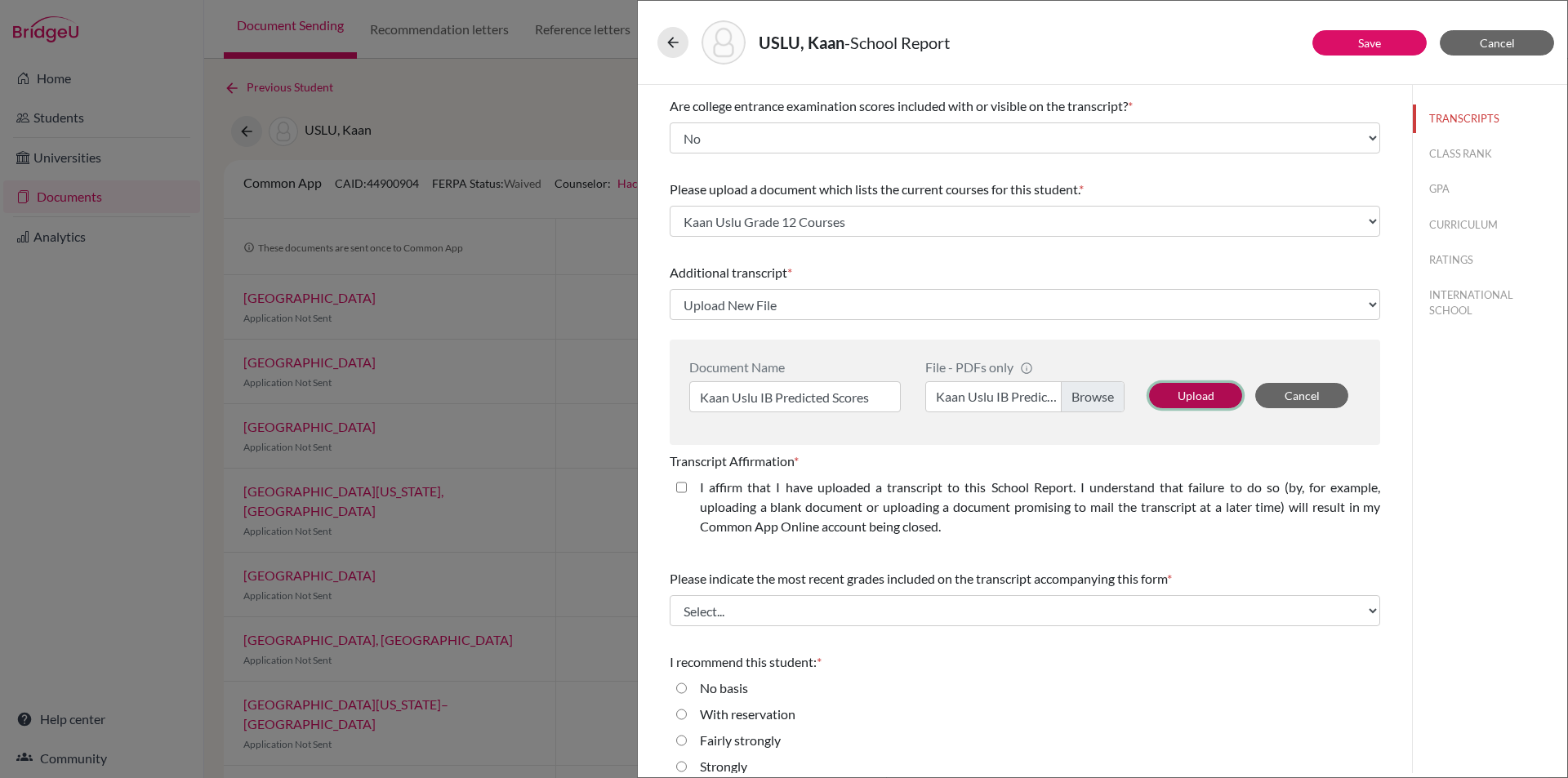
click at [1194, 392] on button "Upload" at bounding box center [1195, 395] width 93 height 25
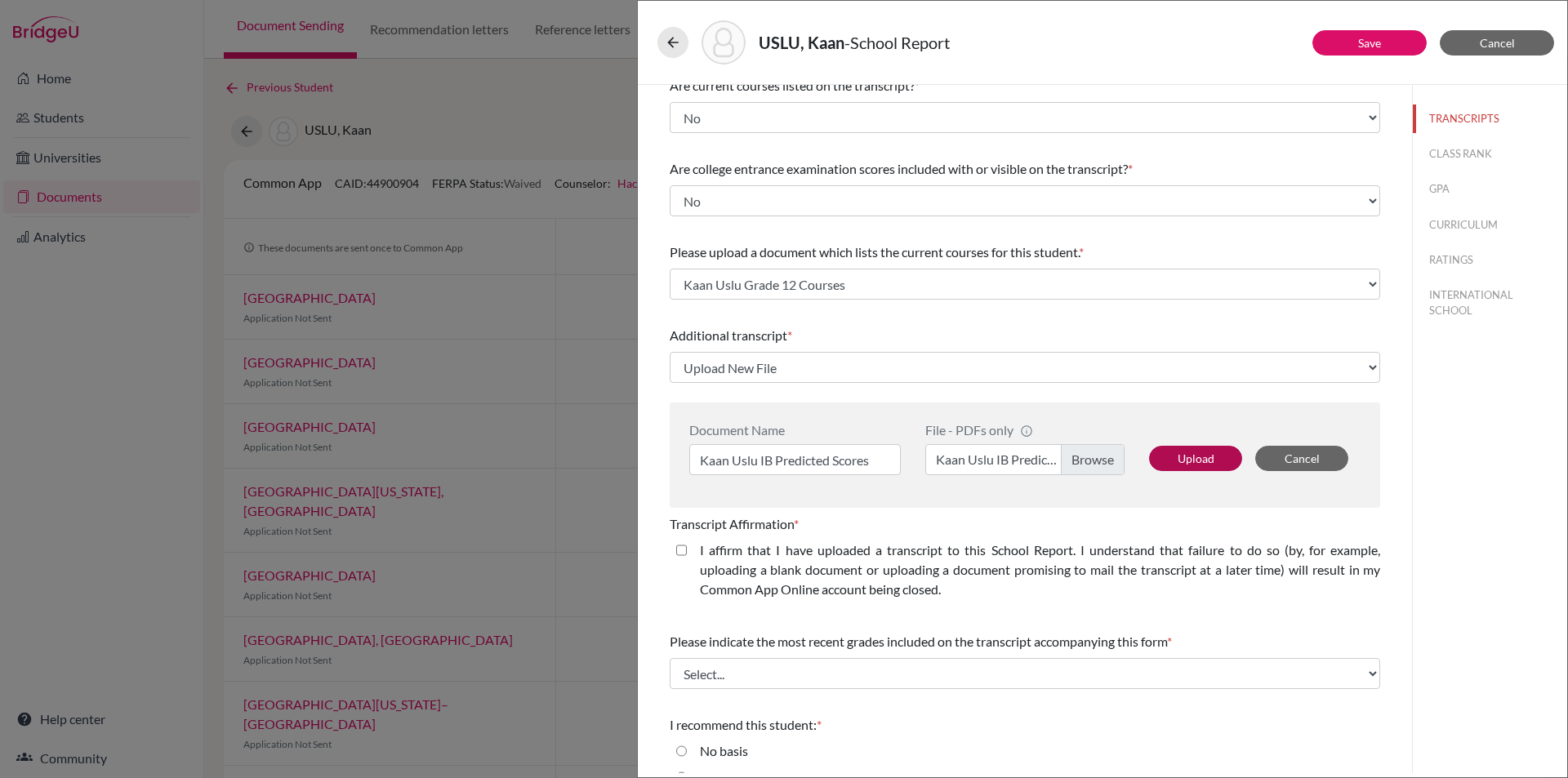
select select "683915"
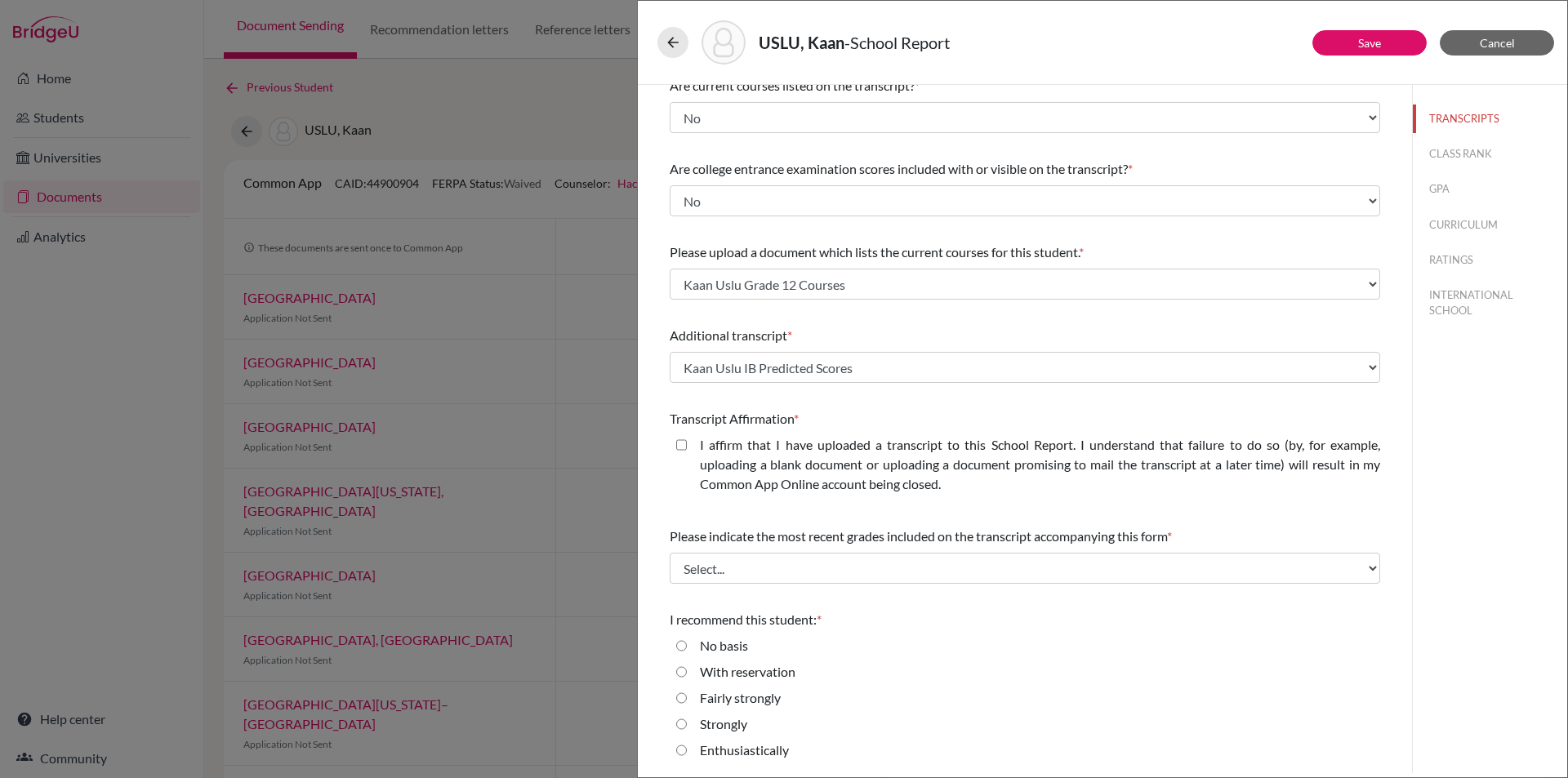
click at [686, 441] on closed\ "I affirm that I have uploaded a transcript to this School Report. I understand …" at bounding box center [681, 444] width 10 height 19
checkbox closed\ "true"
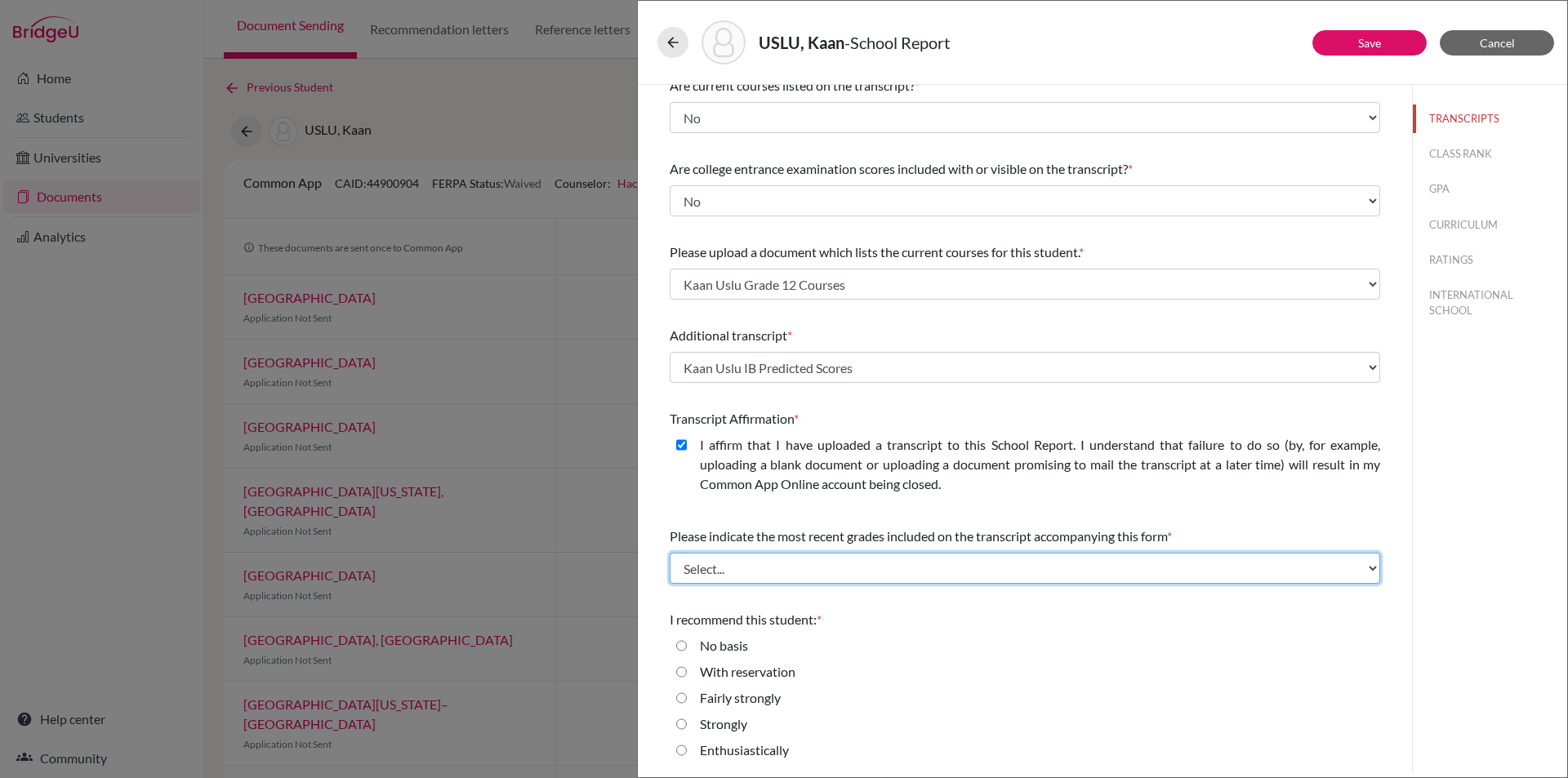
click at [885, 561] on select "Select... Final junior year grades 1st Quarter senior year grades 2nd Quarter/1…" at bounding box center [1025, 568] width 711 height 31
select select "0"
click at [670, 553] on select "Select... Final junior year grades 1st Quarter senior year grades 2nd Quarter/1…" at bounding box center [1025, 568] width 711 height 31
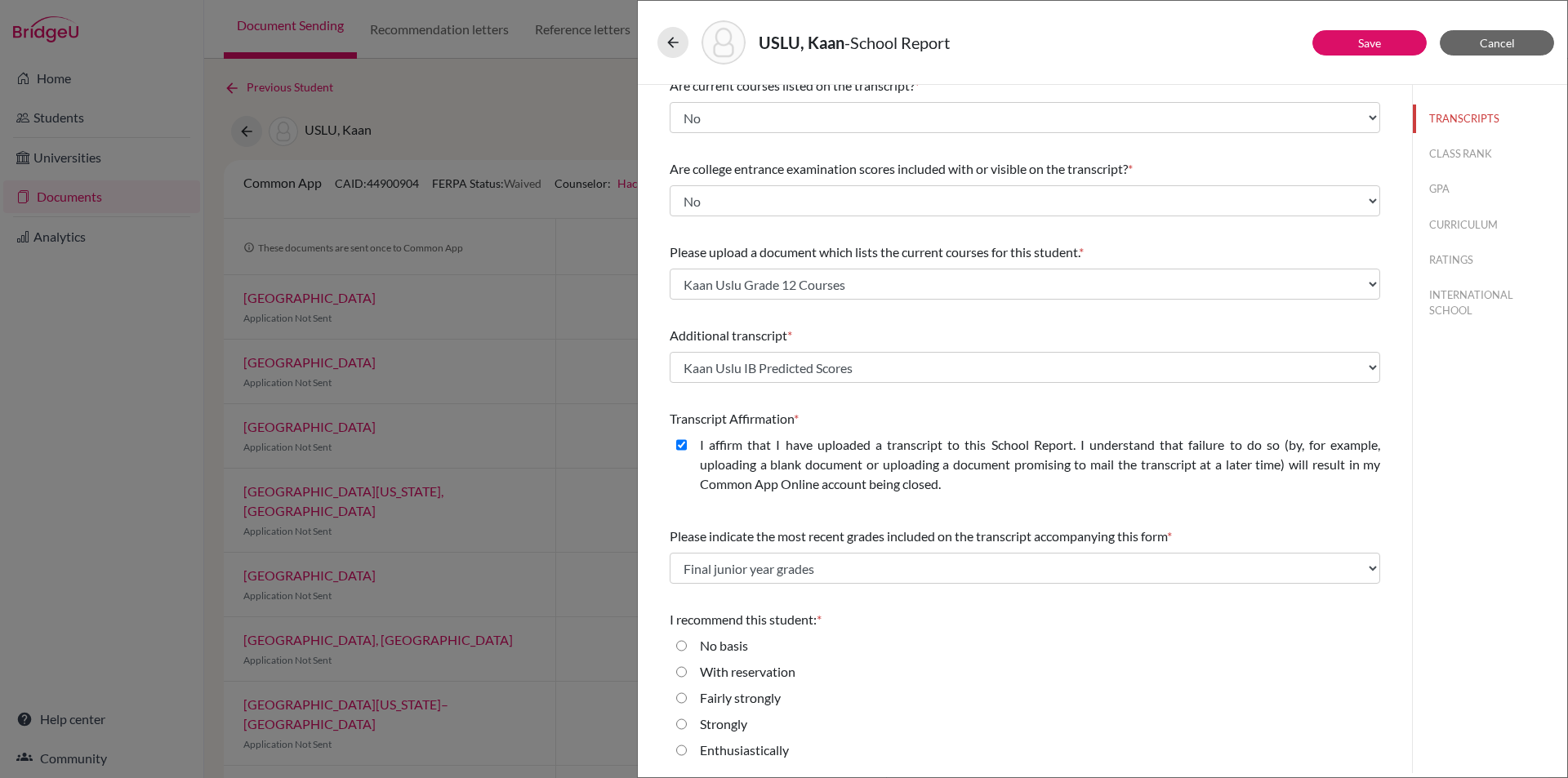
click at [681, 749] on input "Enthusiastically" at bounding box center [681, 749] width 10 height 19
radio input "true"
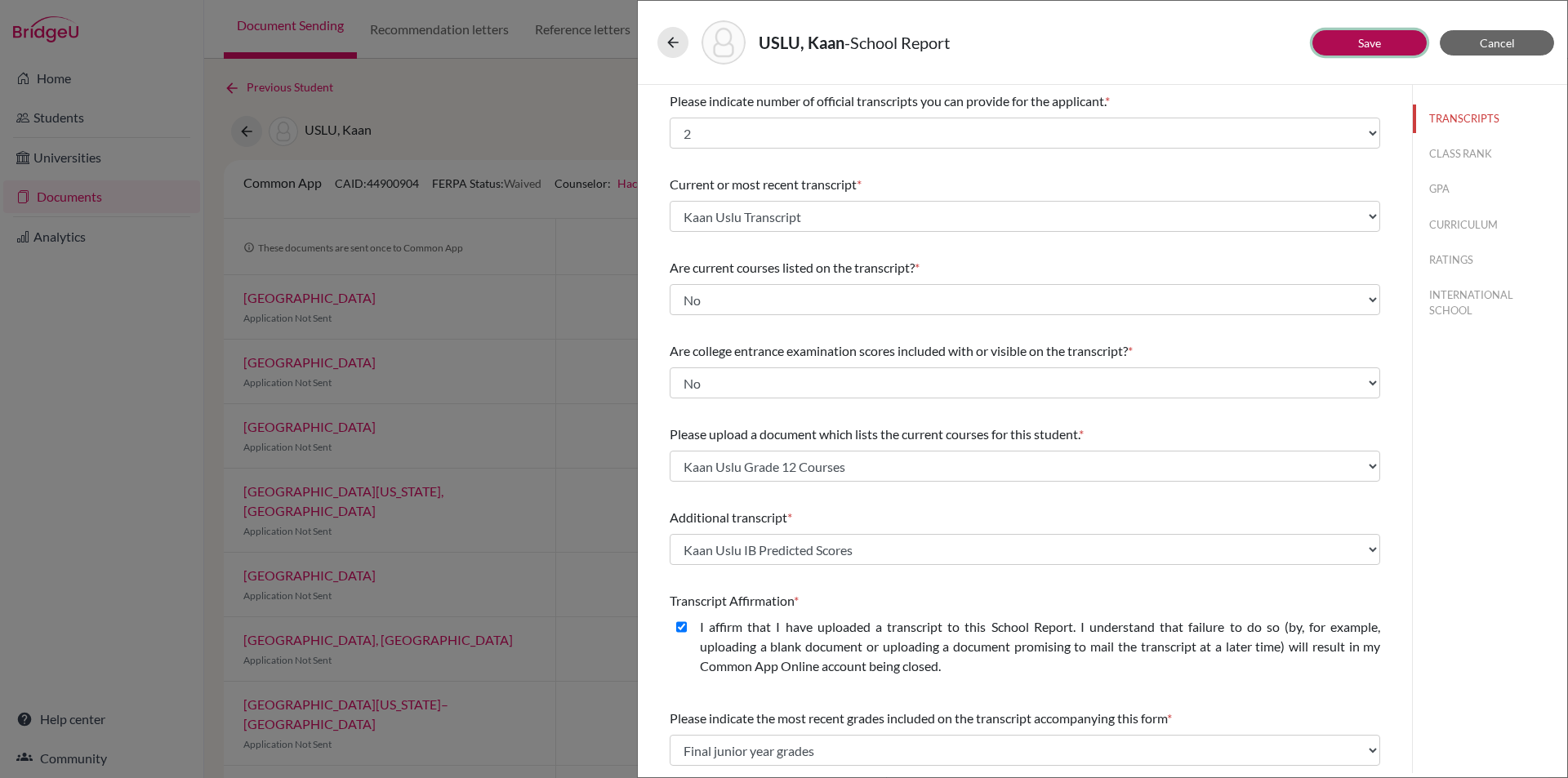
click at [1371, 42] on link "Save" at bounding box center [1369, 43] width 23 height 14
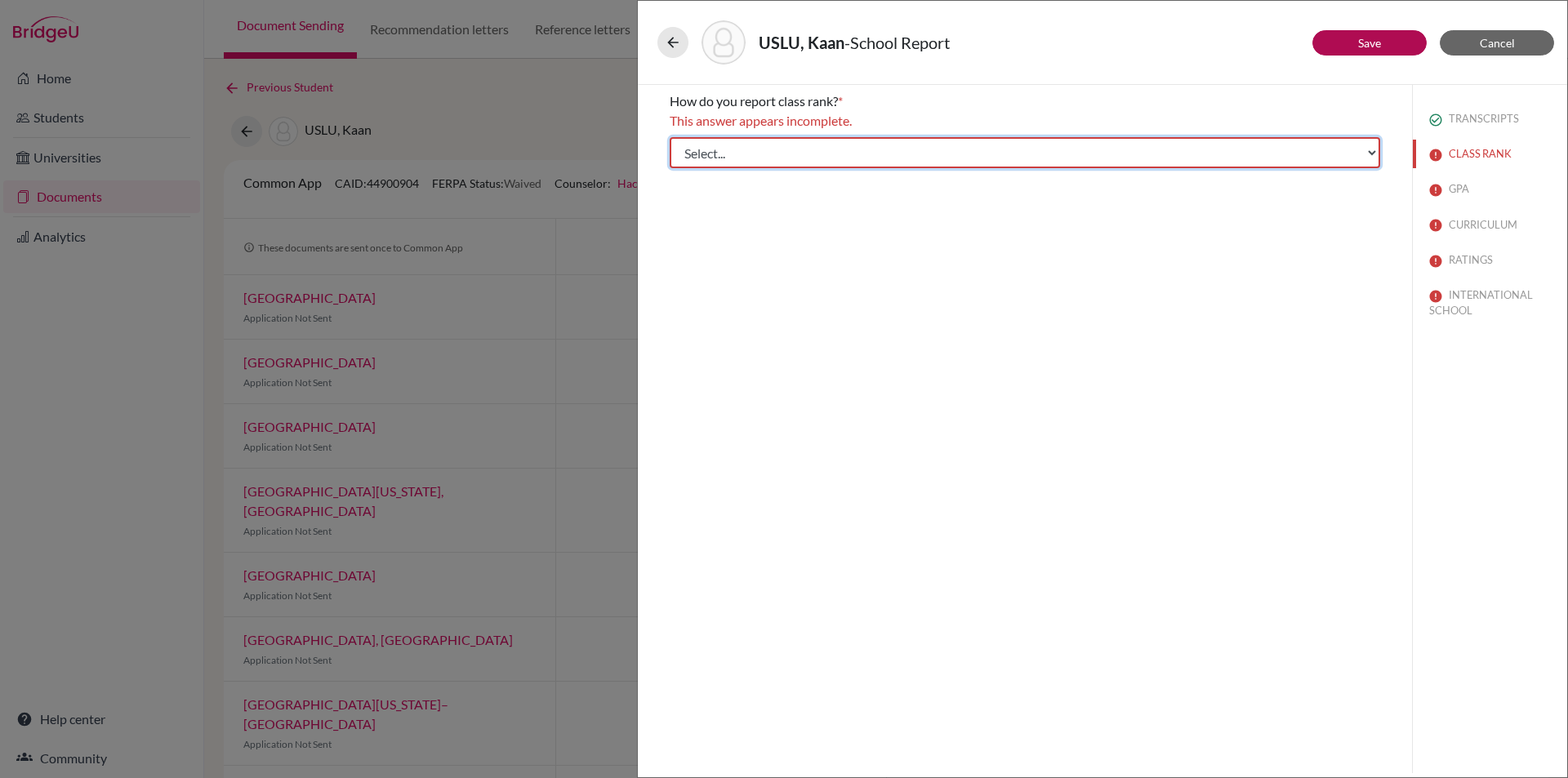
click at [1090, 157] on select "Select... Exact Decile Quintile Quartile None" at bounding box center [1025, 152] width 711 height 31
select select "5"
click at [670, 137] on select "Select... Exact Decile Quintile Quartile None" at bounding box center [1025, 152] width 711 height 31
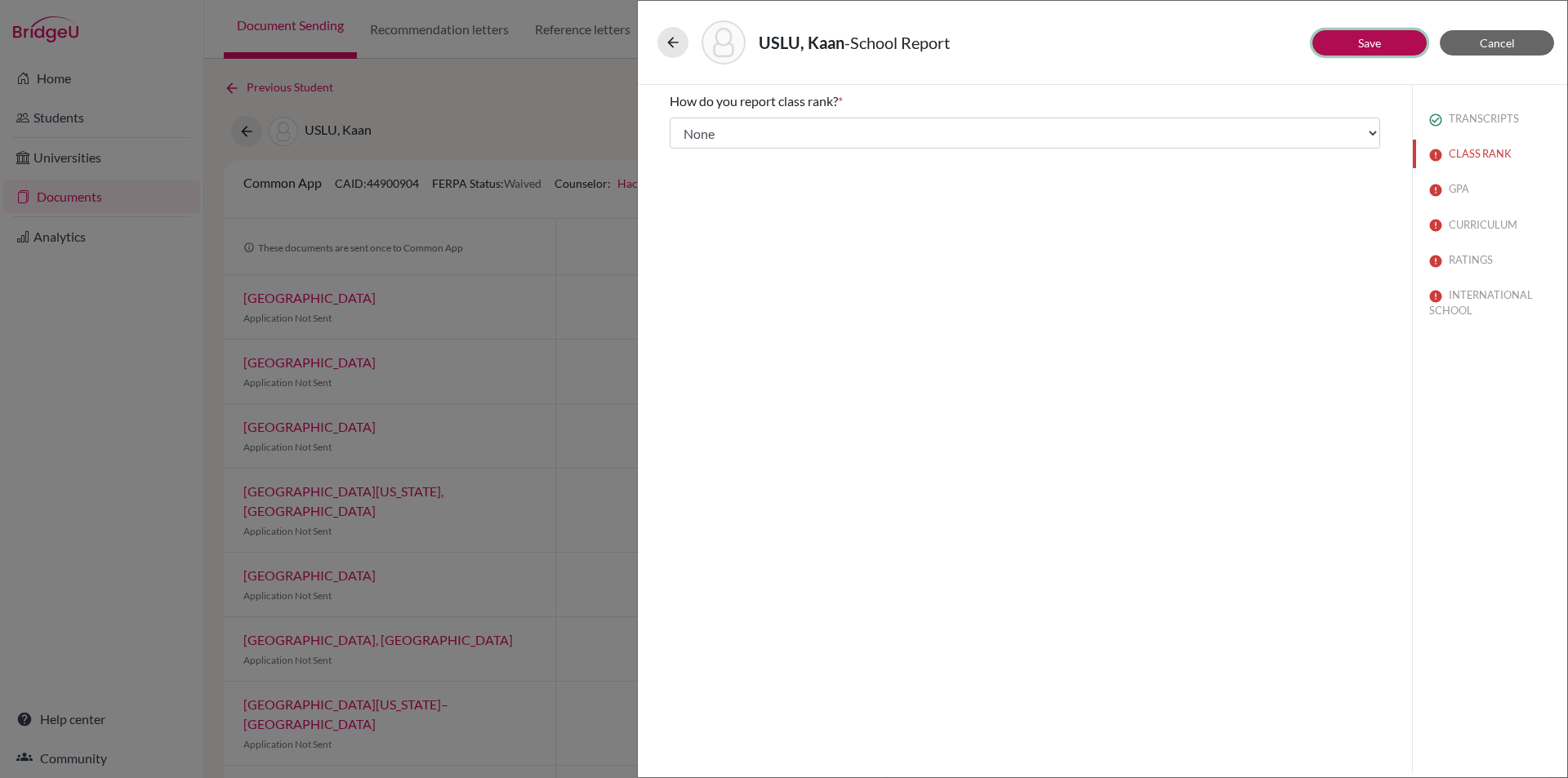
click at [1372, 38] on link "Save" at bounding box center [1369, 43] width 23 height 14
click at [682, 140] on input "Yes" at bounding box center [681, 147] width 10 height 19
radio input "true"
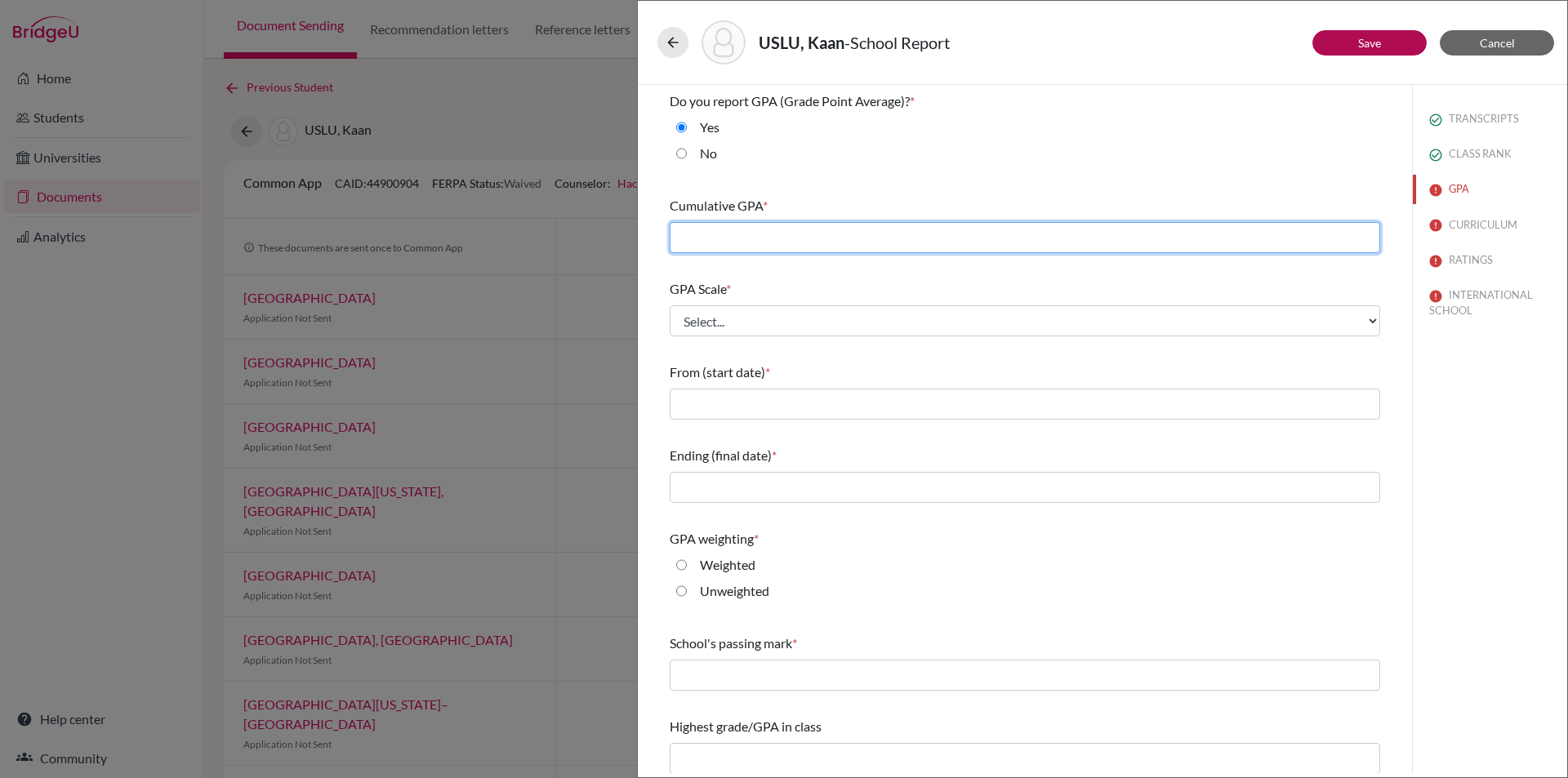
click at [741, 235] on input "text" at bounding box center [1025, 236] width 711 height 31
click at [705, 239] on input "text" at bounding box center [1025, 236] width 711 height 31
type input "94.164"
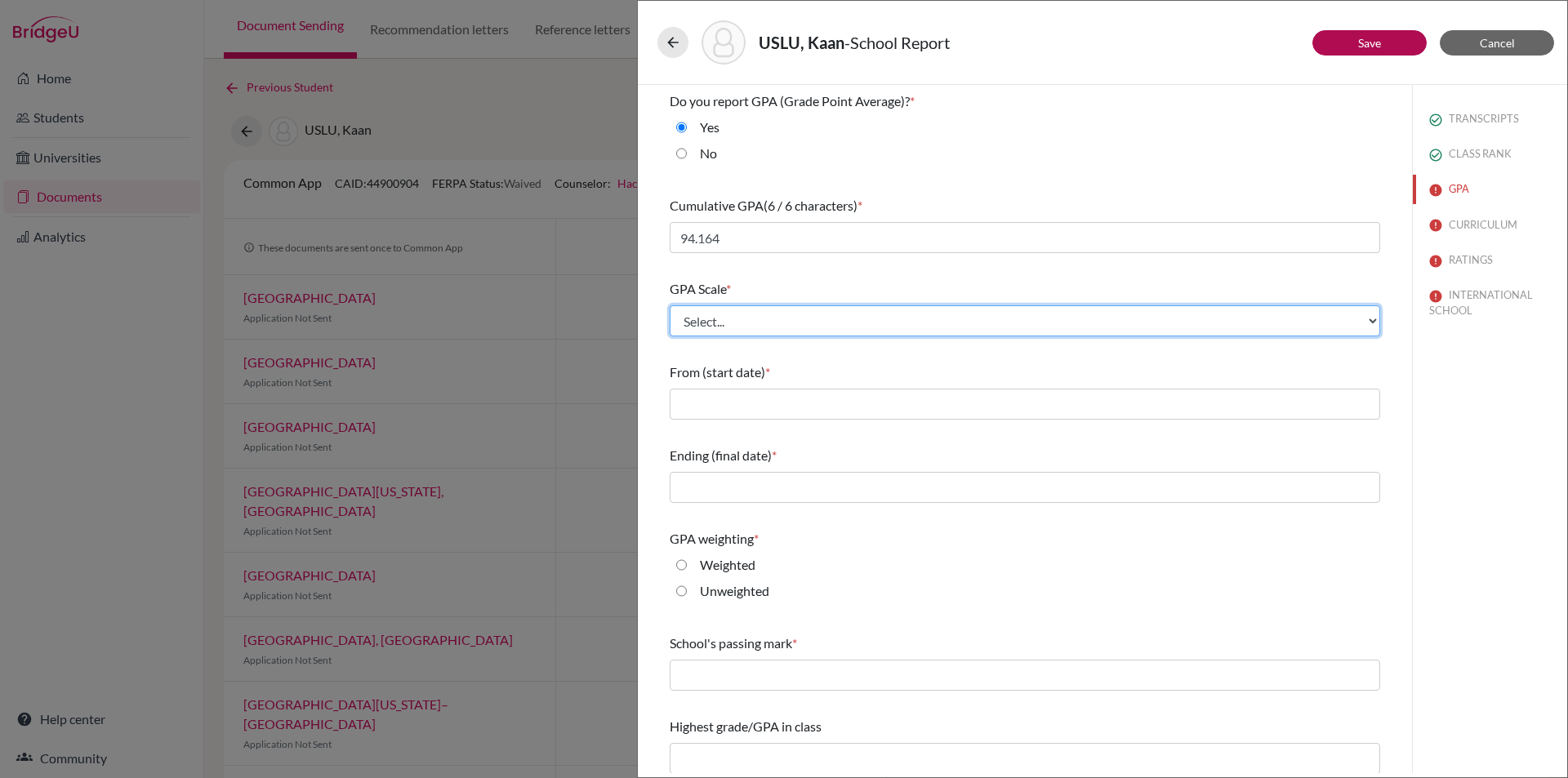
click at [719, 317] on select "Select... 4 5 6 7 8 9 10 11 12 13 14 15 16 17 18 19 20 100" at bounding box center [1025, 320] width 711 height 31
select select "100"
click at [670, 305] on select "Select... 4 5 6 7 8 9 10 11 12 13 14 15 16 17 18 19 20 100" at bounding box center [1025, 320] width 711 height 31
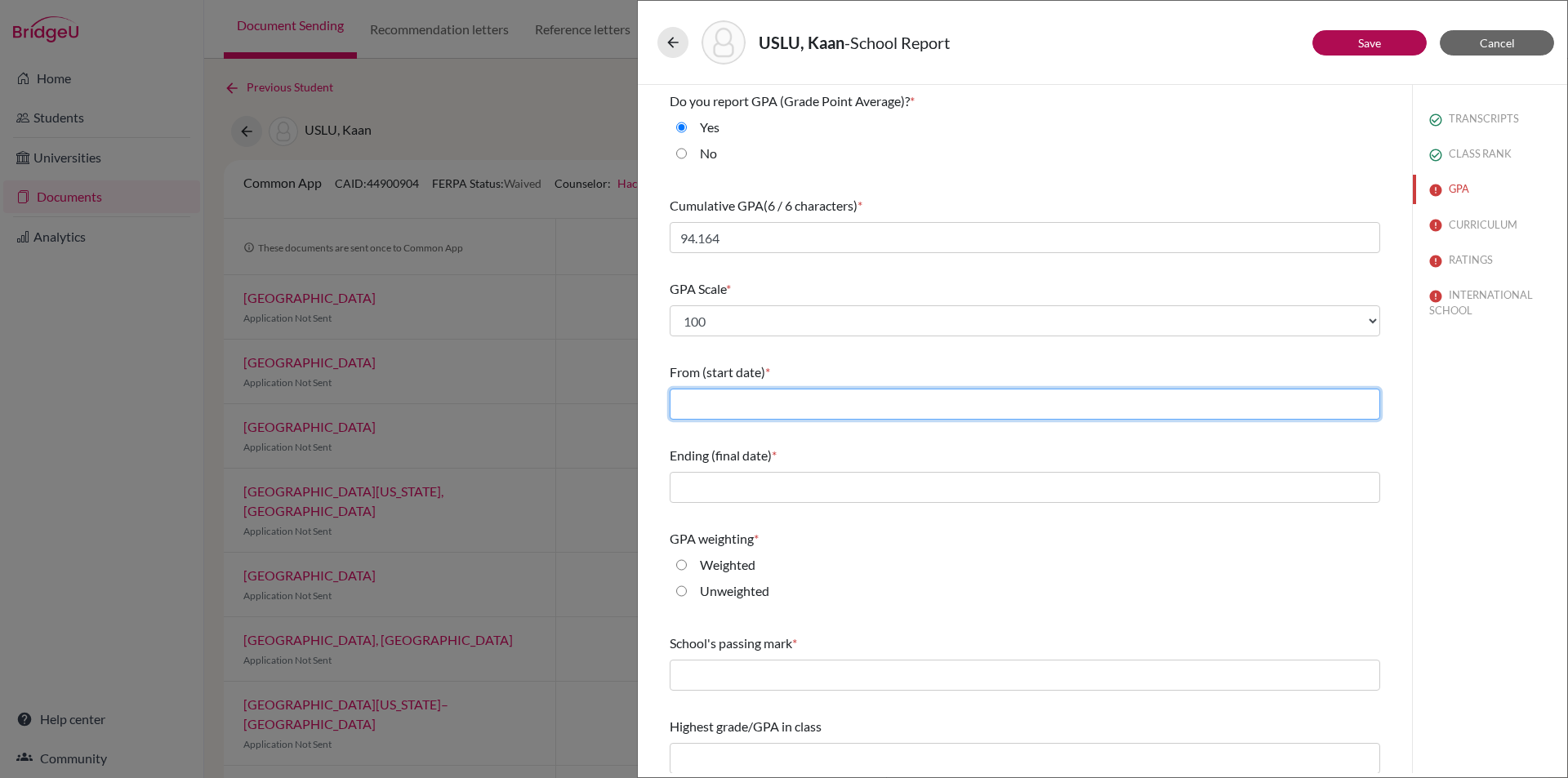
click at [783, 396] on input "text" at bounding box center [1025, 403] width 711 height 31
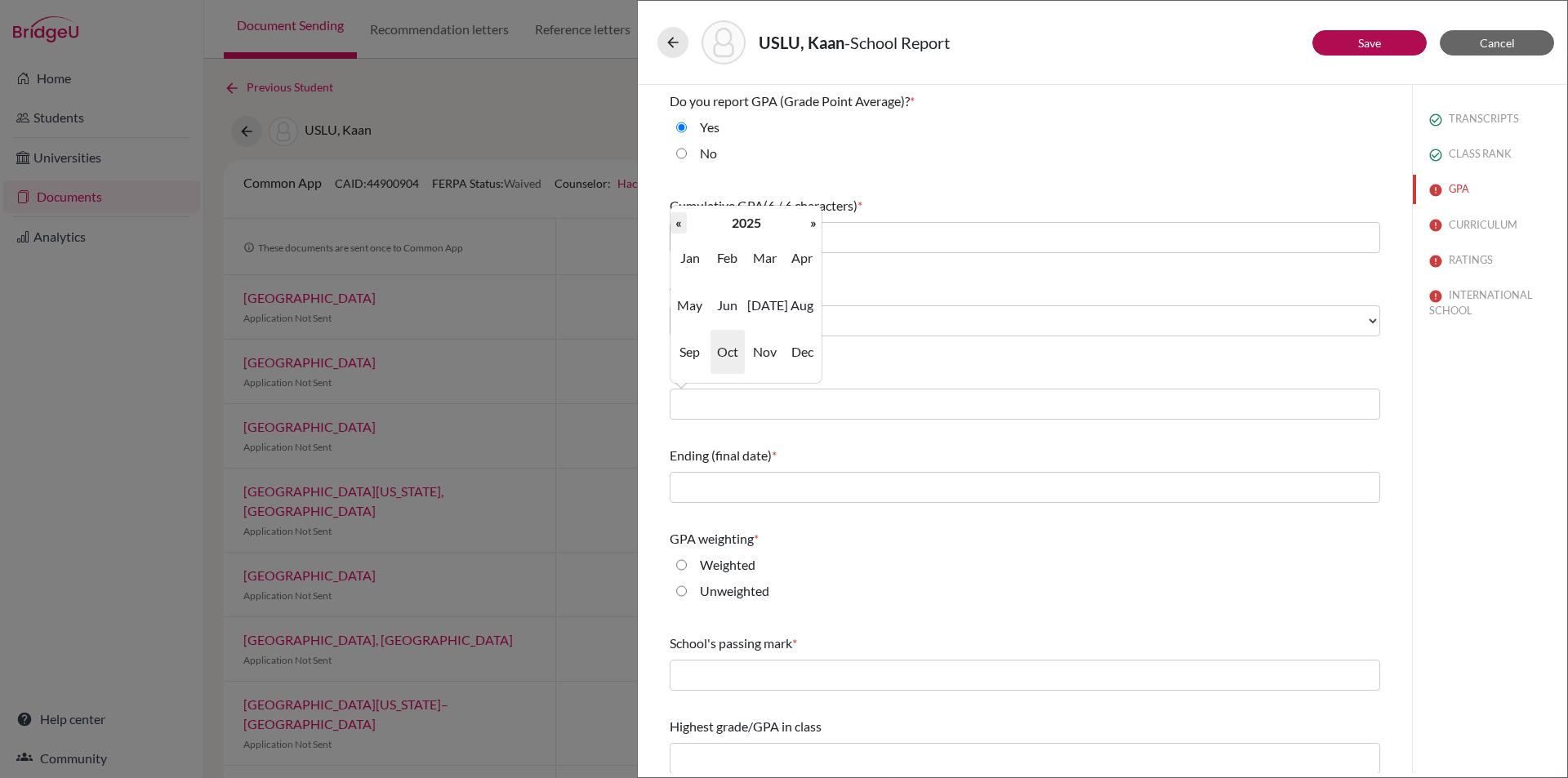
click at [674, 223] on th "«" at bounding box center [679, 223] width 17 height 21
click at [694, 352] on span "Sep" at bounding box center [689, 352] width 34 height 45
type input "09/2022"
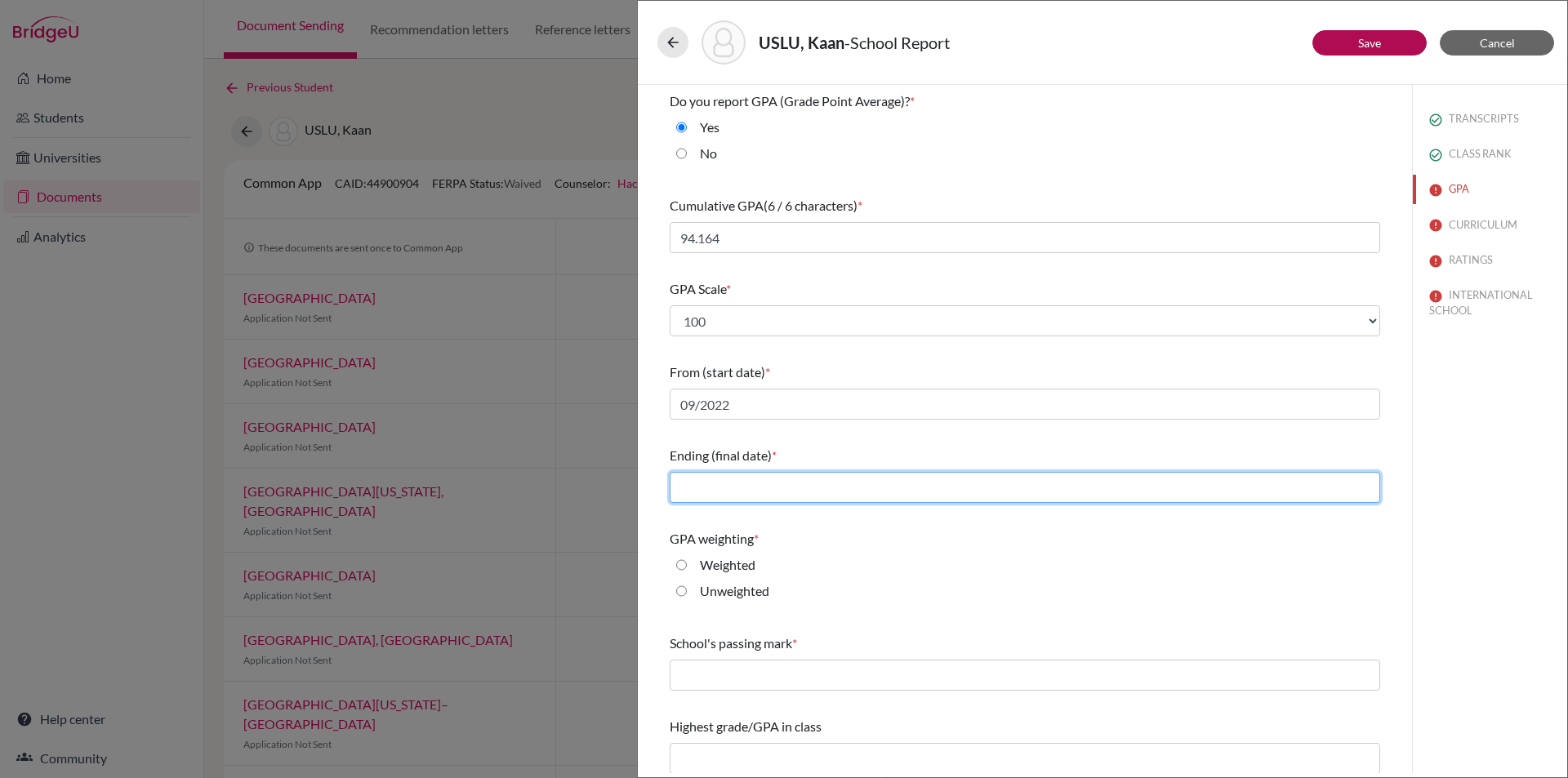
click at [715, 490] on input "text" at bounding box center [1025, 487] width 711 height 31
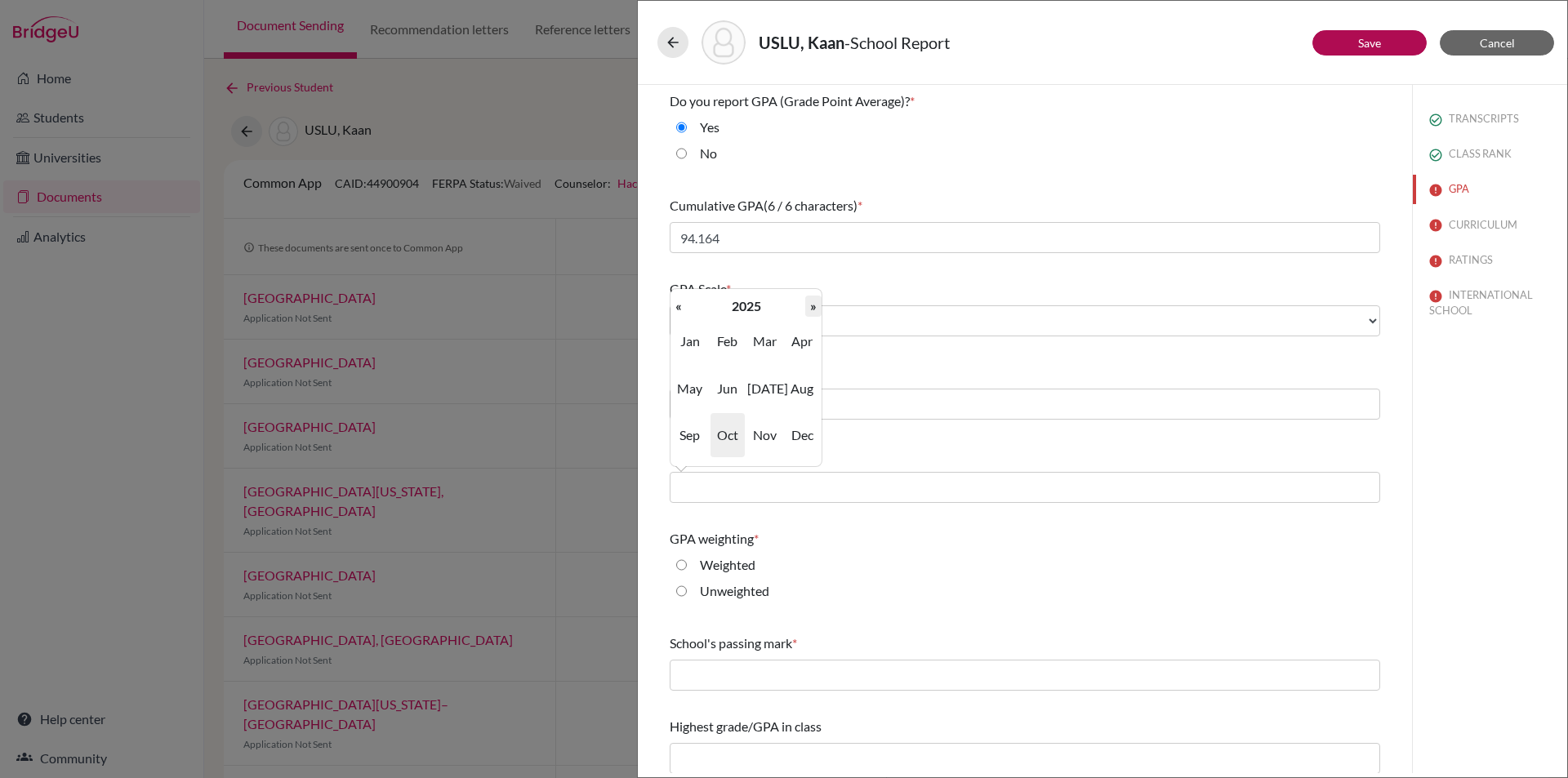
click at [810, 310] on th "»" at bounding box center [814, 306] width 17 height 21
click at [726, 393] on span "Jun" at bounding box center [727, 389] width 34 height 45
type input "06/2026"
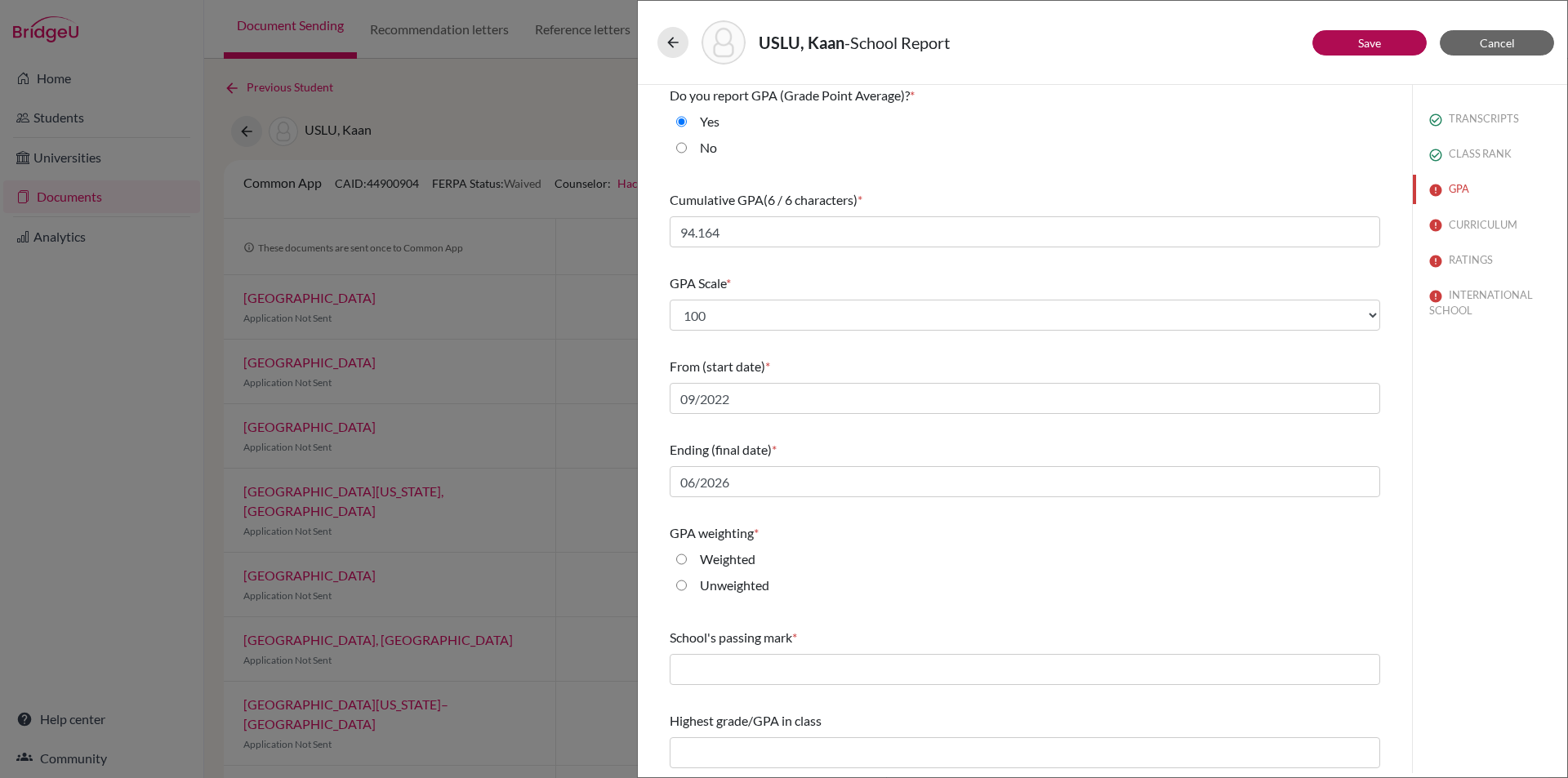
scroll to position [7, 0]
click at [736, 586] on label "Unweighted" at bounding box center [734, 583] width 70 height 19
click at [687, 586] on input "Unweighted" at bounding box center [681, 583] width 10 height 19
radio input "true"
click at [731, 659] on input "text" at bounding box center [1025, 667] width 711 height 31
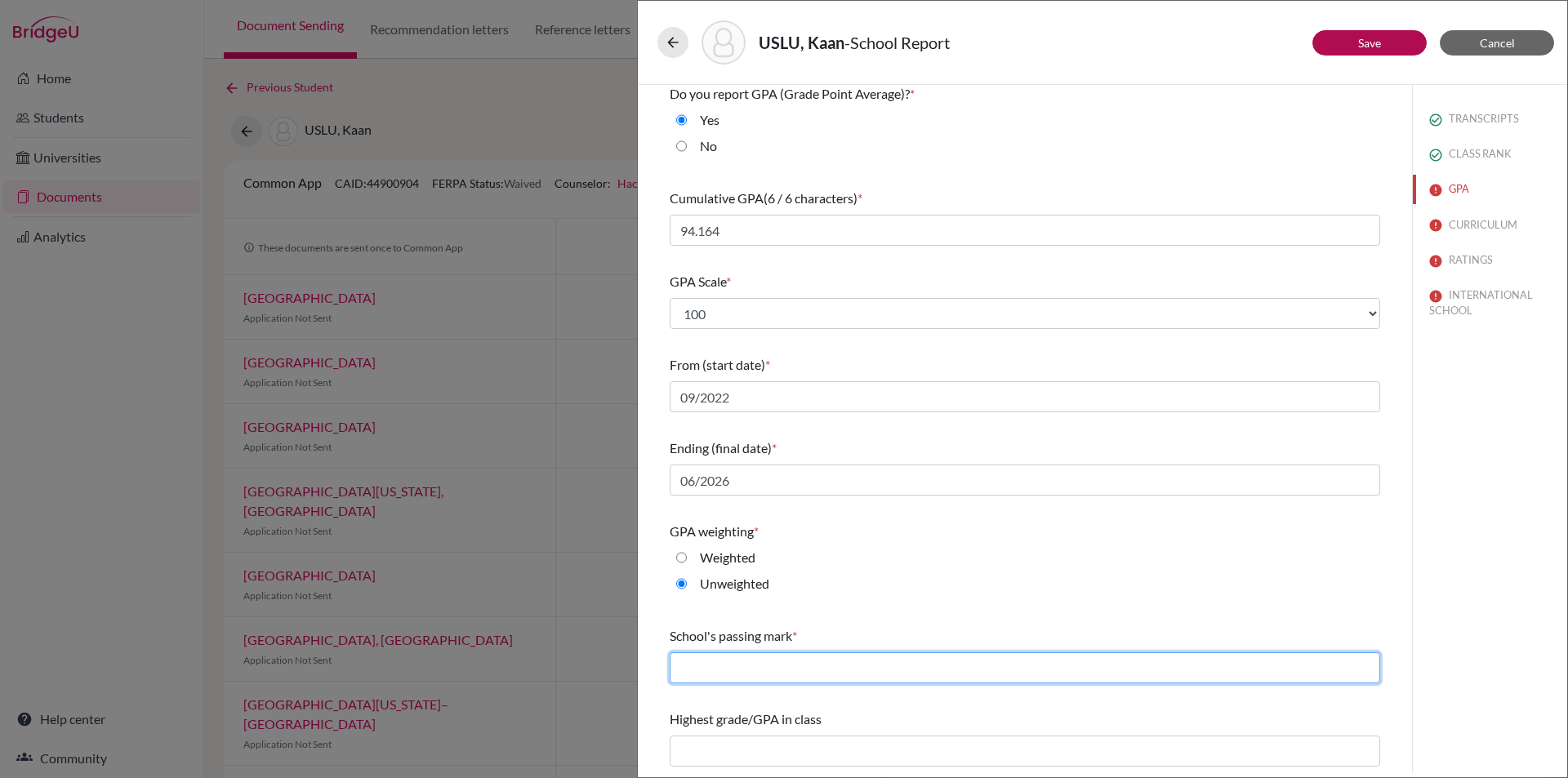
type input "50"
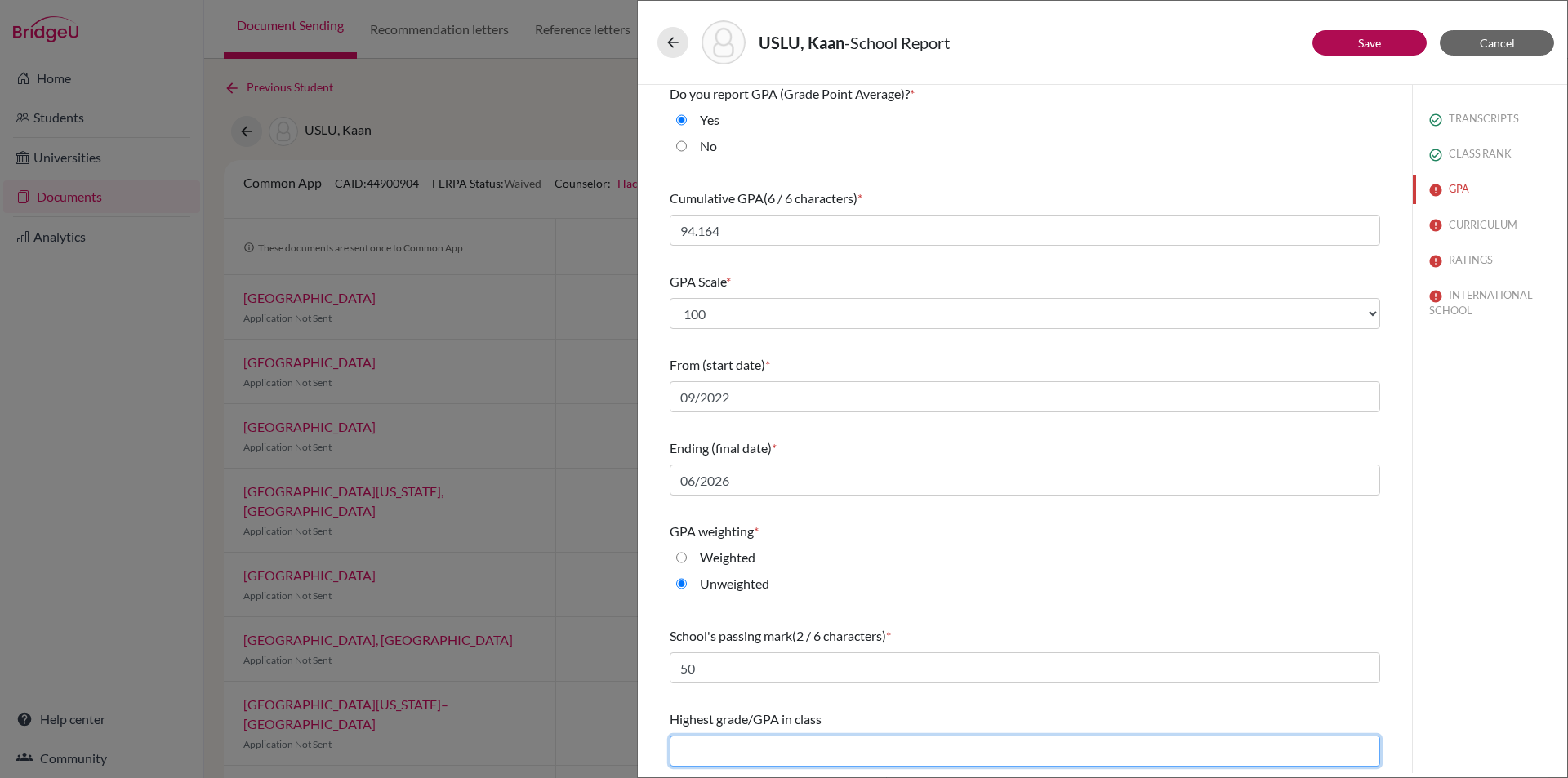
click at [708, 763] on input "text" at bounding box center [1025, 750] width 711 height 31
type input "99,54"
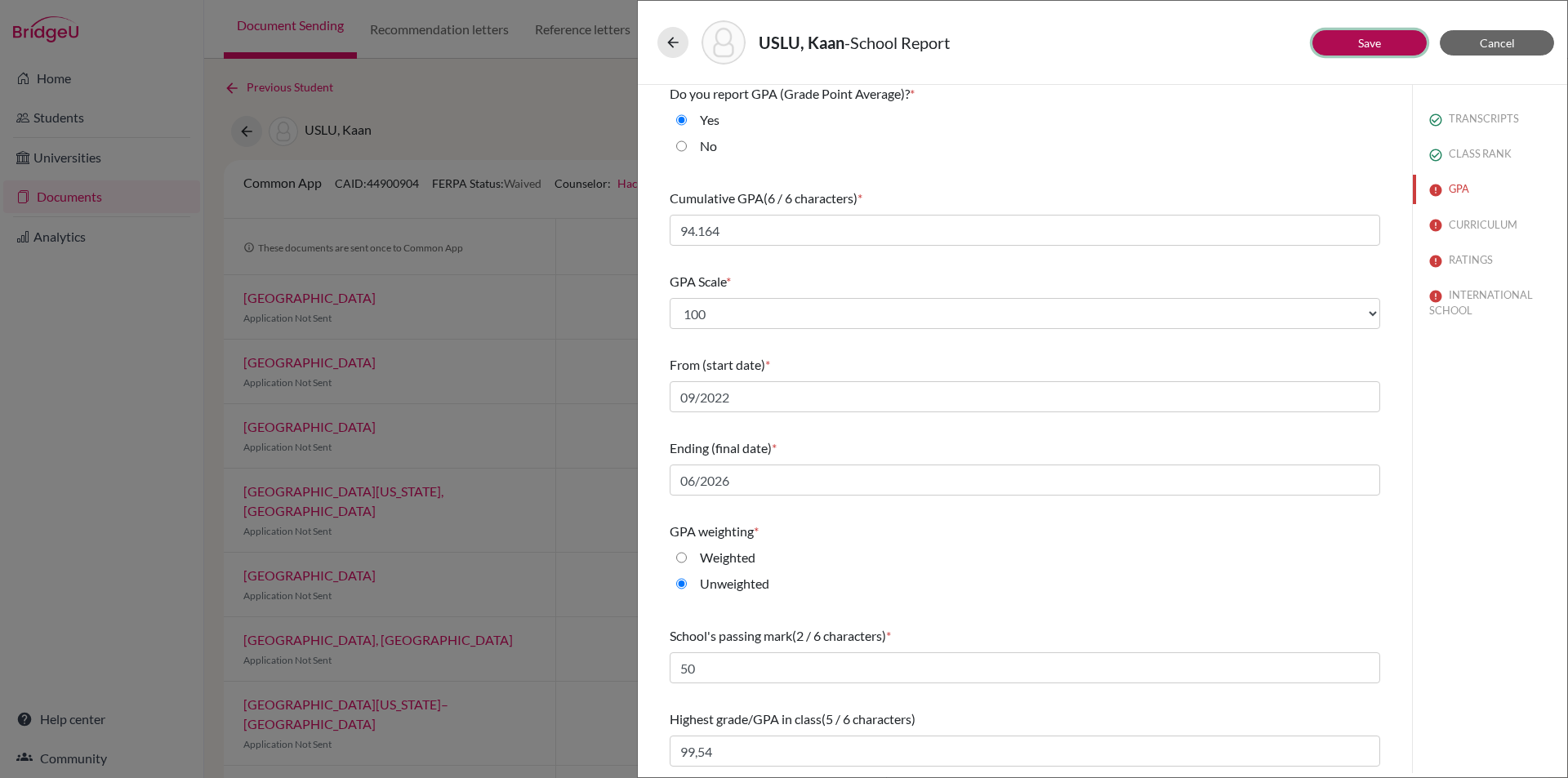
click at [1377, 38] on link "Save" at bounding box center [1369, 43] width 23 height 14
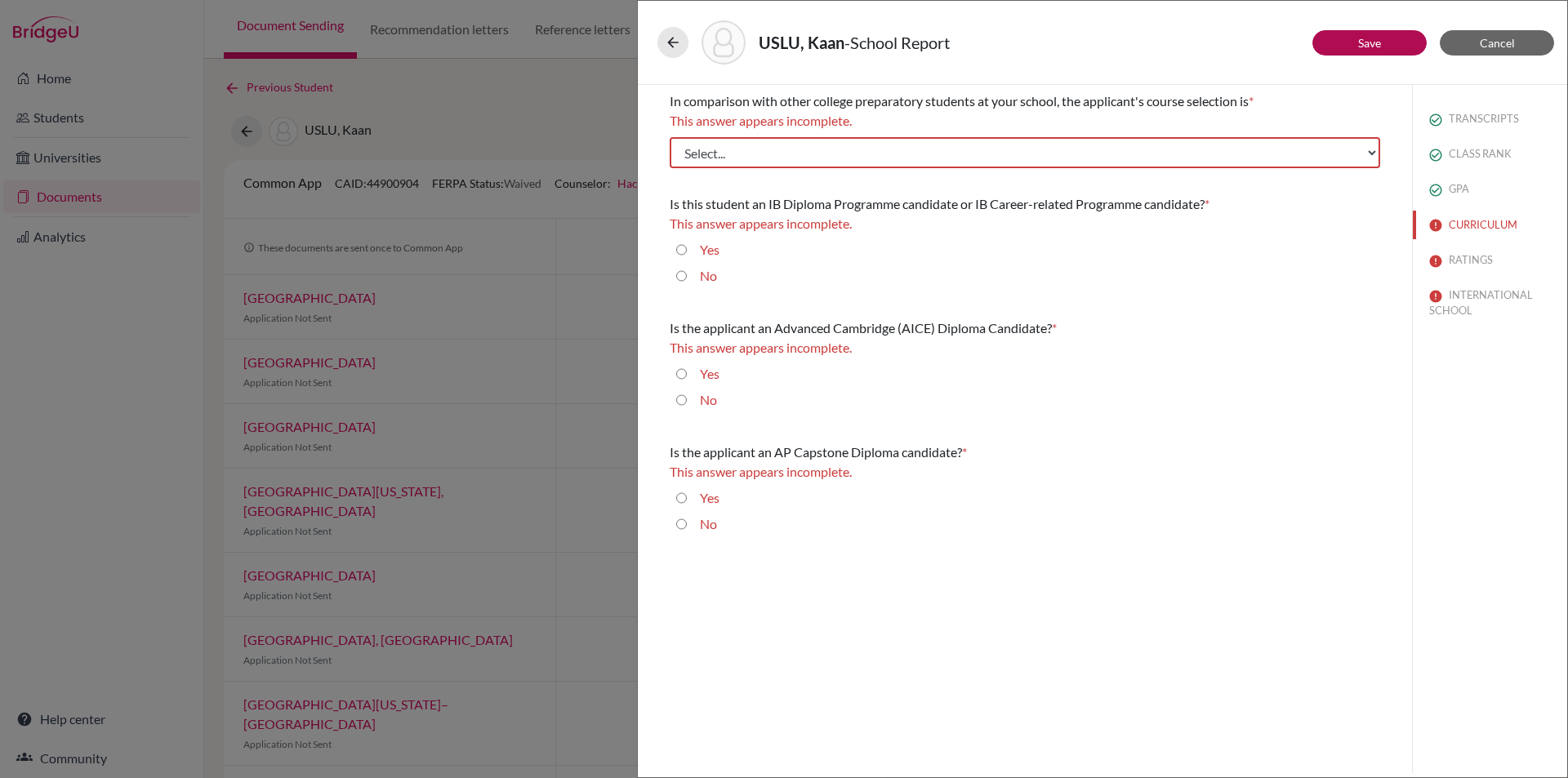
scroll to position [0, 0]
click at [1371, 147] on select "Select... Less than demanding Average Demanding Very demanding Most demanding P…" at bounding box center [1025, 152] width 711 height 31
select select "4"
click at [670, 137] on select "Select... Less than demanding Average Demanding Very demanding Most demanding P…" at bounding box center [1025, 152] width 711 height 31
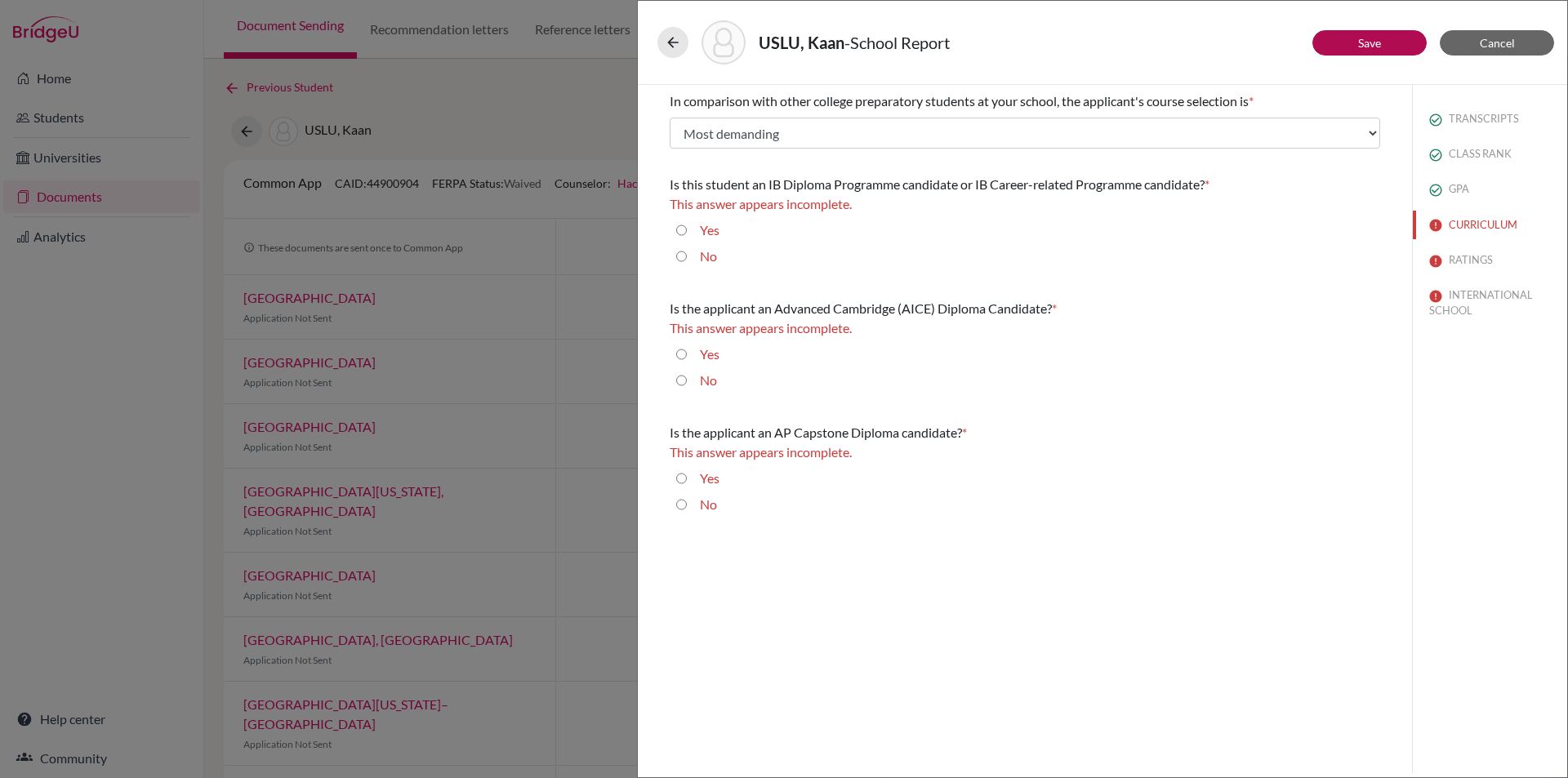
click at [684, 230] on input "Yes" at bounding box center [681, 230] width 10 height 19
radio input "true"
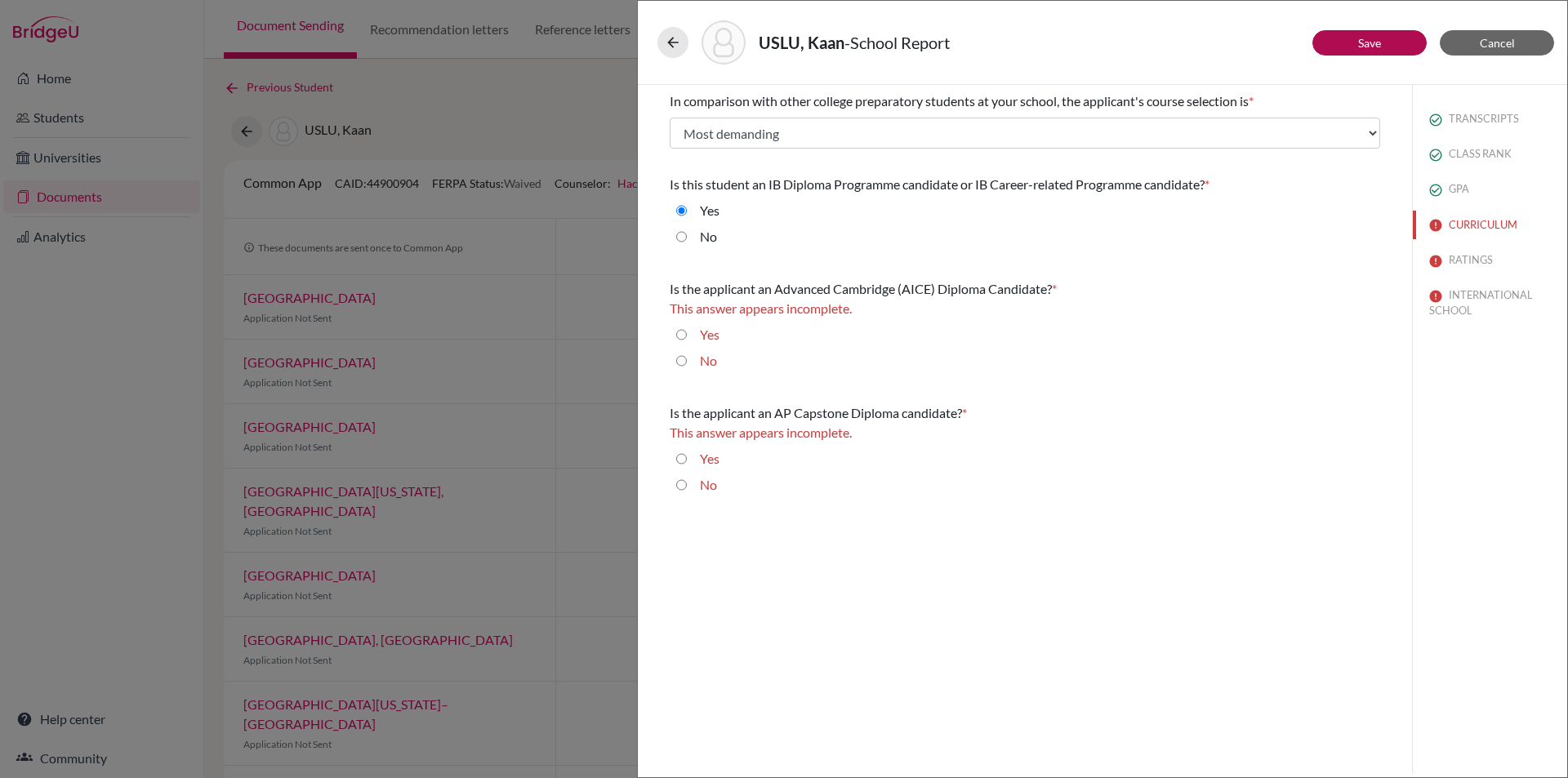
click at [678, 363] on input "No" at bounding box center [681, 360] width 10 height 19
radio input "true"
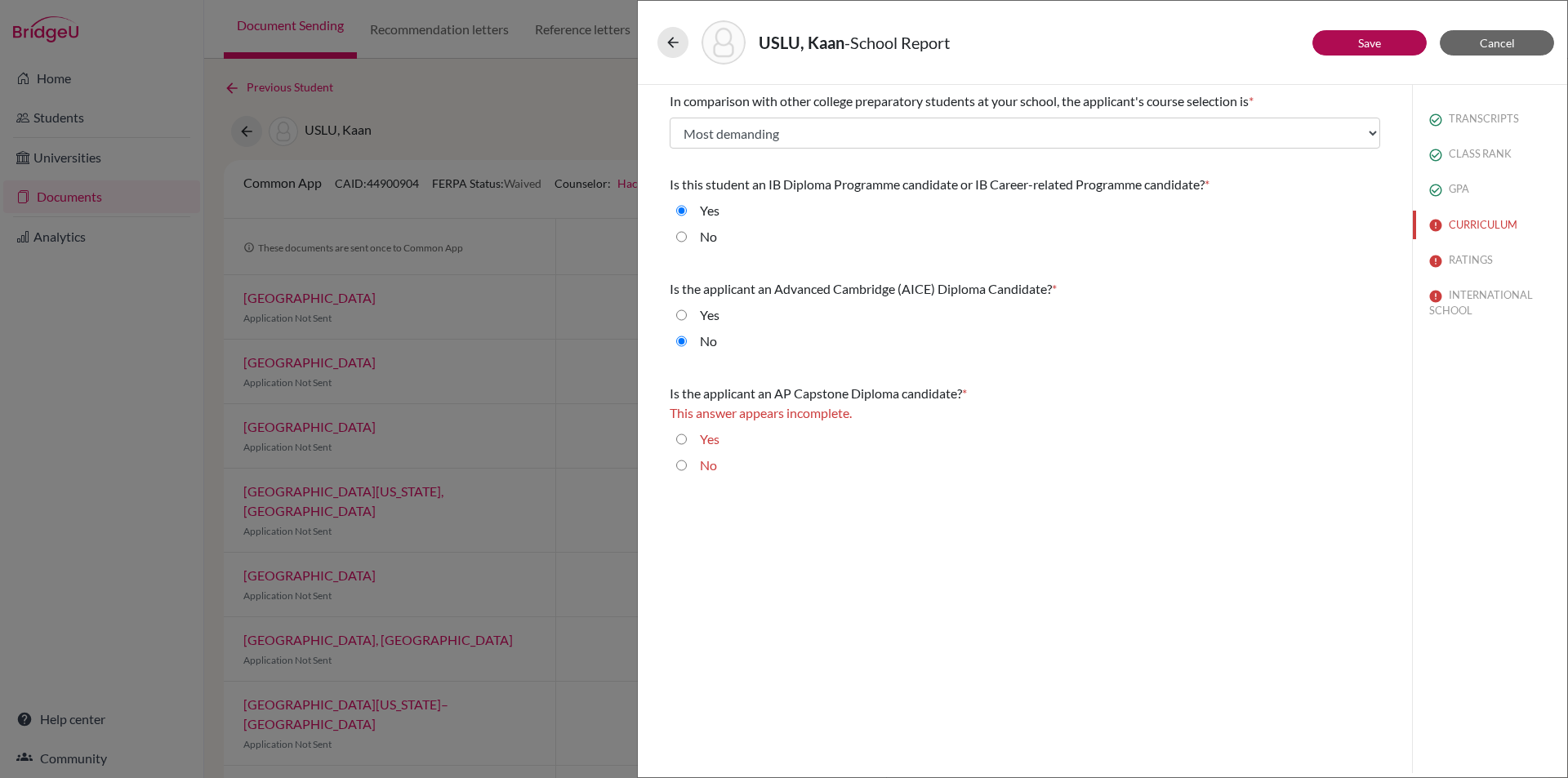
click at [684, 466] on input "No" at bounding box center [681, 465] width 10 height 19
radio input "true"
click at [1389, 42] on button "Save" at bounding box center [1369, 43] width 114 height 25
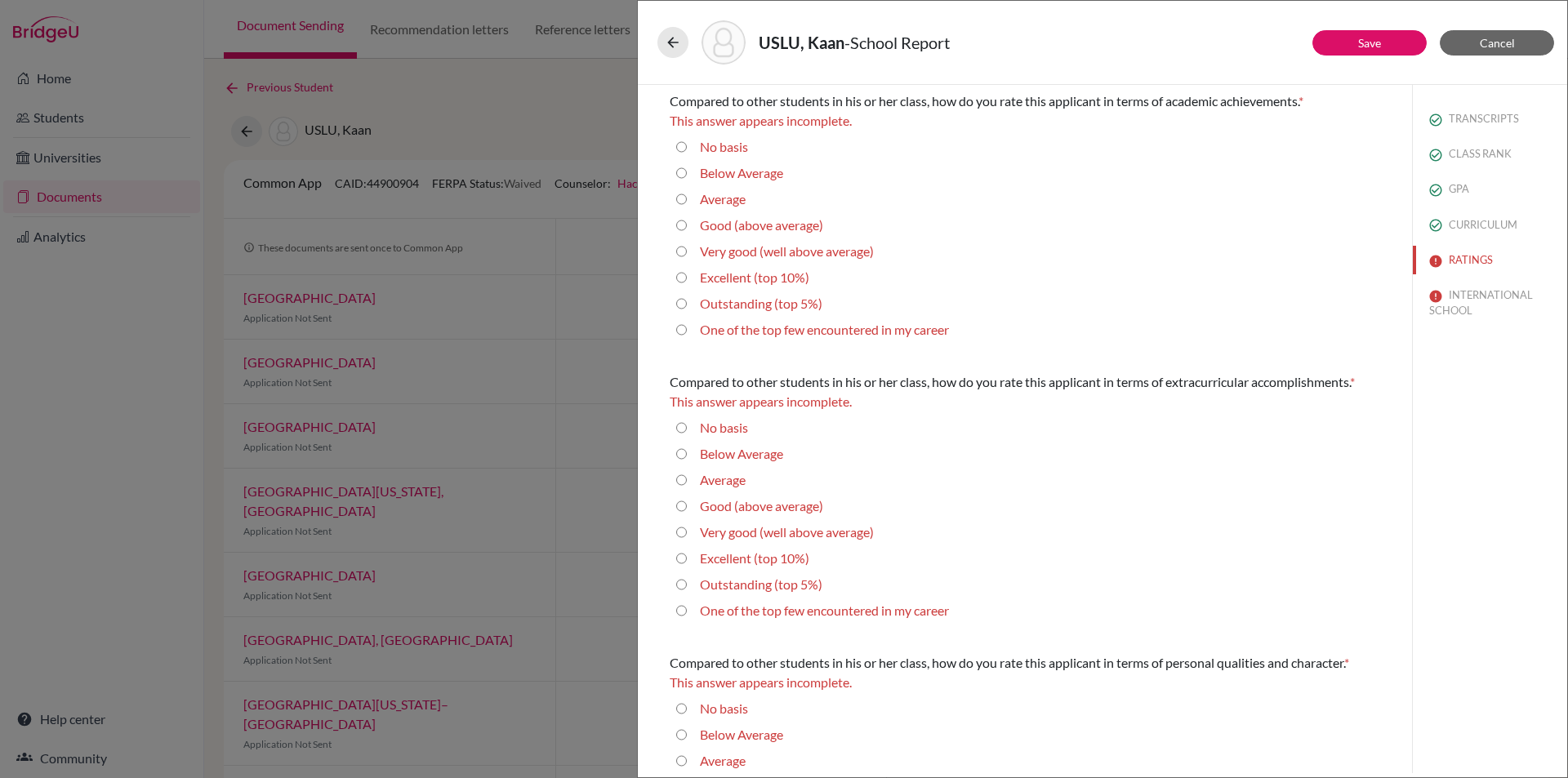
click at [681, 252] on average\) "Very good (well above average)" at bounding box center [681, 251] width 10 height 19
radio average\) "true"
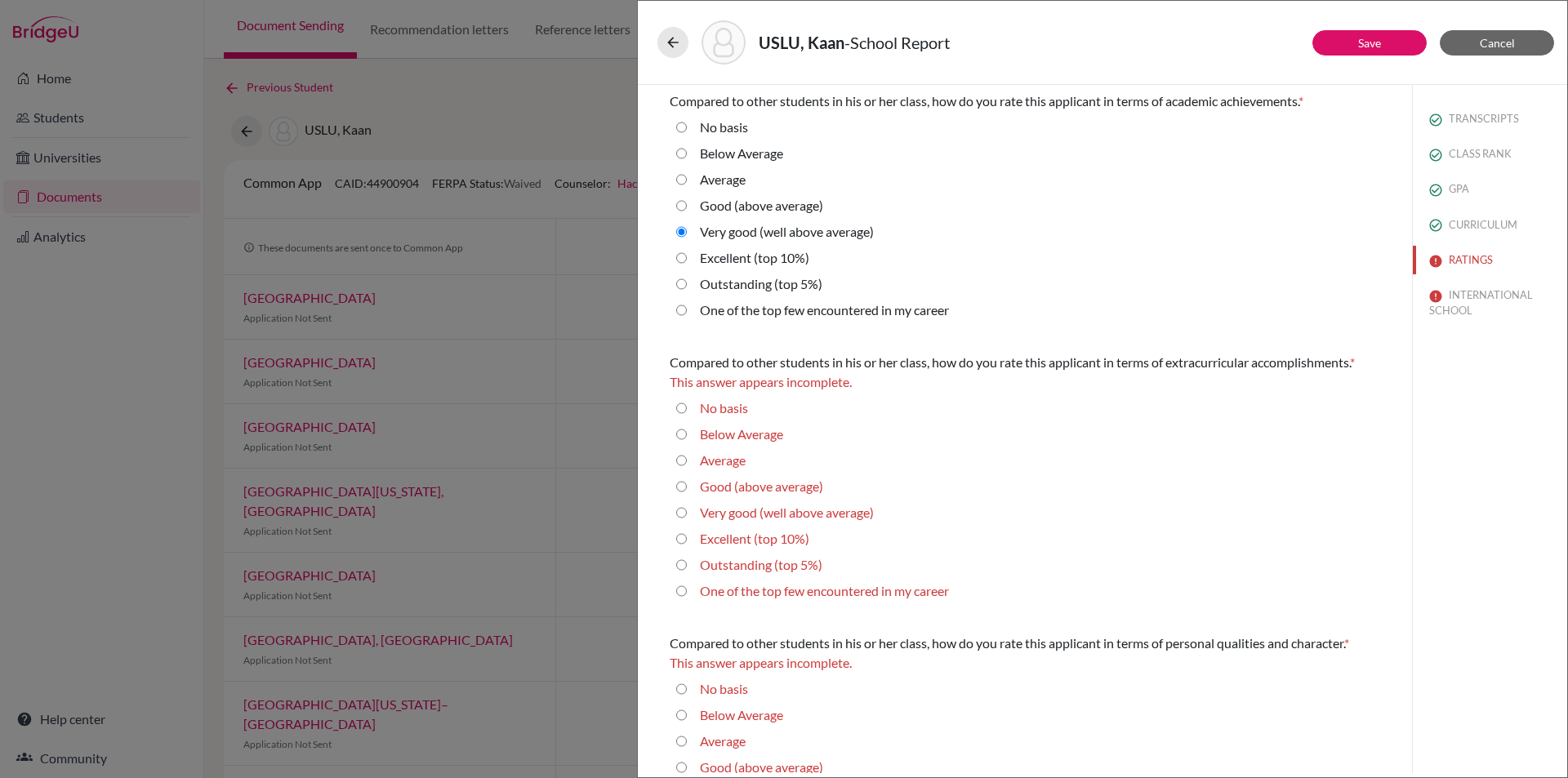
scroll to position [163, 0]
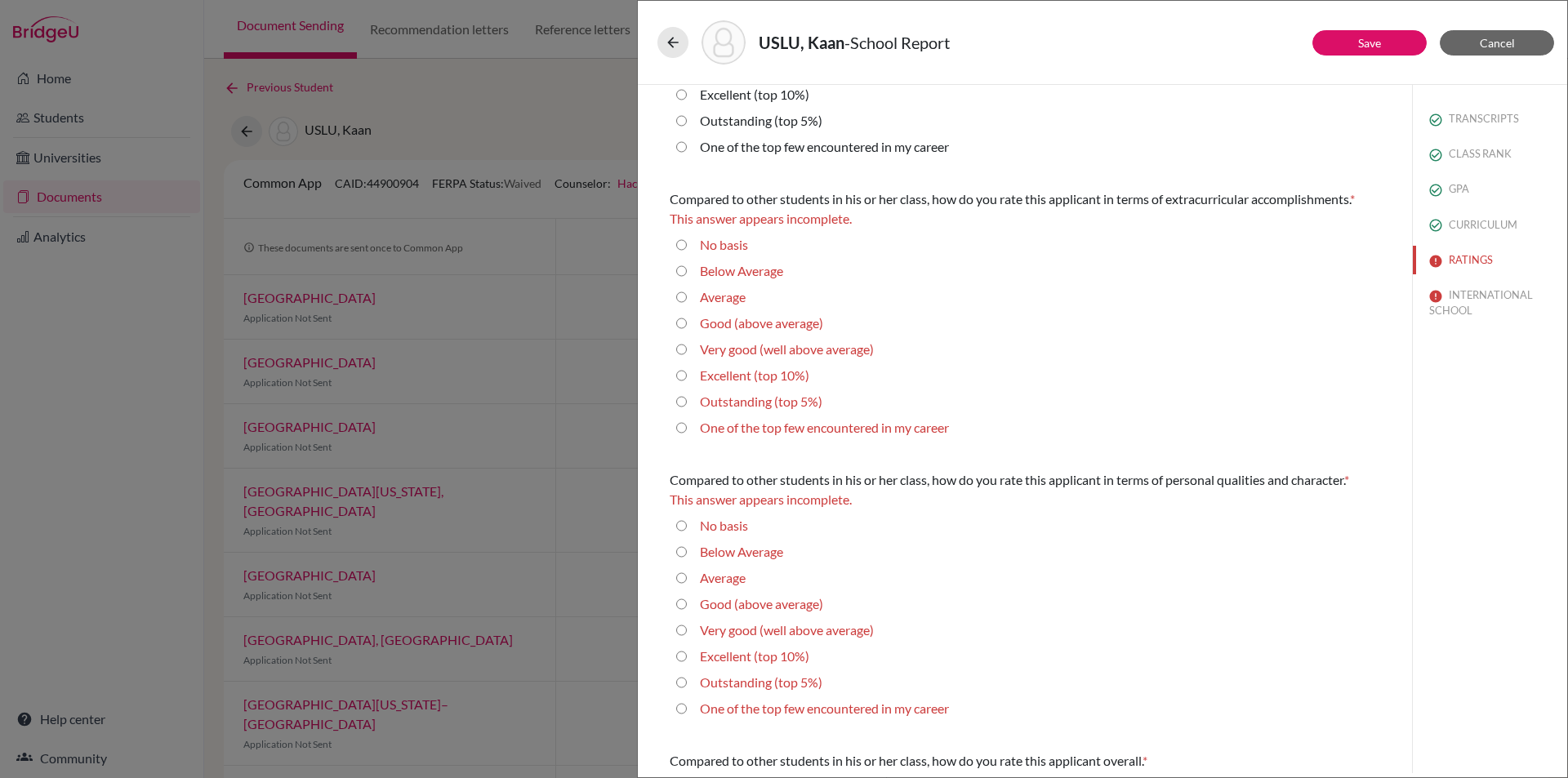
click at [677, 403] on 5\%\) "Outstanding (top 5%)" at bounding box center [681, 401] width 10 height 19
radio 5\%\) "true"
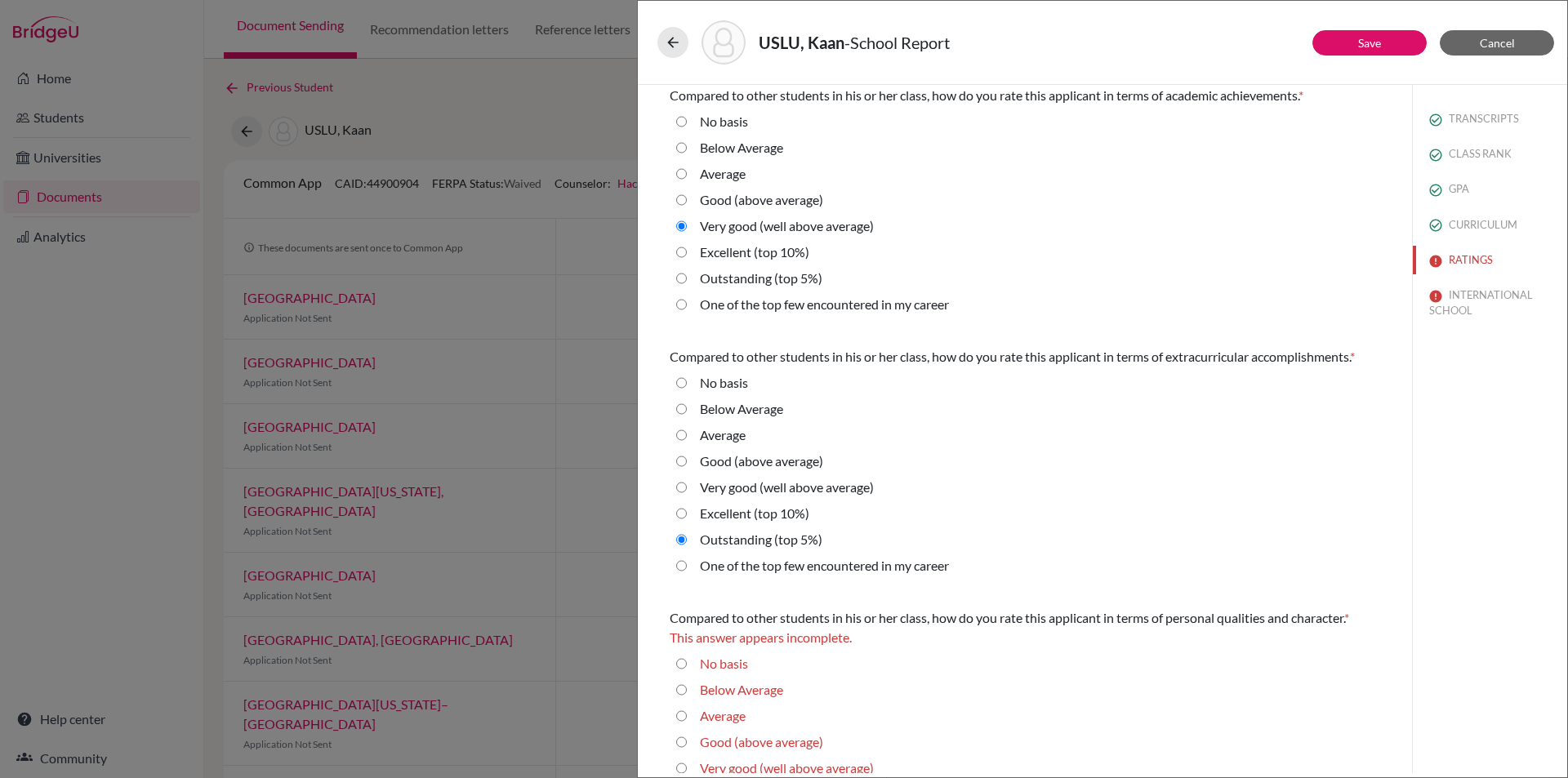
scroll to position [0, 0]
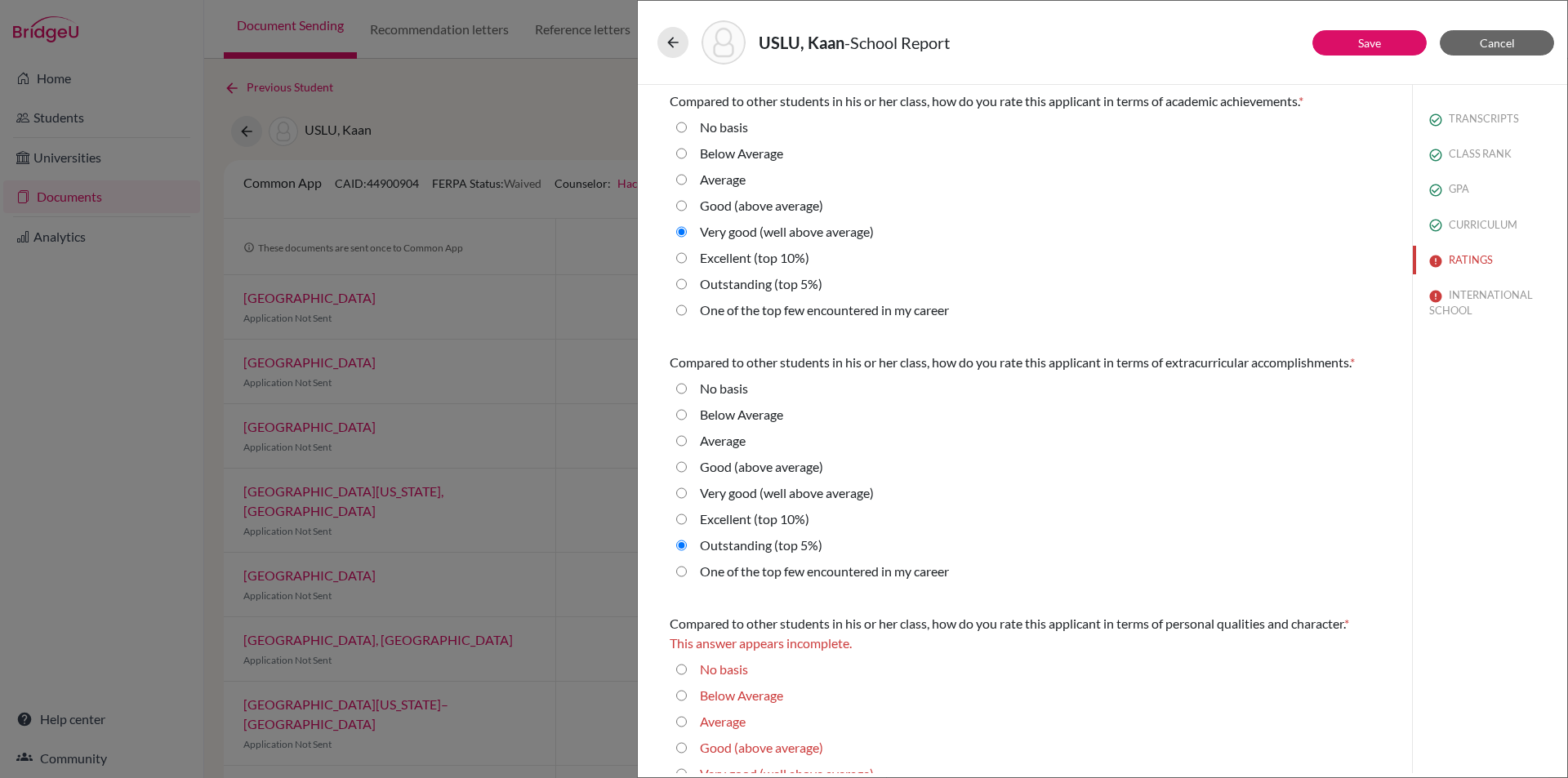
click at [681, 257] on 10\%\) "Excellent (top 10%)" at bounding box center [681, 258] width 10 height 19
radio 10\%\) "true"
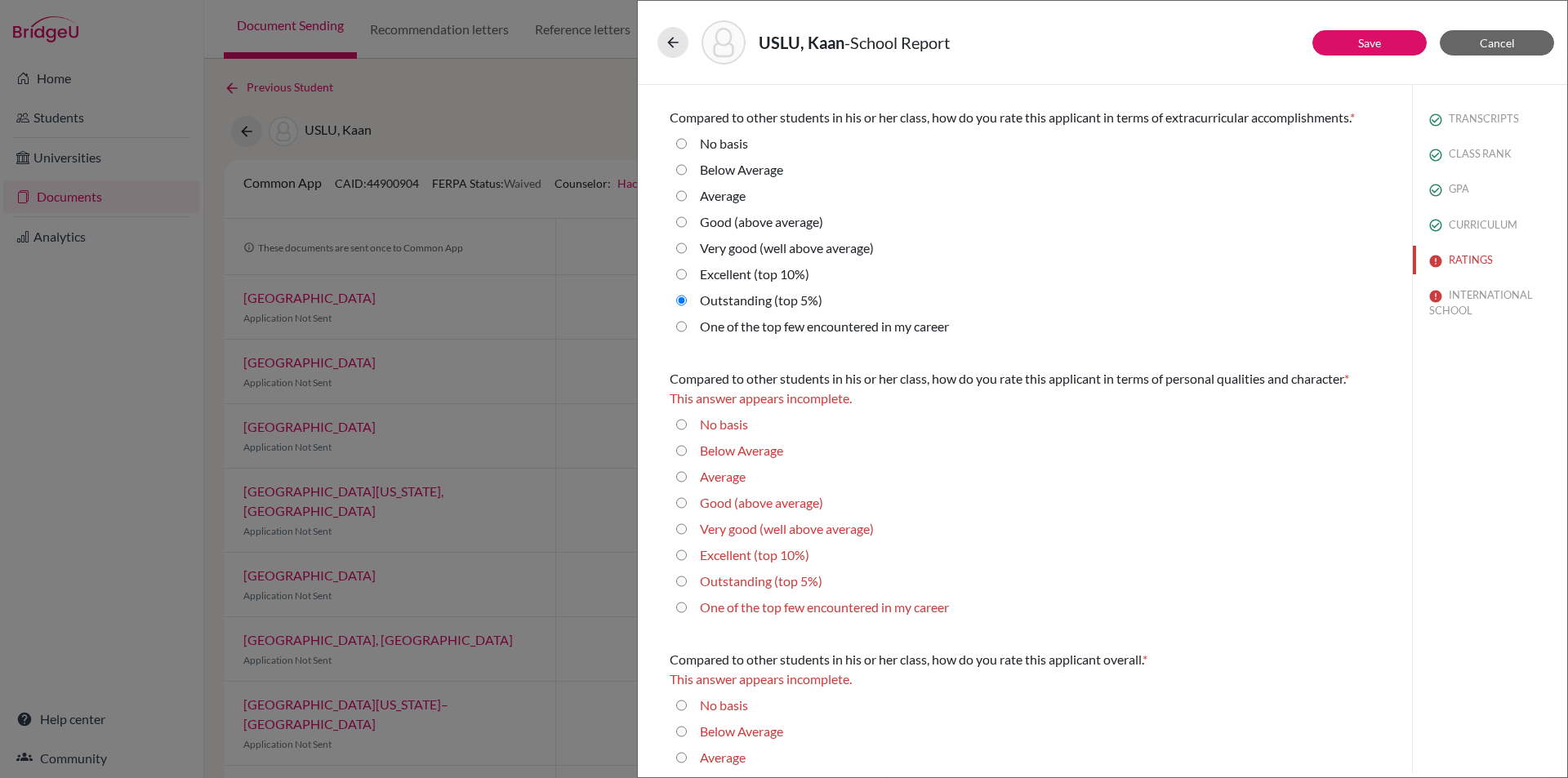
scroll to position [326, 0]
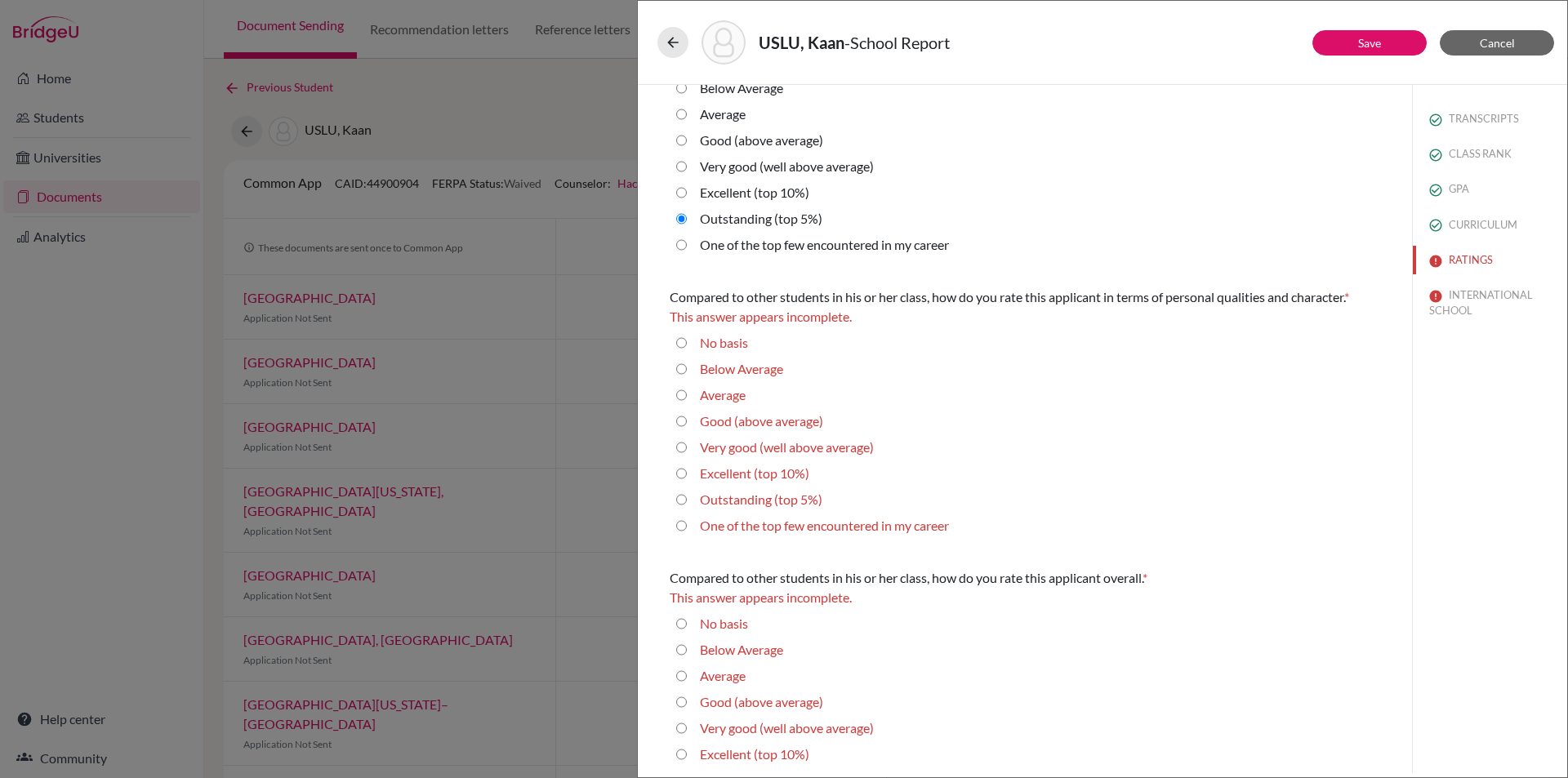
click at [681, 496] on 5\%\) "Outstanding (top 5%)" at bounding box center [681, 499] width 10 height 19
radio 5\%\) "true"
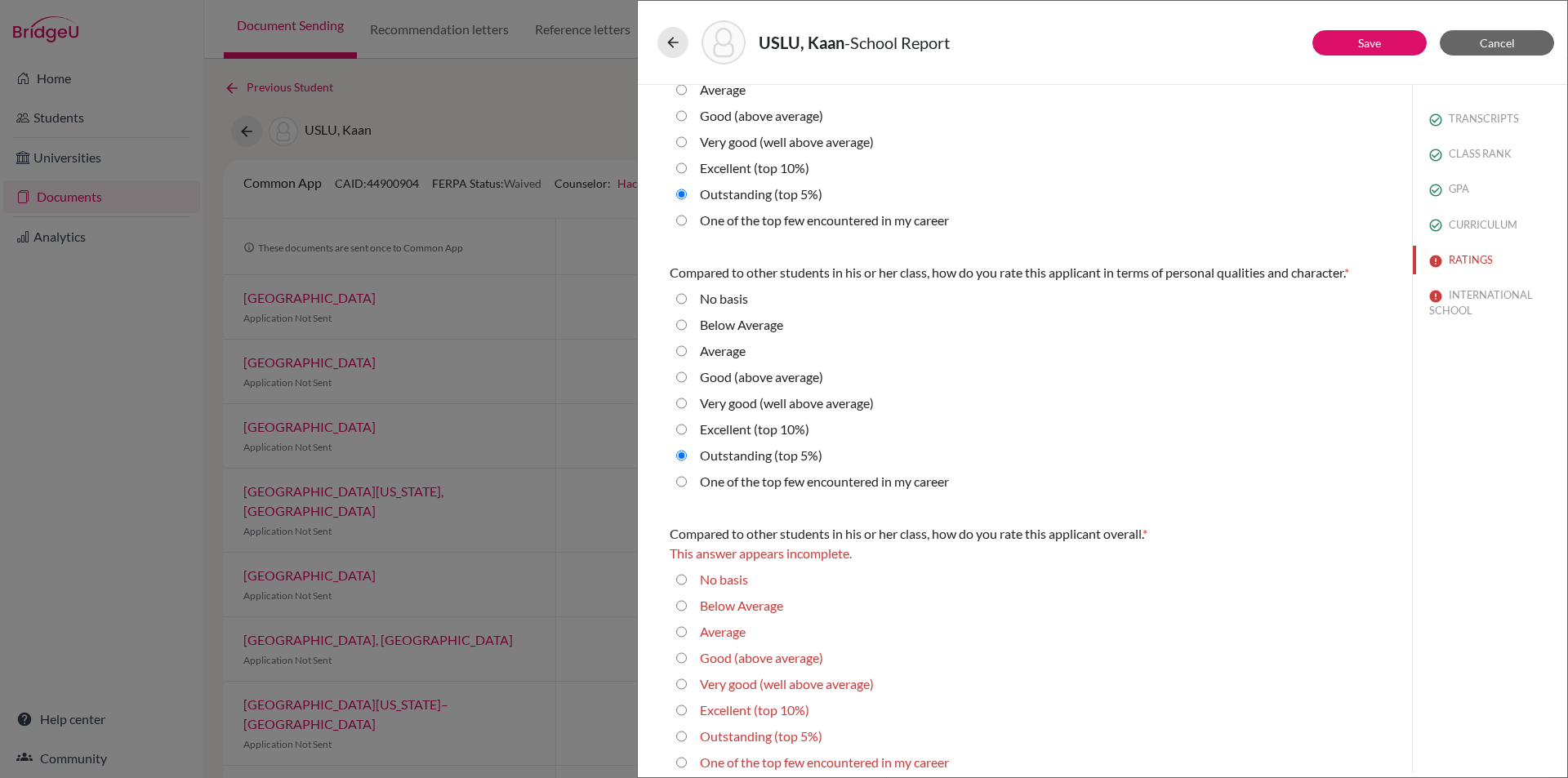
scroll to position [363, 0]
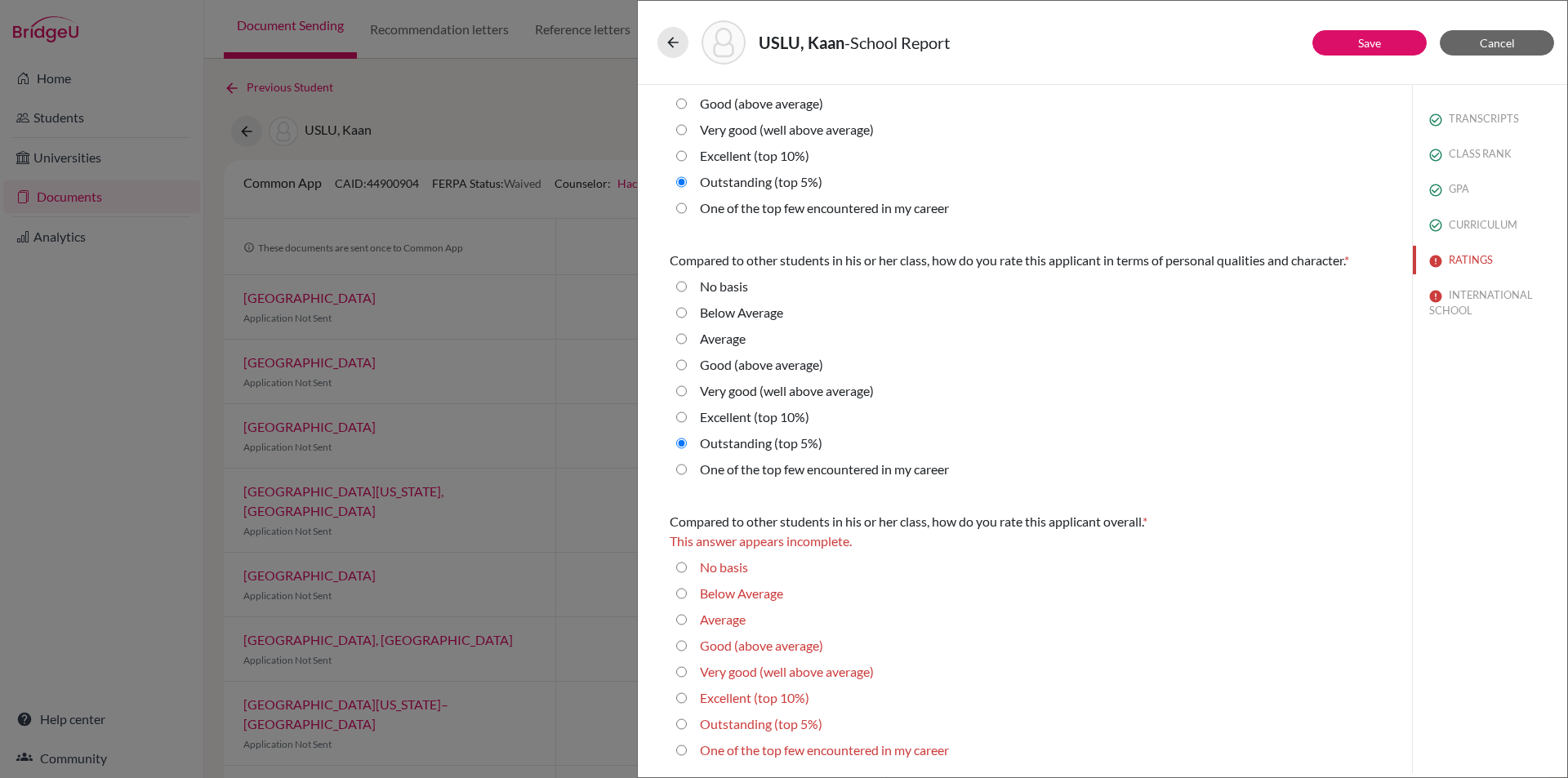
click at [684, 725] on 5\%\) "Outstanding (top 5%)" at bounding box center [681, 723] width 10 height 19
radio 5\%\) "true"
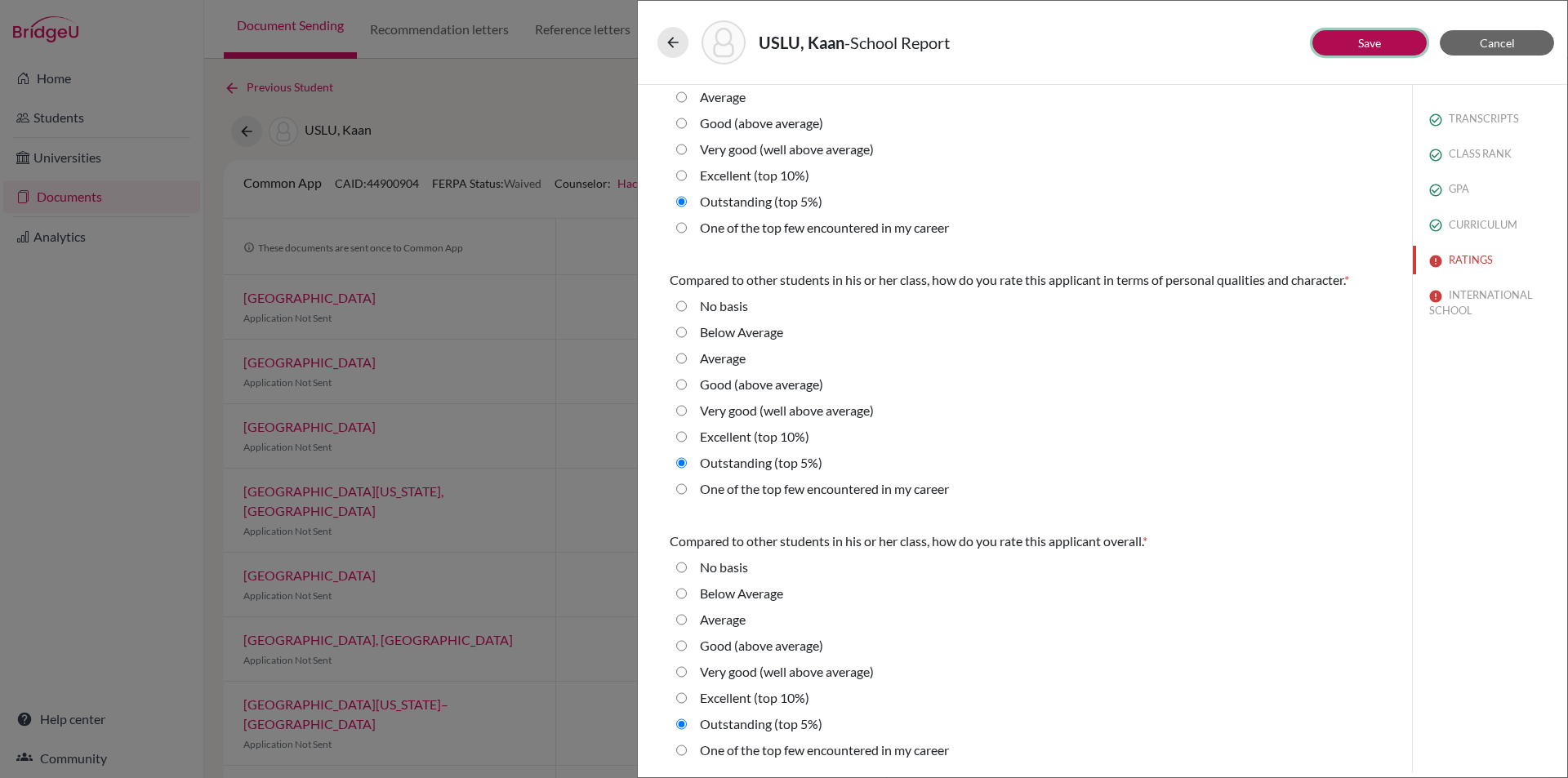
click at [1390, 46] on button "Save" at bounding box center [1369, 43] width 114 height 25
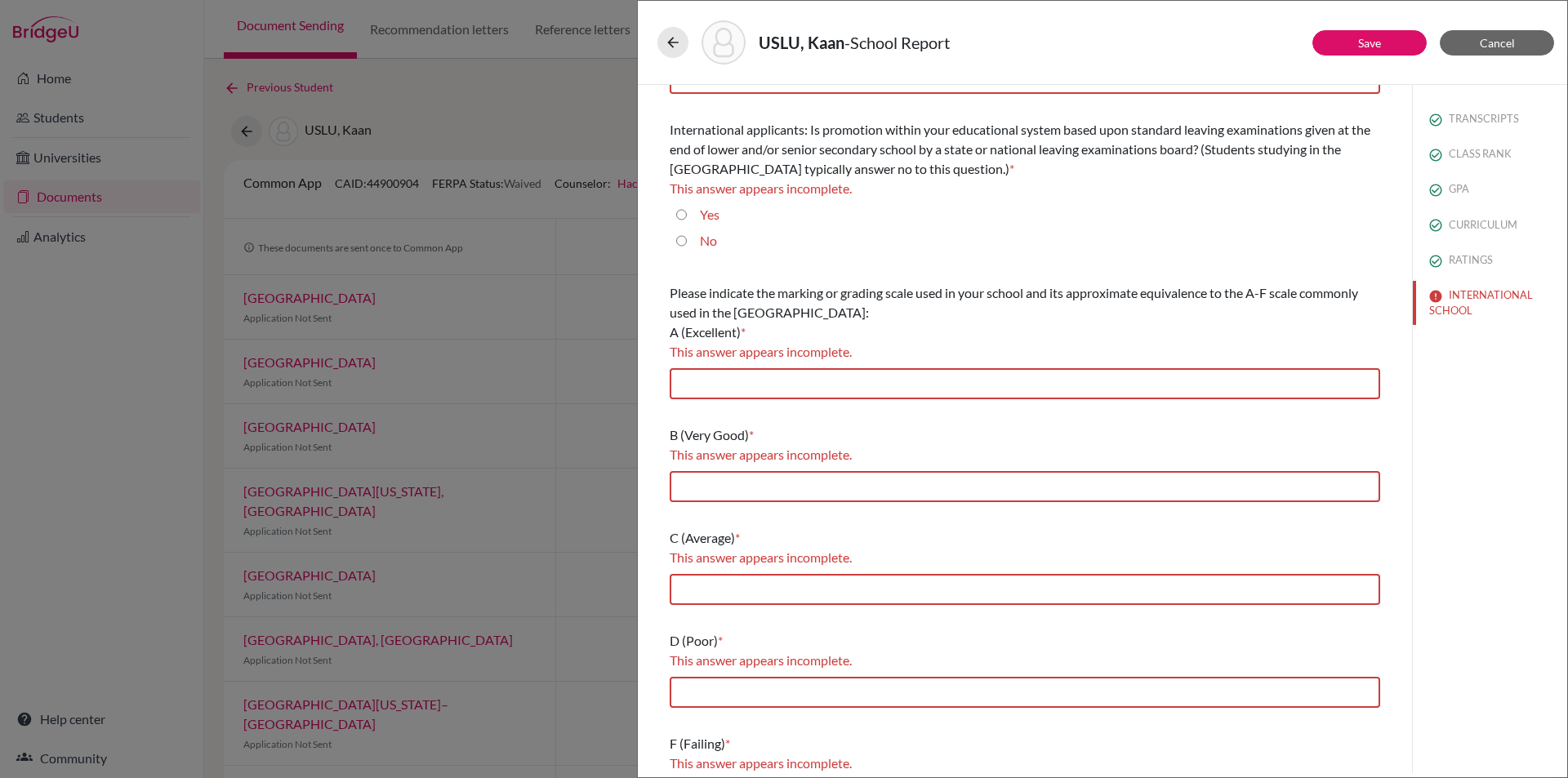
scroll to position [0, 0]
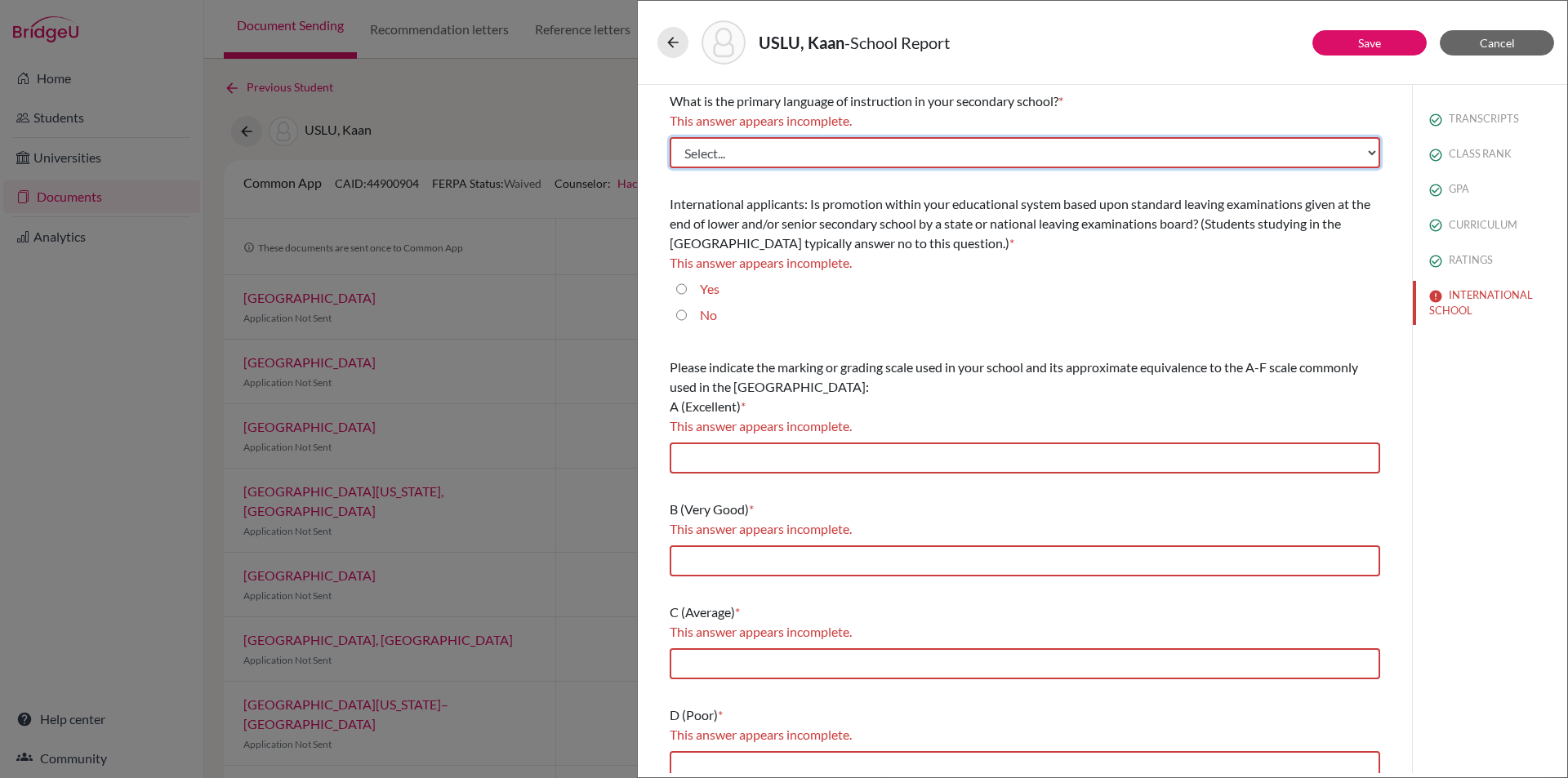
click at [939, 146] on select "Select... Albanian Arabic Armenian Assamese Azerbaijani Belarusian Bengali Bulg…" at bounding box center [1025, 152] width 711 height 31
select select "14"
click at [670, 137] on select "Select... Albanian Arabic Armenian Assamese Azerbaijani Belarusian Bengali Bulg…" at bounding box center [1025, 152] width 711 height 31
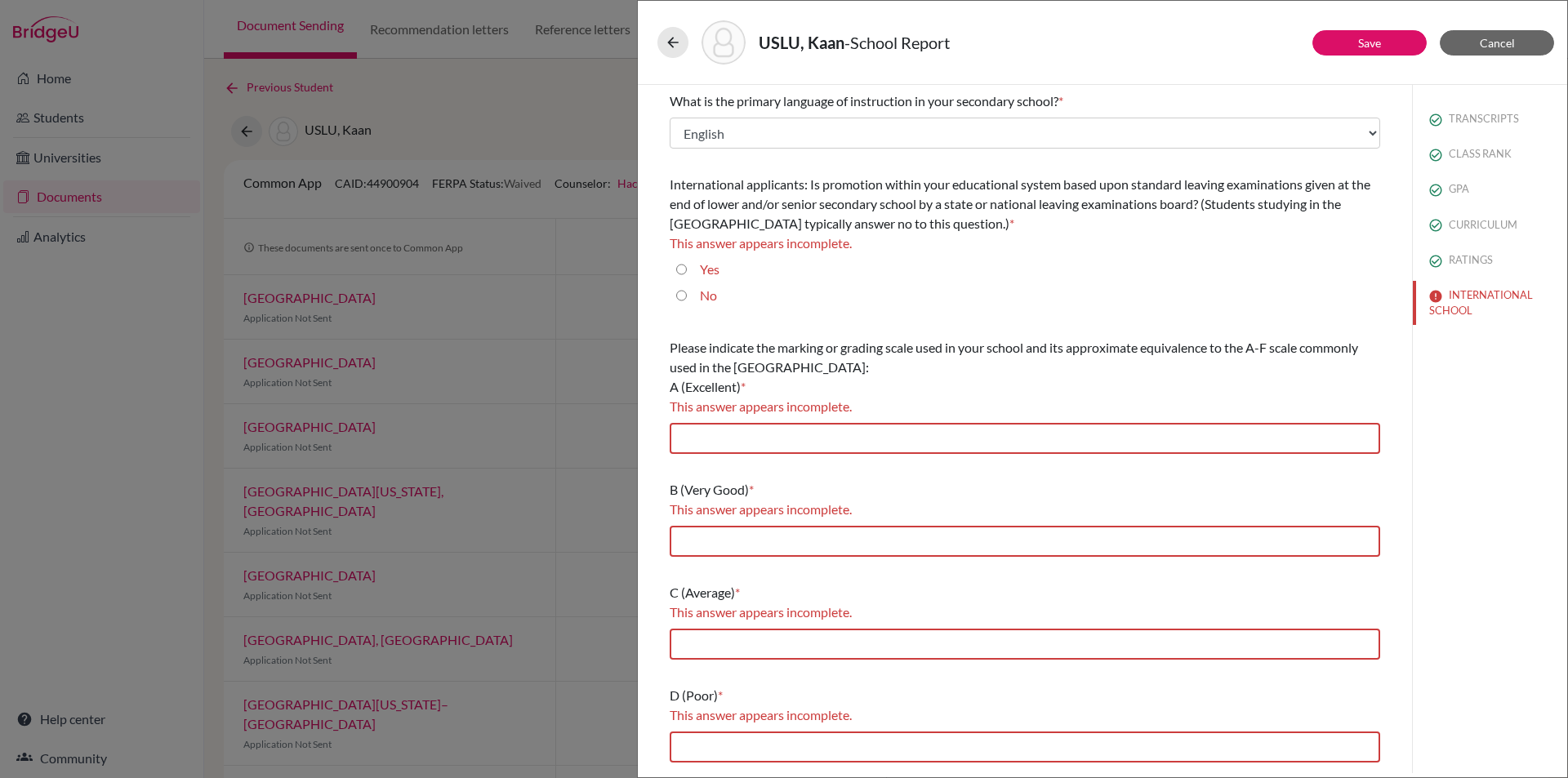
click at [679, 298] on input "No" at bounding box center [681, 295] width 10 height 19
radio input "true"
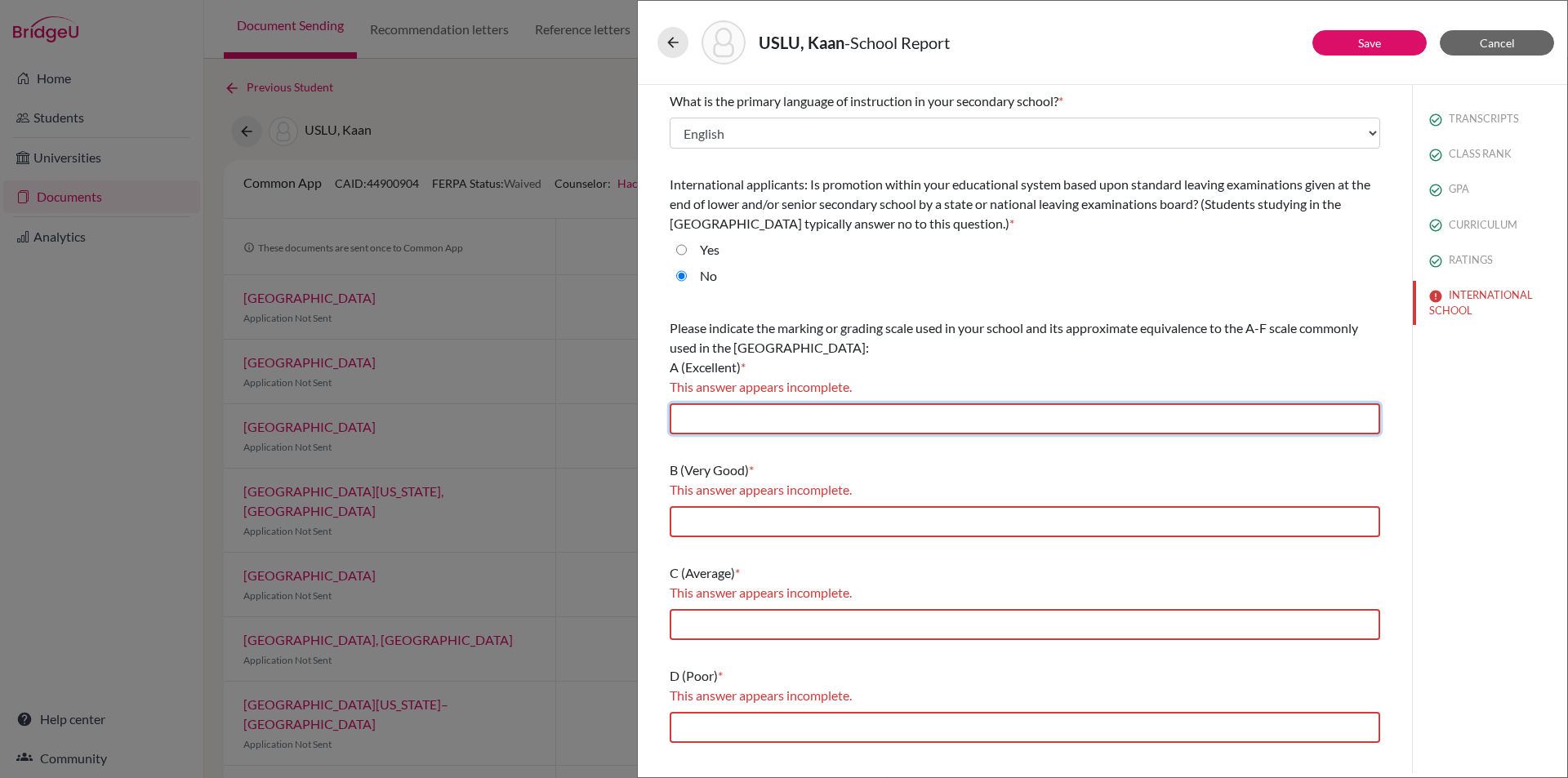
click at [727, 412] on input "text" at bounding box center [1025, 418] width 711 height 31
type input "85-100"
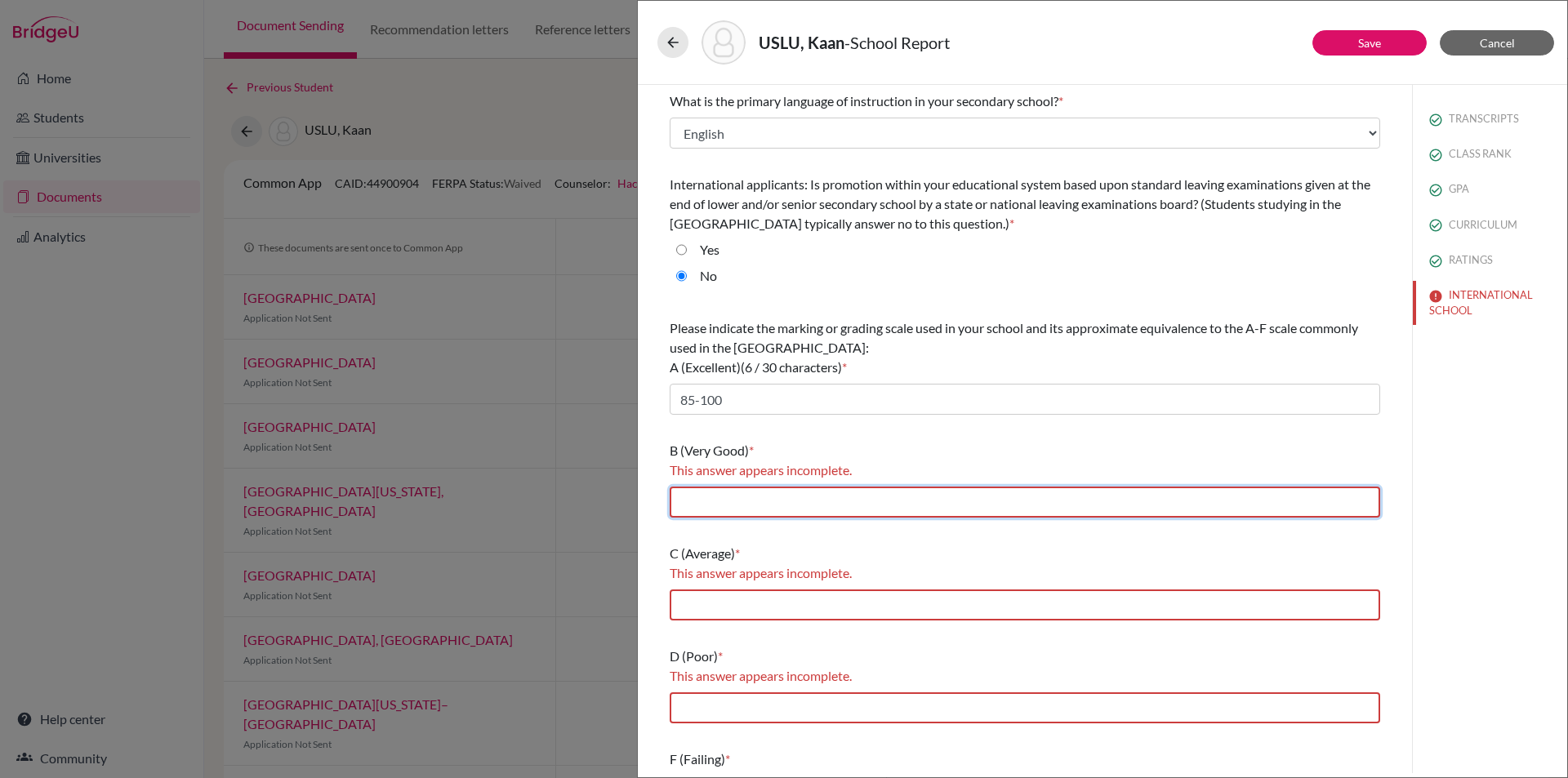
click at [775, 496] on input "text" at bounding box center [1025, 502] width 711 height 31
type input "70-84.99"
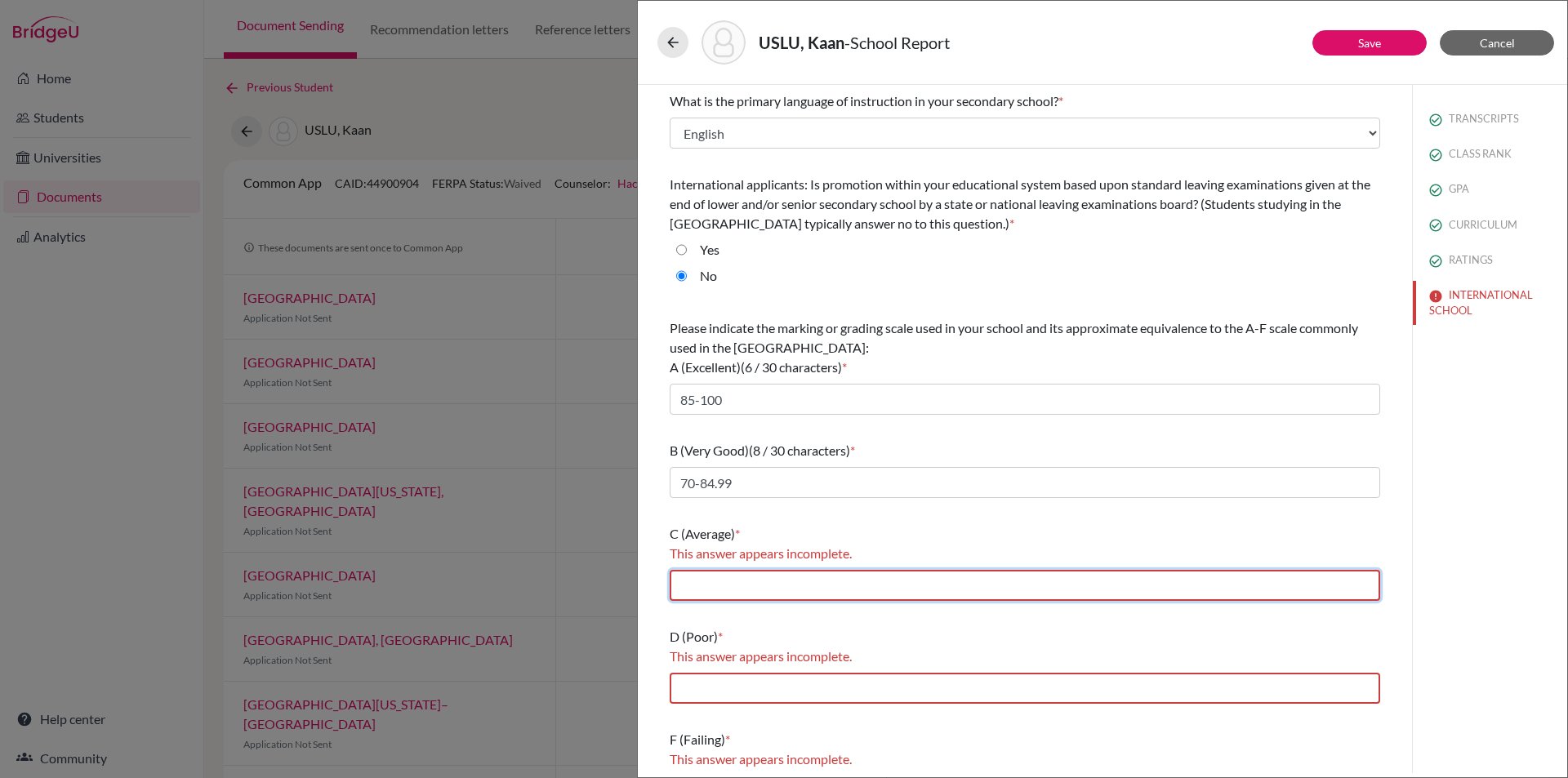
click at [795, 589] on input "text" at bounding box center [1025, 584] width 711 height 31
type input "60-69.99"
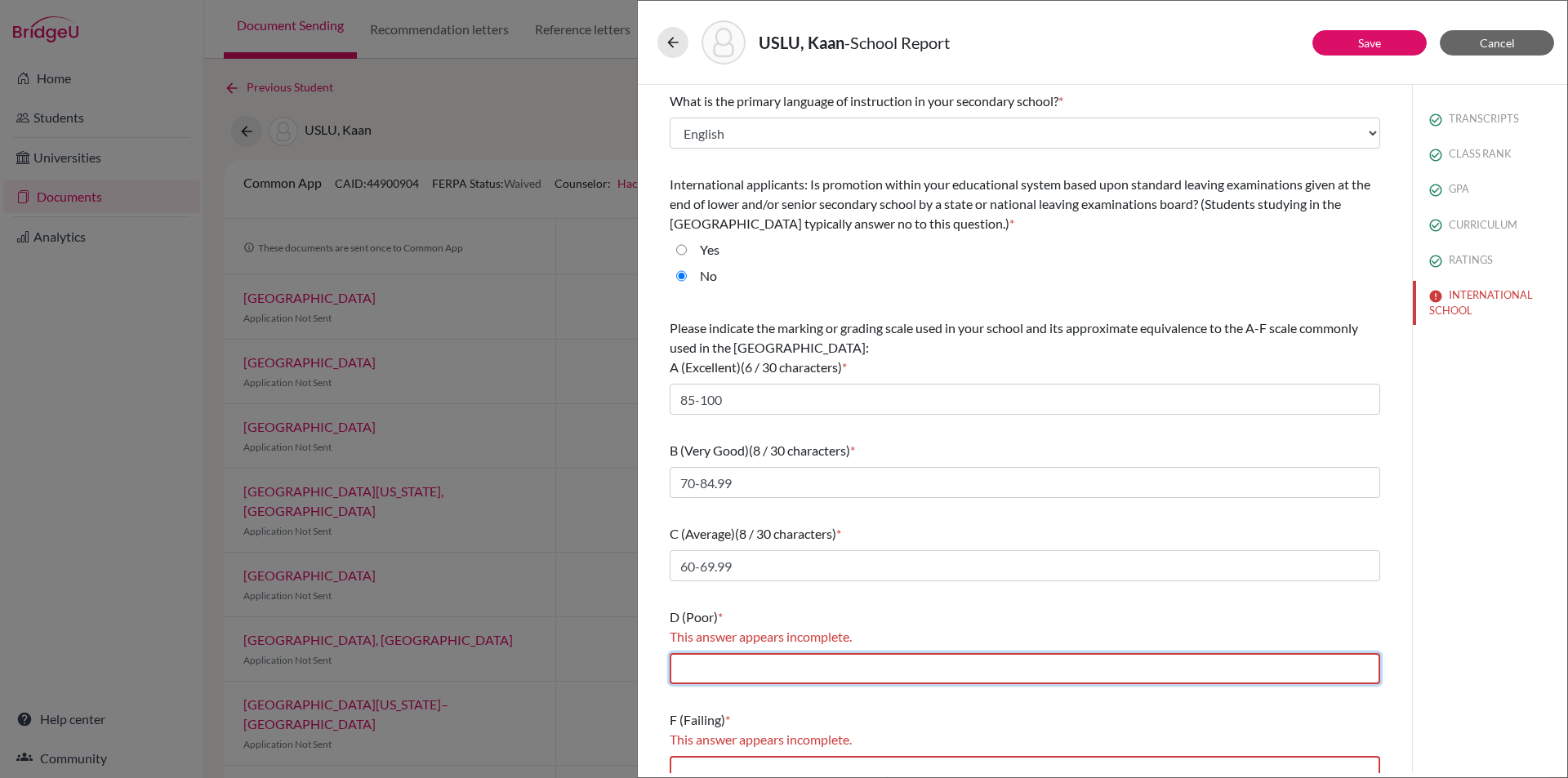
click at [793, 670] on input "text" at bounding box center [1025, 668] width 711 height 31
type input "50-59.99"
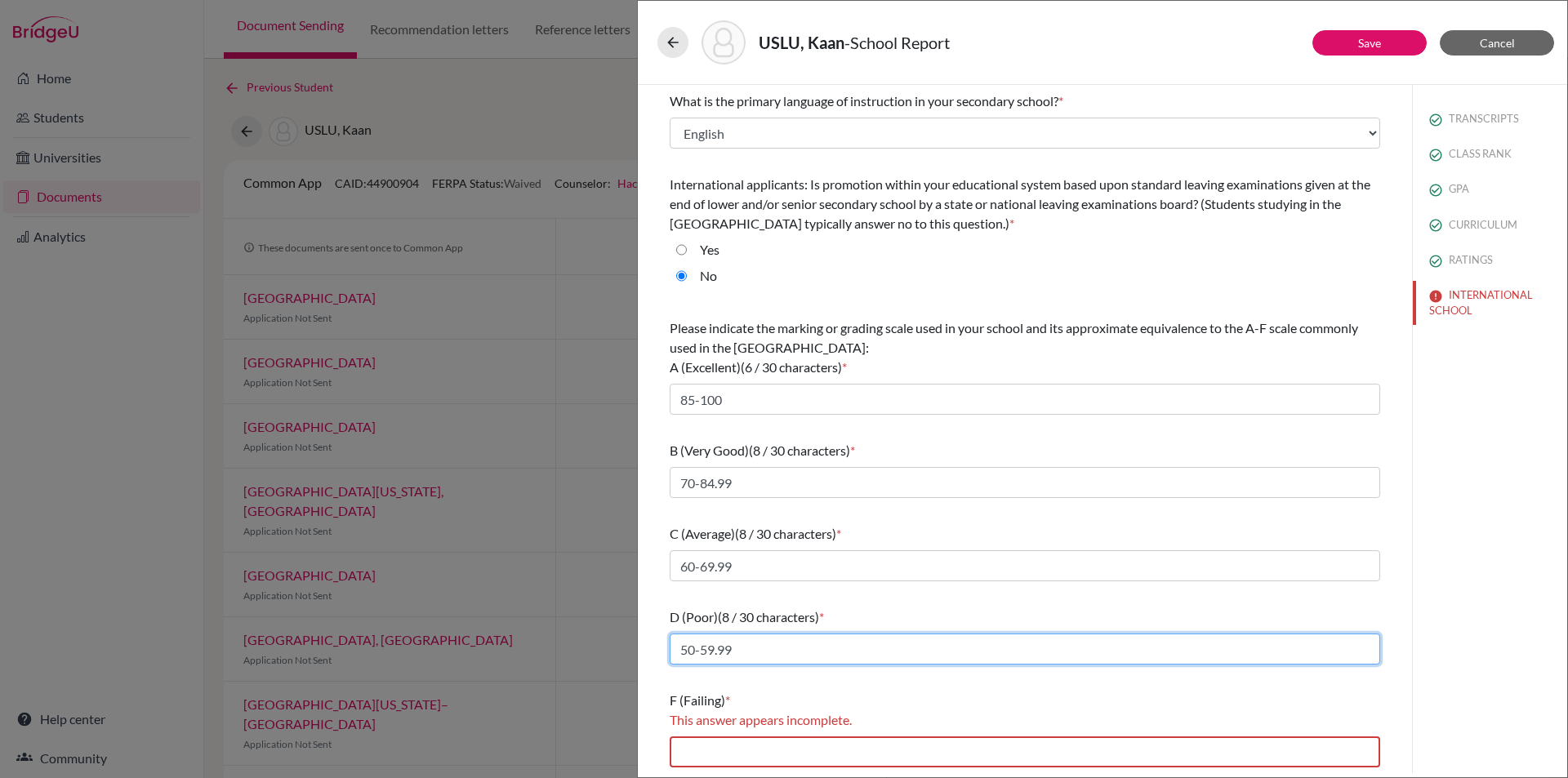
scroll to position [1, 0]
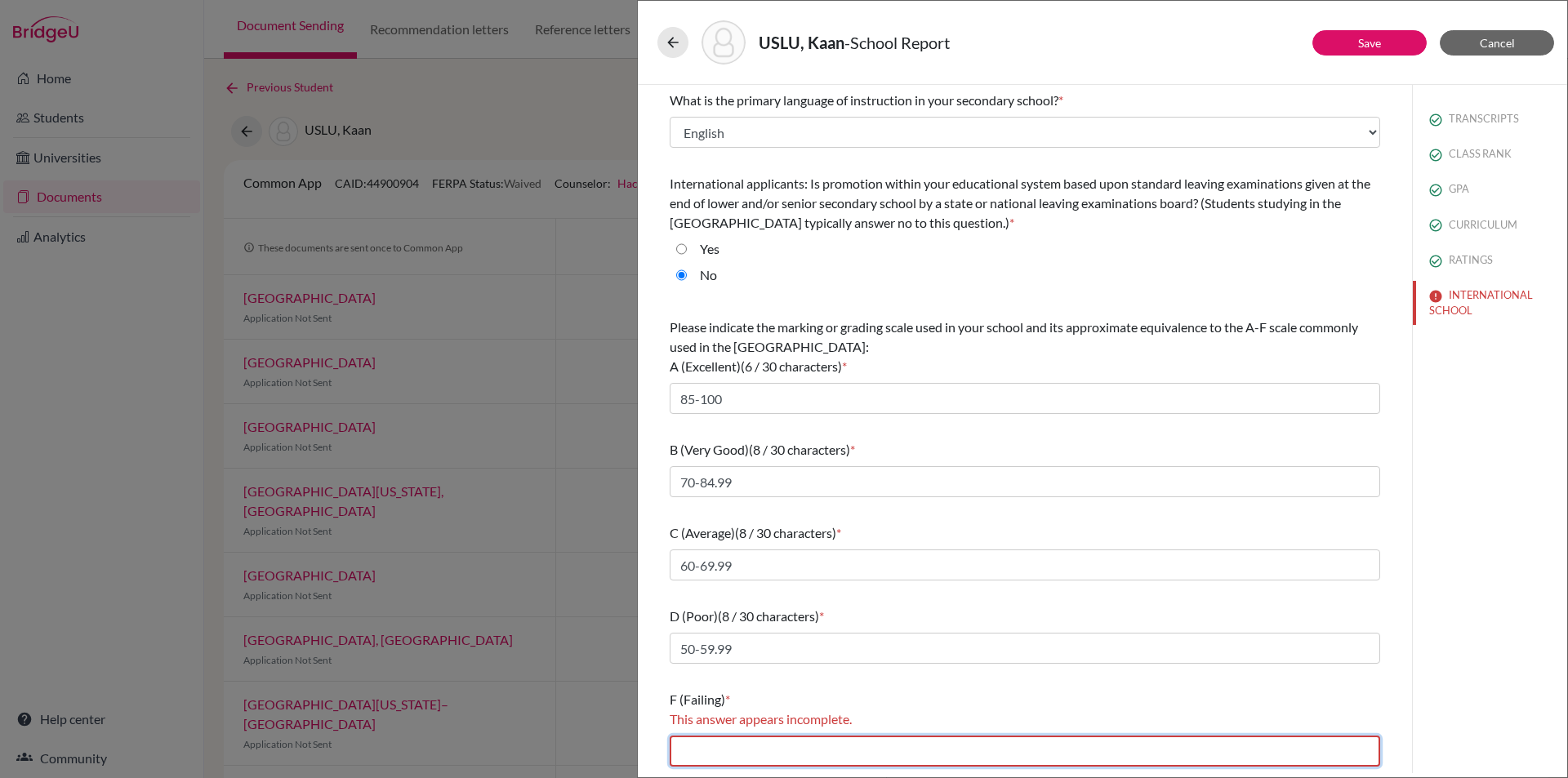
click at [752, 756] on input "text" at bounding box center [1025, 750] width 711 height 31
type input "0-49.99"
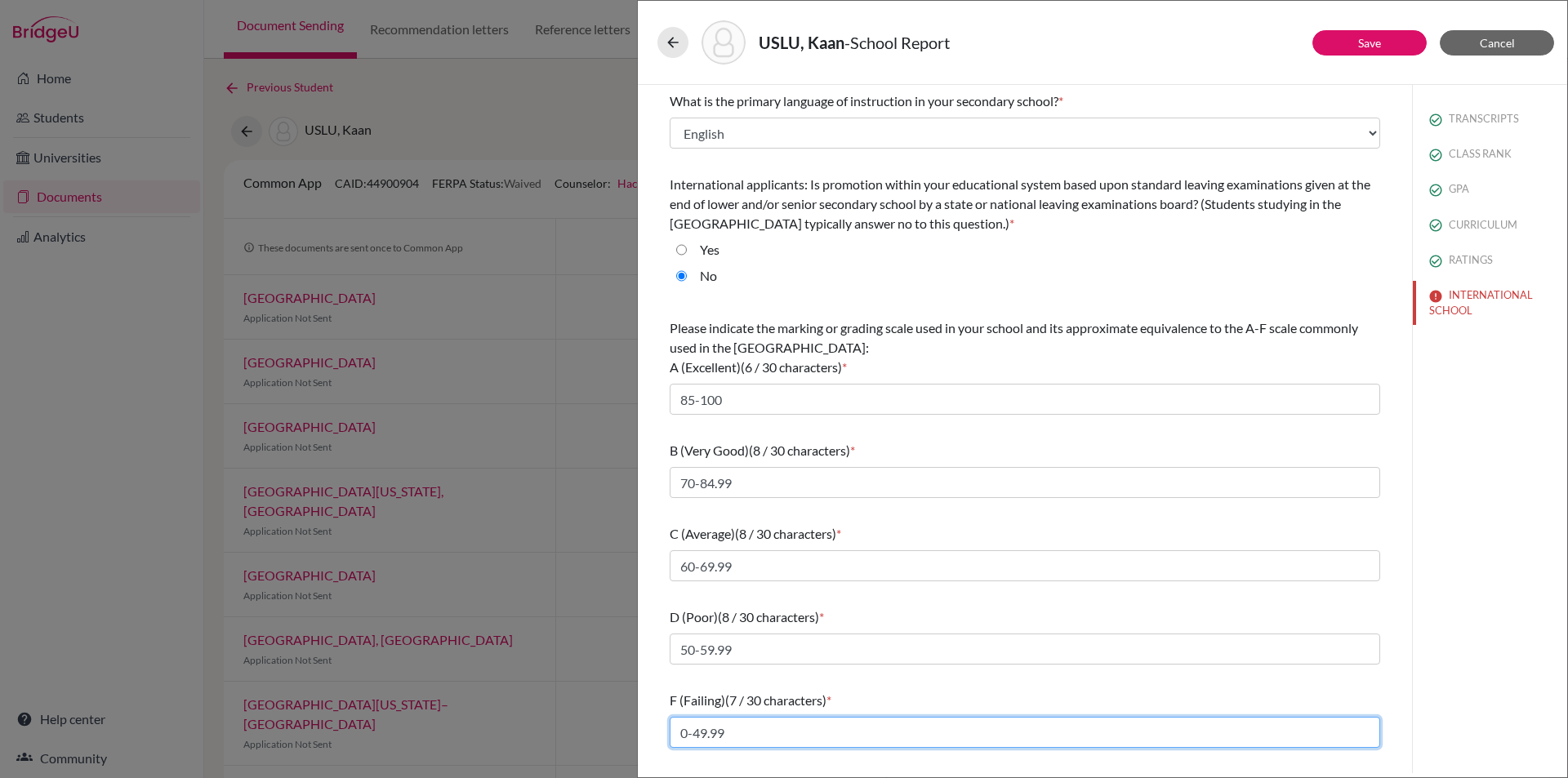
scroll to position [0, 0]
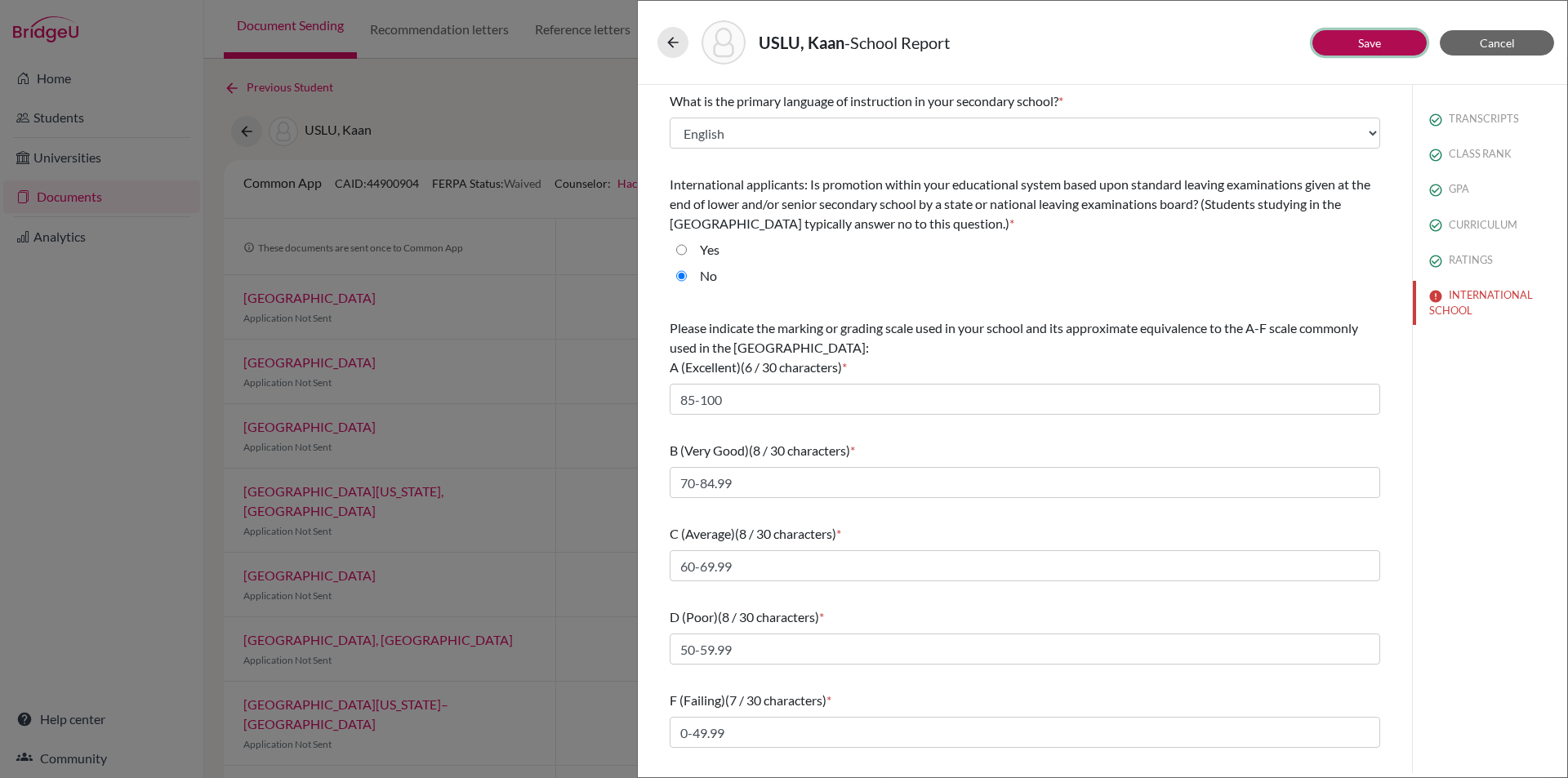
click at [1367, 38] on link "Save" at bounding box center [1369, 43] width 23 height 14
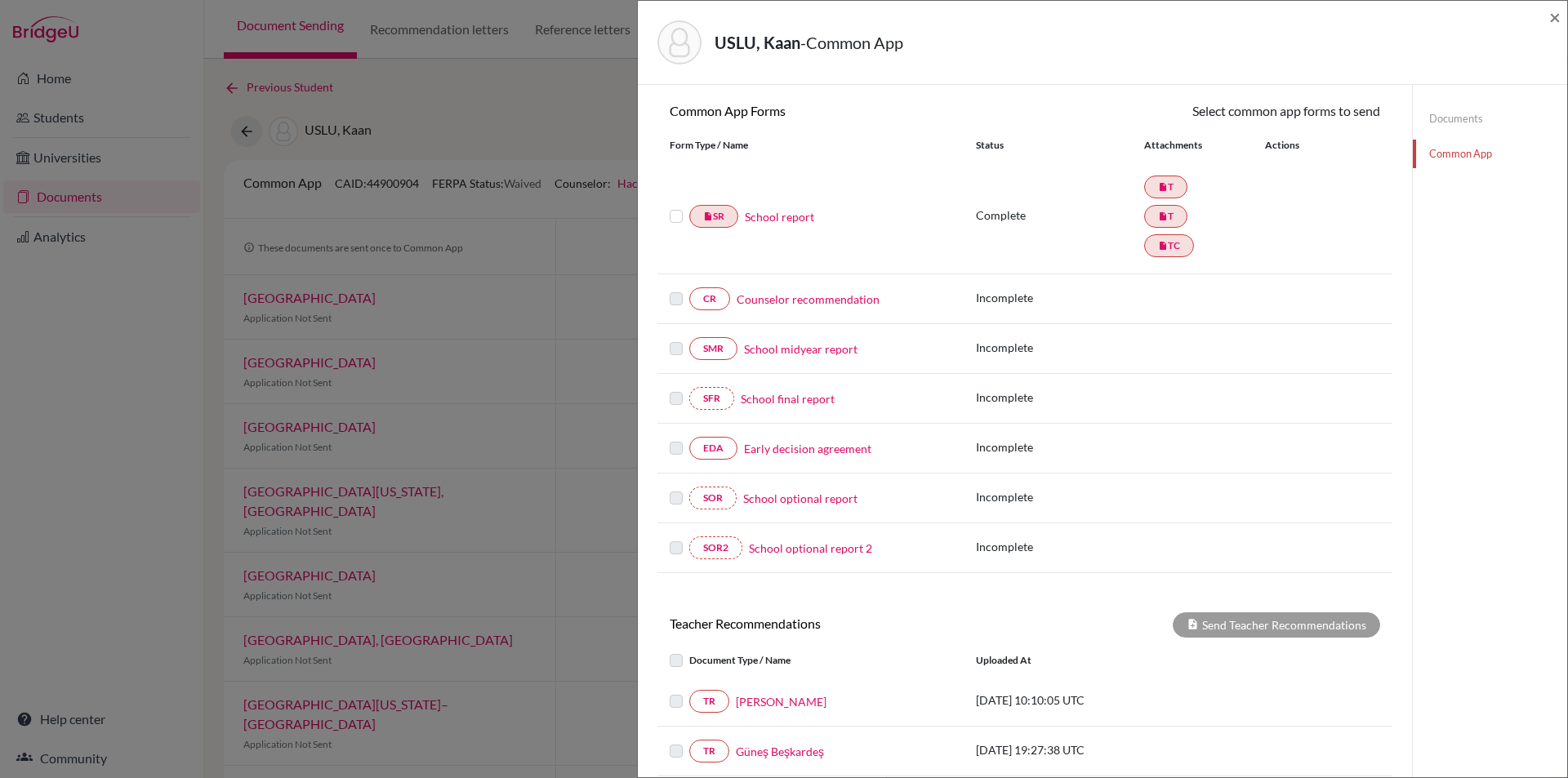
scroll to position [163, 0]
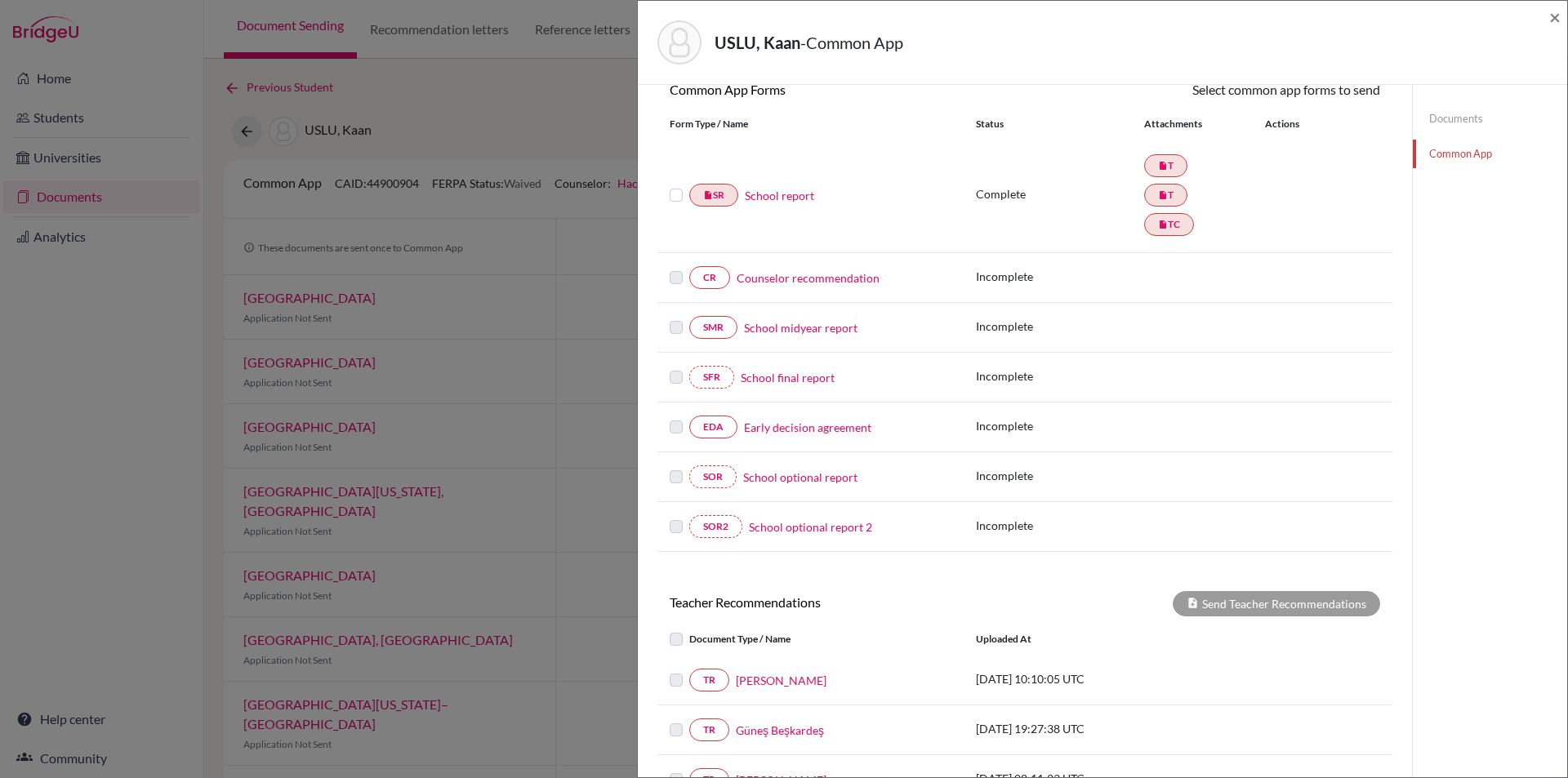
click at [766, 278] on link "Counselor recommendation" at bounding box center [808, 277] width 143 height 17
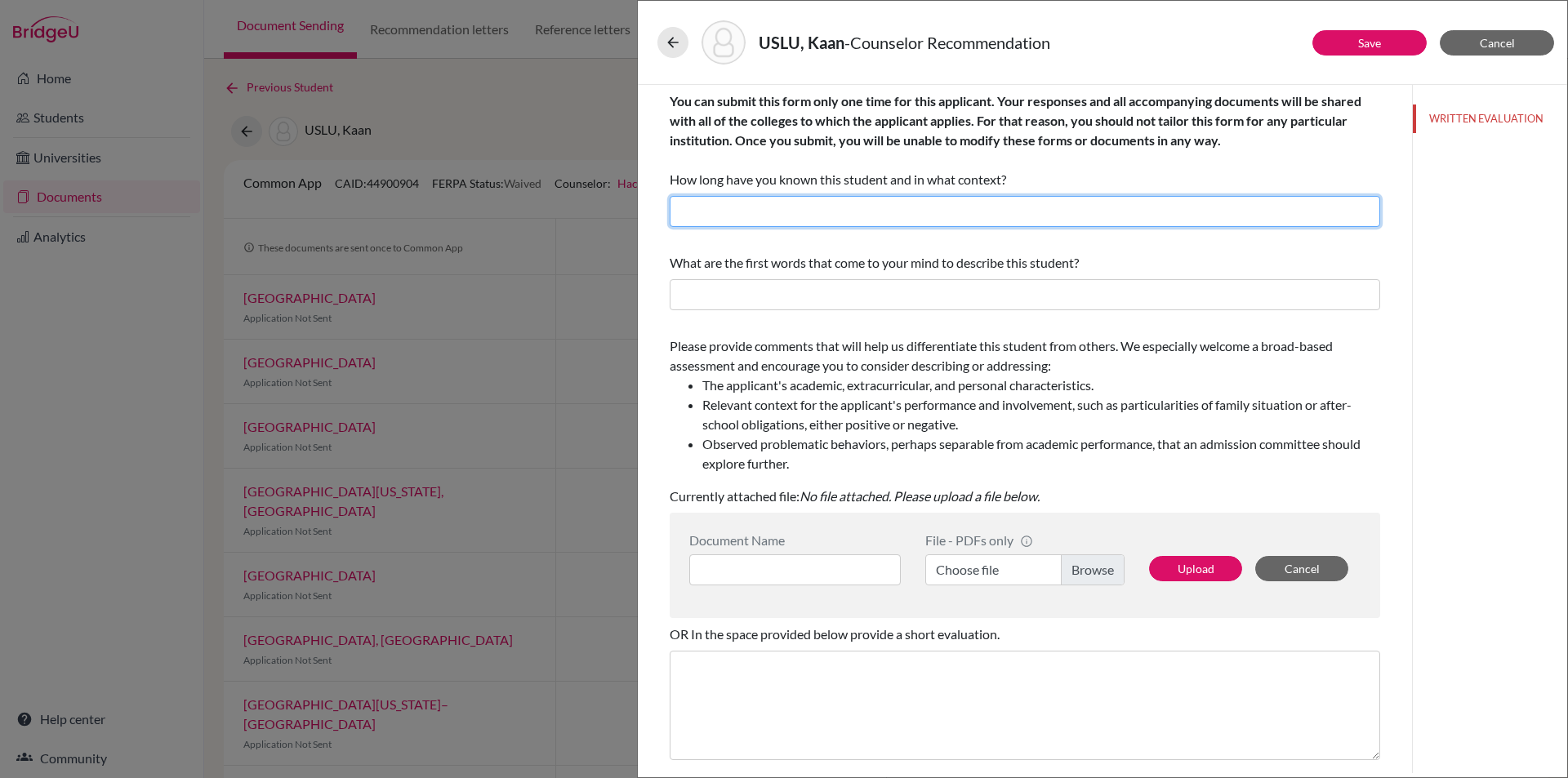
click at [795, 207] on input "text" at bounding box center [1025, 210] width 711 height 31
type input "I have known the student for one year as the school counselor."
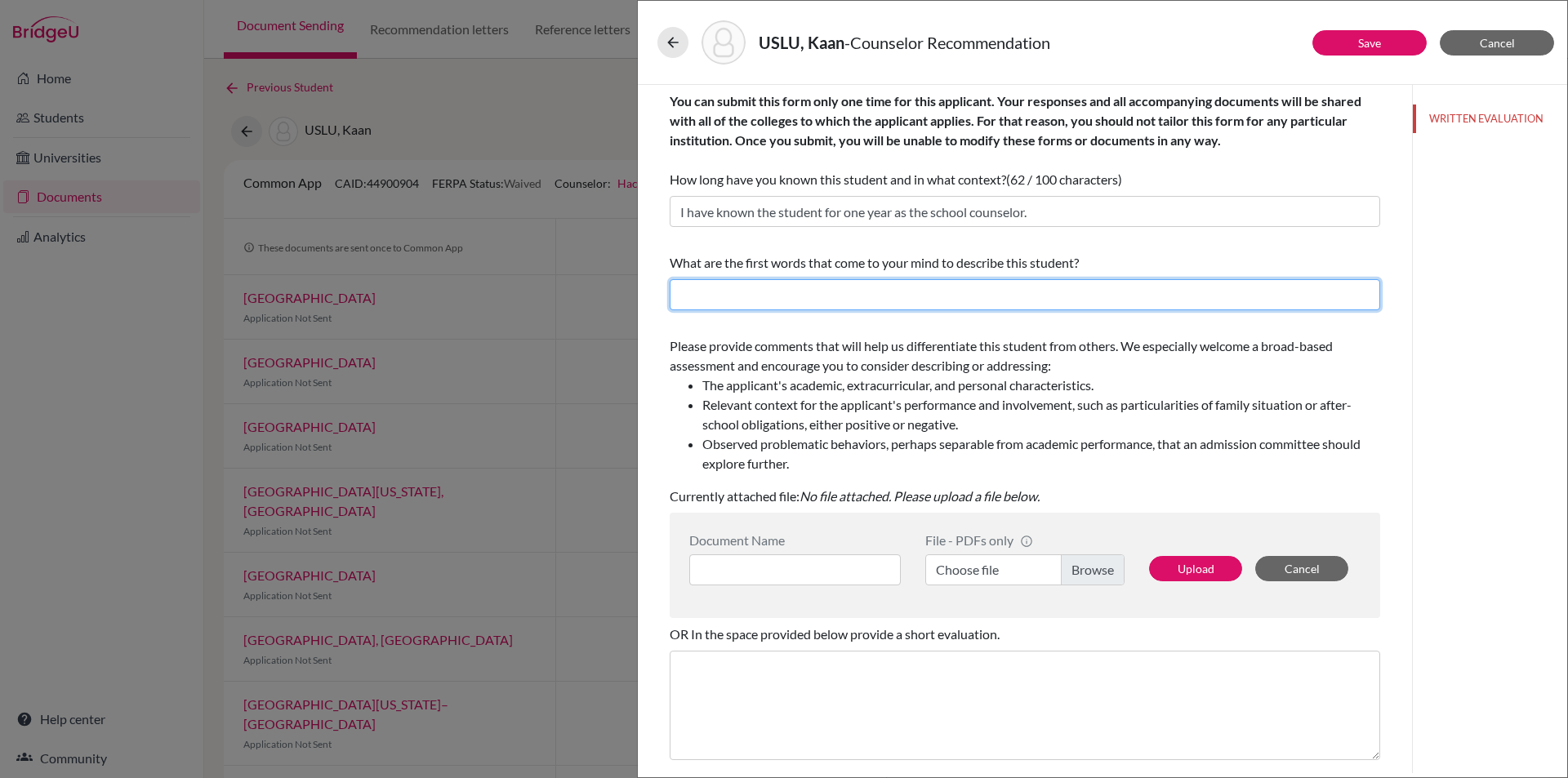
click at [787, 296] on input "text" at bounding box center [1025, 294] width 711 height 31
click at [931, 299] on input "kind, honest, smart, respectful, hardworkingn, cooperative" at bounding box center [1025, 294] width 711 height 31
type input "kind, honest, smart, respectful, hardworking, cooperative"
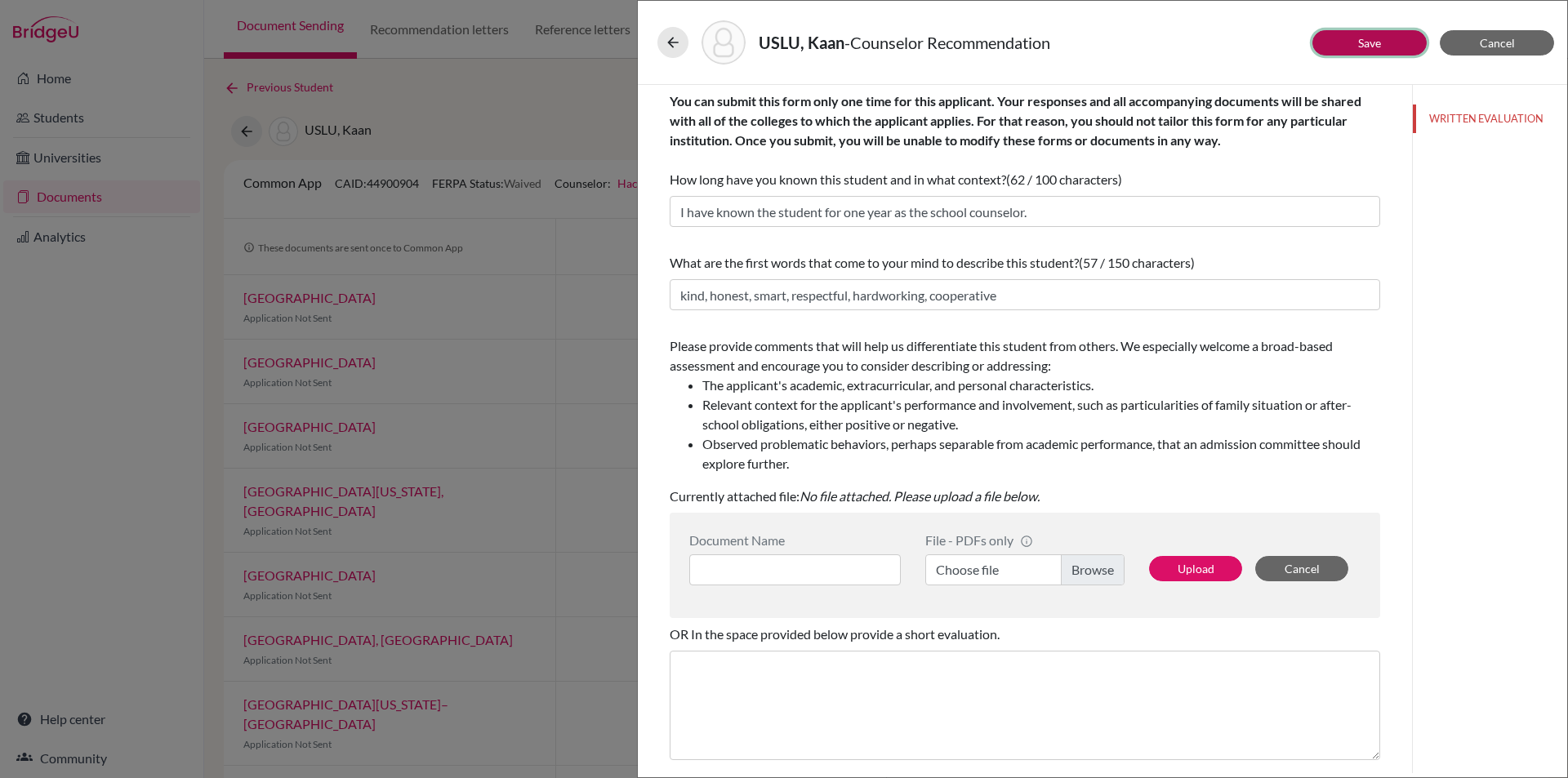
click at [1352, 43] on button "Save" at bounding box center [1369, 43] width 114 height 25
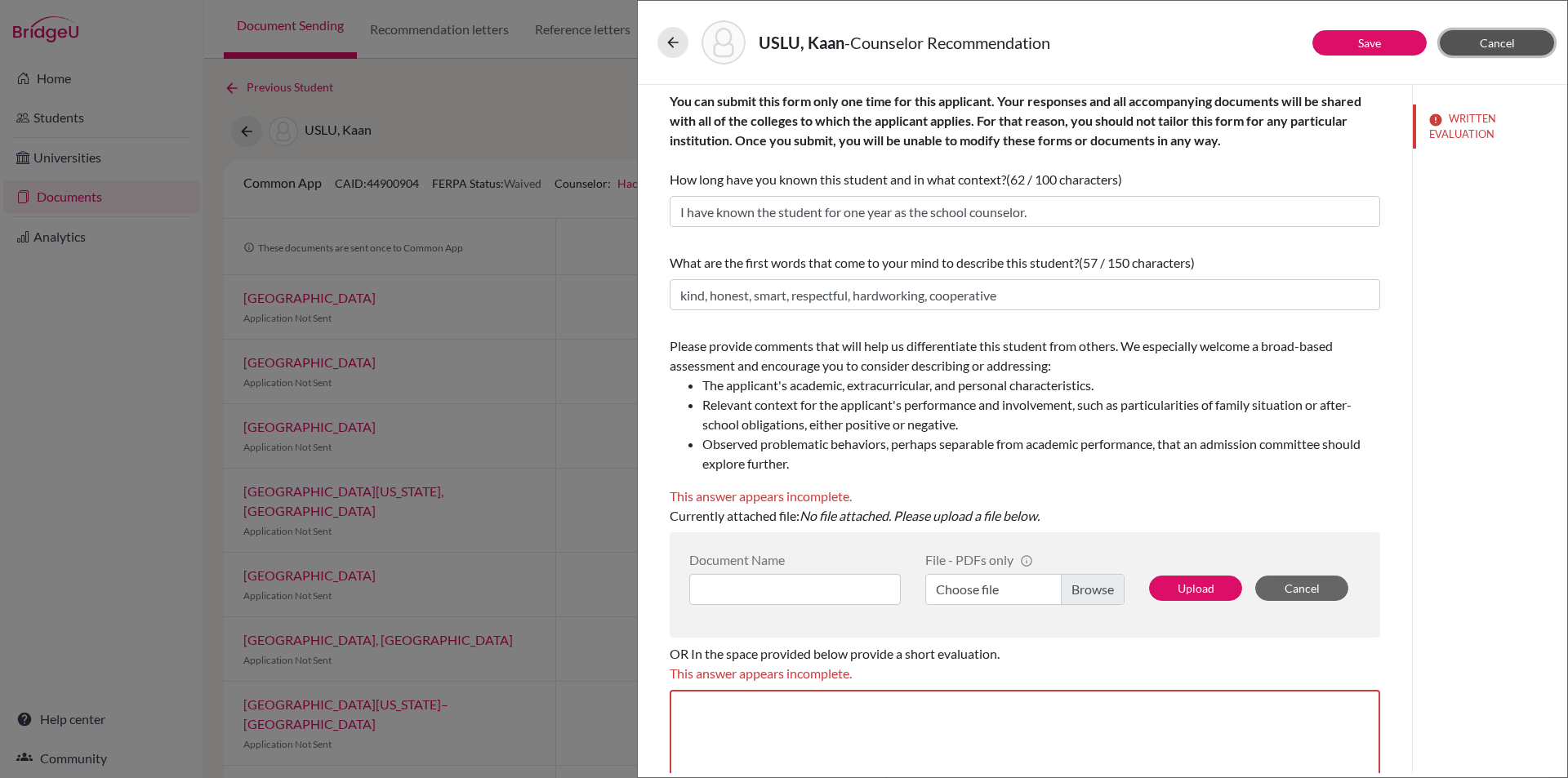
click at [1509, 41] on span "Cancel" at bounding box center [1497, 43] width 35 height 14
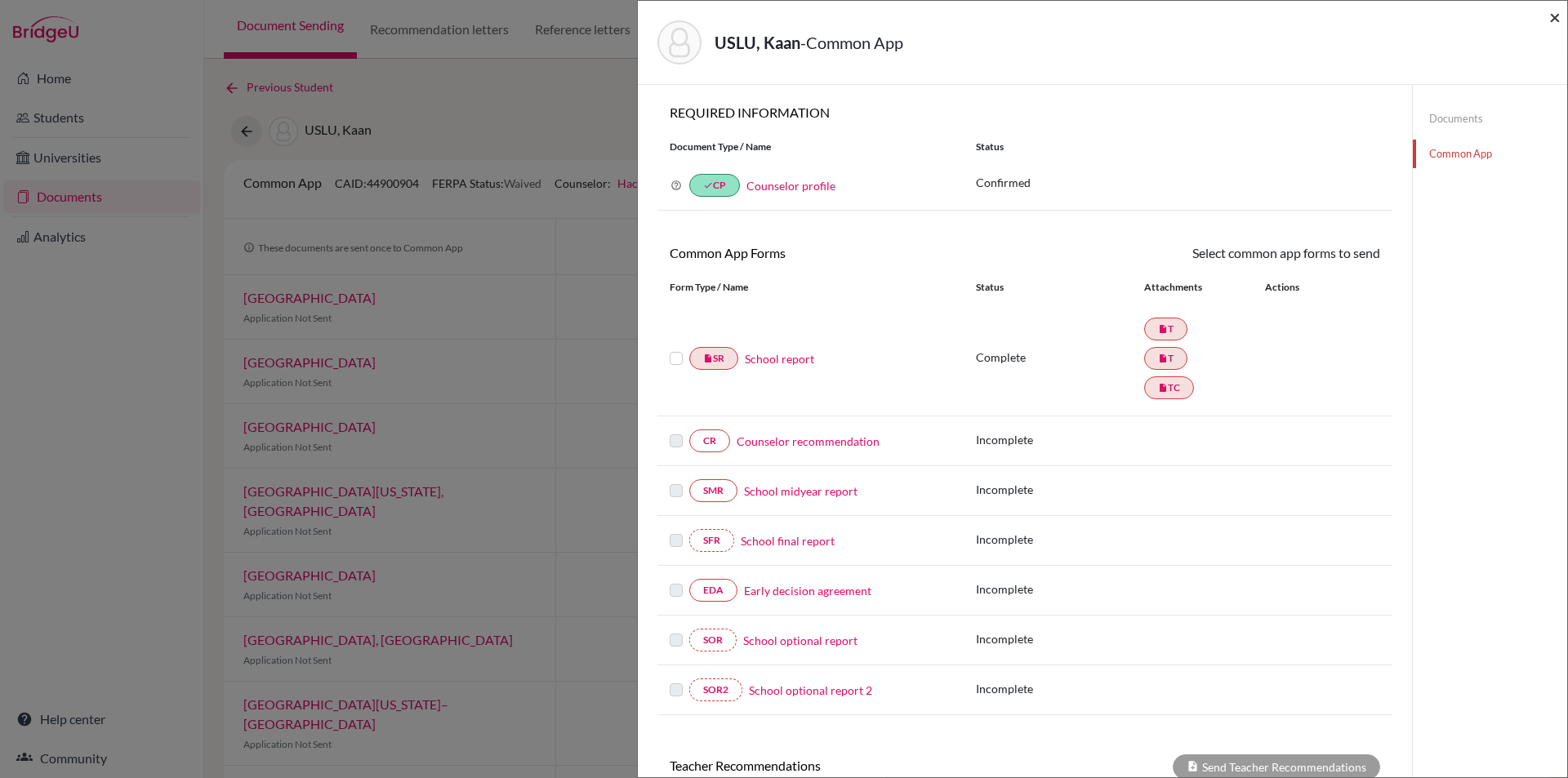
click at [1553, 13] on span "×" at bounding box center [1555, 17] width 11 height 24
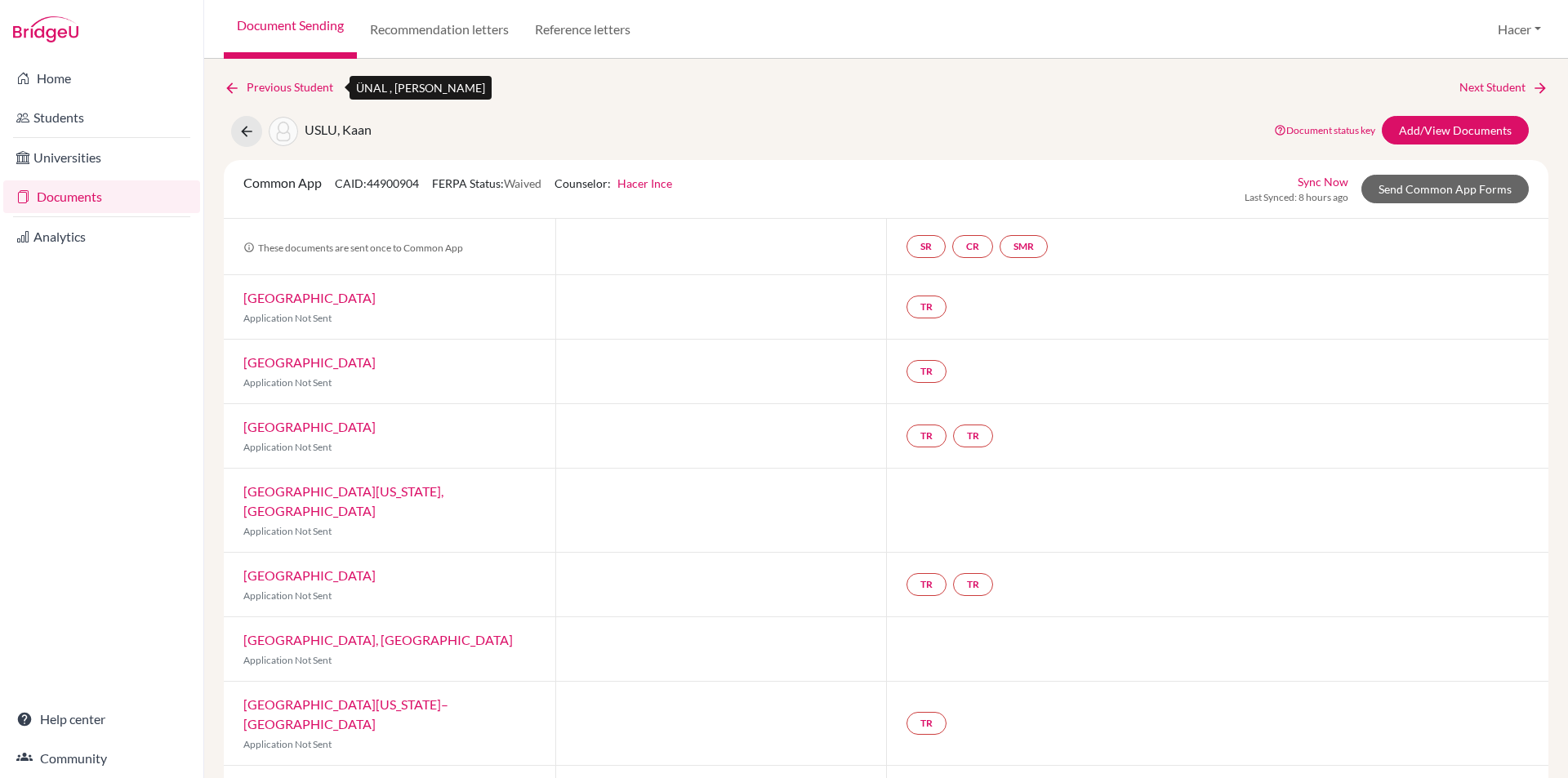
click at [235, 86] on icon at bounding box center [232, 88] width 17 height 17
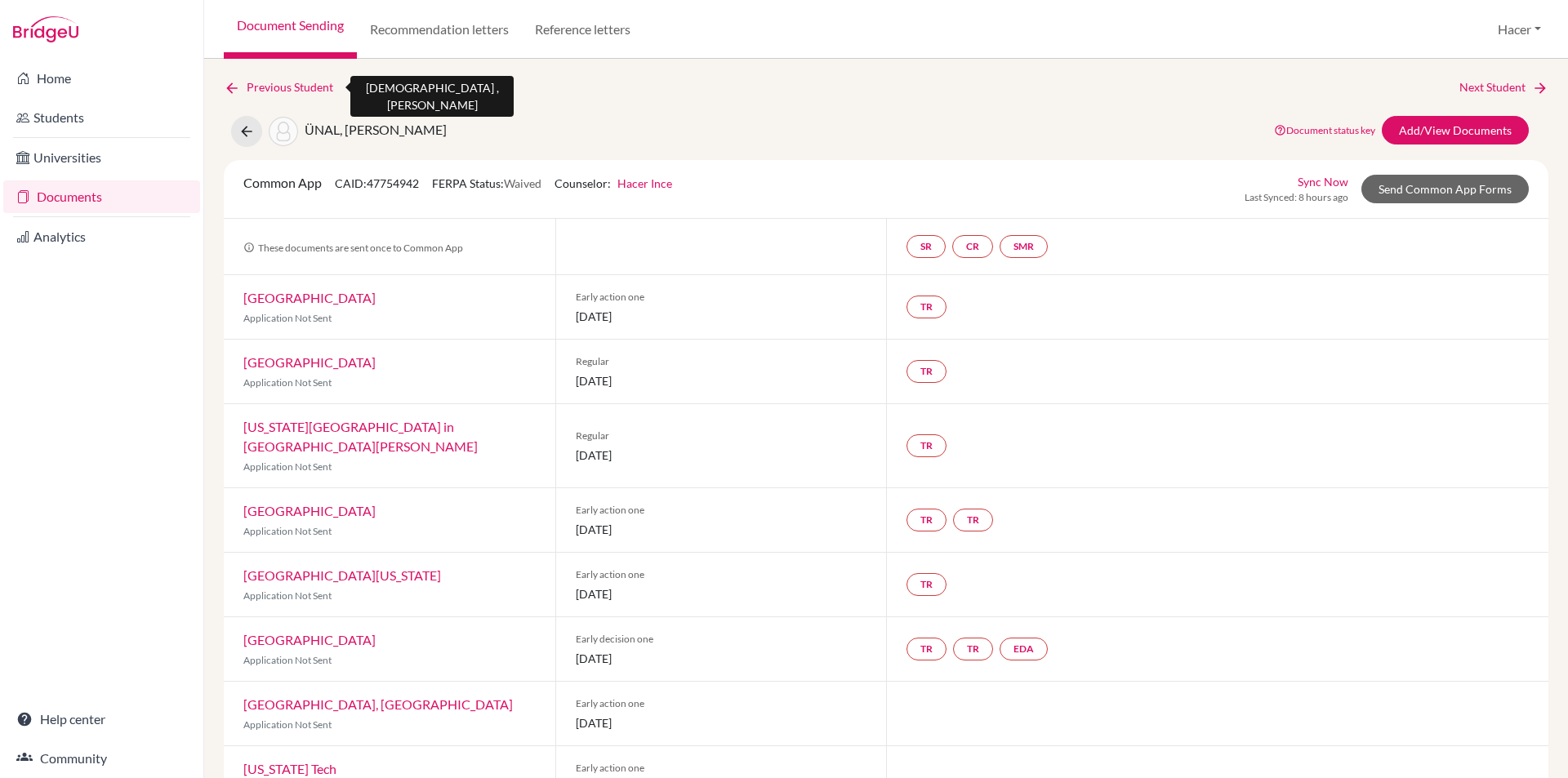
click at [235, 86] on icon at bounding box center [232, 88] width 17 height 17
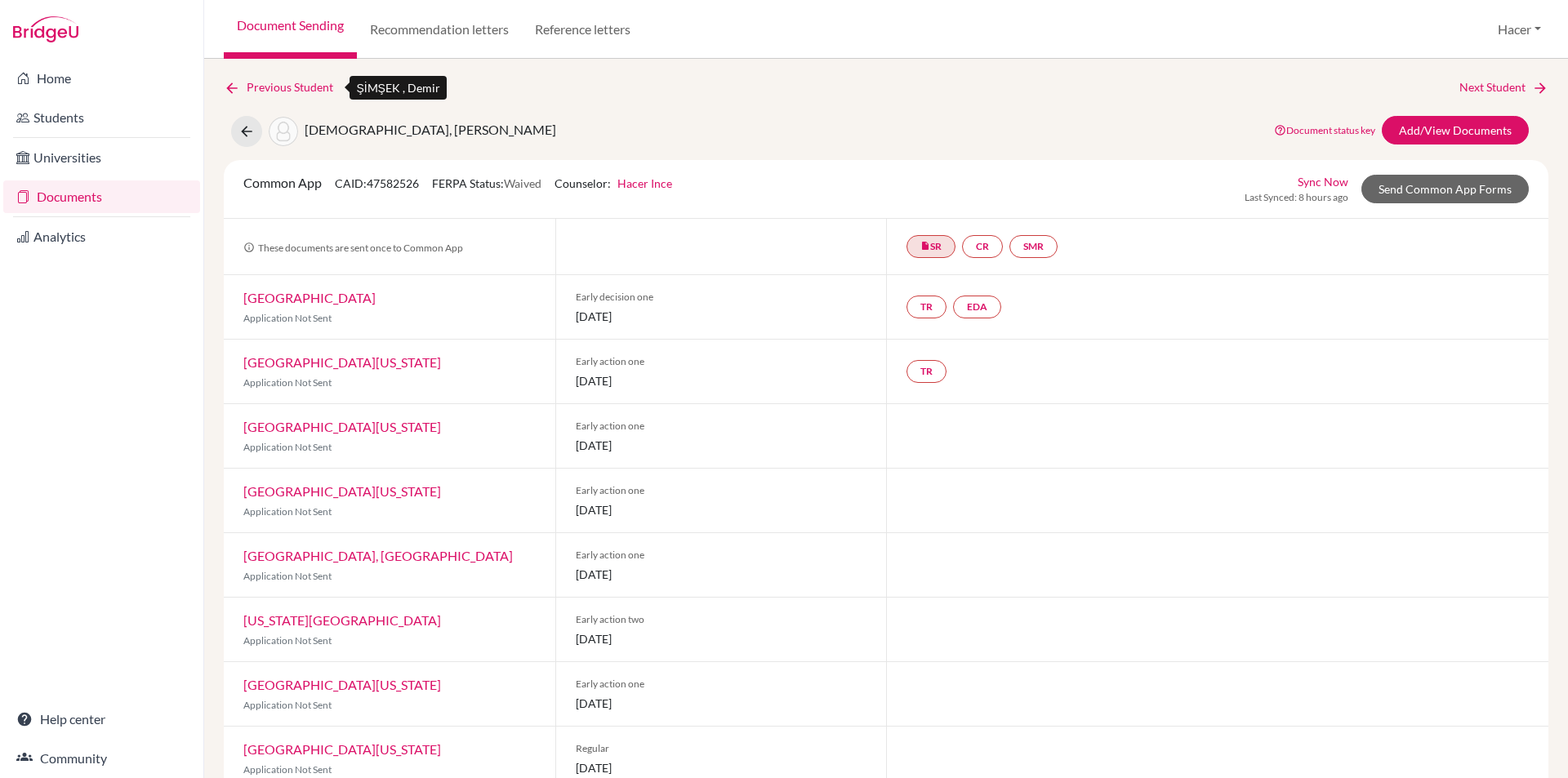
click at [235, 86] on icon at bounding box center [232, 88] width 17 height 17
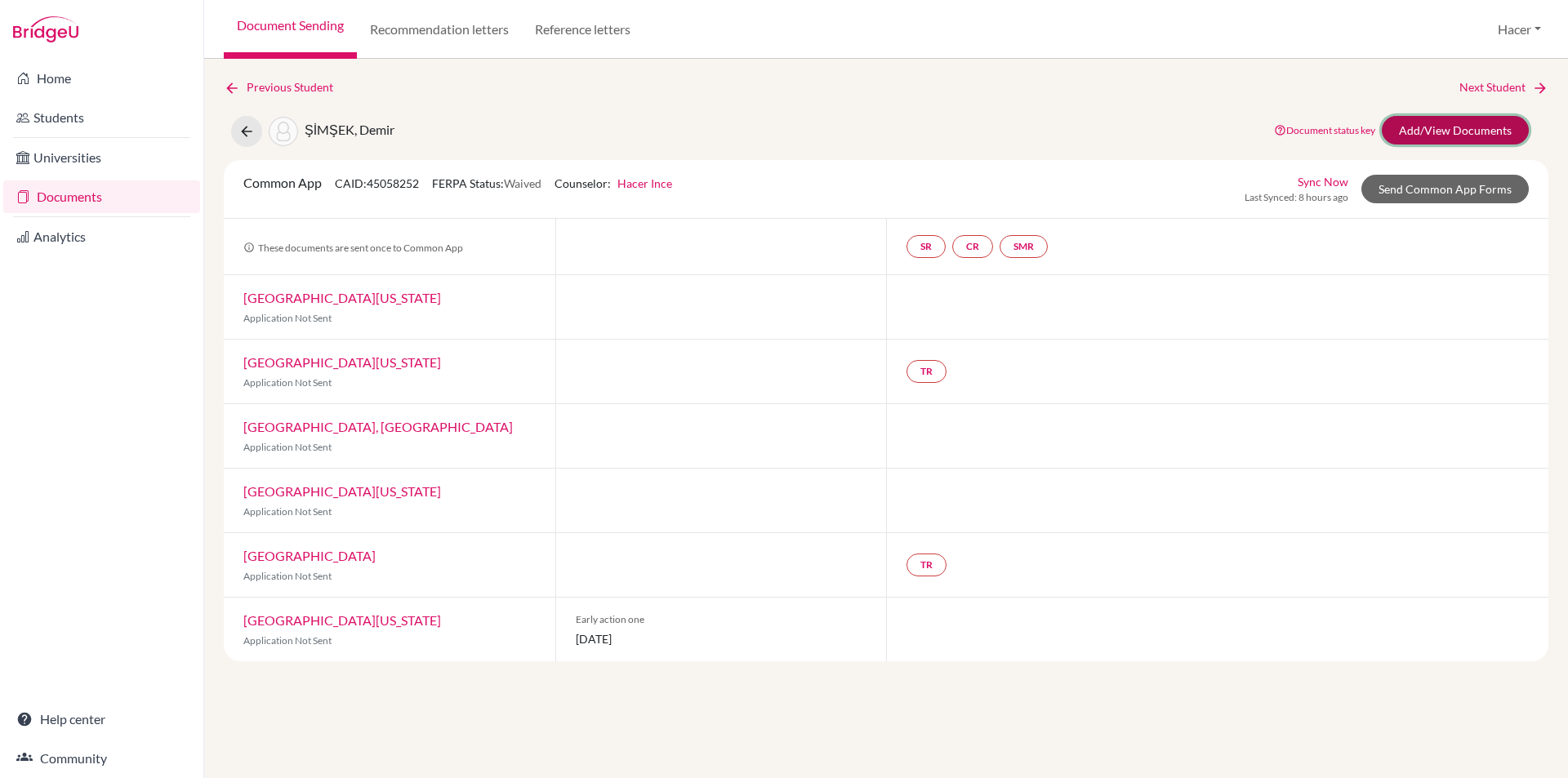
click at [1477, 125] on link "Add/View Documents" at bounding box center [1455, 130] width 147 height 29
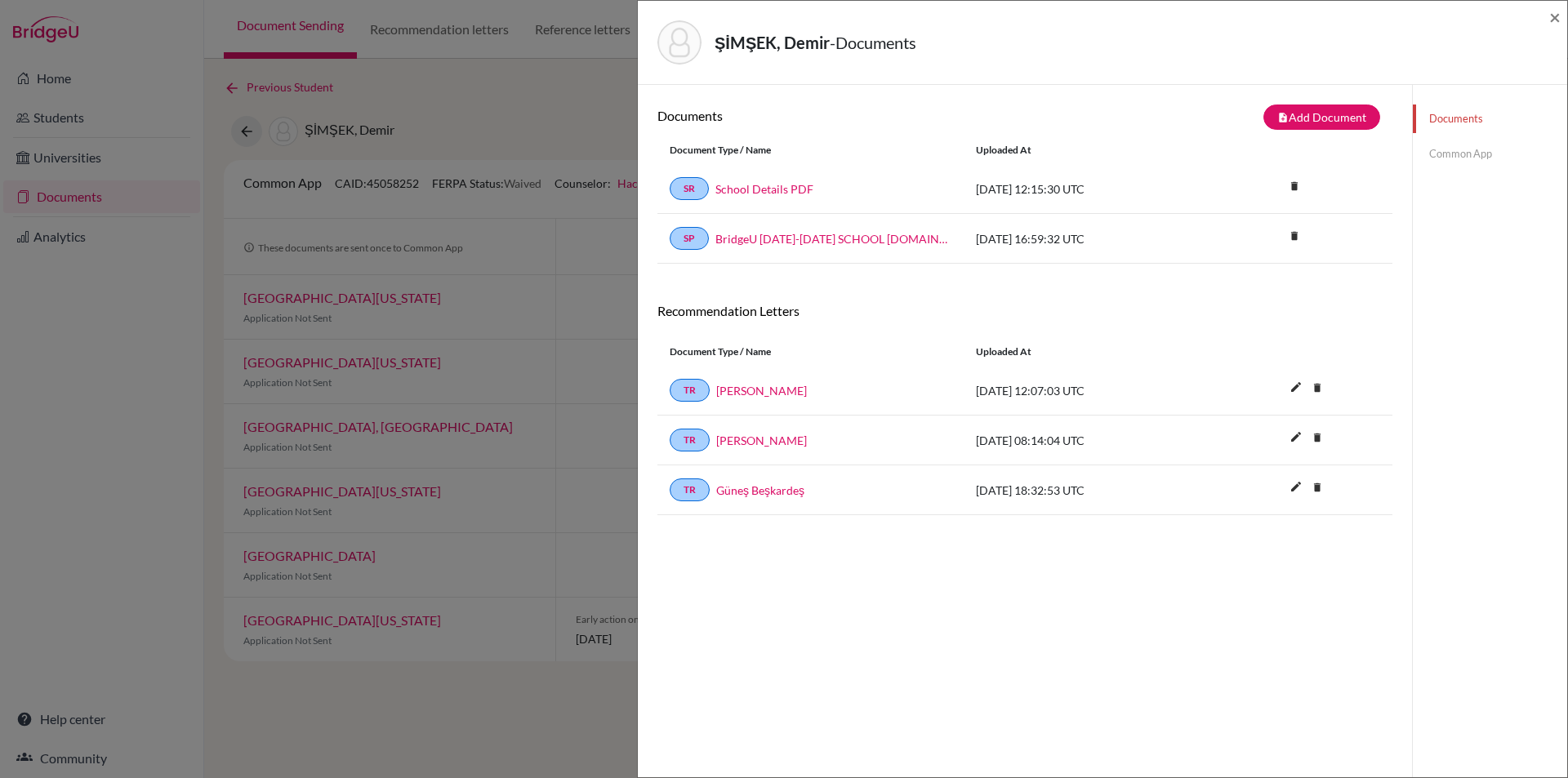
click at [1461, 155] on link "Common App" at bounding box center [1490, 153] width 154 height 29
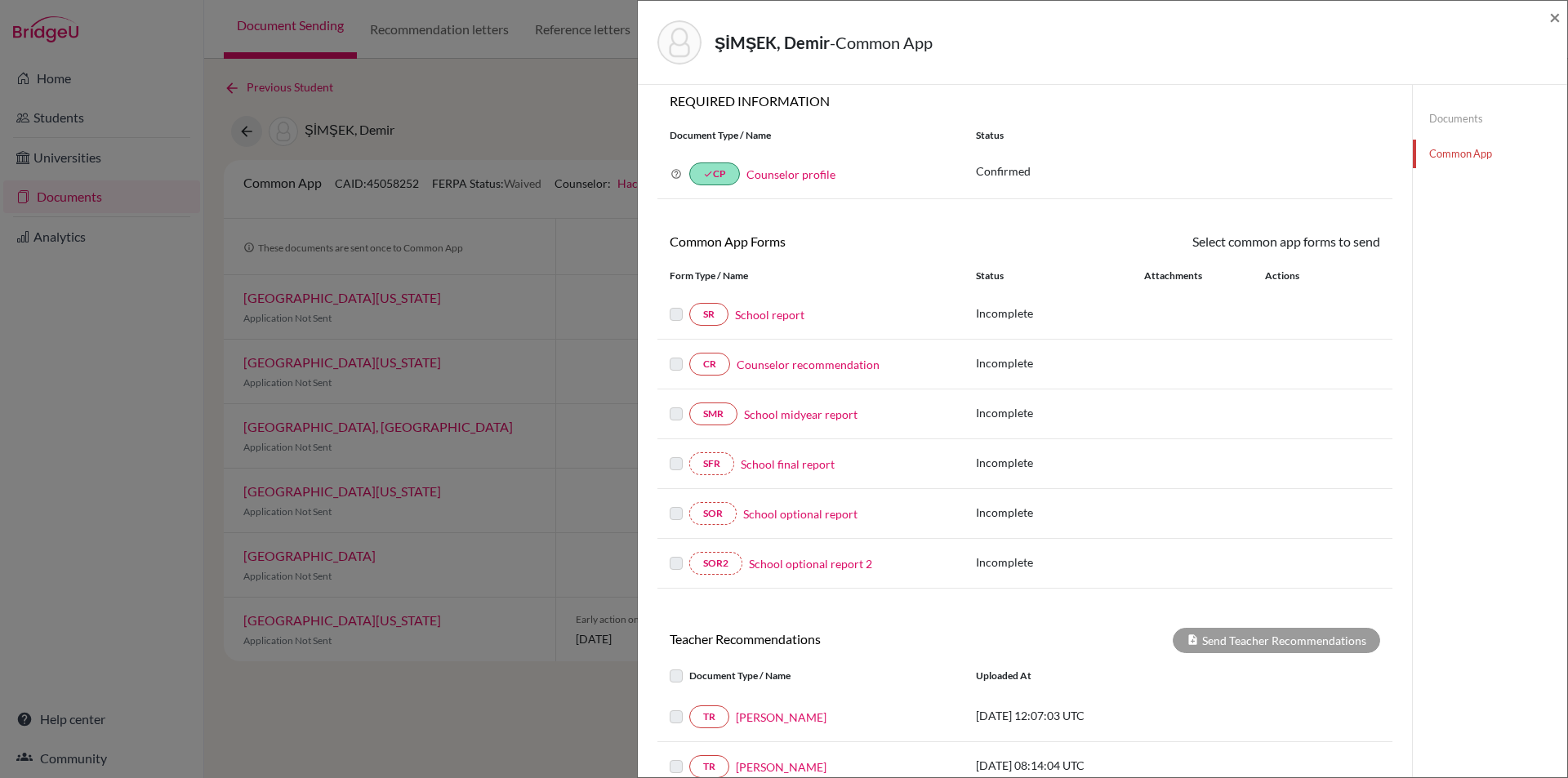
scroll to position [6, 0]
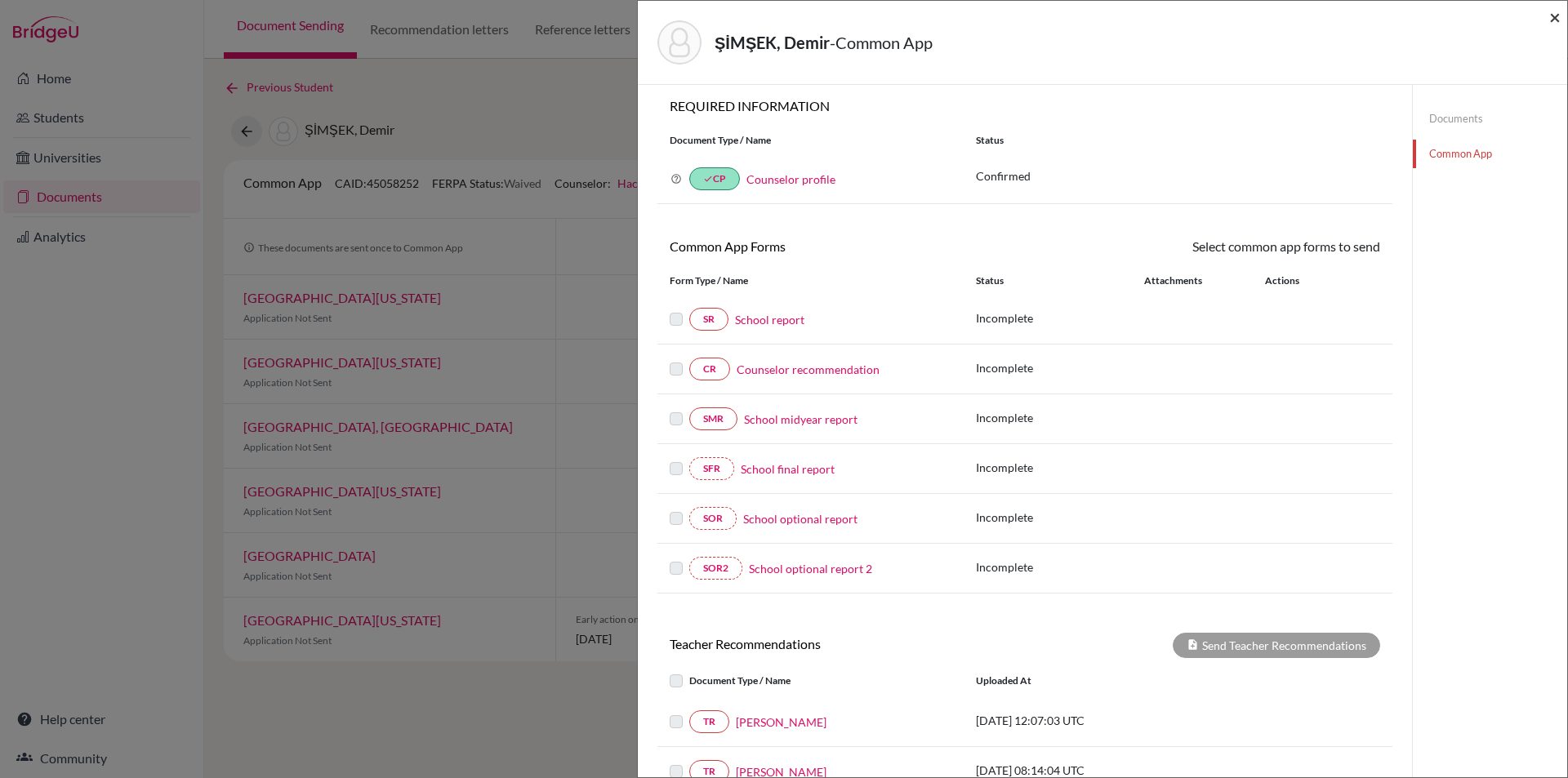
click at [1552, 10] on span "×" at bounding box center [1555, 17] width 11 height 24
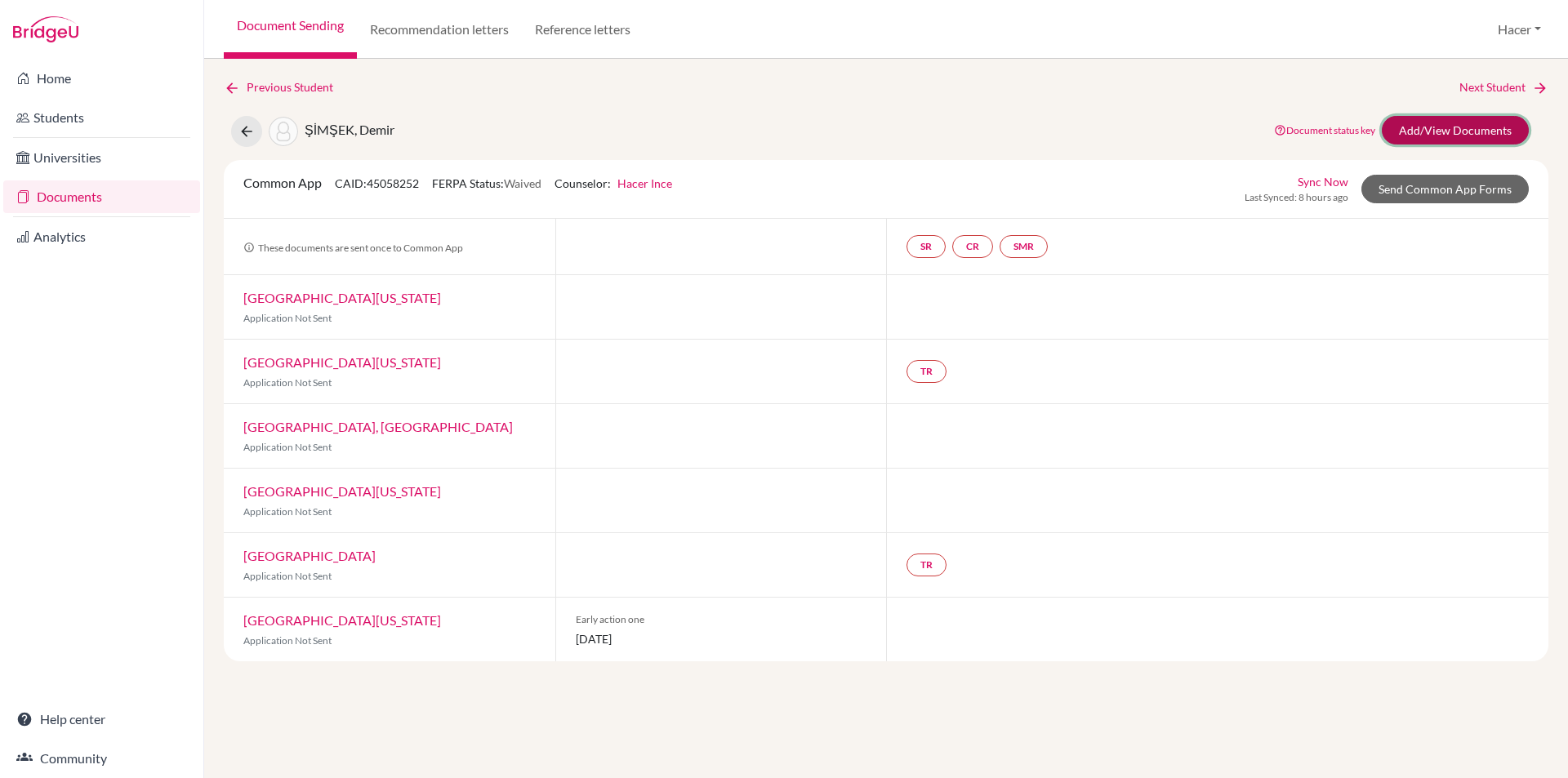
click at [1491, 121] on link "Add/View Documents" at bounding box center [1455, 130] width 147 height 29
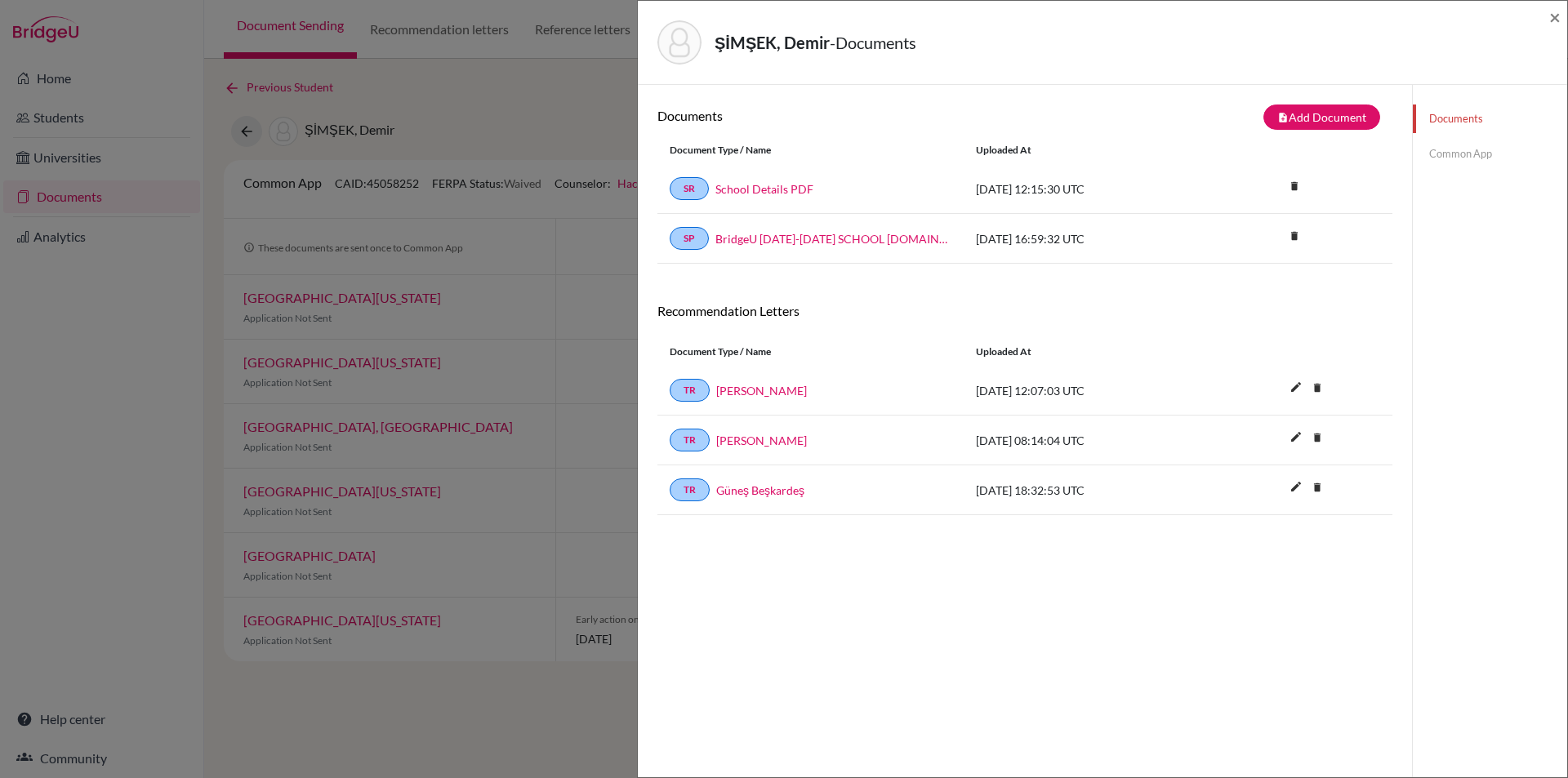
click at [1472, 147] on link "Common App" at bounding box center [1490, 153] width 154 height 29
